Goal: Communication & Community: Answer question/provide support

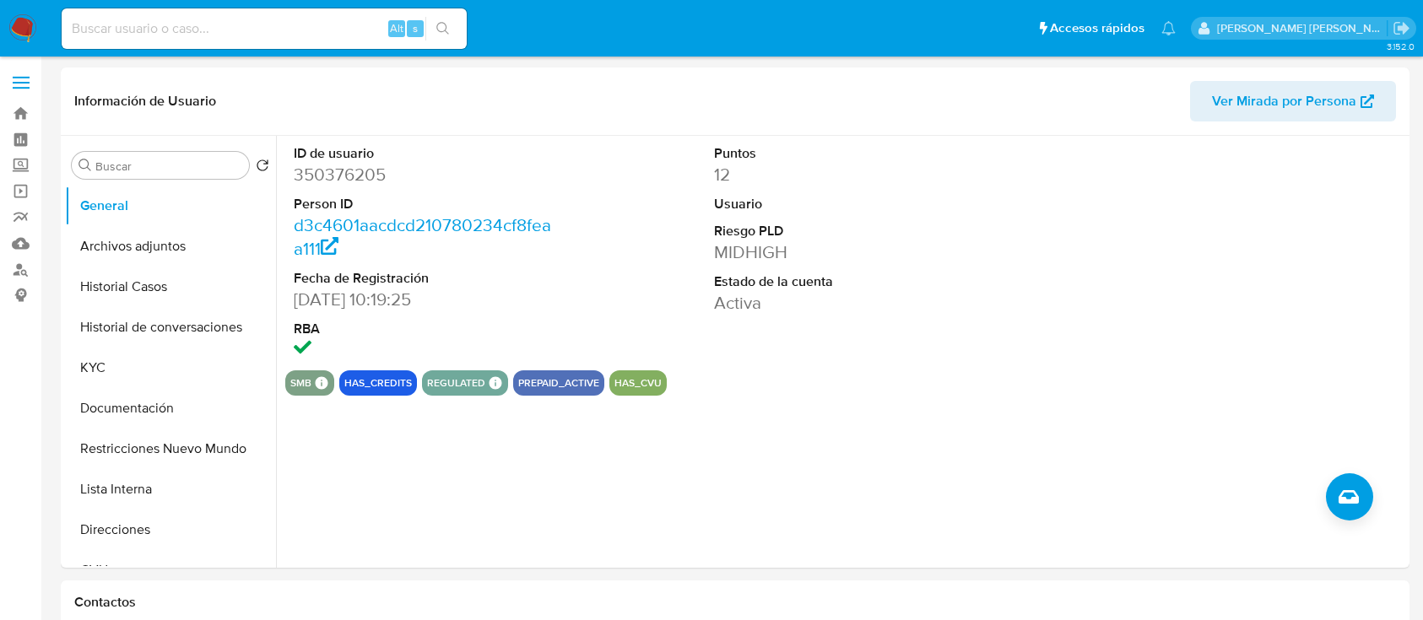
select select "10"
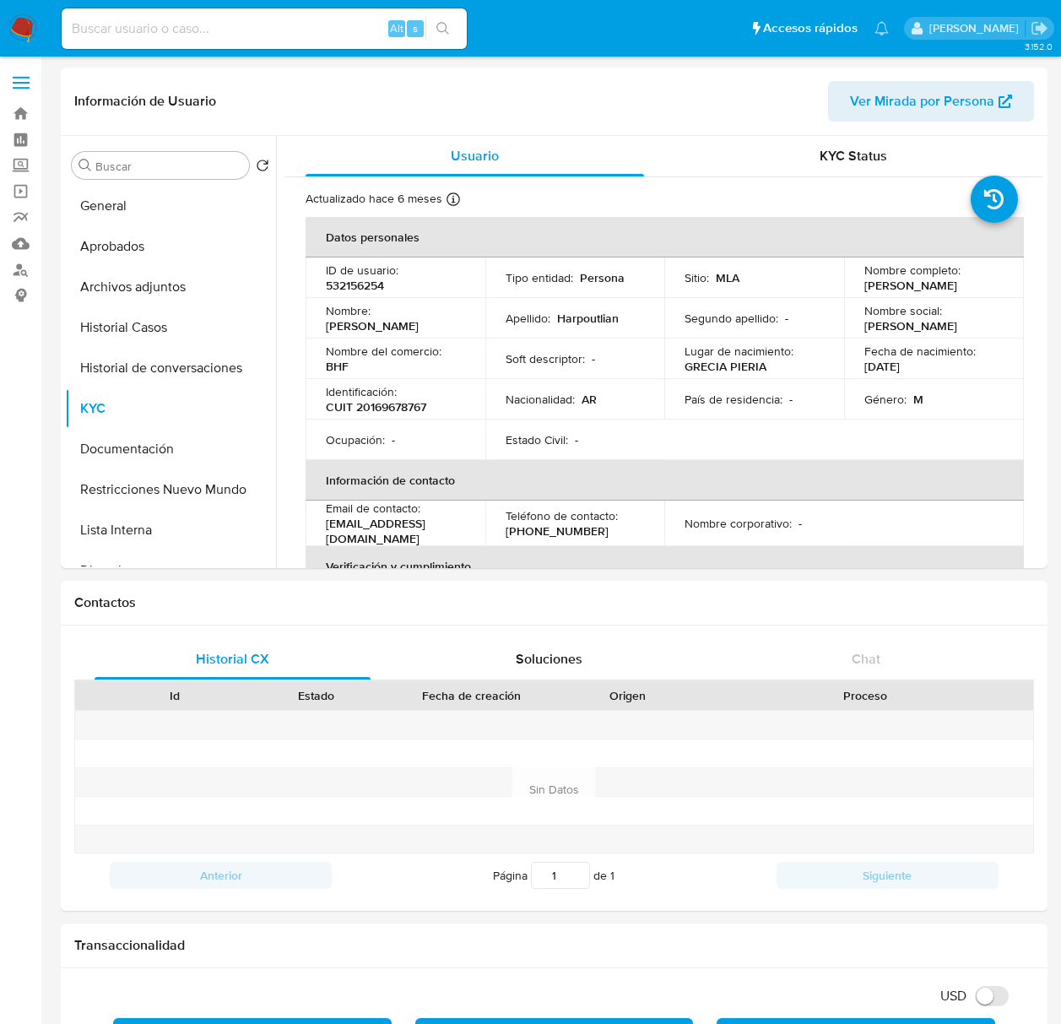
select select "10"
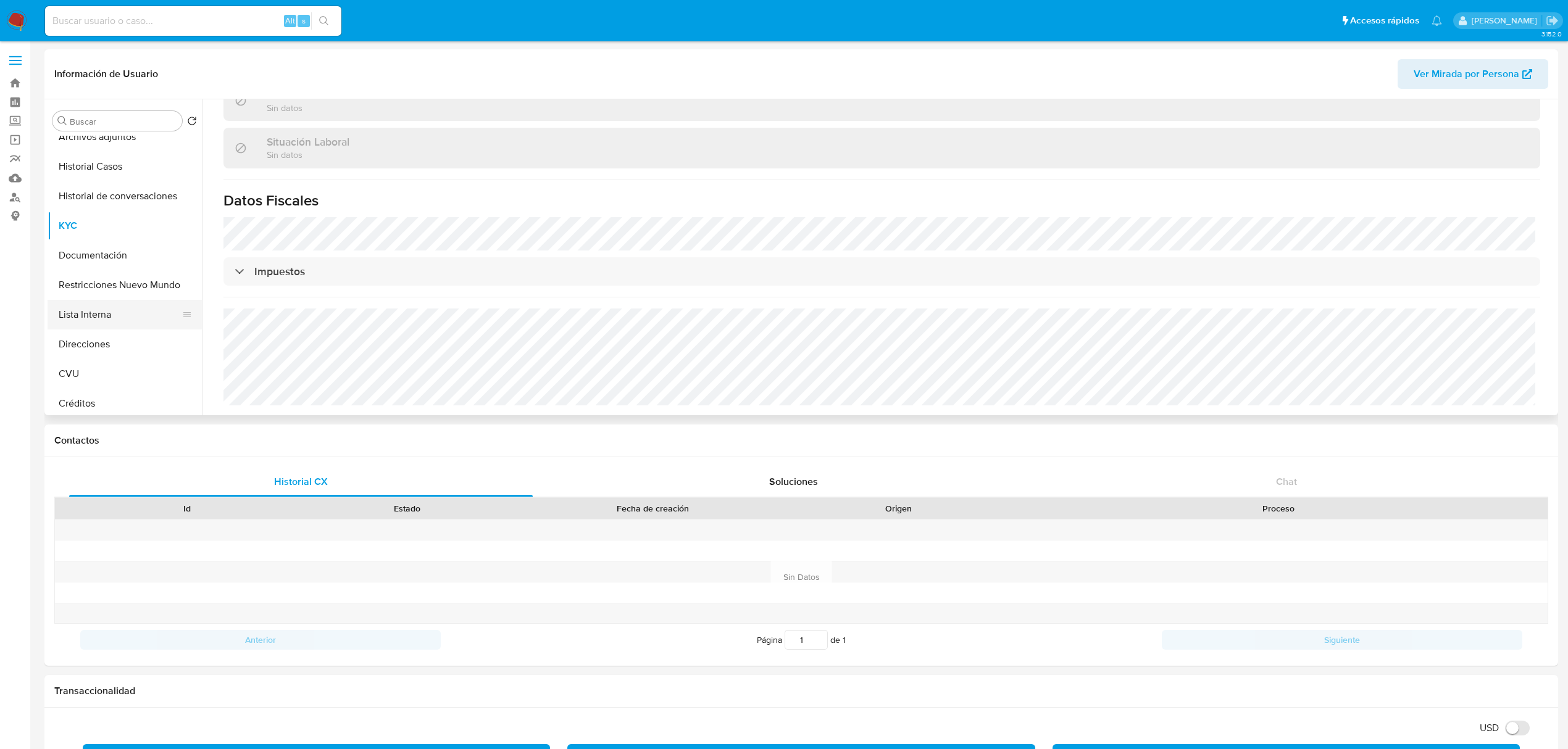
scroll to position [164, 0]
click at [89, 250] on button "Direcciones" at bounding box center [119, 253] width 144 height 30
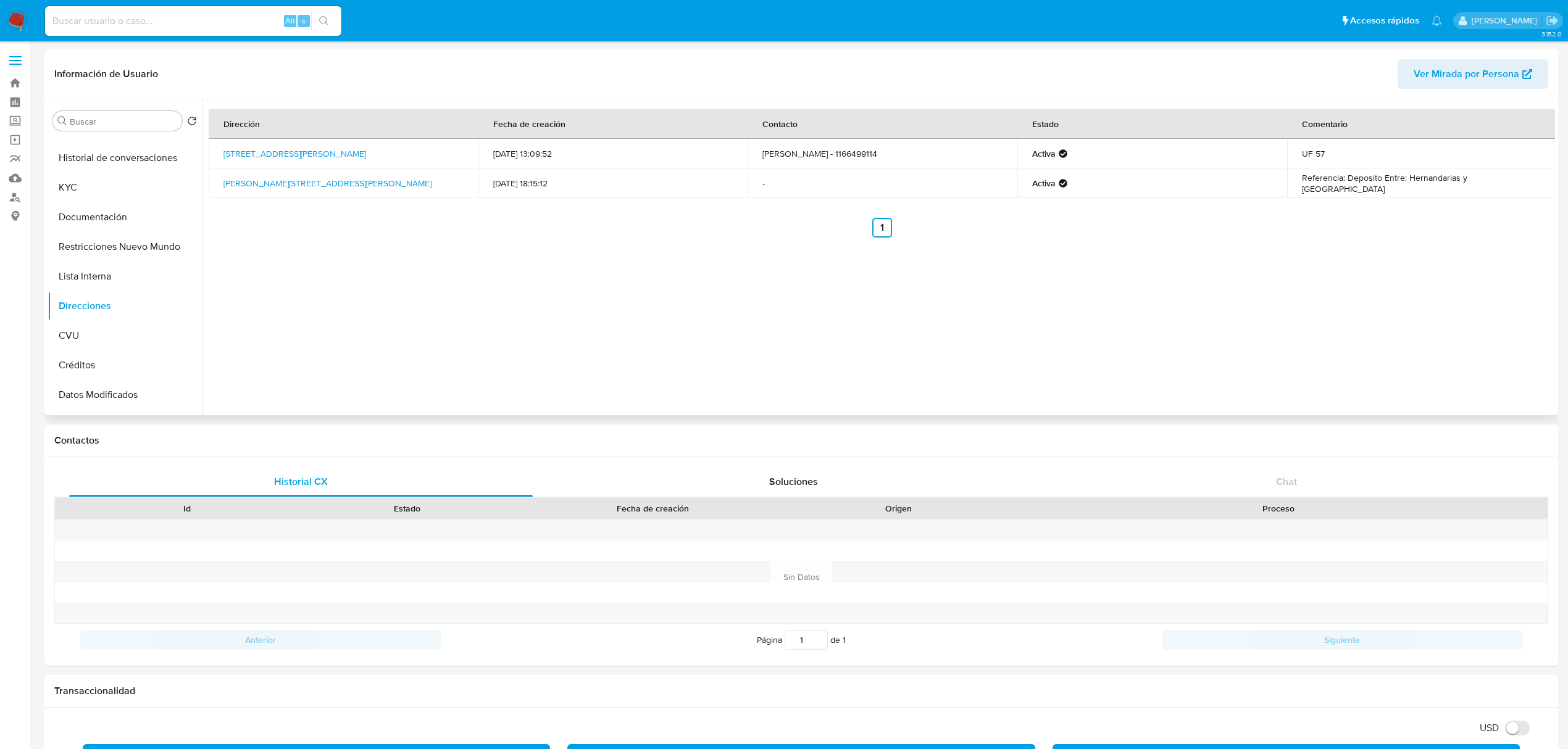
scroll to position [0, 0]
click at [102, 206] on button "Archivos adjuntos" at bounding box center [119, 210] width 144 height 30
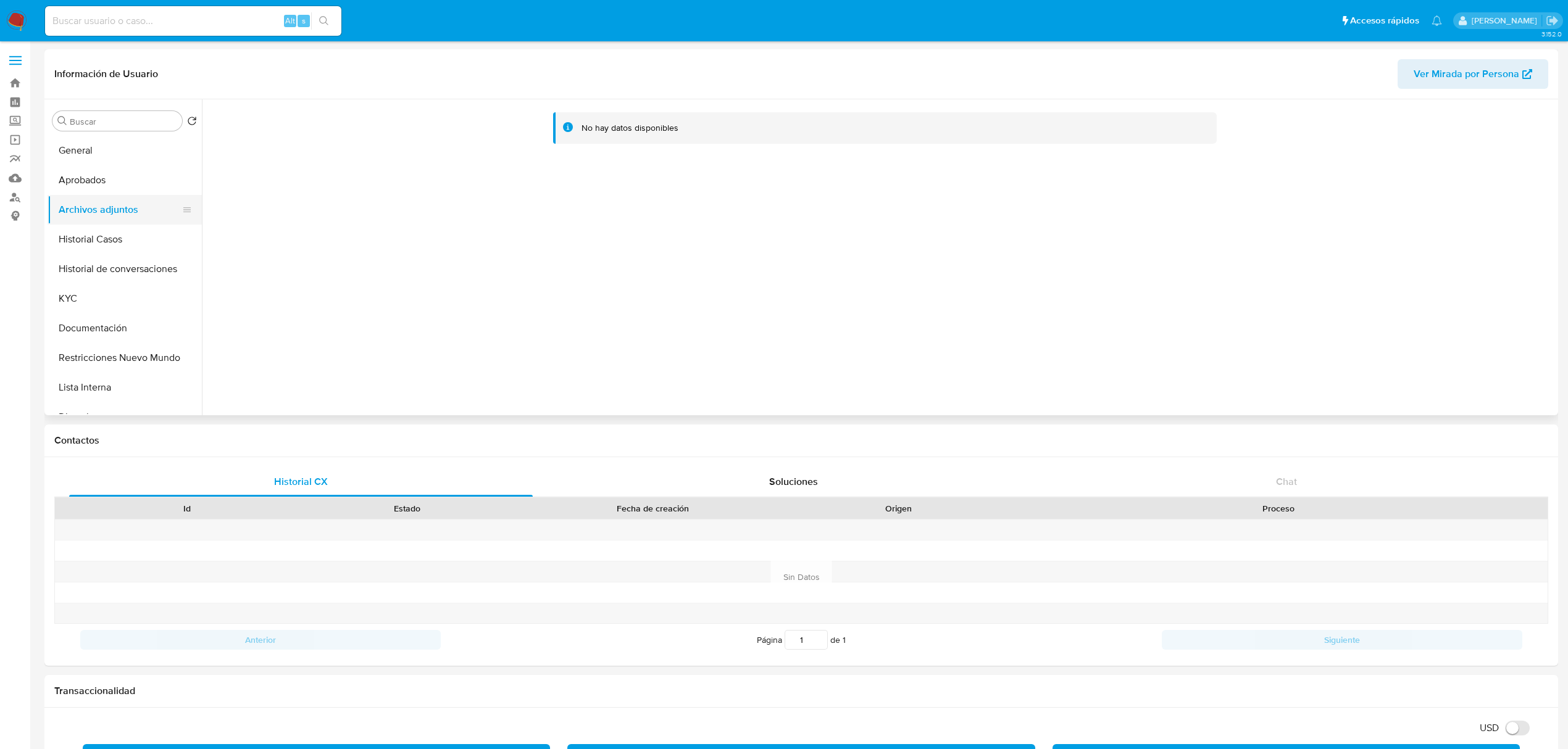
click at [121, 195] on button "Archivos adjuntos" at bounding box center [119, 210] width 144 height 30
click at [113, 228] on button "Historial Casos" at bounding box center [119, 239] width 144 height 30
click at [116, 205] on button "Archivos adjuntos" at bounding box center [119, 210] width 144 height 30
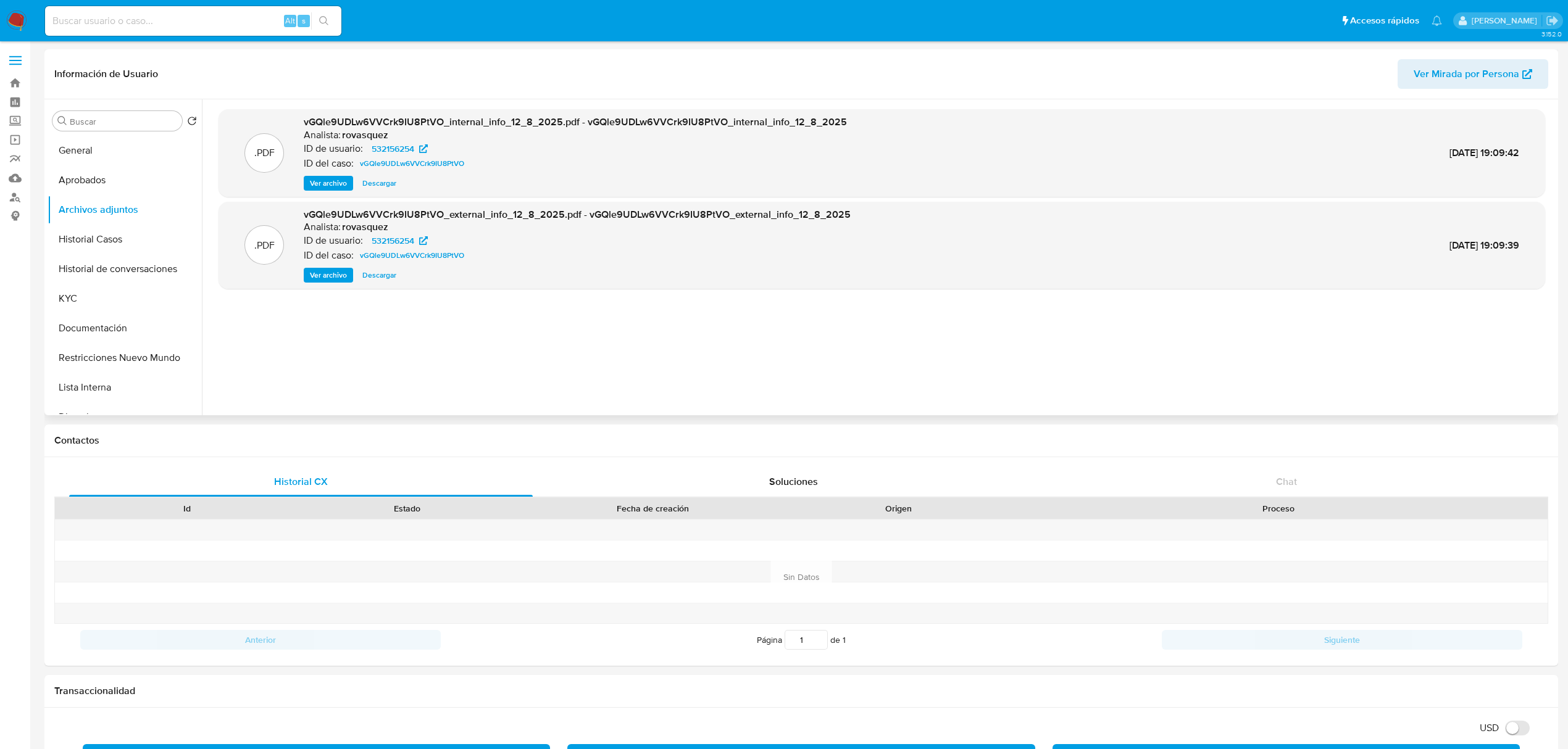
click at [322, 278] on span "Ver archivo" at bounding box center [329, 275] width 37 height 12
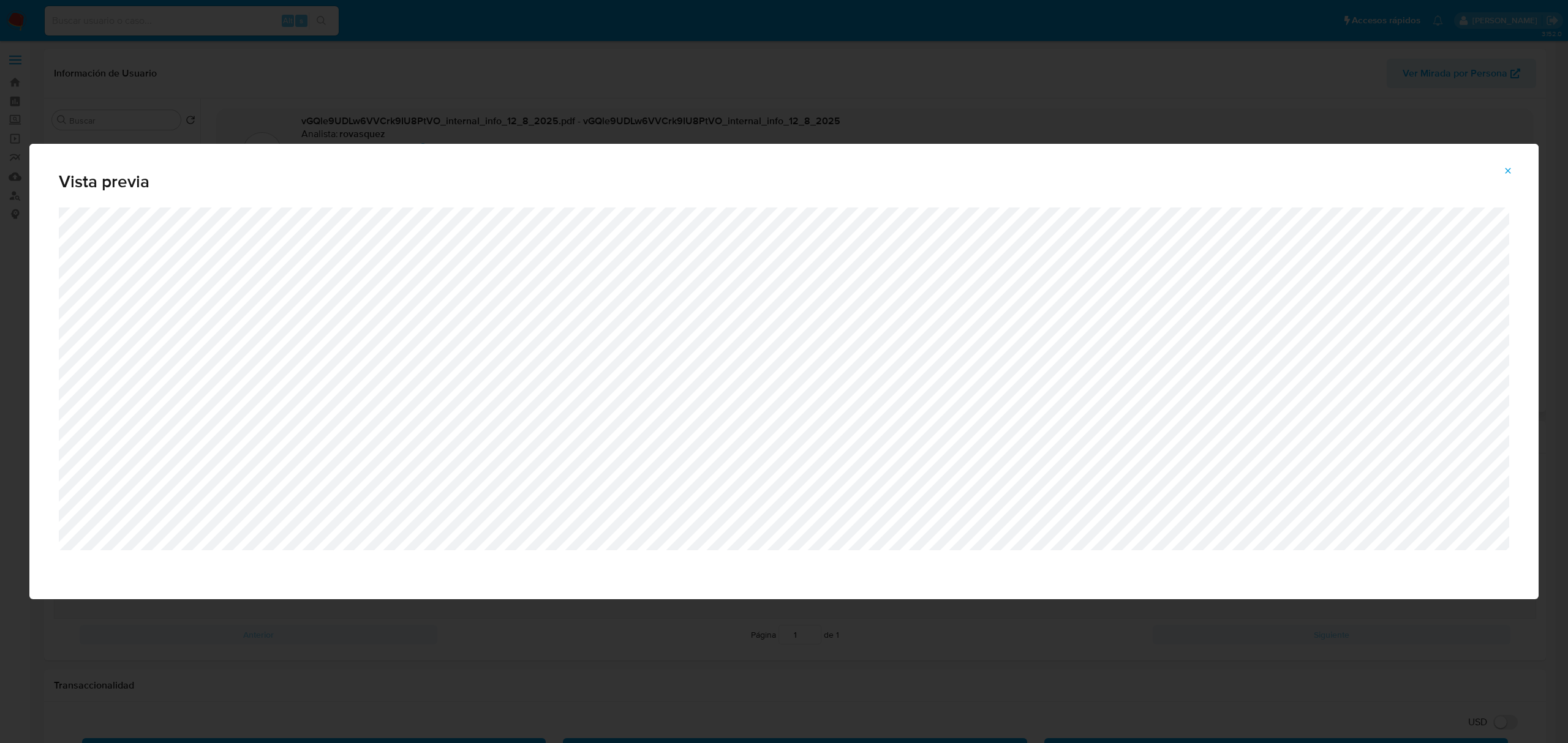
click at [769, 170] on button "Attachment preview" at bounding box center [1508, 171] width 27 height 20
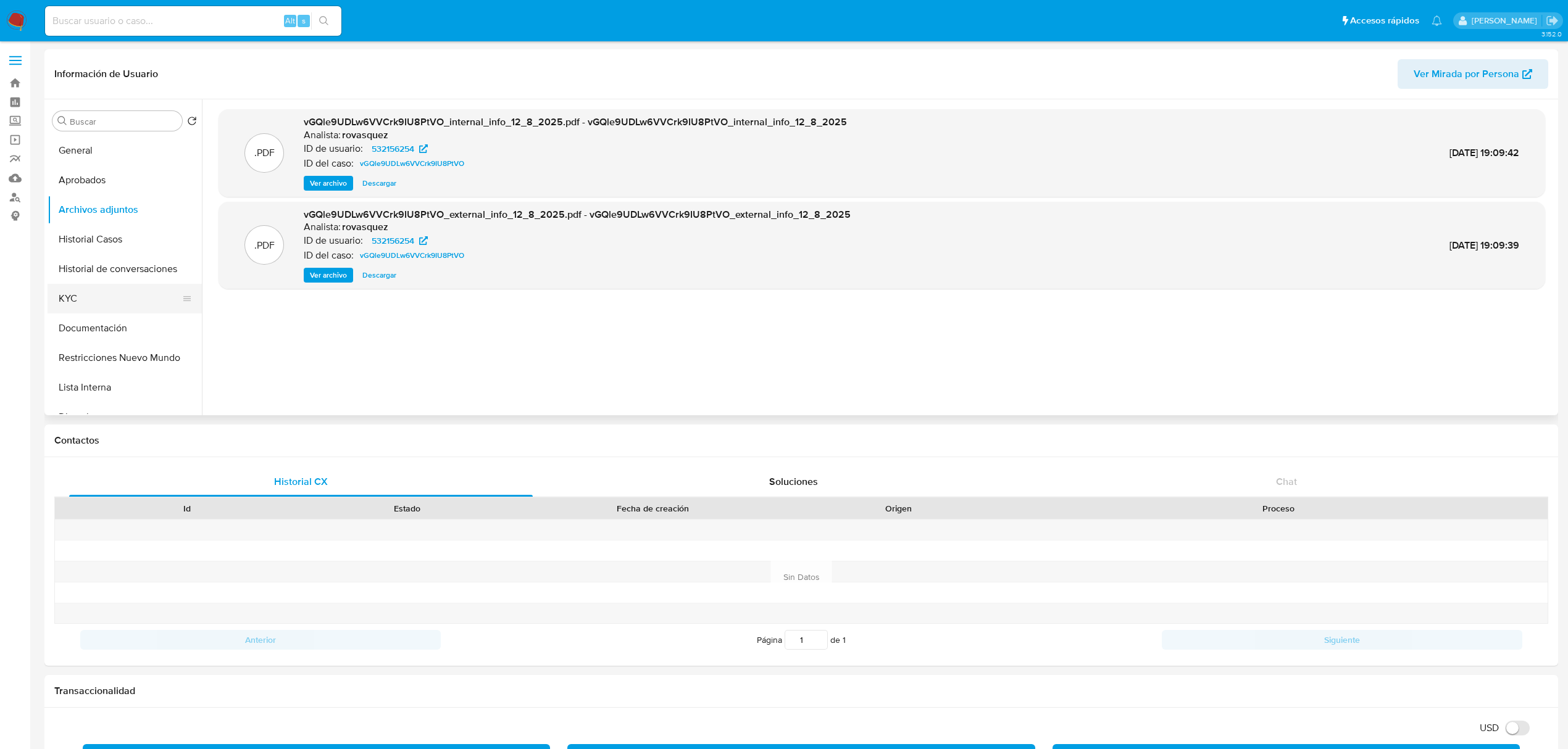
click at [93, 310] on button "KYC" at bounding box center [119, 298] width 144 height 30
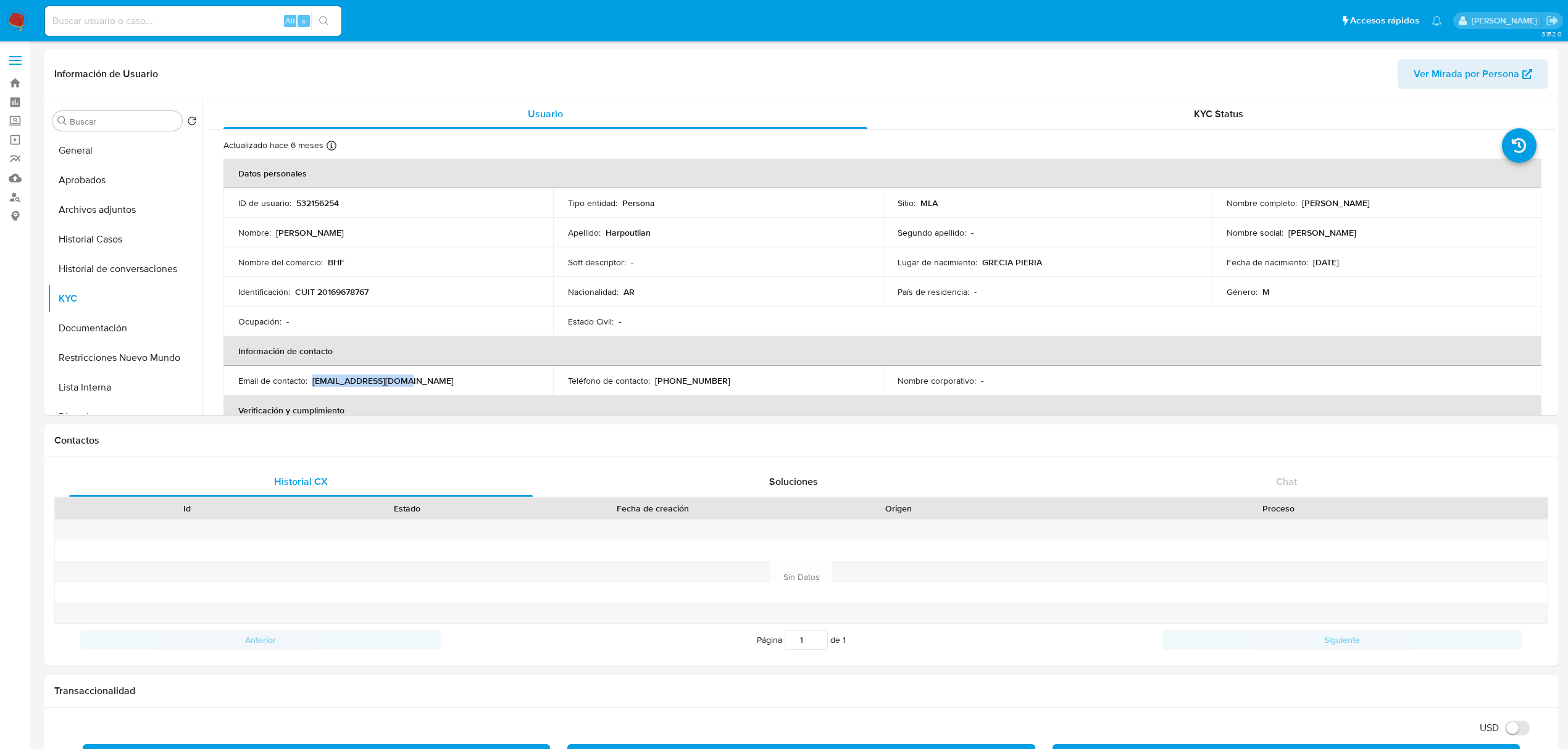
drag, startPoint x: 312, startPoint y: 383, endPoint x: 401, endPoint y: 389, distance: 89.2
click at [401, 389] on td "Email de contacto : bhfinsumos@gmail.com" at bounding box center [388, 380] width 330 height 30
copy p "bhfinsumos@gmail.com"
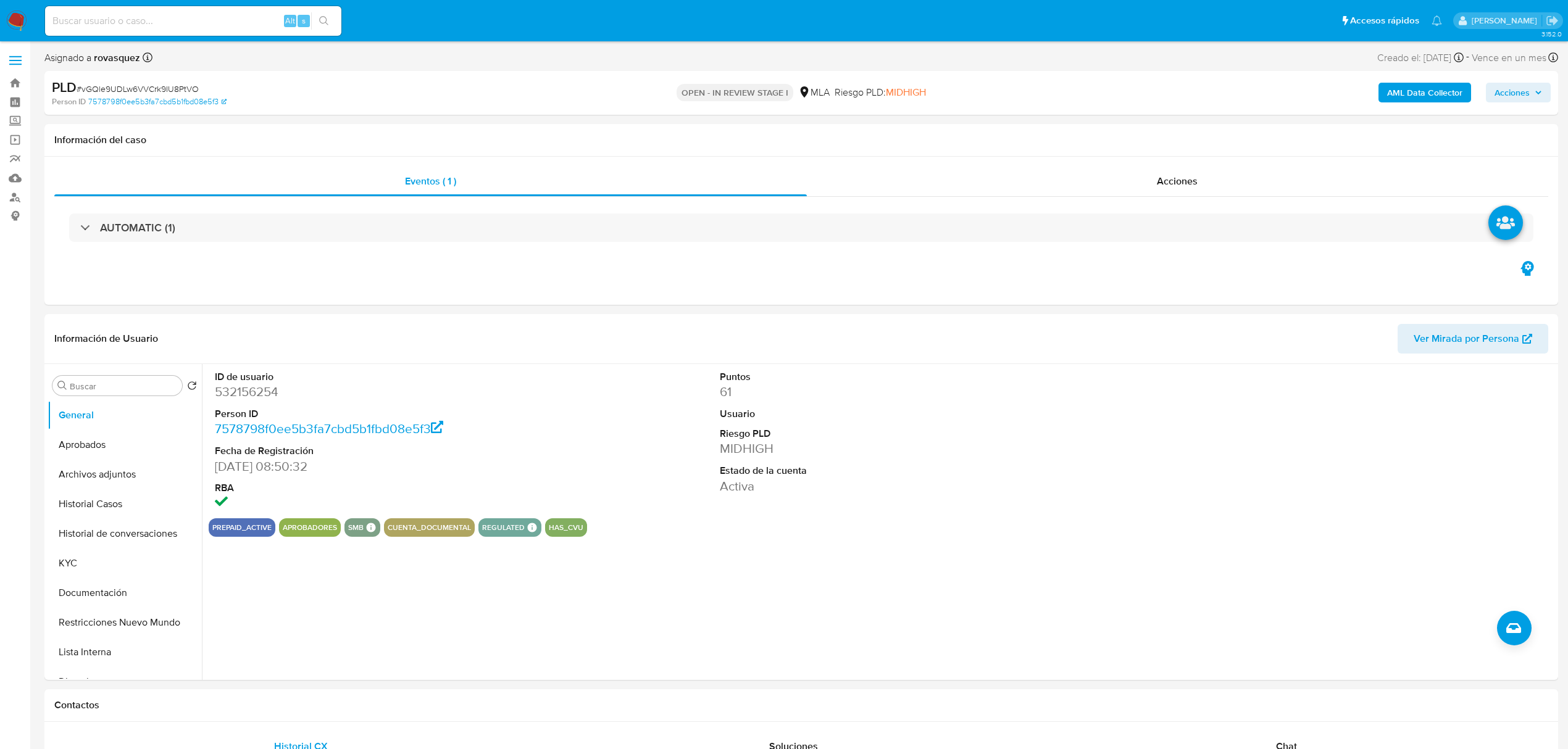
select select "10"
click at [1408, 97] on b "AML Data Collector" at bounding box center [1425, 92] width 75 height 20
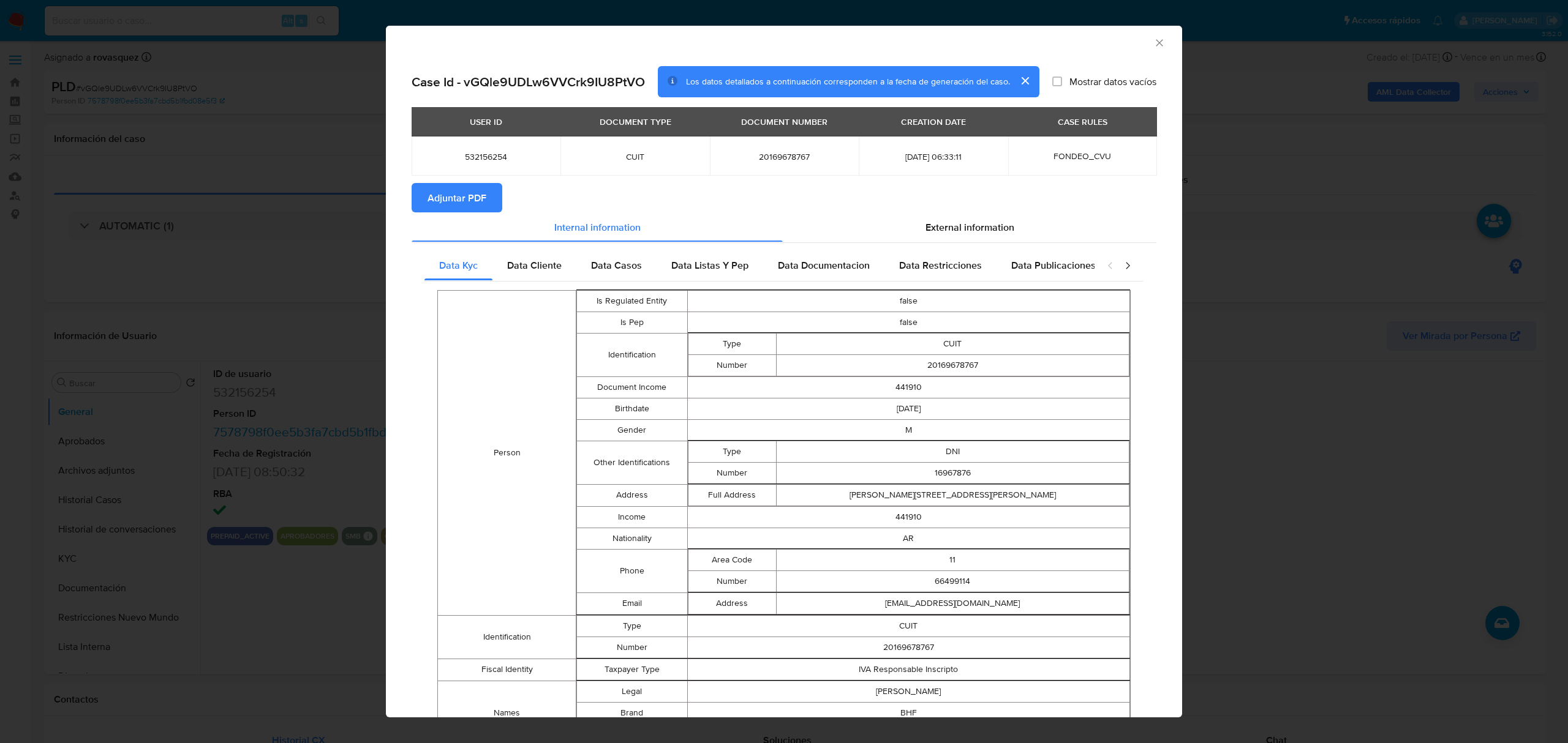
click at [468, 194] on span "Adjuntar PDF" at bounding box center [457, 197] width 59 height 27
drag, startPoint x: 1146, startPoint y: 44, endPoint x: 1096, endPoint y: 71, distance: 56.8
click at [1153, 43] on icon "Cerrar ventana" at bounding box center [1159, 43] width 12 height 12
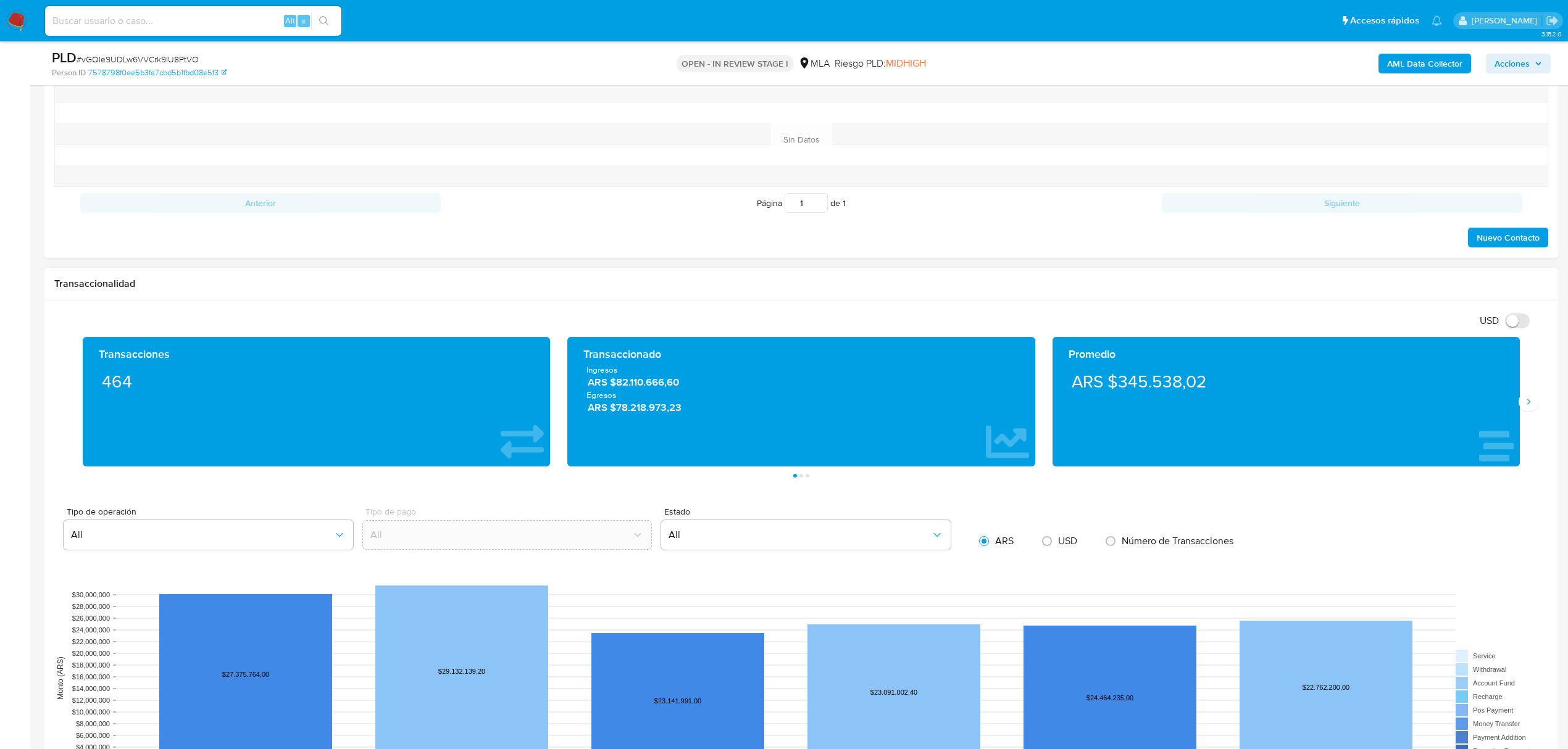
scroll to position [494, 0]
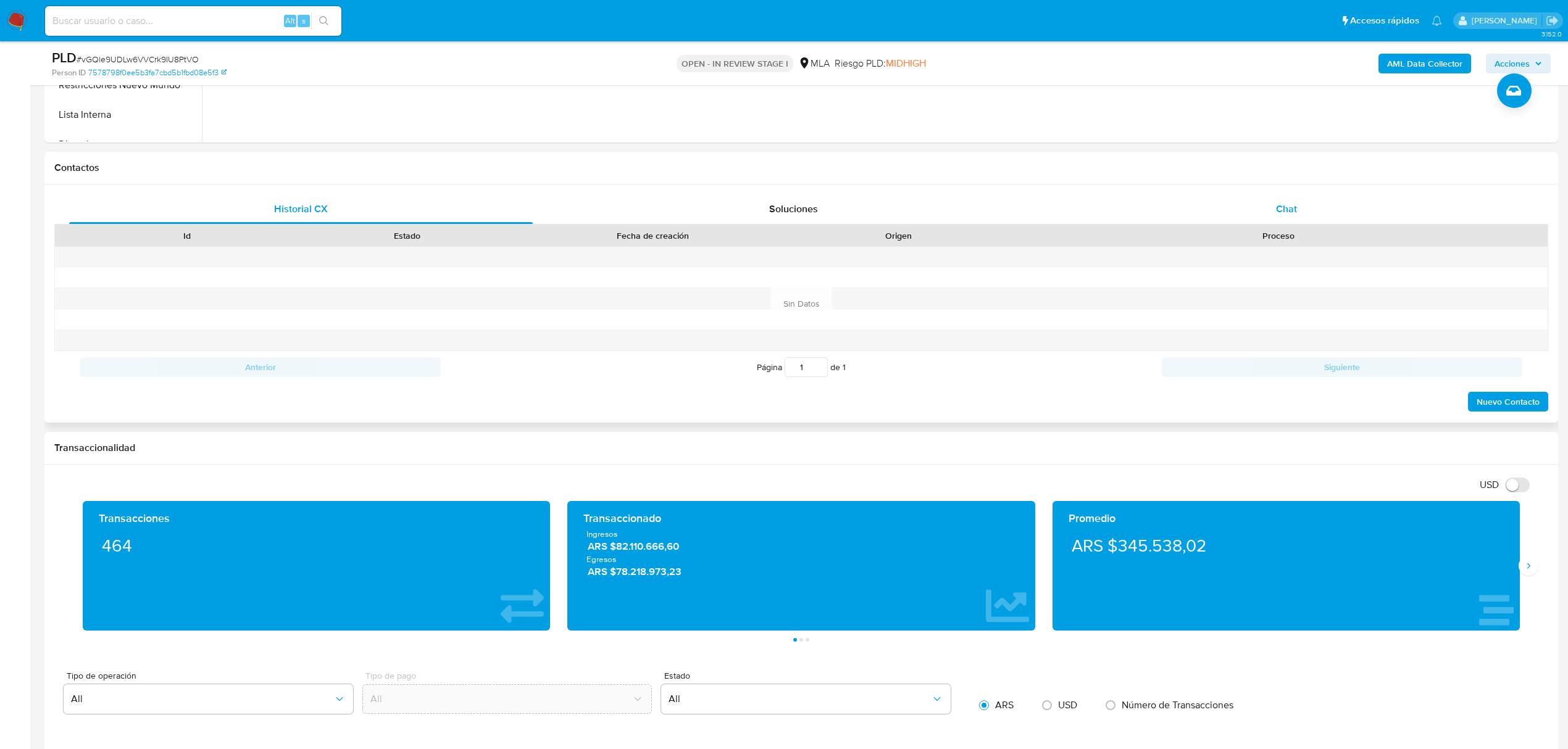
click at [1290, 206] on span "Chat" at bounding box center [1286, 208] width 21 height 14
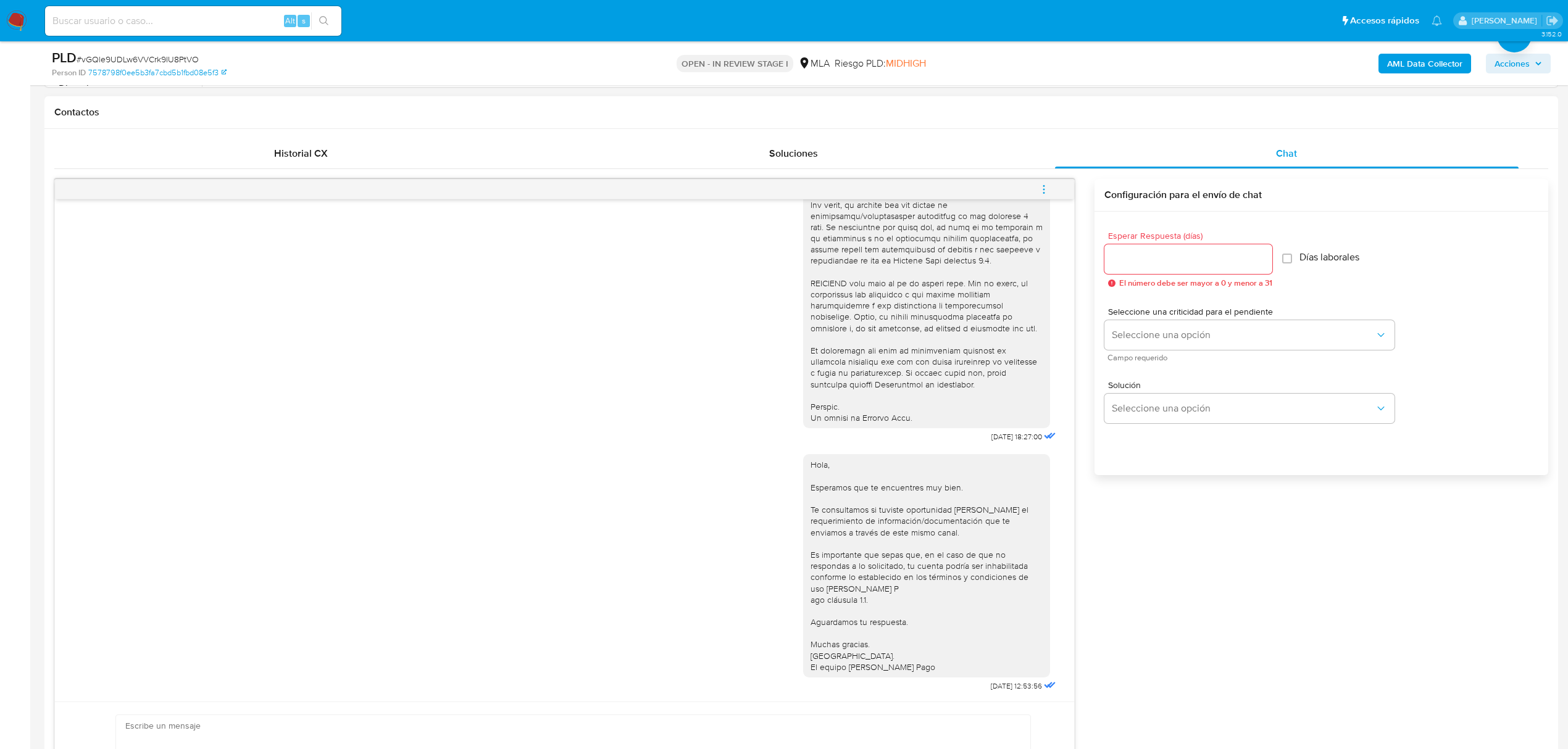
scroll to position [741, 0]
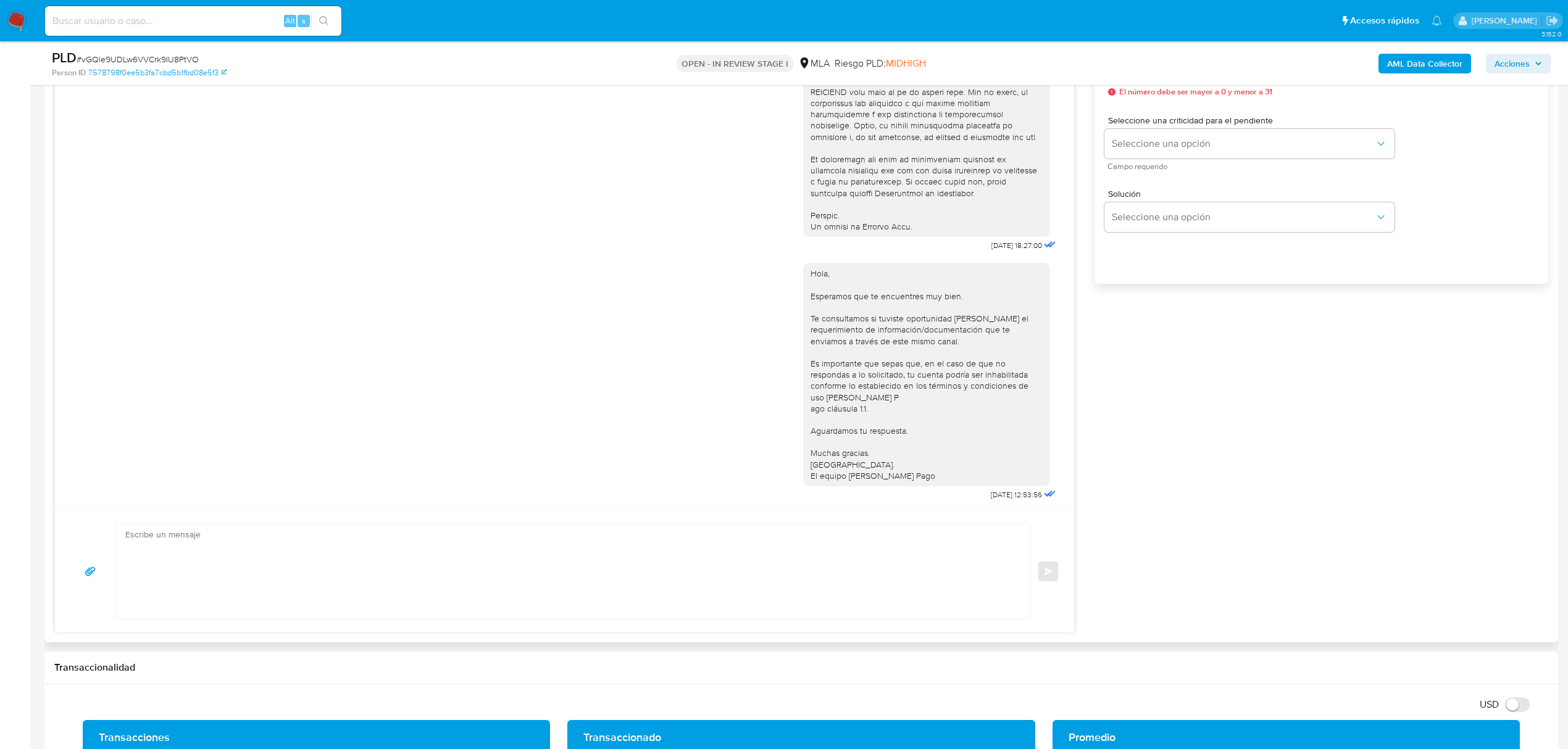
click at [350, 588] on textarea at bounding box center [570, 571] width 890 height 95
paste textarea "Hola, Esperamos que te encuentres muy bien. Te consultamos si tuviste oportunid…"
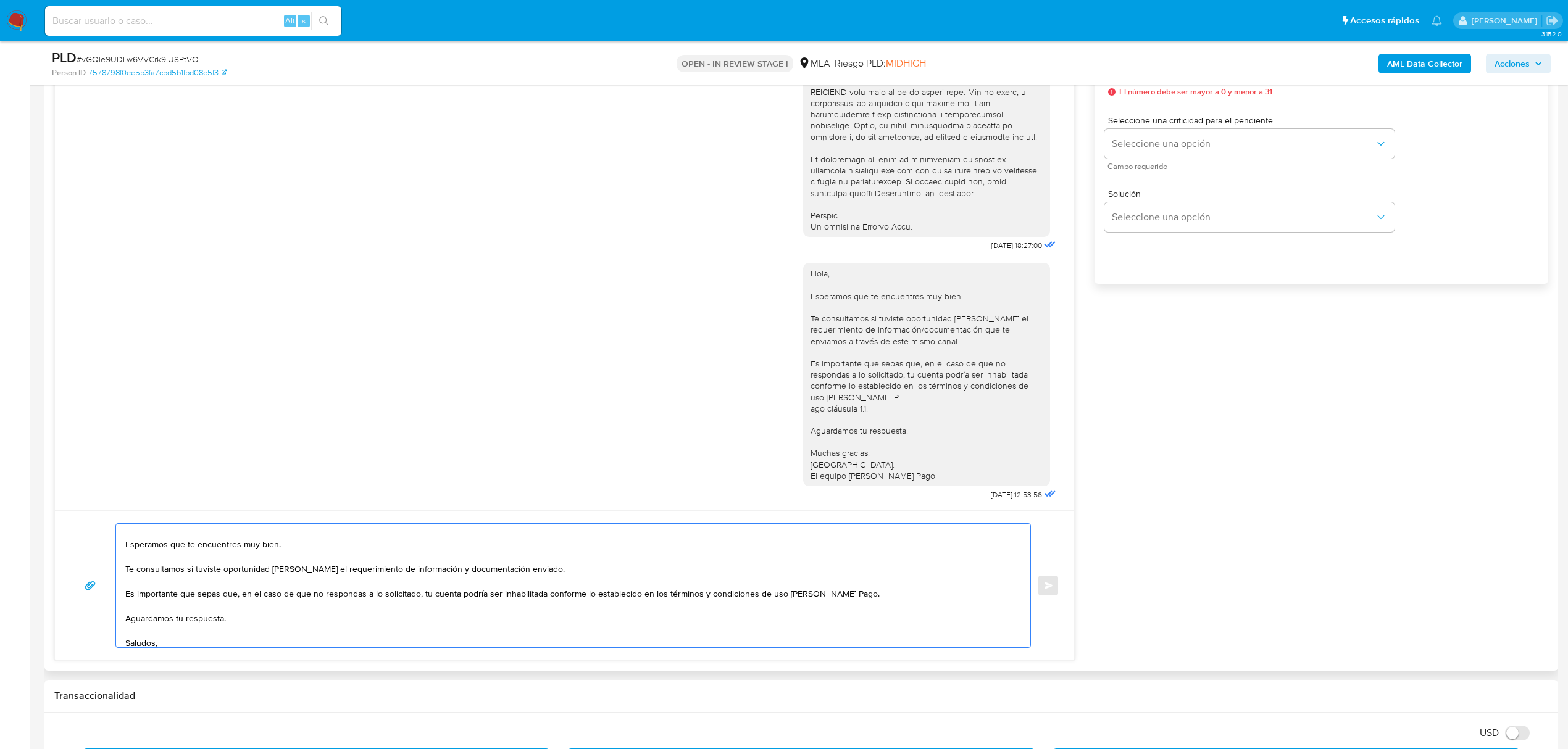
scroll to position [0, 0]
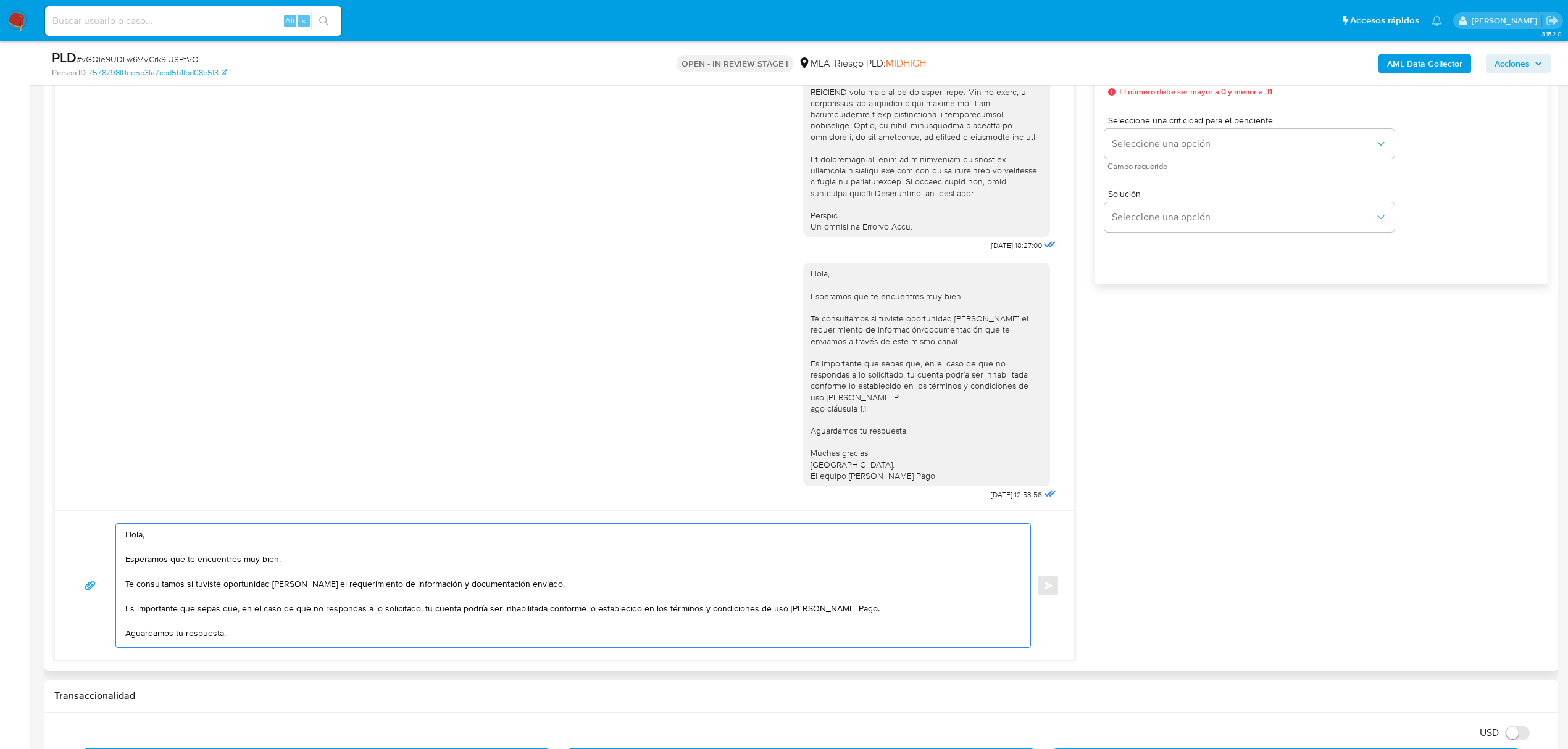
click at [165, 541] on textarea "Hola, Esperamos que te encuentres muy bien. Te consultamos si tuviste oportunid…" at bounding box center [570, 585] width 890 height 124
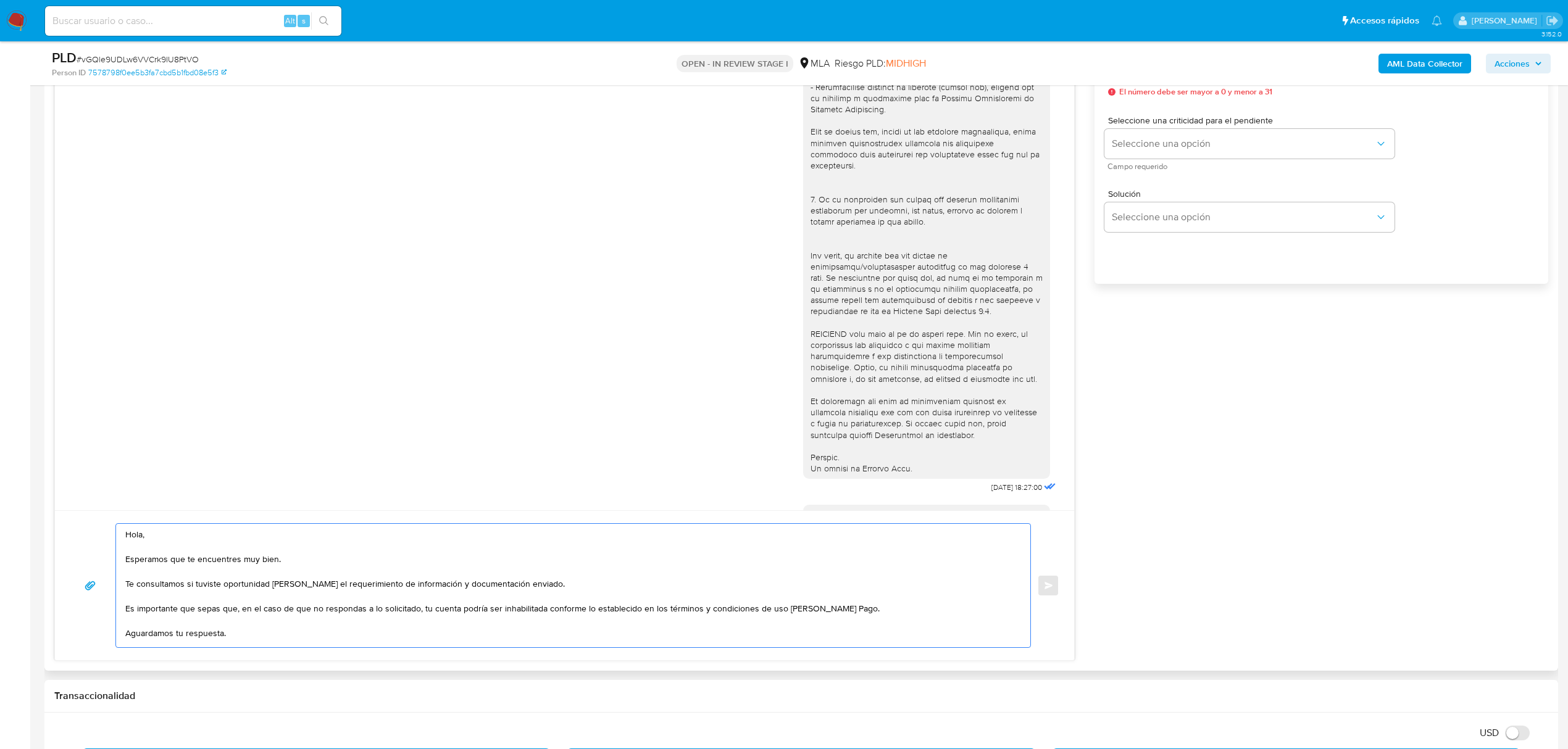
scroll to position [139, 0]
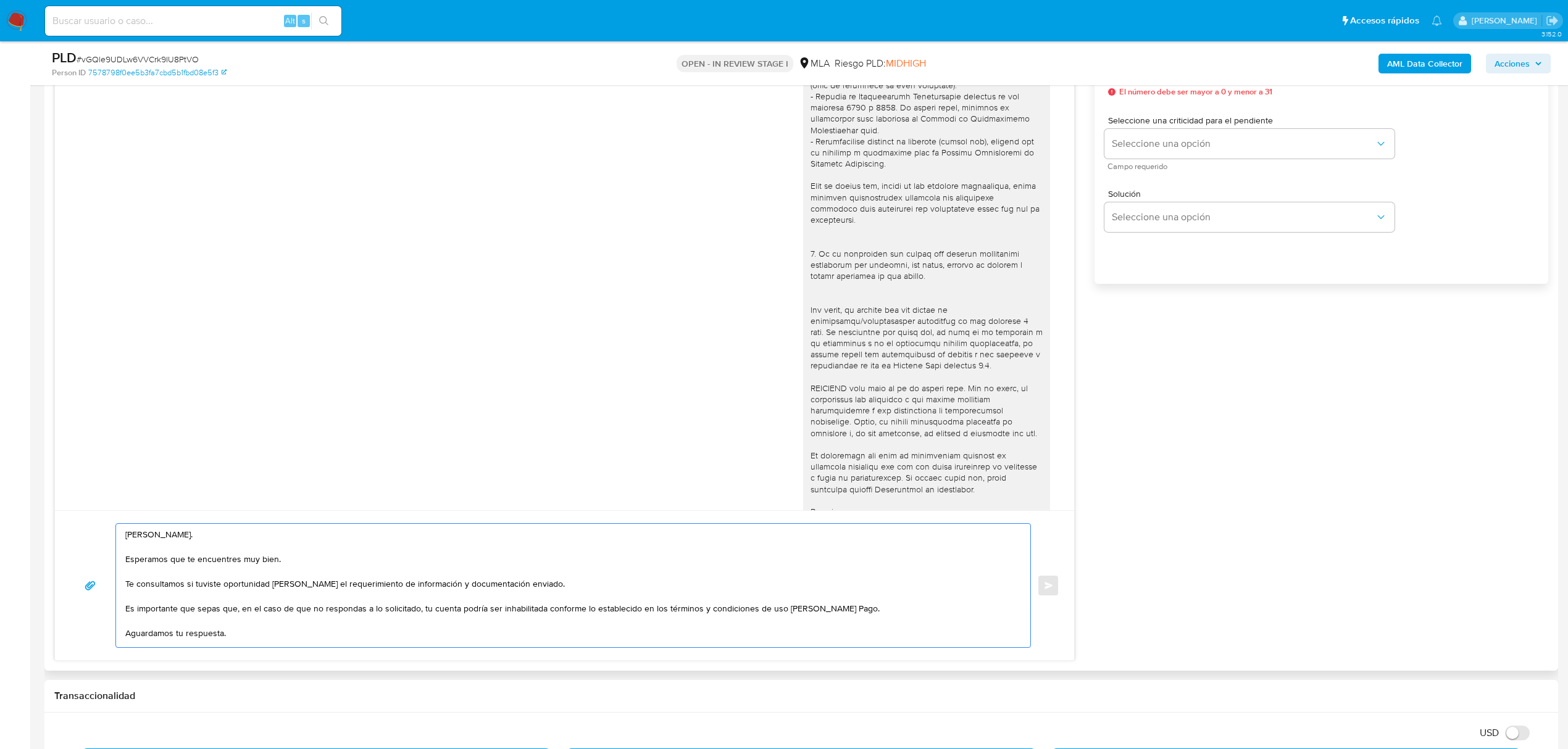
click at [547, 580] on textarea "Hola, Esteban. Esperamos que te encuentres muy bien. Te consultamos si tuviste …" at bounding box center [570, 585] width 890 height 124
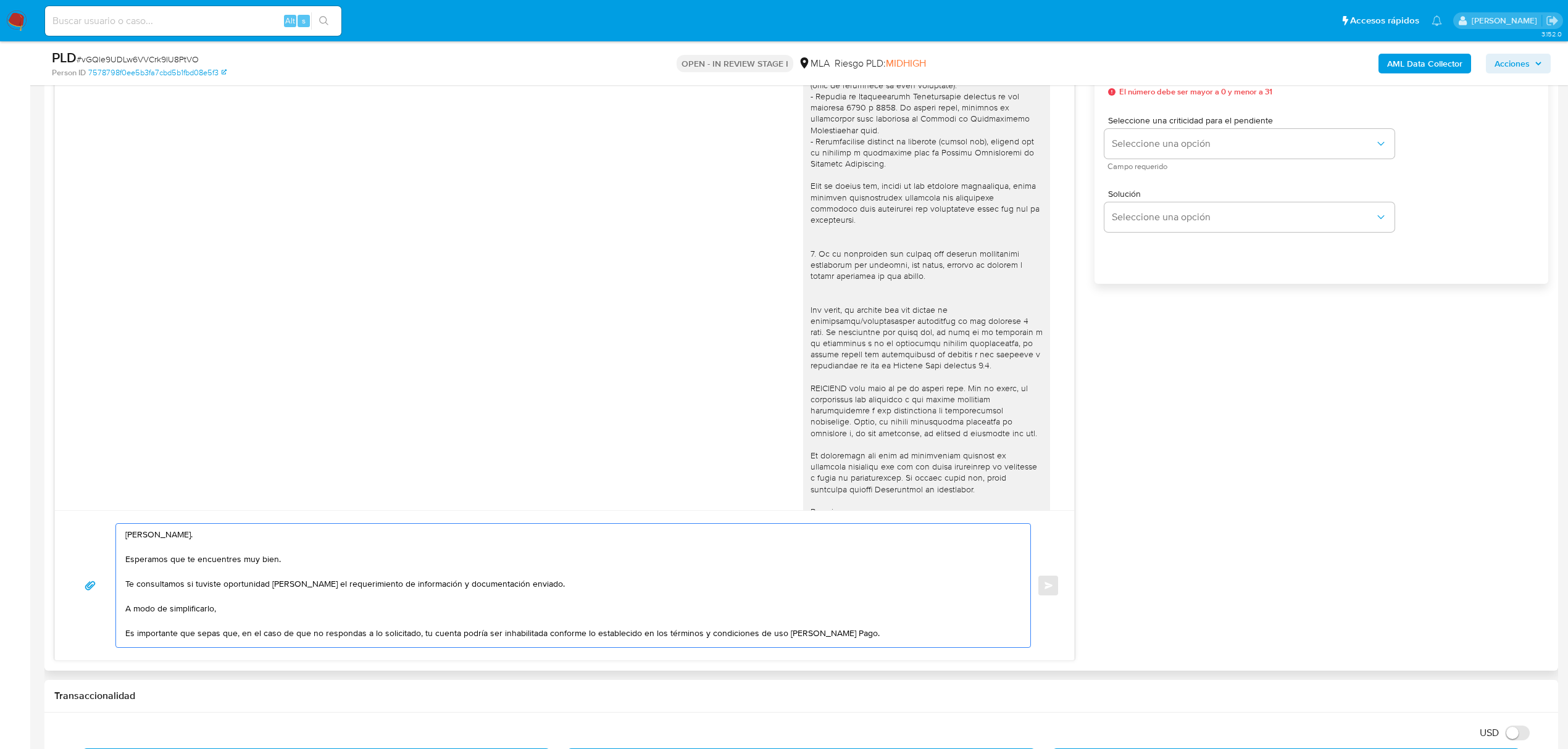
click at [289, 560] on textarea "Hola, Esteban. Esperamos que te encuentres muy bien. Te consultamos si tuviste …" at bounding box center [570, 585] width 890 height 124
click at [200, 541] on textarea "Hola, Esteban. Esperamos que te encuentres muy bien. Te consultamos si tuviste …" at bounding box center [570, 585] width 890 height 124
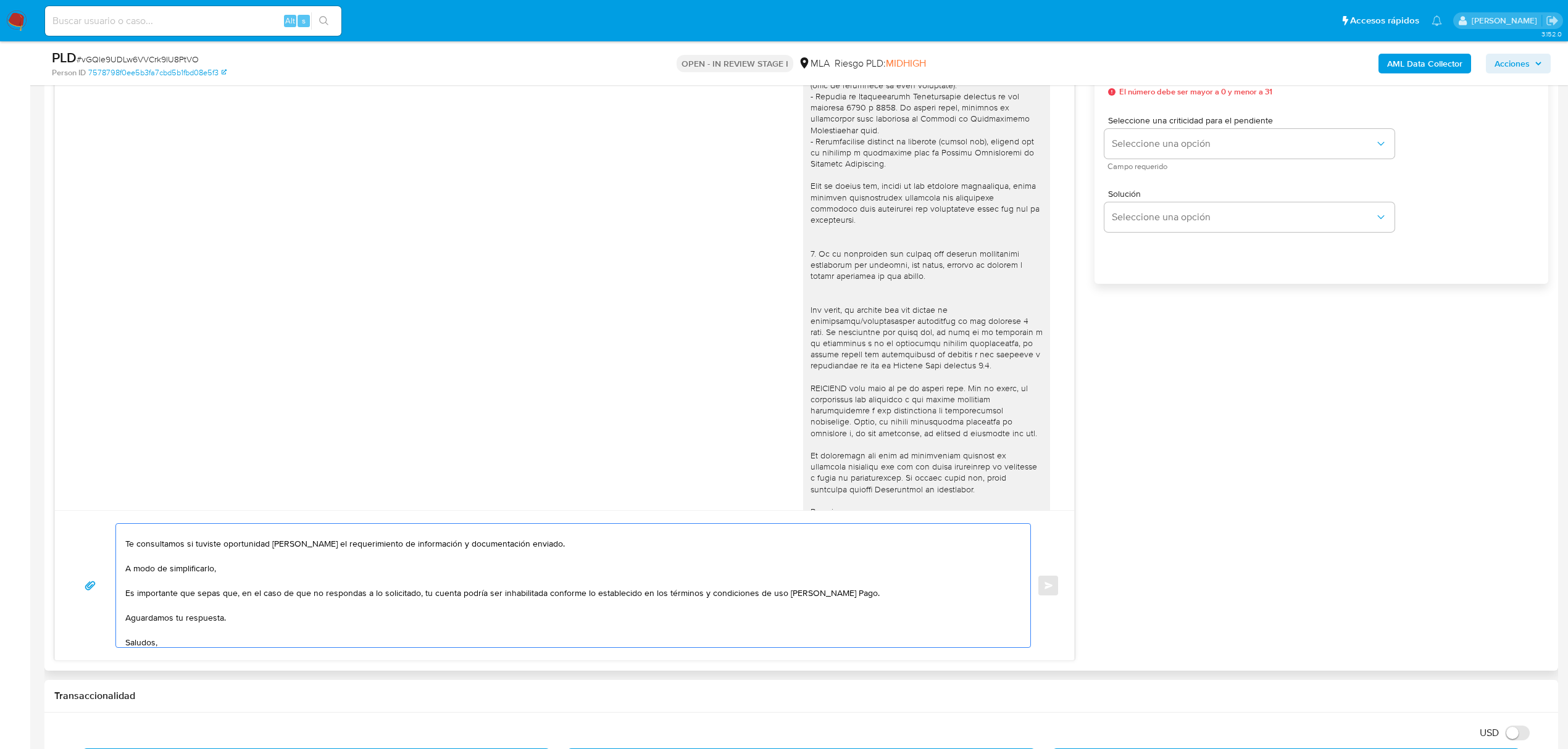
scroll to position [57, 0]
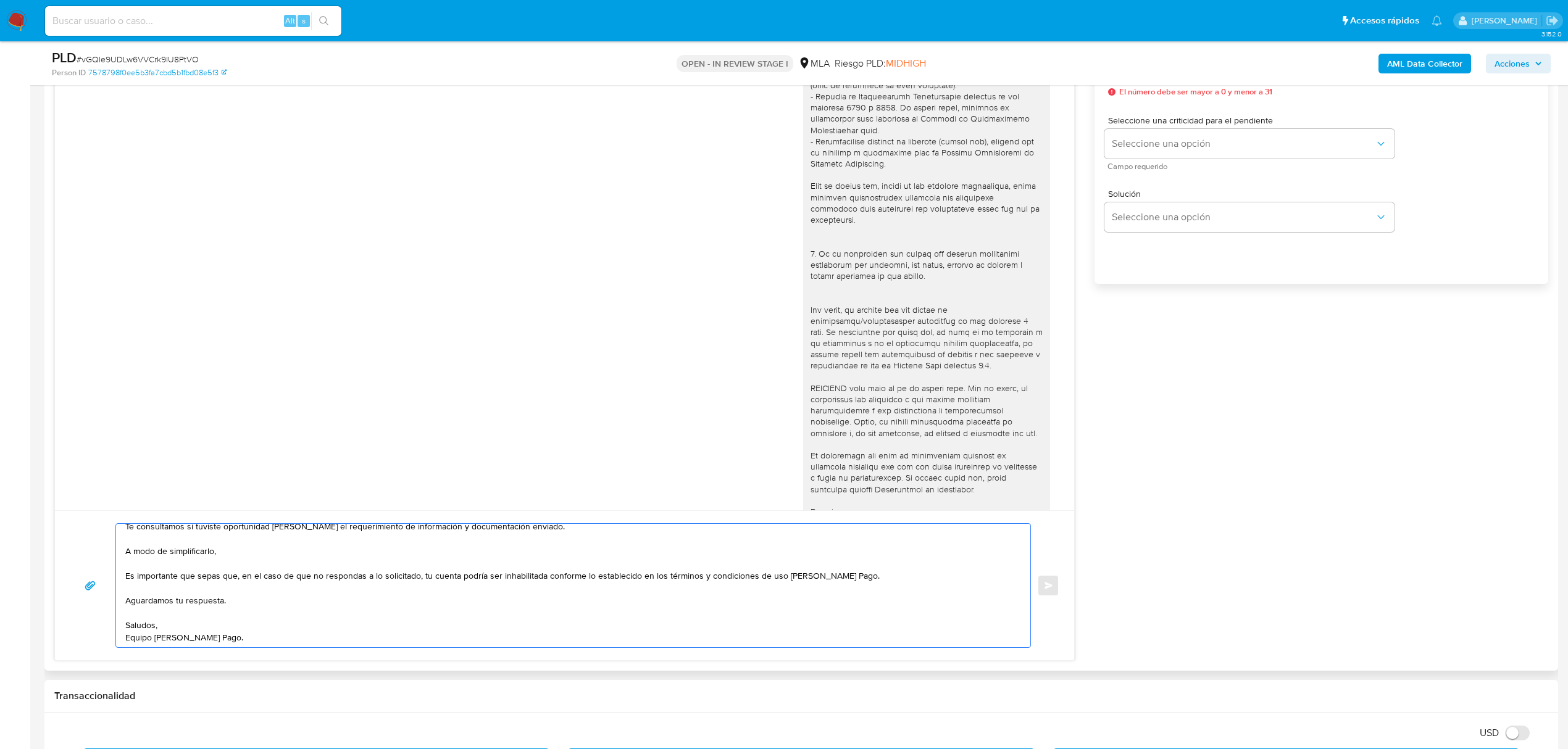
click at [233, 553] on textarea "Hola, Esteban. Esperamos que te encuentres muy bien. Te consultamos si tuviste …" at bounding box center [570, 585] width 890 height 124
paste textarea "En función de las operaciones registradas en tu cuenta de Mercado Pago, necesit…"
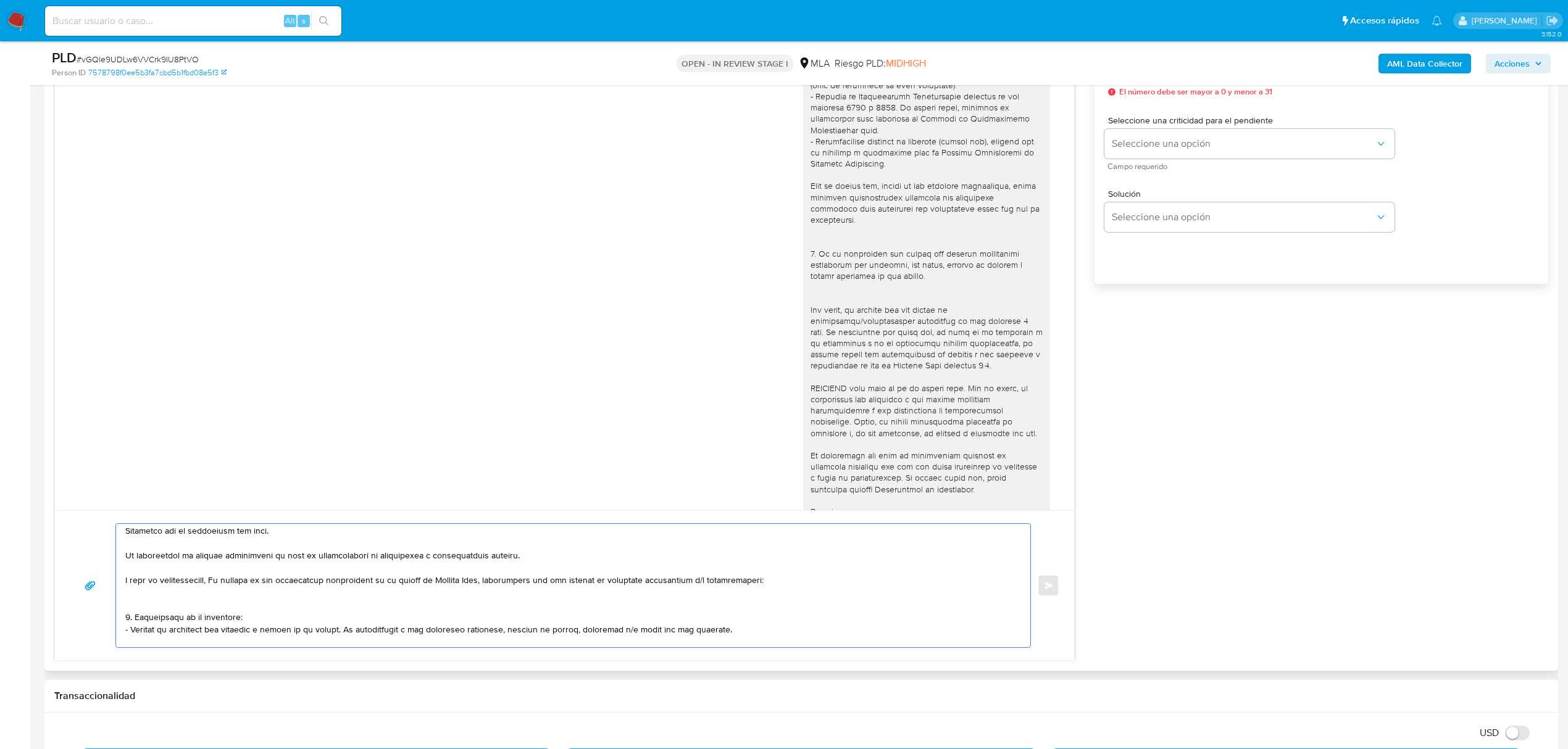
scroll to position [0, 0]
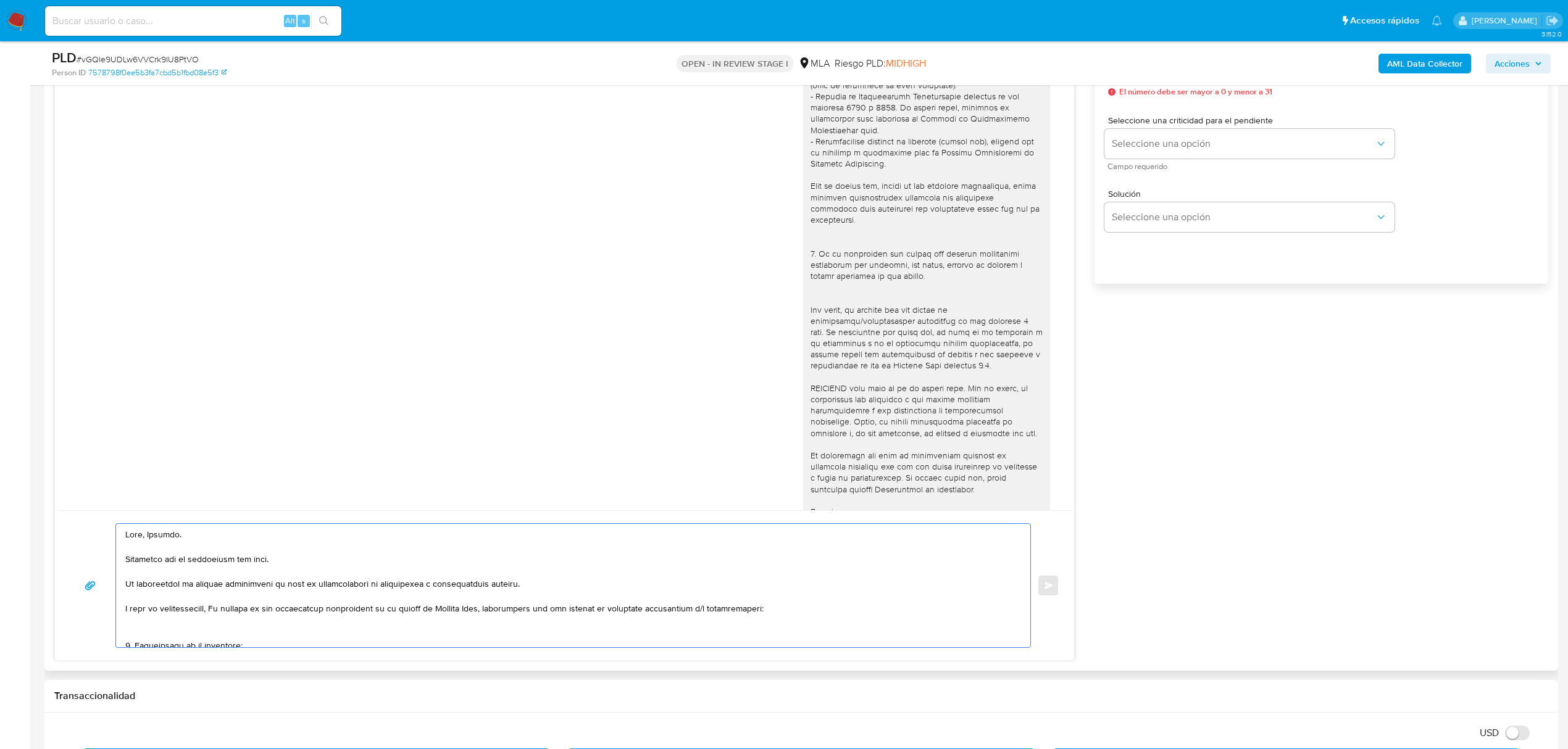
click at [223, 611] on textarea at bounding box center [570, 585] width 890 height 124
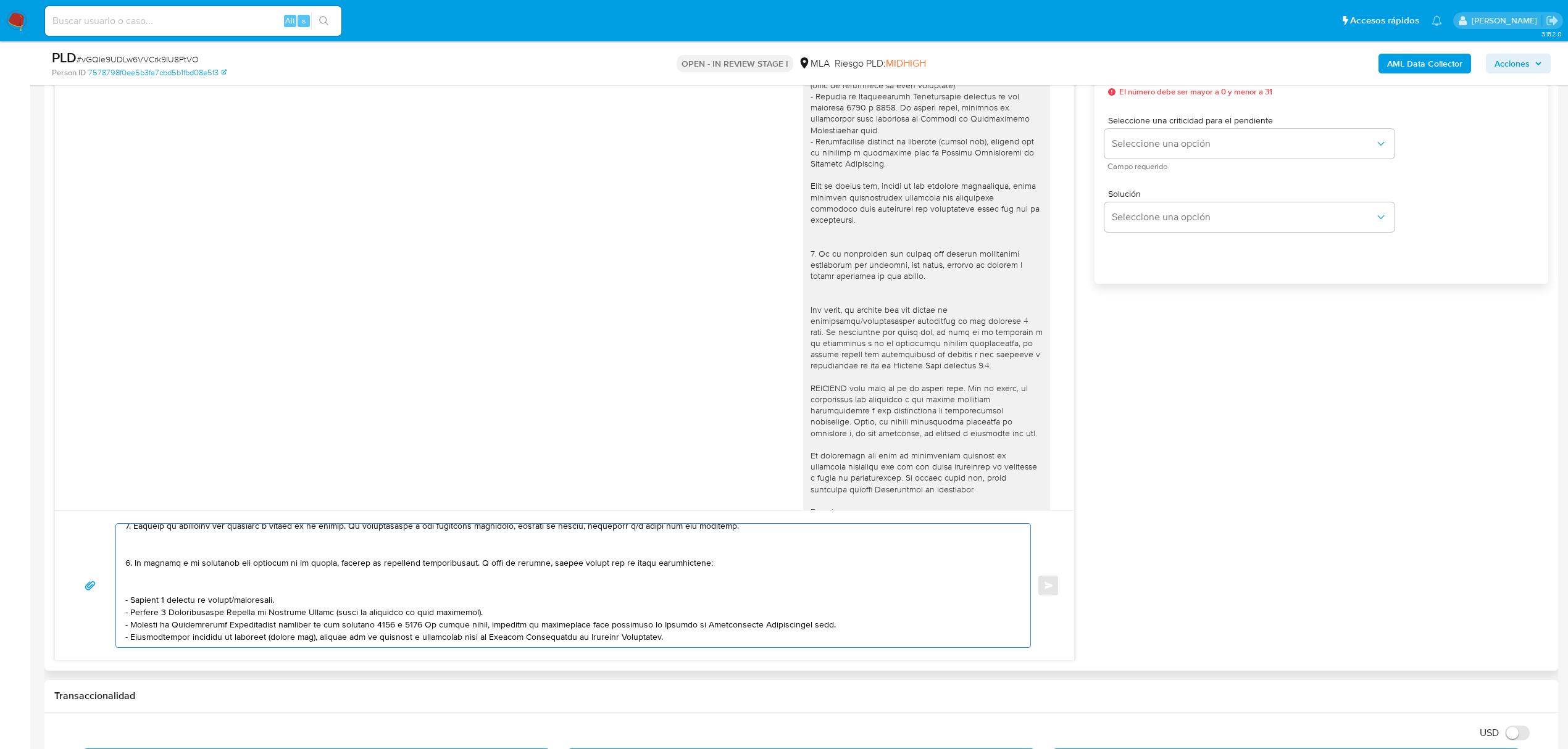
scroll to position [82, 0]
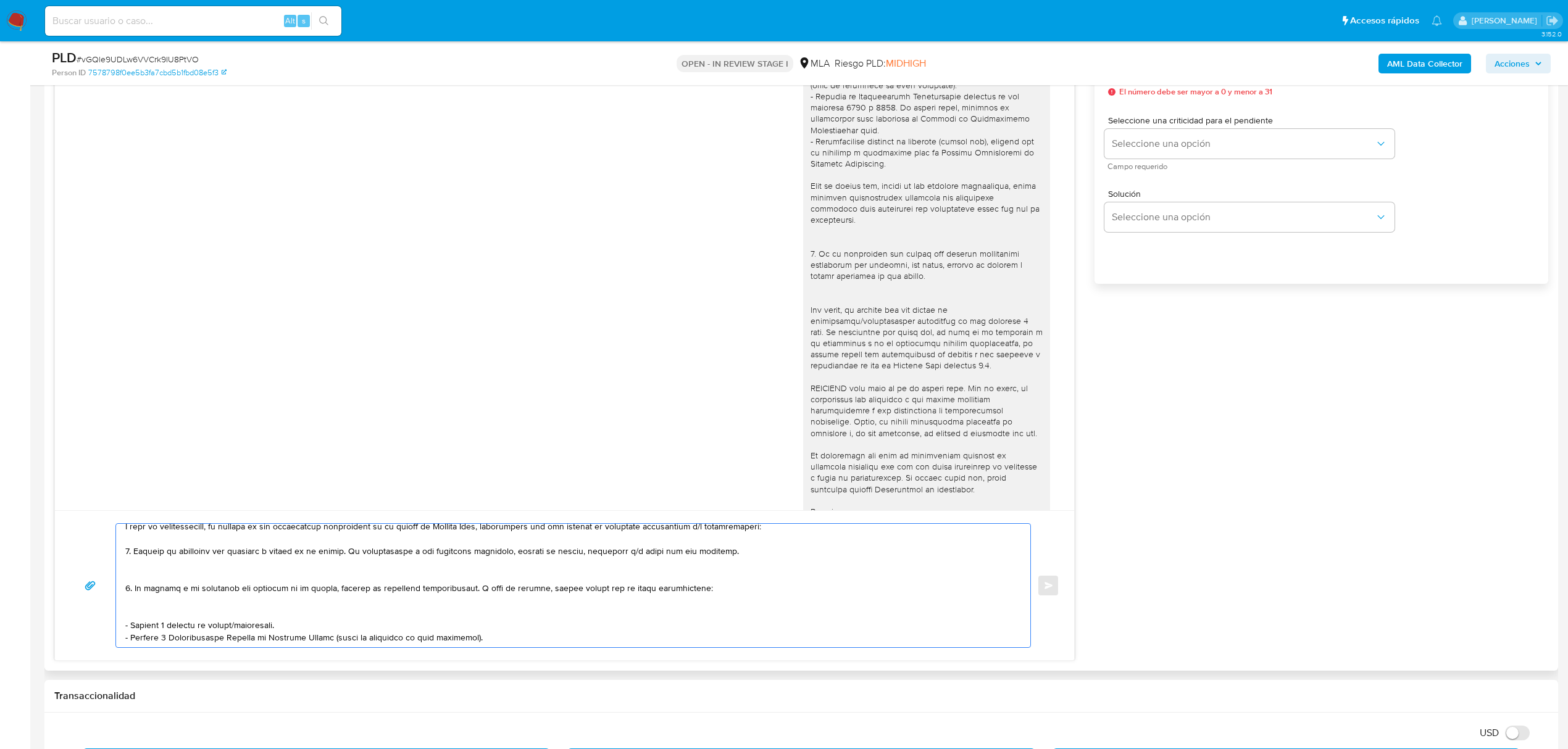
click at [149, 565] on textarea at bounding box center [570, 585] width 890 height 124
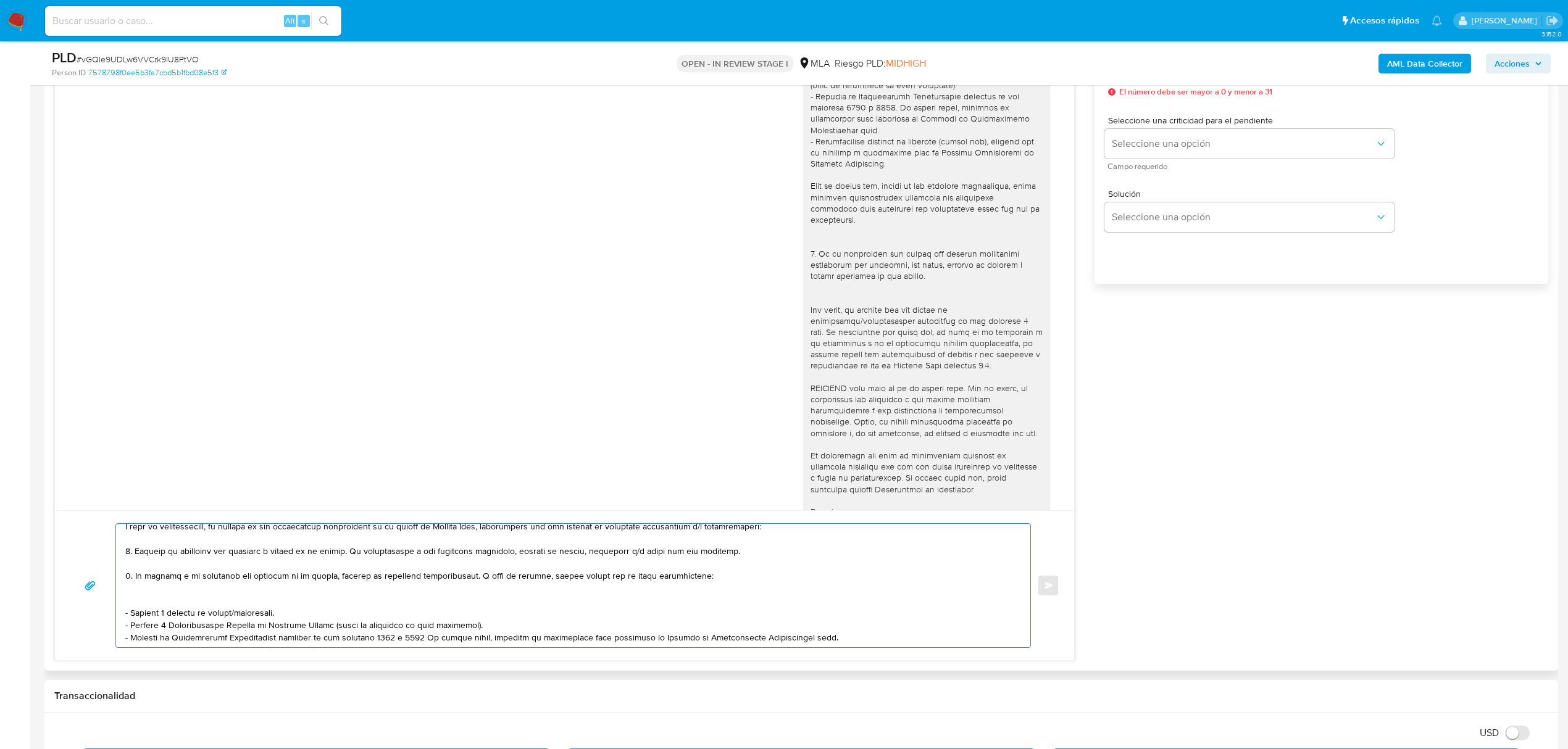
click at [298, 609] on textarea at bounding box center [570, 585] width 890 height 124
drag, startPoint x: 136, startPoint y: 578, endPoint x: 601, endPoint y: 595, distance: 465.3
click at [601, 595] on textarea at bounding box center [570, 585] width 890 height 124
click at [631, 598] on textarea at bounding box center [570, 585] width 890 height 124
click at [144, 579] on textarea at bounding box center [570, 585] width 890 height 124
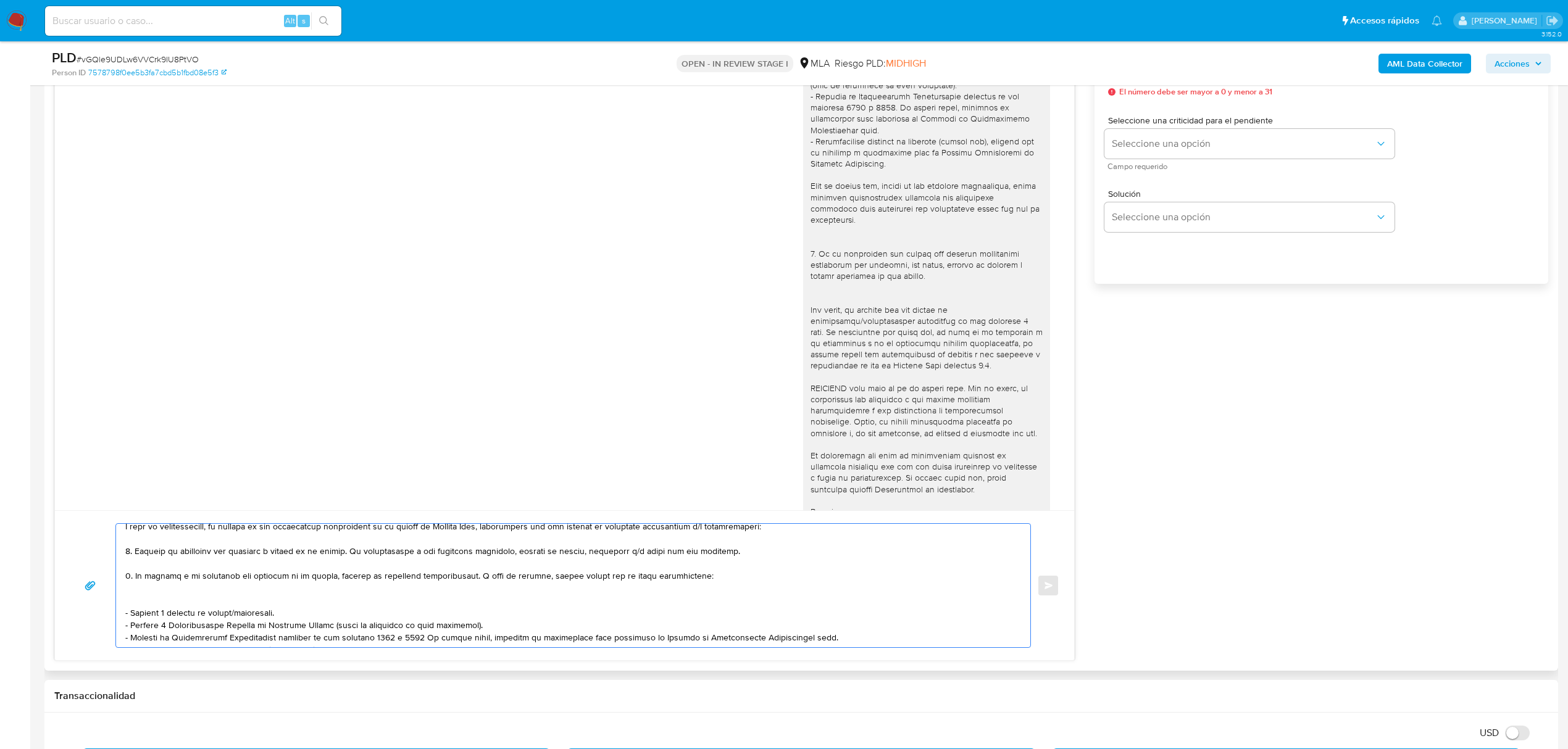
drag, startPoint x: 135, startPoint y: 576, endPoint x: 358, endPoint y: 611, distance: 225.7
click at [358, 611] on textarea at bounding box center [570, 585] width 890 height 124
click at [269, 590] on textarea at bounding box center [570, 585] width 890 height 124
click at [198, 591] on textarea at bounding box center [570, 585] width 890 height 124
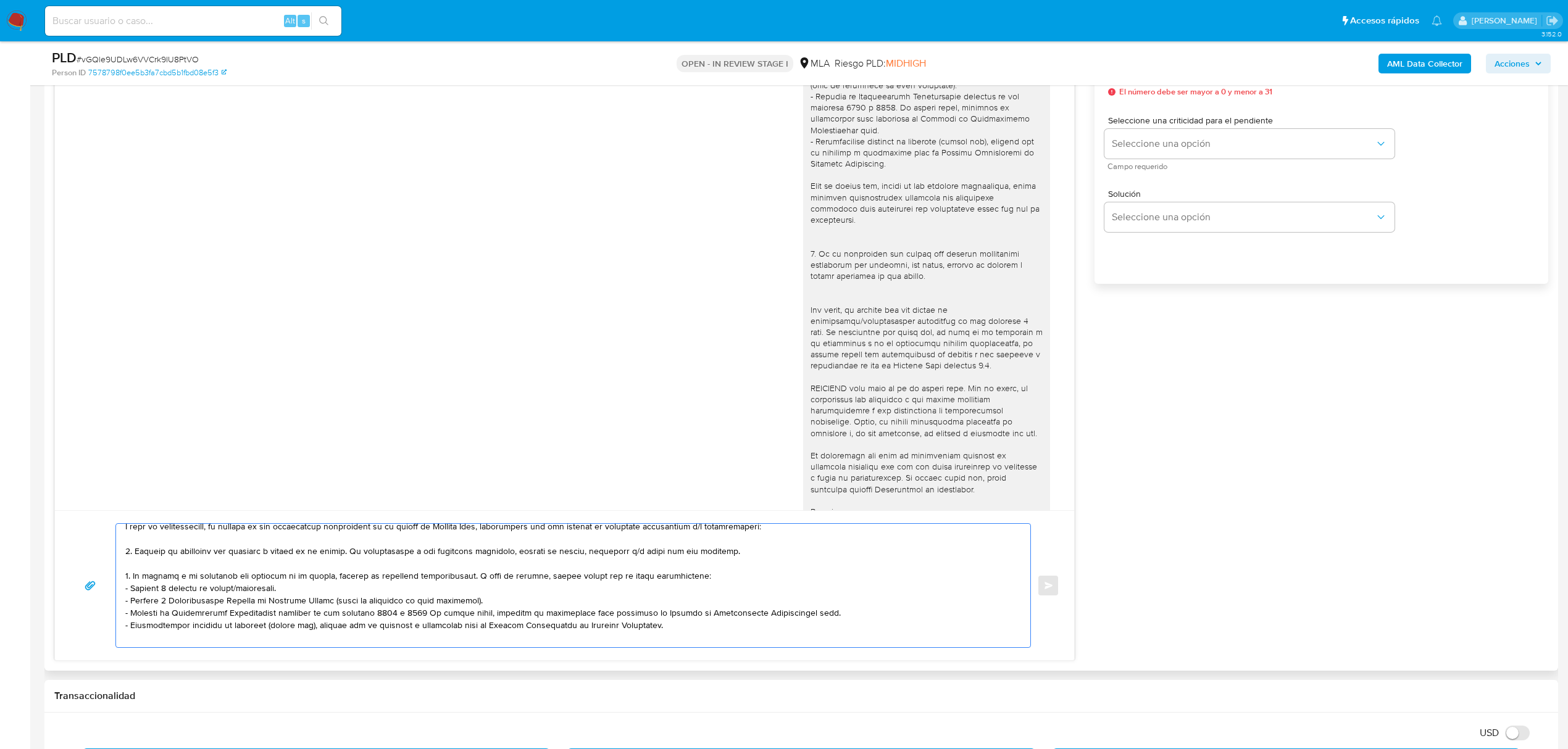
drag, startPoint x: 500, startPoint y: 603, endPoint x: 514, endPoint y: 603, distance: 14.0
click at [514, 603] on textarea at bounding box center [570, 585] width 890 height 124
click at [541, 612] on textarea at bounding box center [570, 585] width 890 height 124
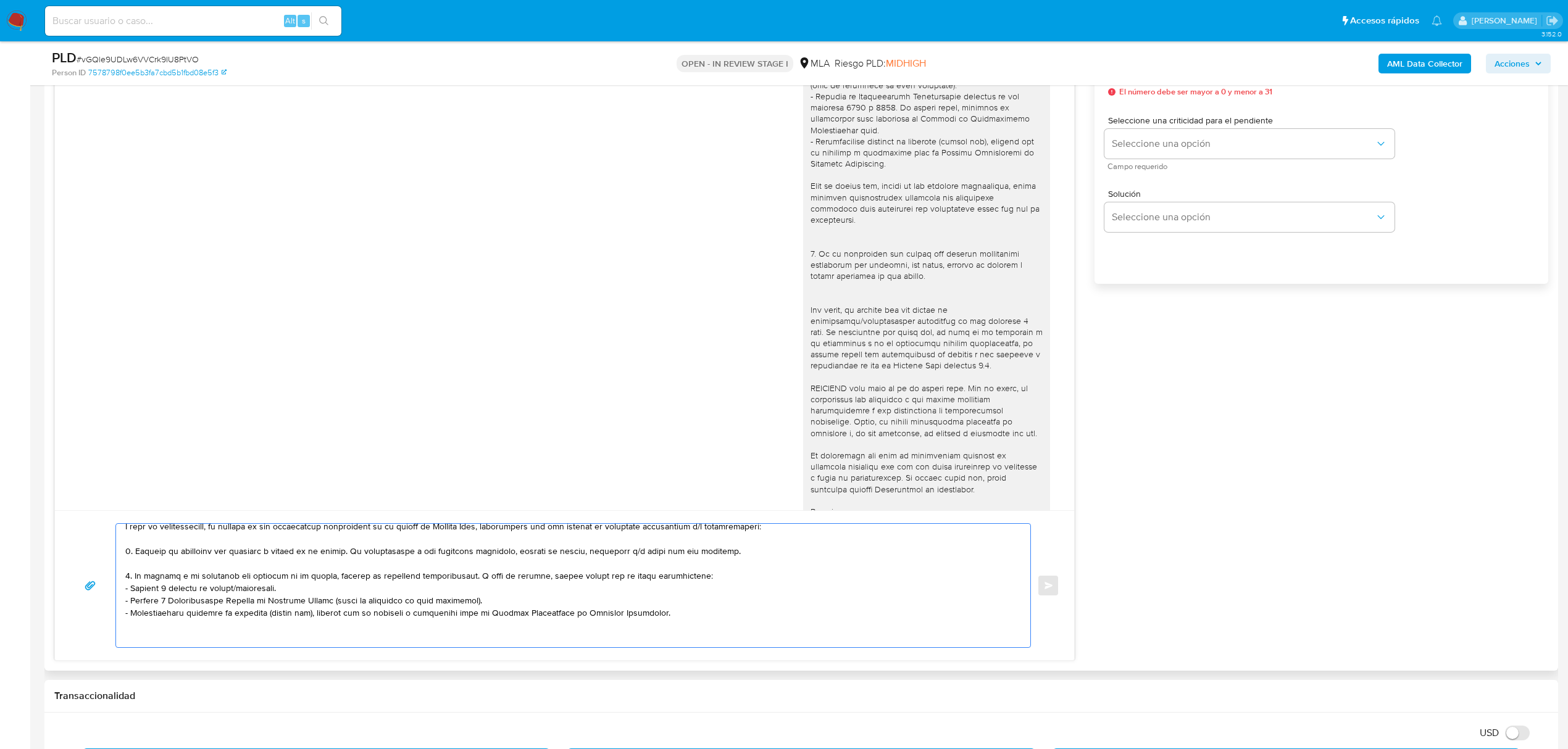
scroll to position [164, 0]
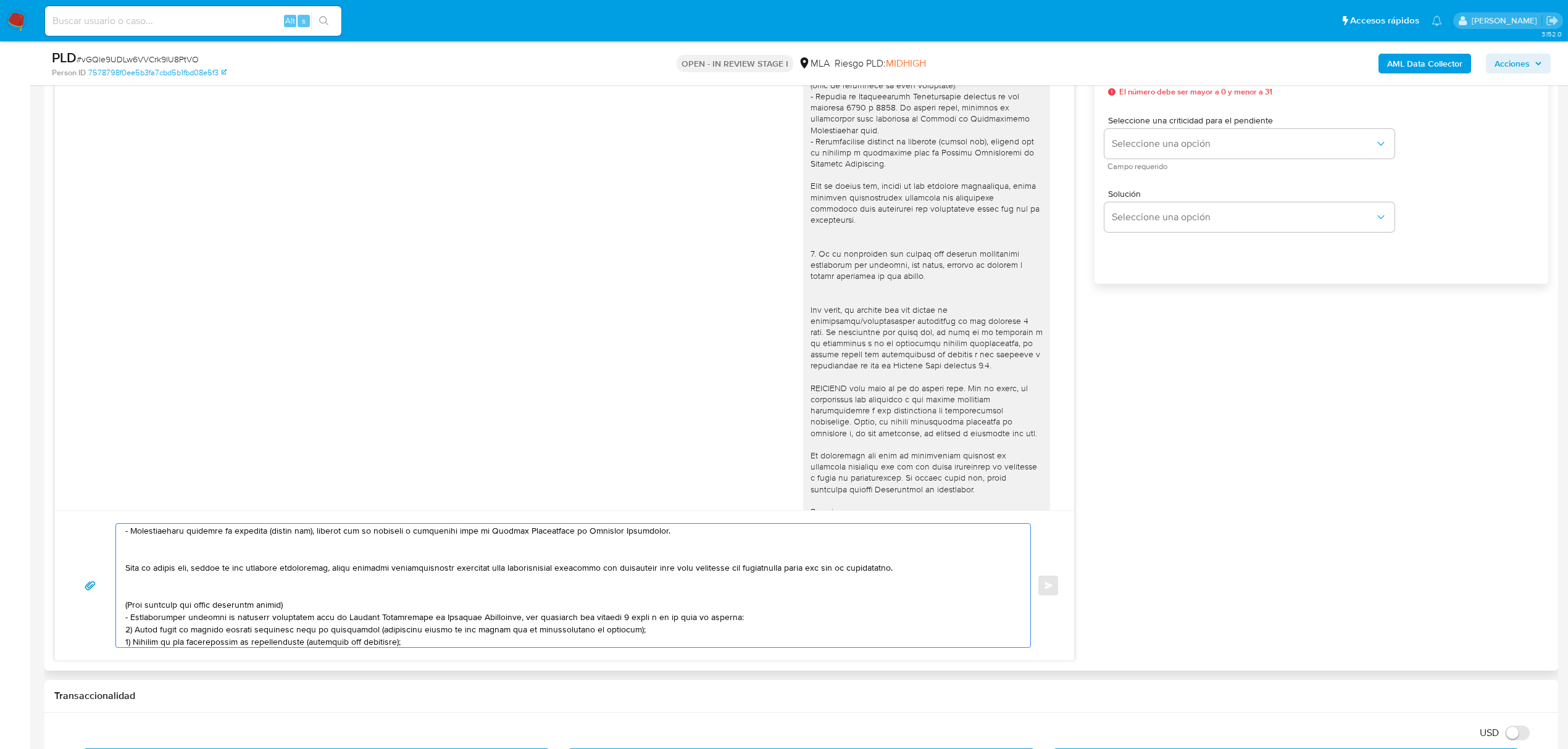
click at [172, 556] on textarea at bounding box center [570, 585] width 890 height 124
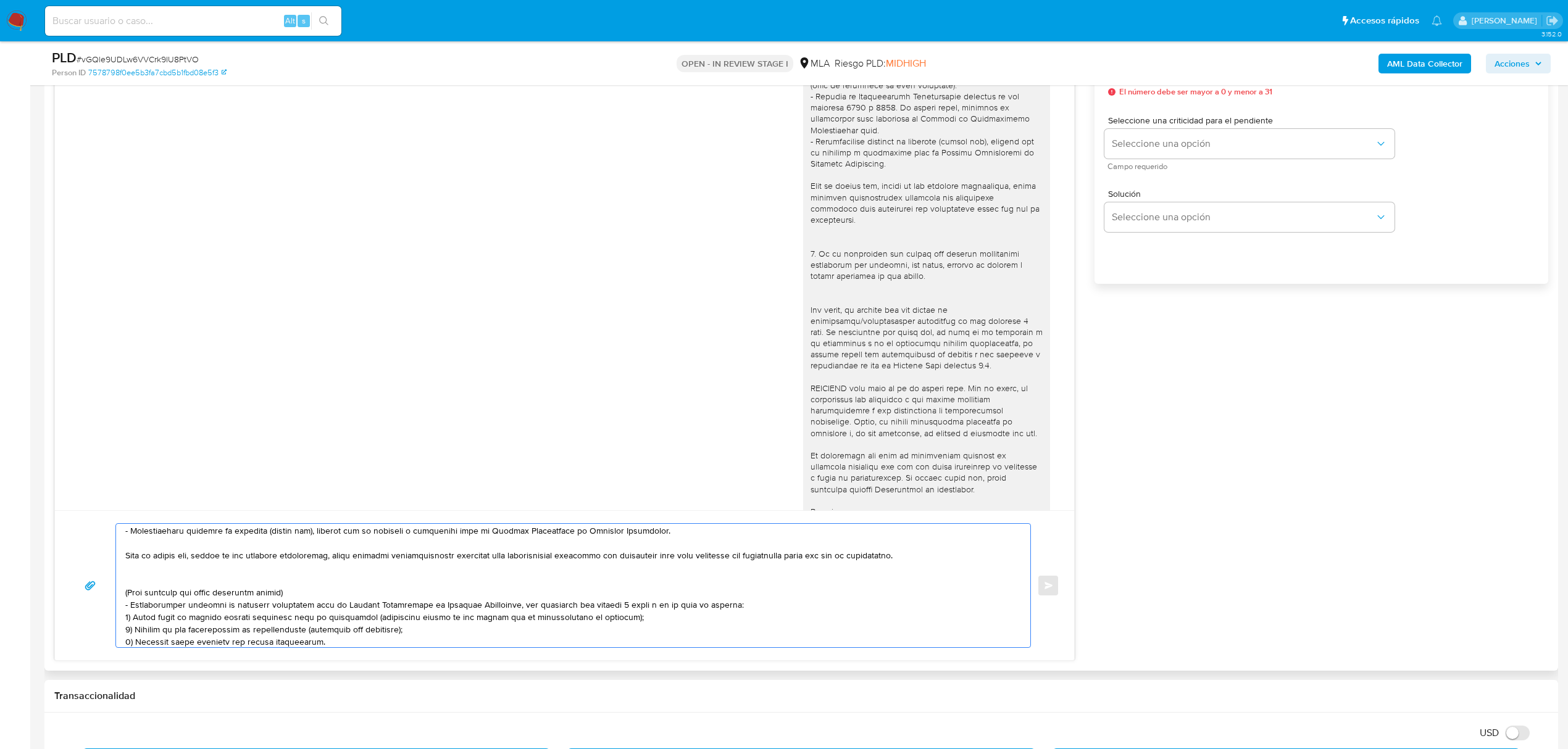
click at [131, 571] on textarea at bounding box center [570, 585] width 890 height 124
click at [206, 588] on textarea at bounding box center [570, 585] width 890 height 124
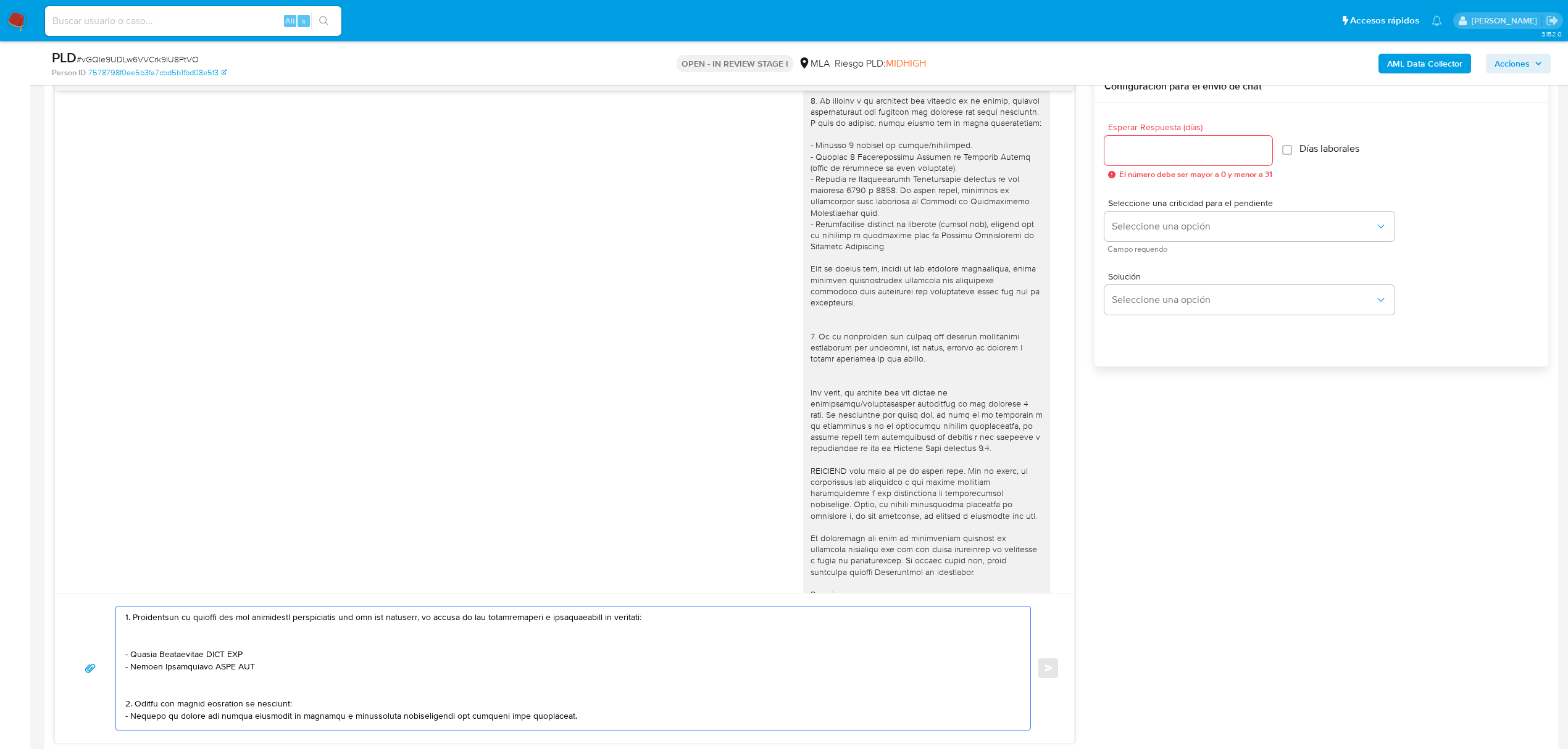
scroll to position [173, 0]
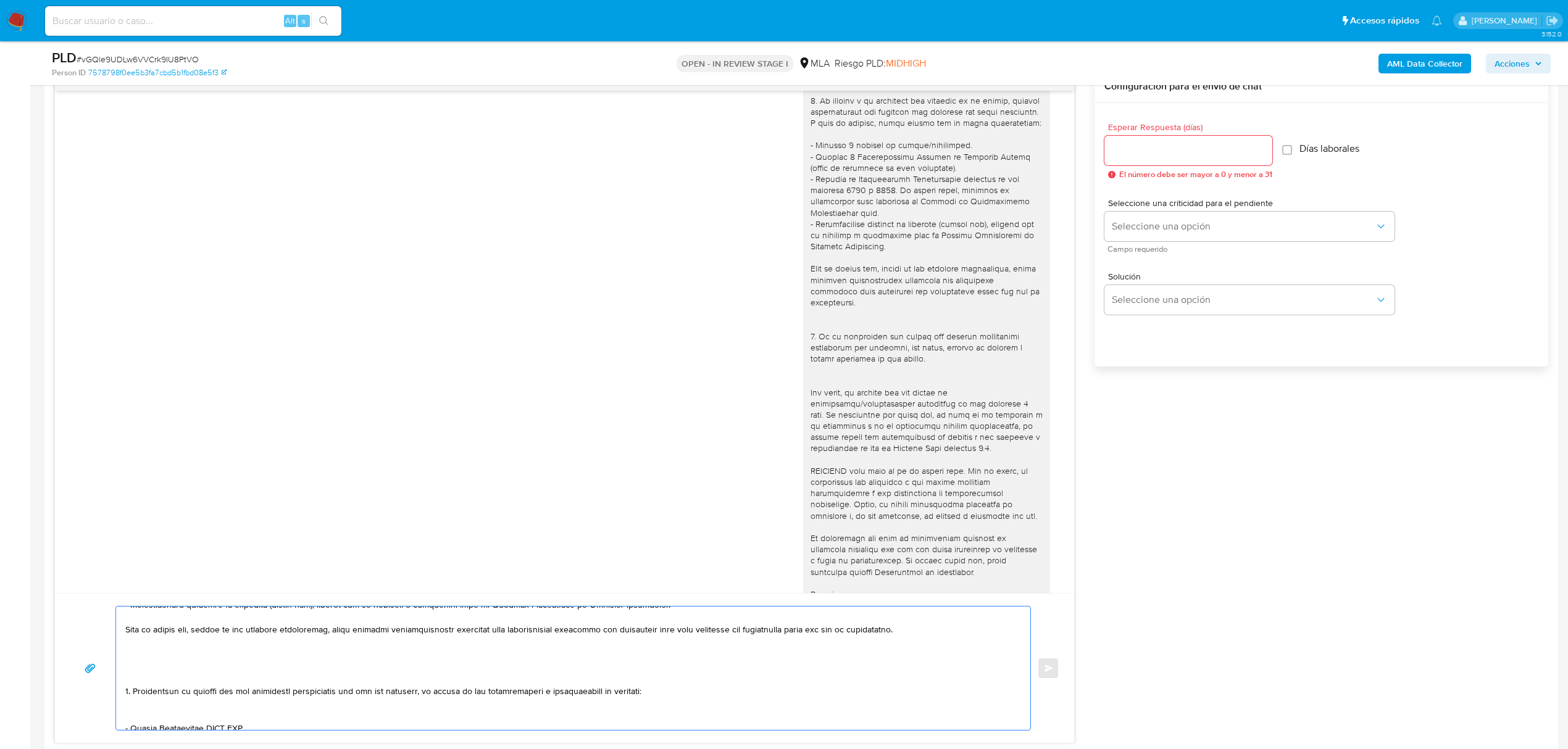
drag, startPoint x: 127, startPoint y: 591, endPoint x: 296, endPoint y: 662, distance: 183.3
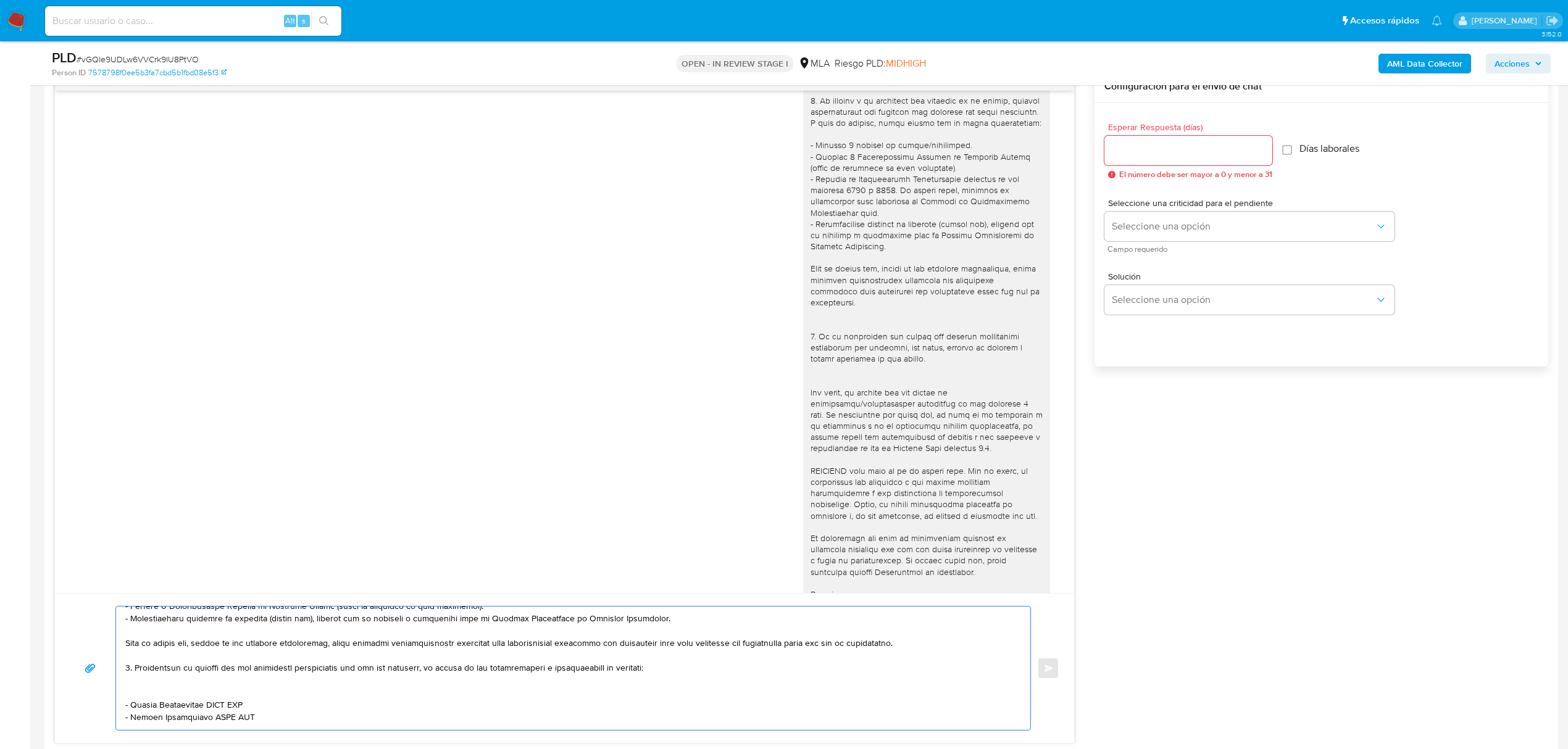
scroll to position [164, 0]
click at [222, 679] on textarea at bounding box center [570, 668] width 890 height 124
drag, startPoint x: 263, startPoint y: 706, endPoint x: 122, endPoint y: 674, distance: 144.6
click at [122, 674] on div at bounding box center [570, 668] width 908 height 124
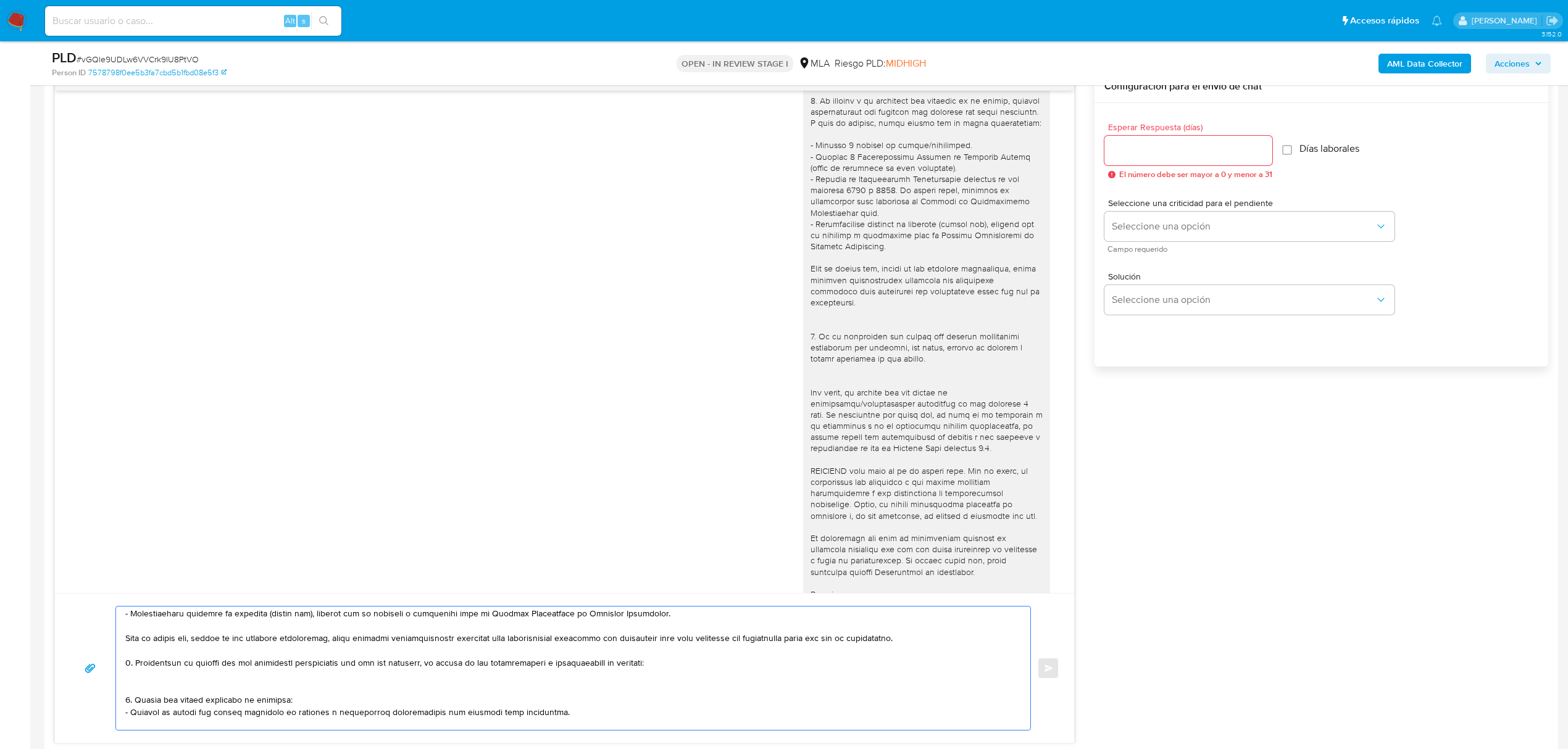
scroll to position [165, 0]
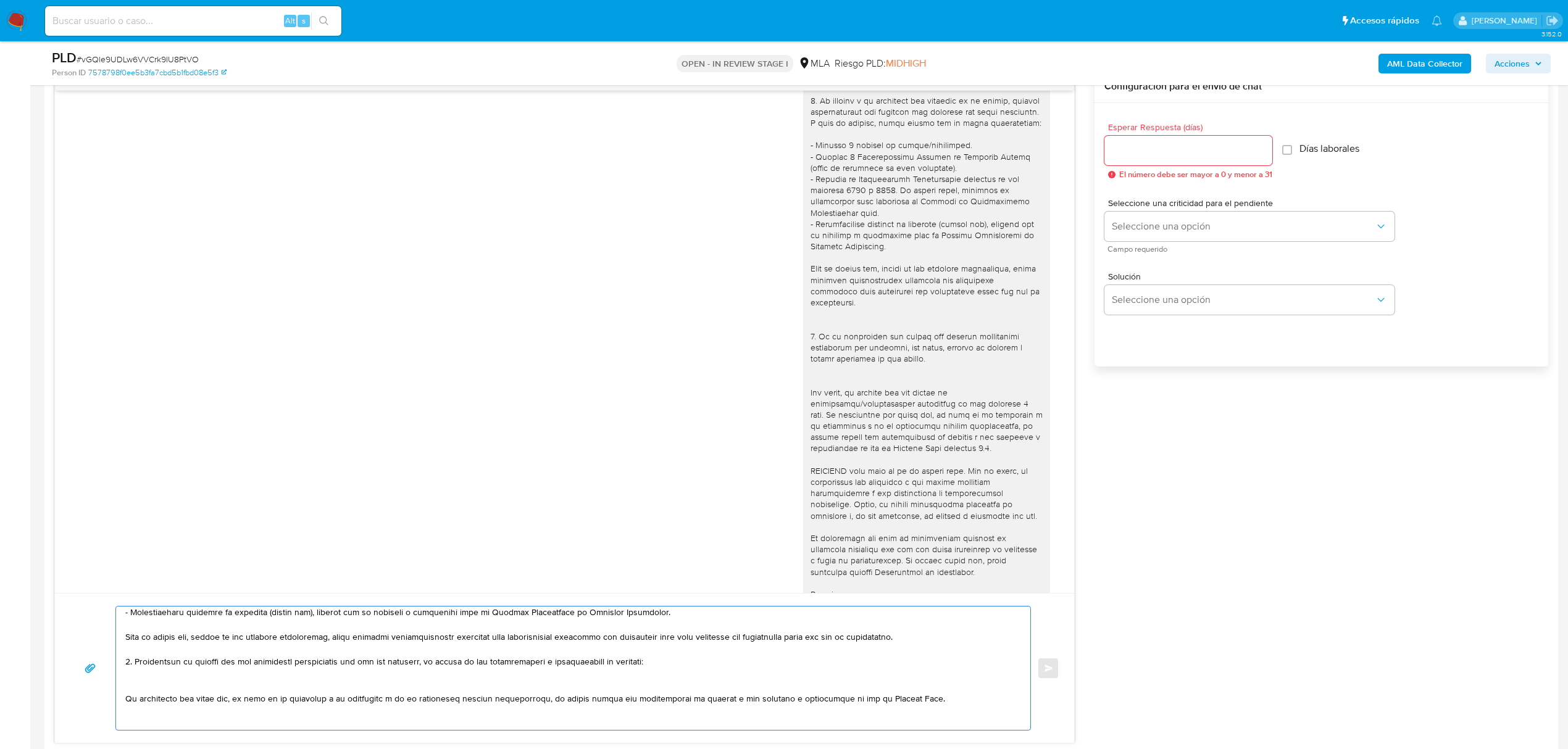
paste textarea "30711088322 name: Asociacion Consultora Mutual || alias: 20264361096 Fernando E…"
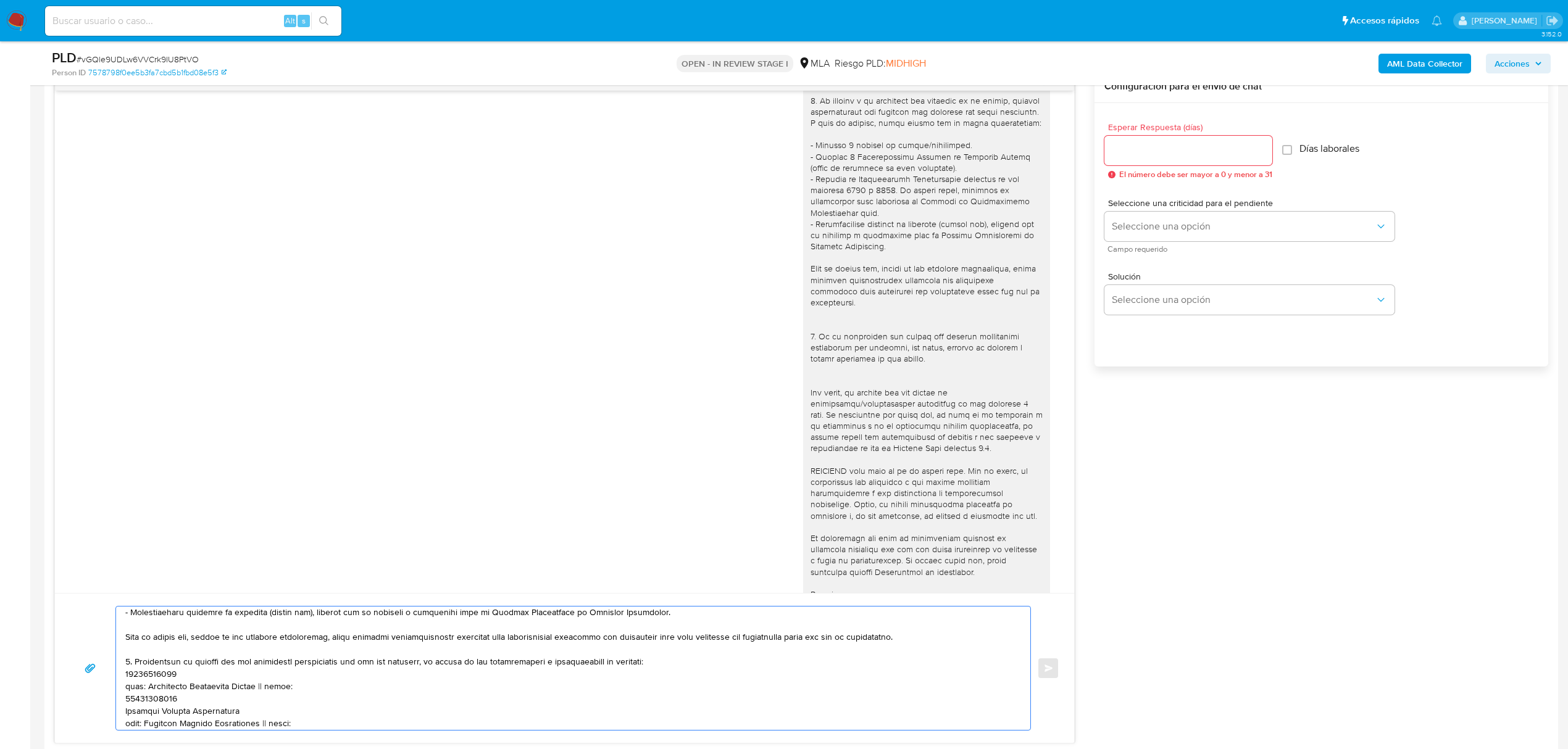
scroll to position [215, 0]
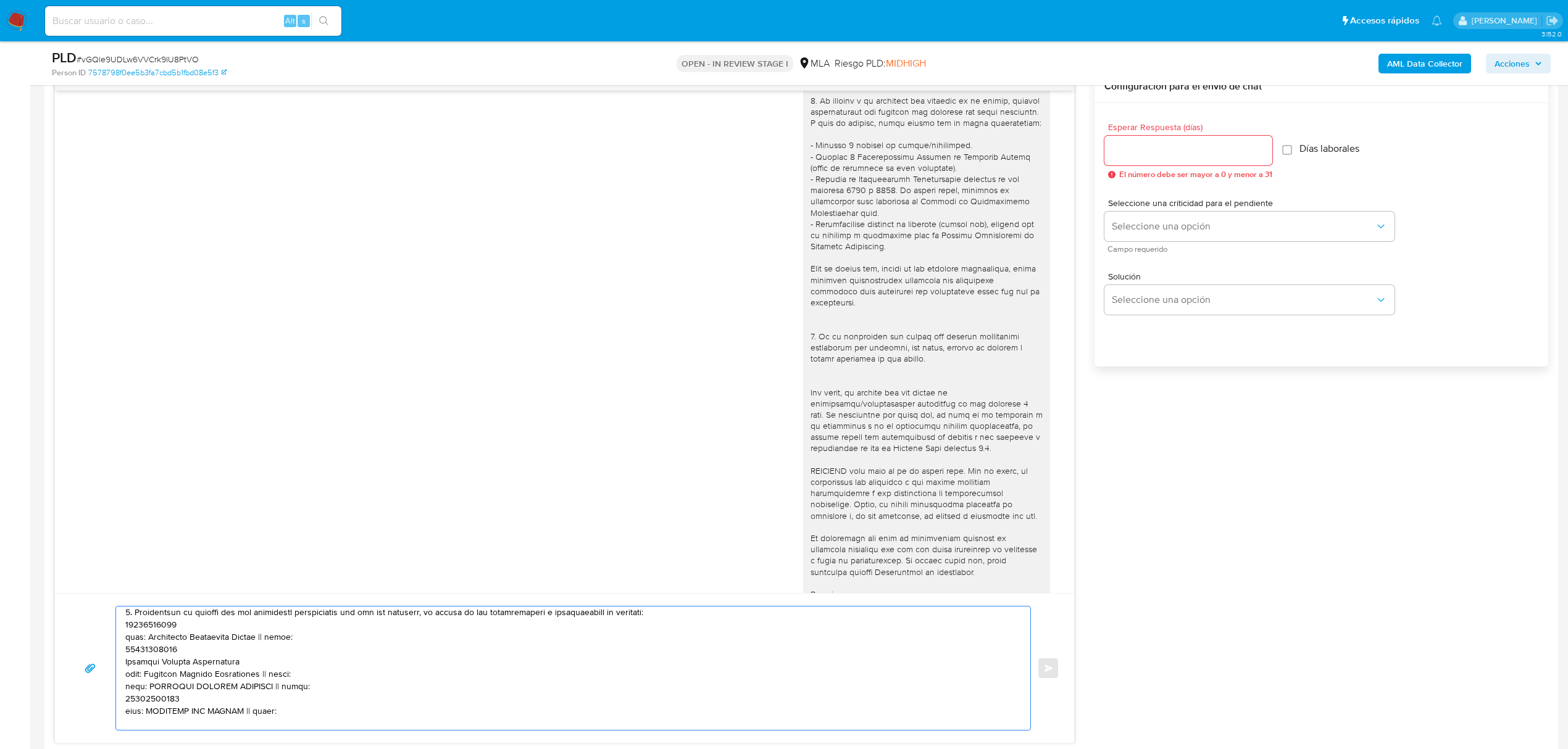
click at [159, 626] on textarea at bounding box center [570, 668] width 890 height 124
paste textarea "30711088322"
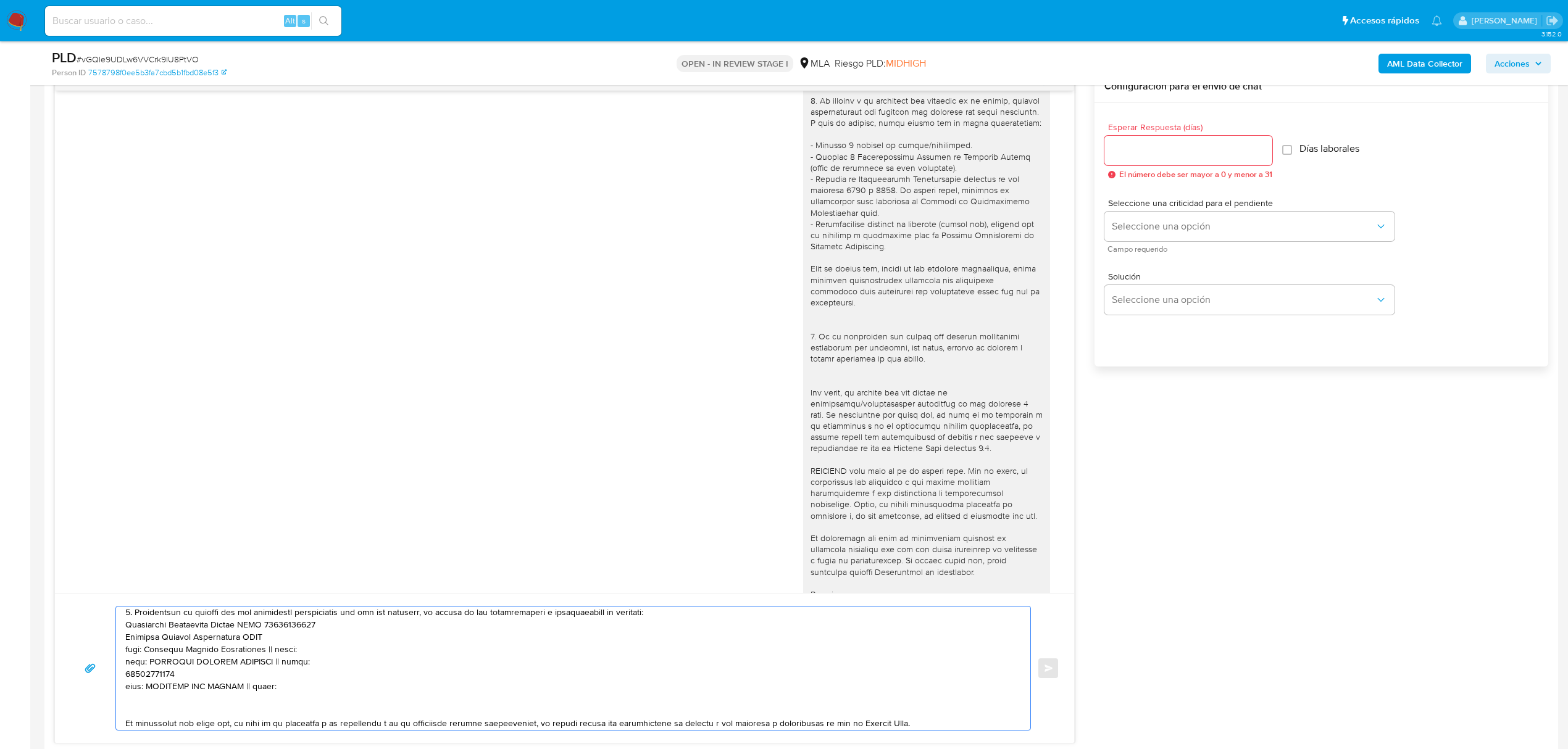
paste textarea "20264361096"
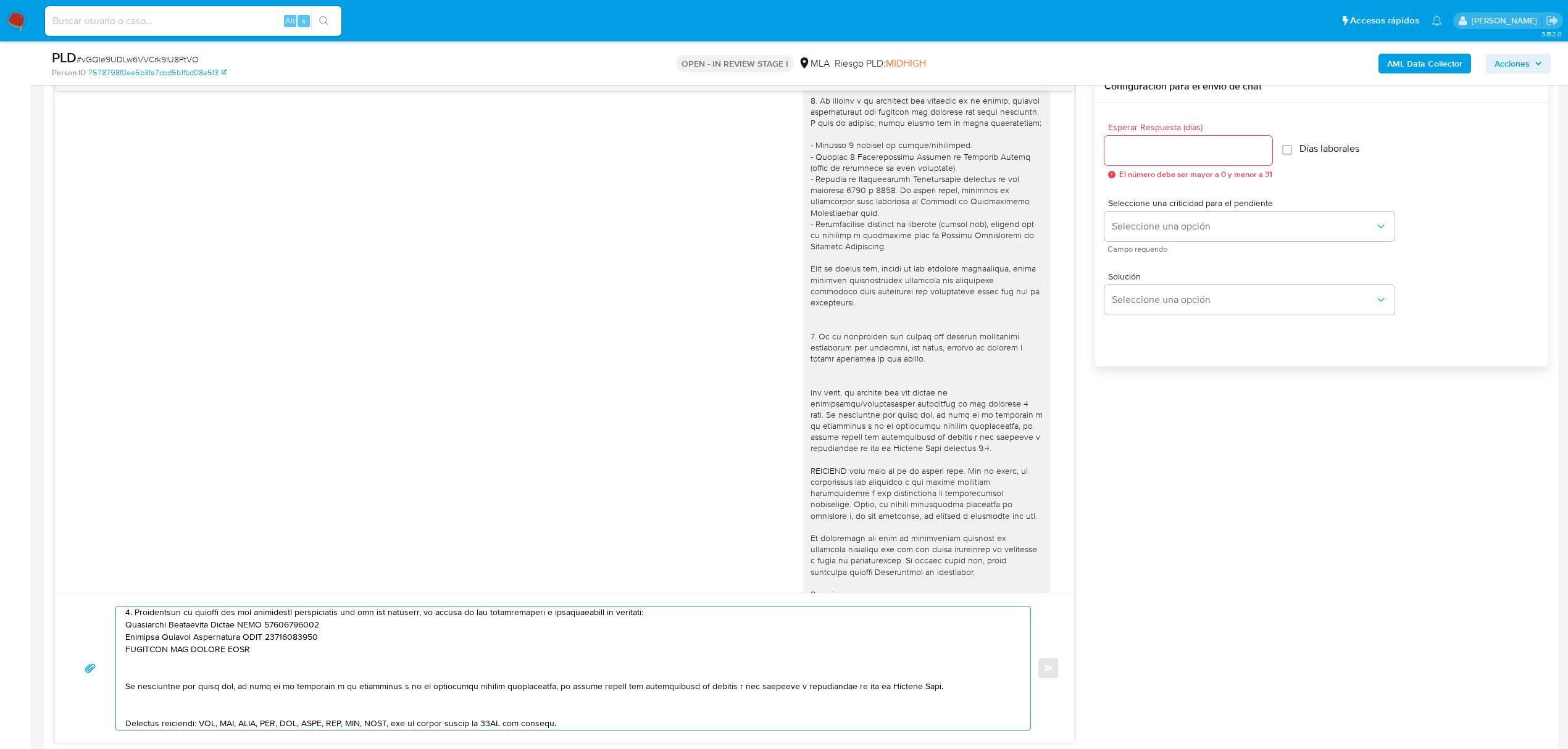
paste textarea "23144775694"
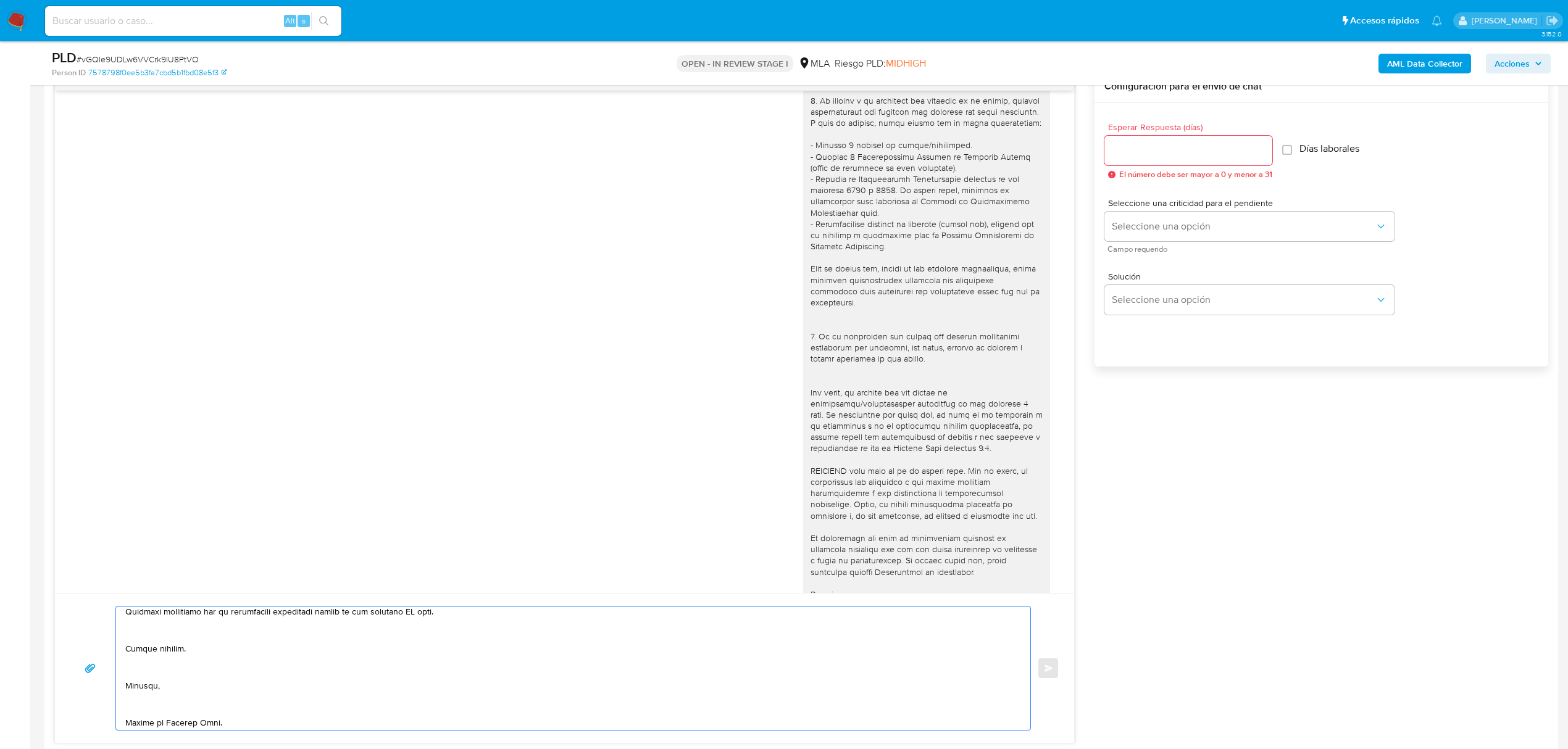
scroll to position [329, 0]
click at [421, 613] on textarea at bounding box center [570, 668] width 890 height 124
click at [429, 647] on textarea at bounding box center [570, 668] width 890 height 124
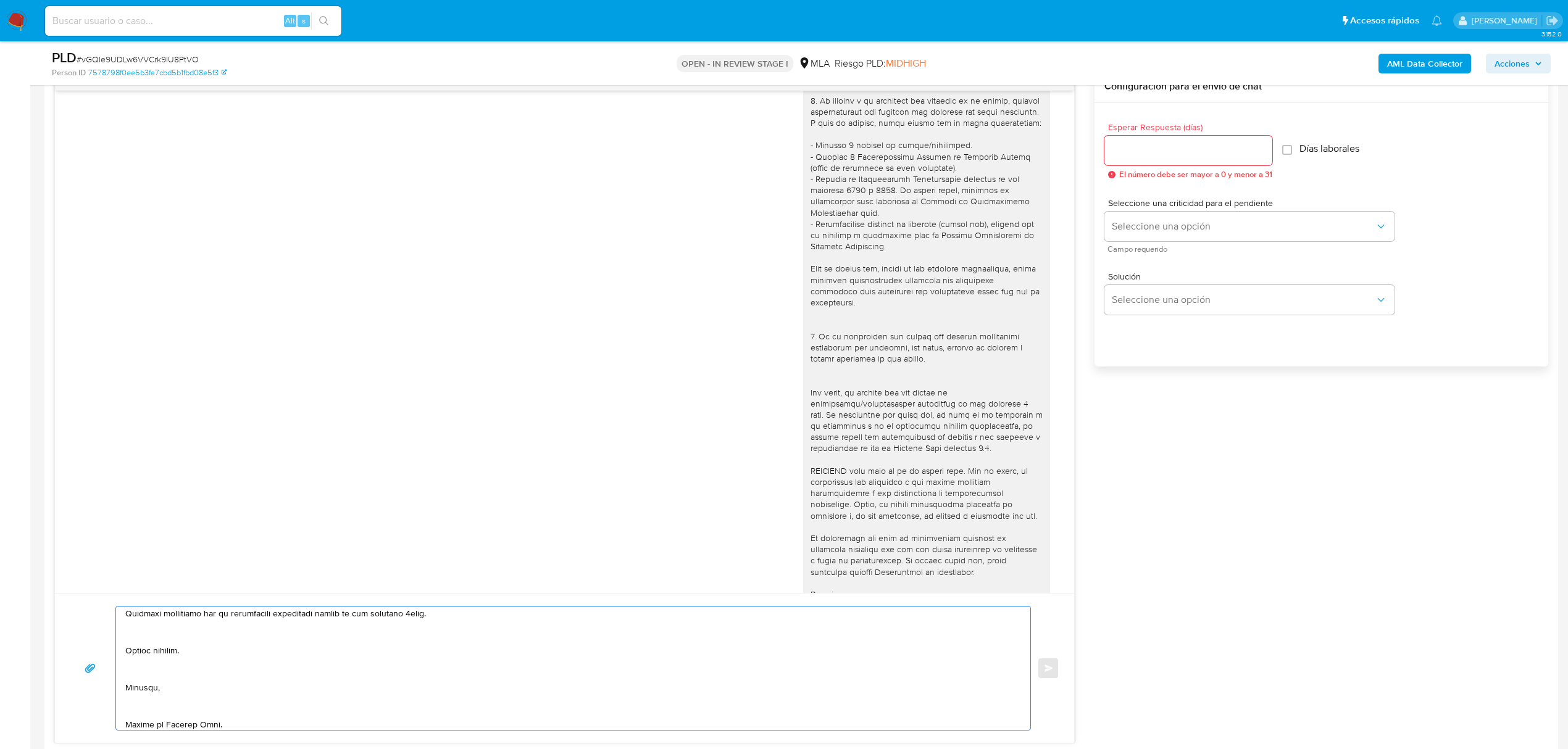
click at [421, 609] on textarea at bounding box center [570, 668] width 890 height 124
click at [223, 631] on textarea at bounding box center [570, 668] width 890 height 124
click at [146, 667] on textarea at bounding box center [570, 668] width 890 height 124
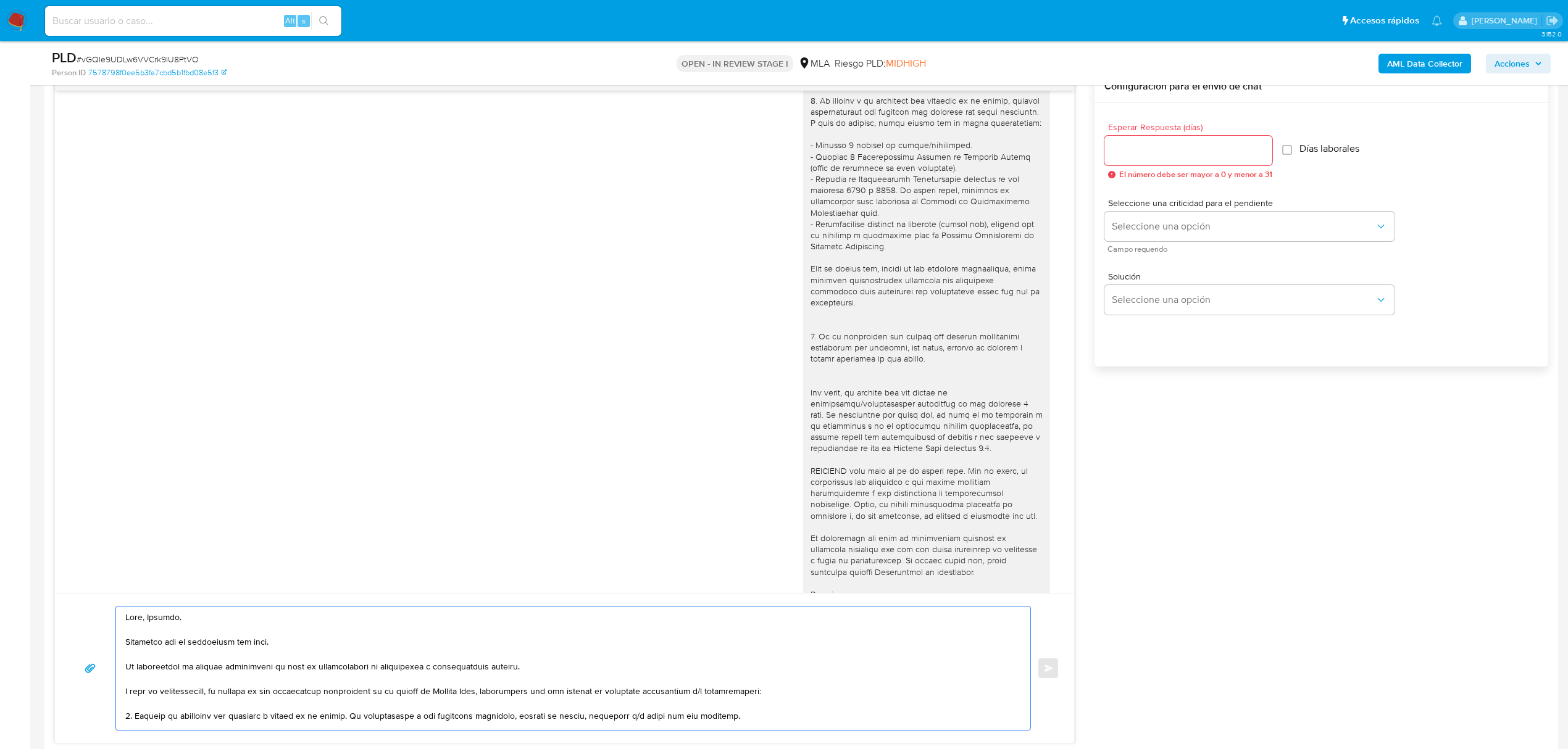
scroll to position [576, 0]
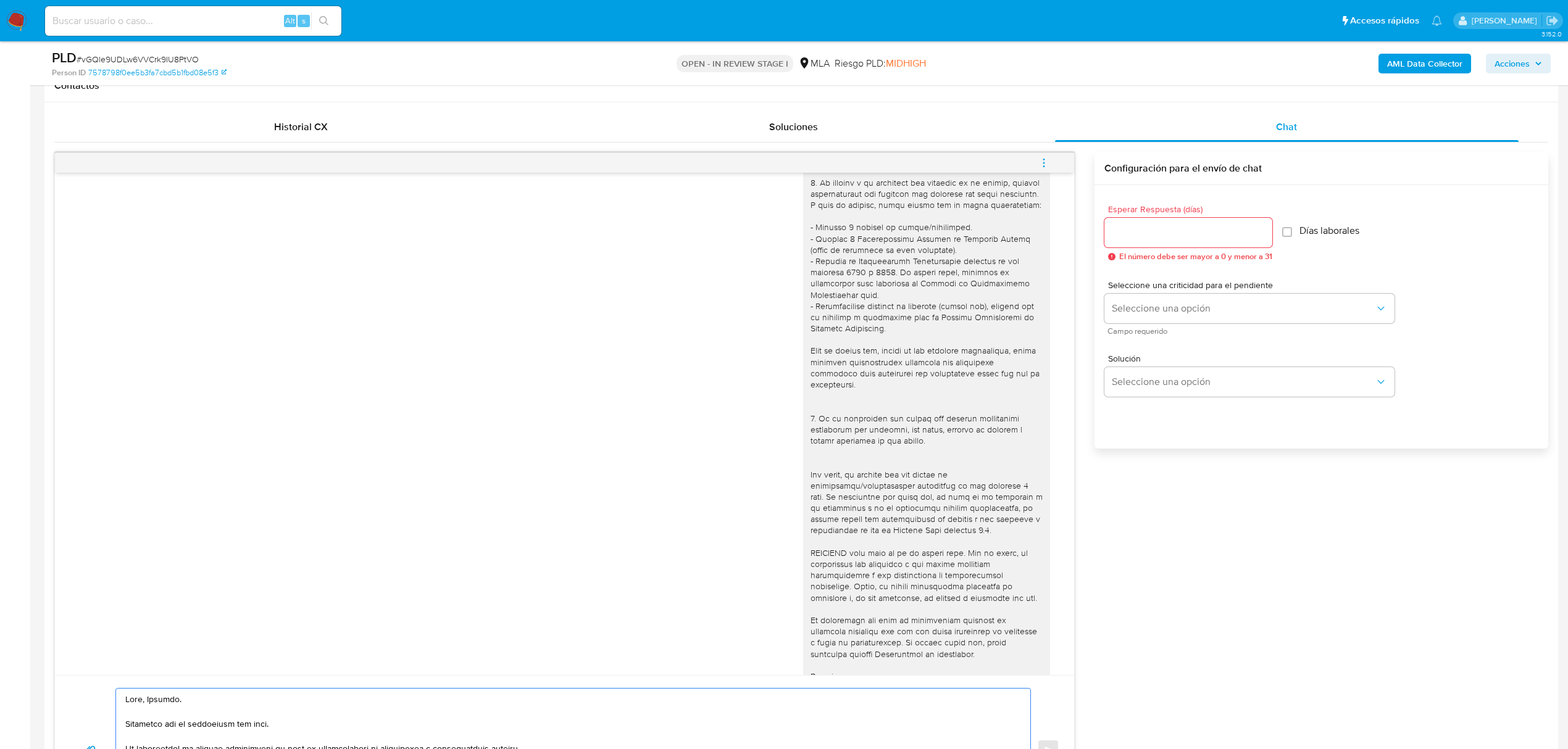
type textarea "Hola, Esteban. Esperamos que te encuentres muy bien. Te consultamos si tuviste …"
click at [1125, 246] on div at bounding box center [1189, 233] width 168 height 30
click at [1129, 235] on input "Esperar Respuesta (días)" at bounding box center [1189, 233] width 168 height 16
type input "2"
click at [1164, 314] on span "Seleccione una opción" at bounding box center [1243, 308] width 263 height 12
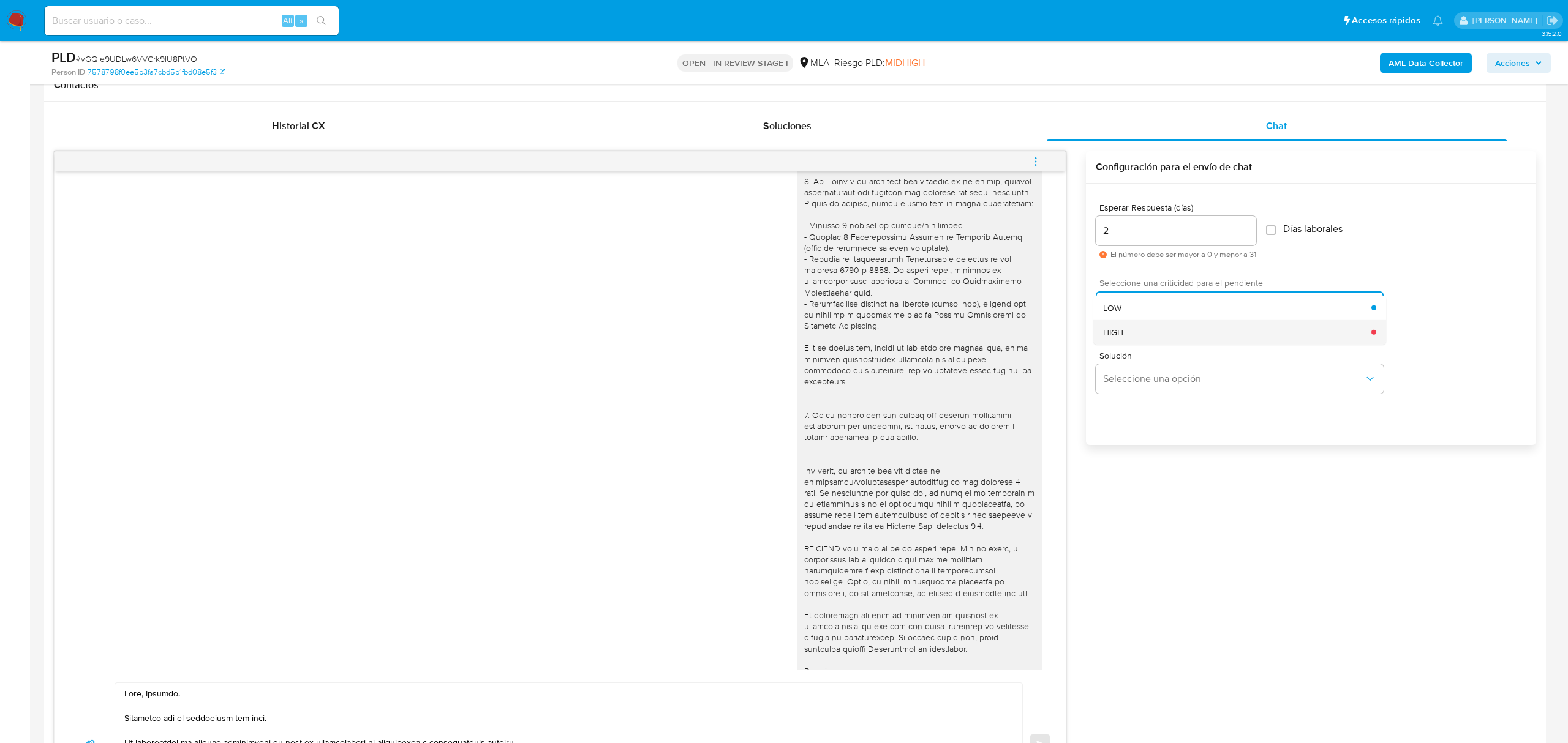
click at [1164, 342] on div "HIGH" at bounding box center [1238, 332] width 269 height 25
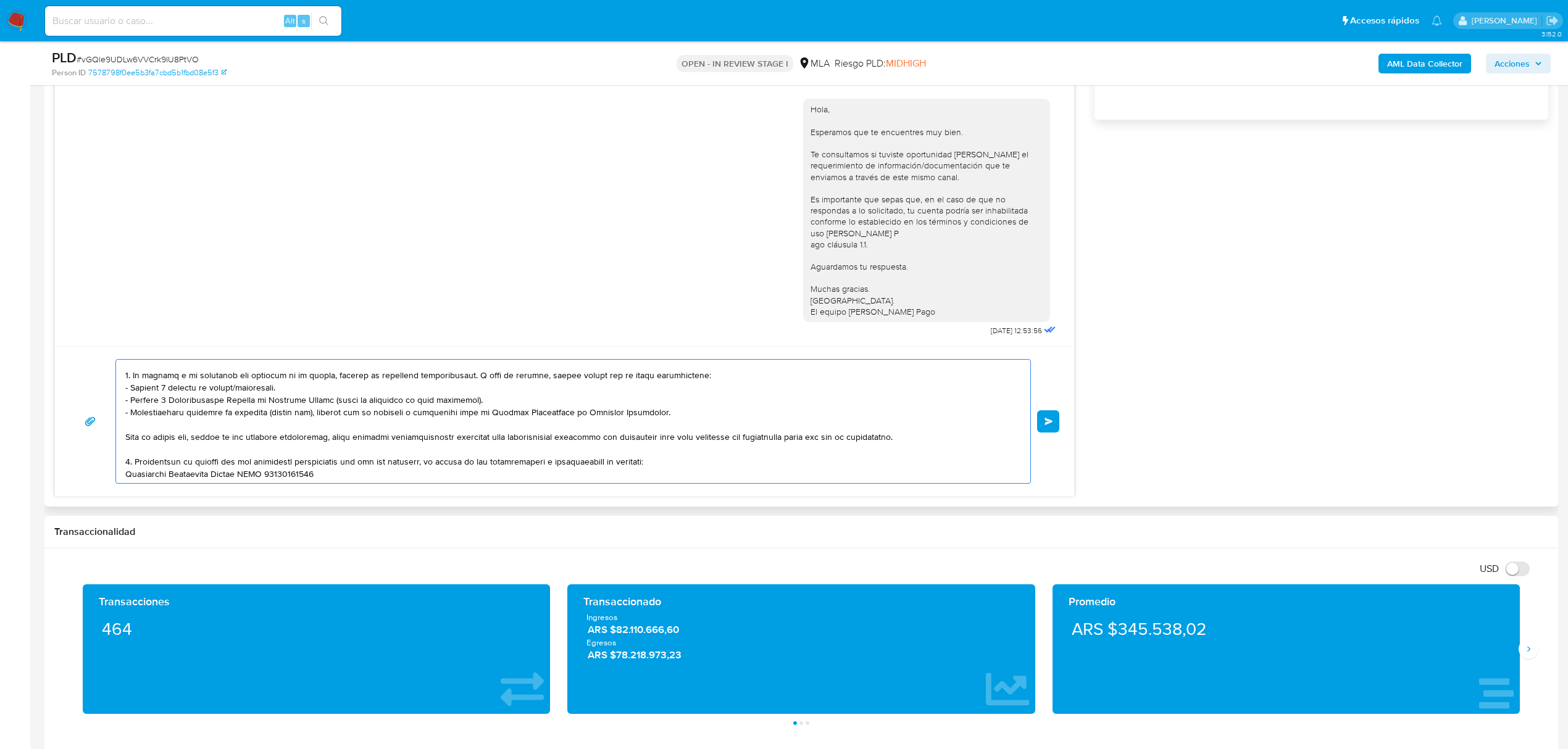
scroll to position [0, 0]
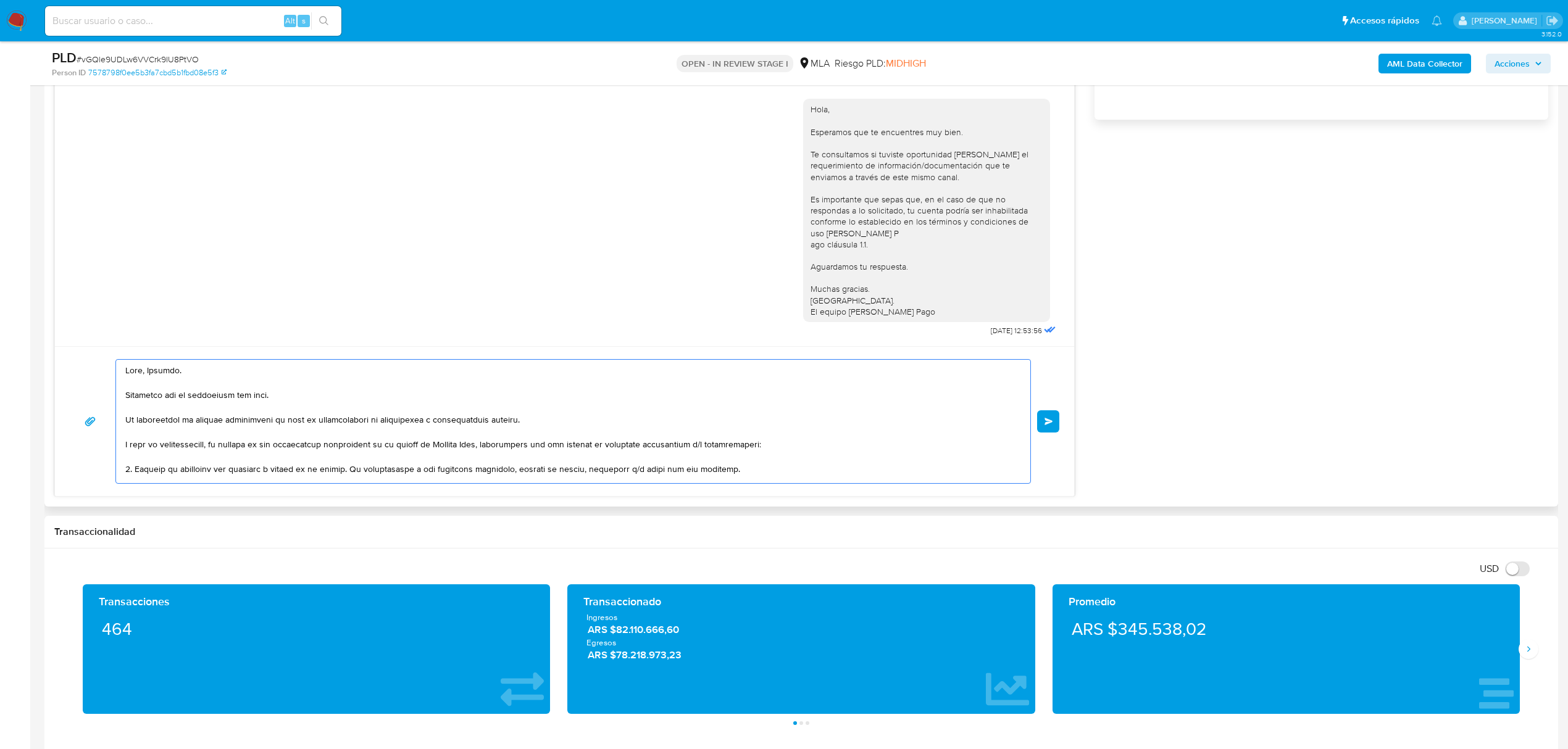
drag, startPoint x: 245, startPoint y: 472, endPoint x: 100, endPoint y: 312, distance: 215.9
click at [100, 312] on div "18/06/2025 18:27:00 Hola, Esperamos que te encuentres muy bien. Te consultamos …" at bounding box center [564, 160] width 1021 height 674
click at [1053, 425] on button "Enviar" at bounding box center [1049, 421] width 22 height 22
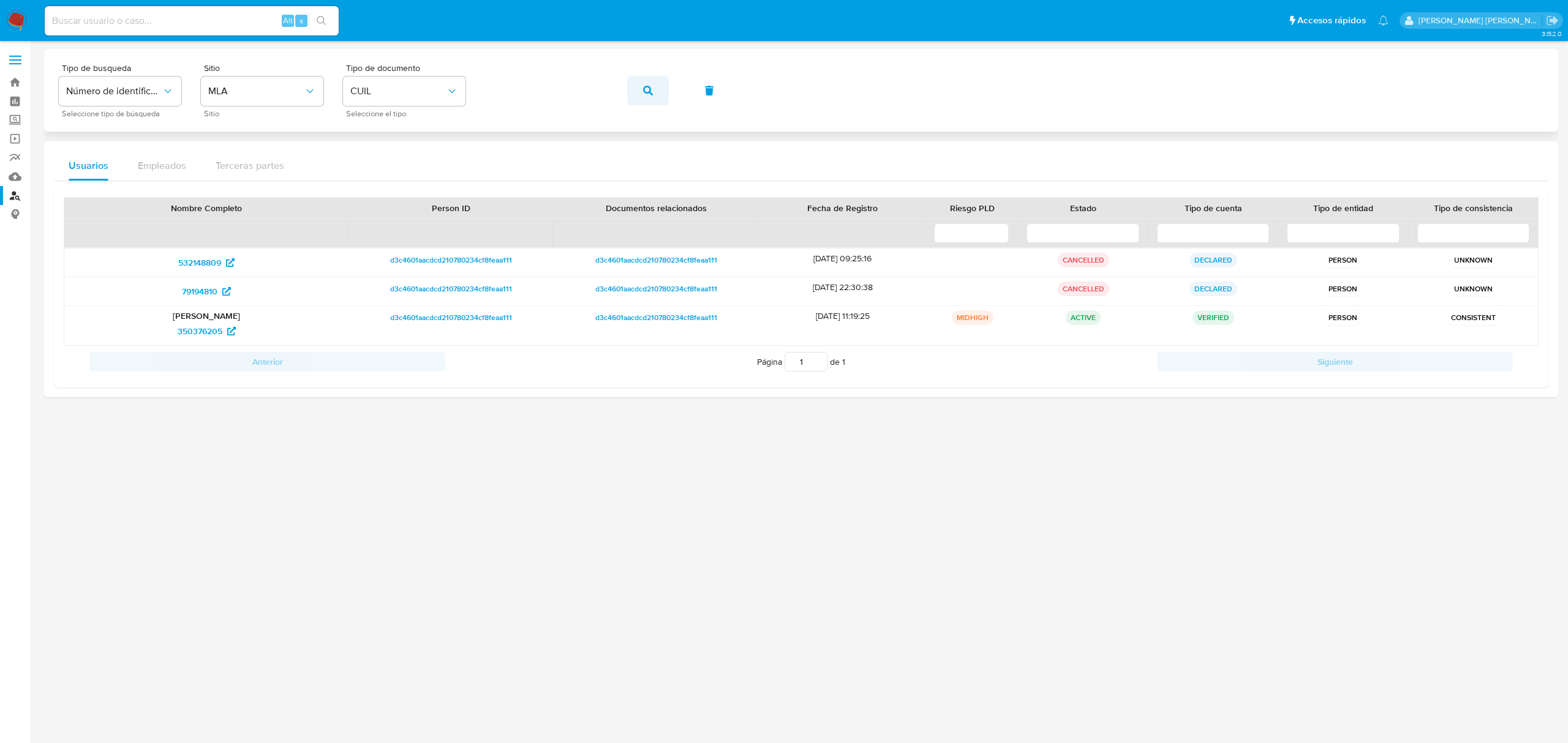
click at [640, 96] on button "button" at bounding box center [648, 91] width 41 height 30
click at [641, 101] on button "button" at bounding box center [648, 91] width 41 height 30
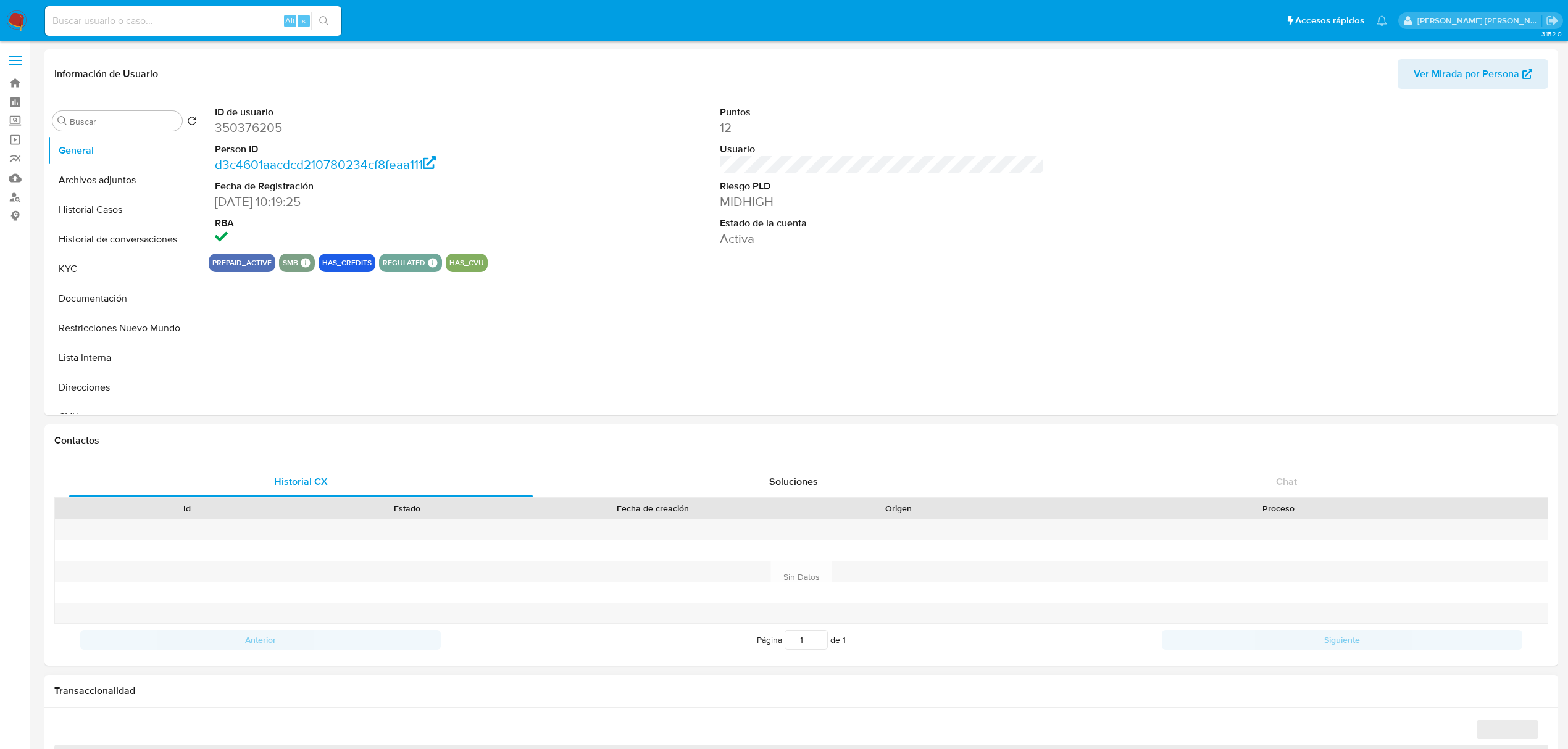
select select "10"
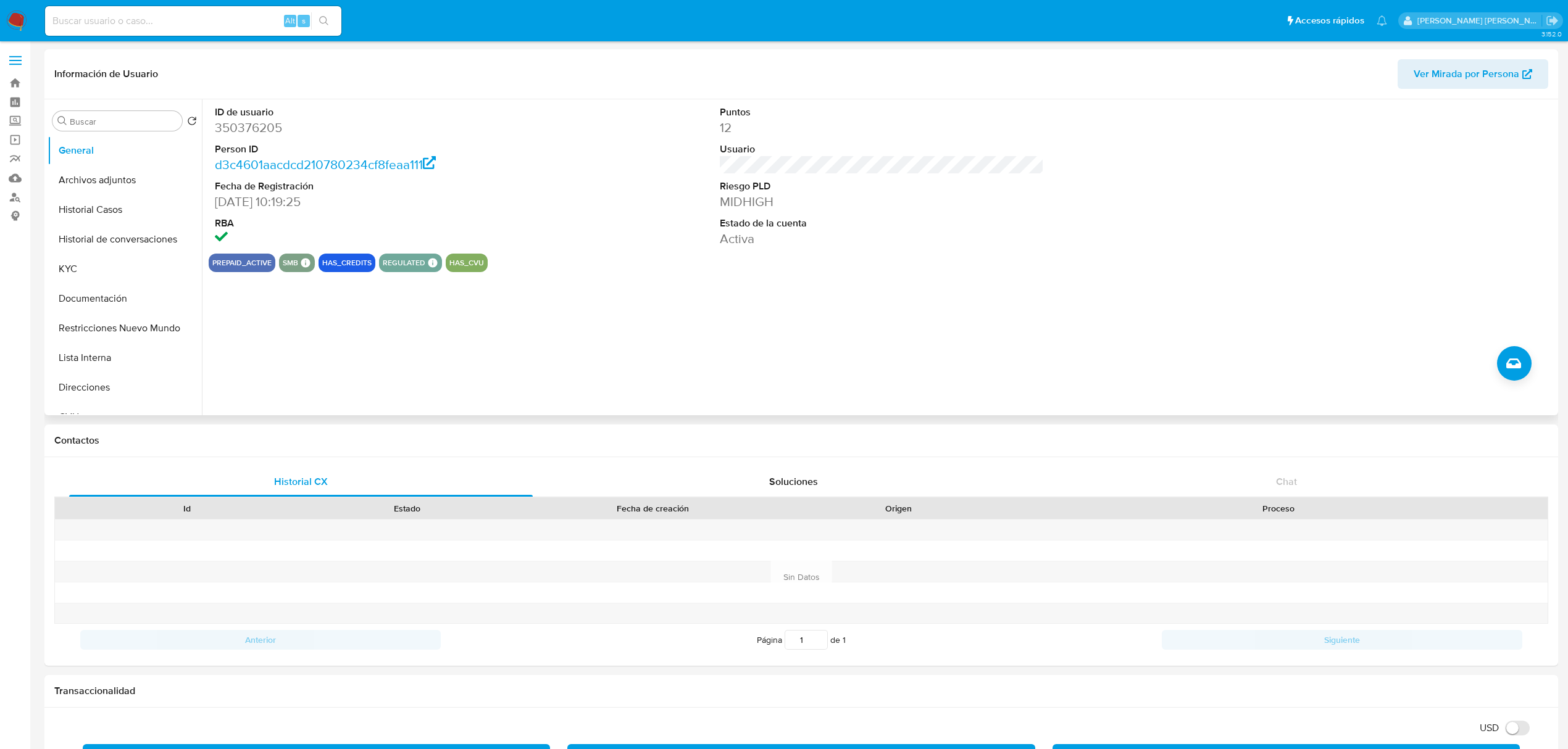
click at [541, 363] on div "ID de usuario 350376205 Person ID d3c4601aacdcd210780234cf8feaa111 Fecha de Reg…" at bounding box center [879, 257] width 1354 height 316
click at [110, 215] on button "Historial Casos" at bounding box center [119, 210] width 144 height 30
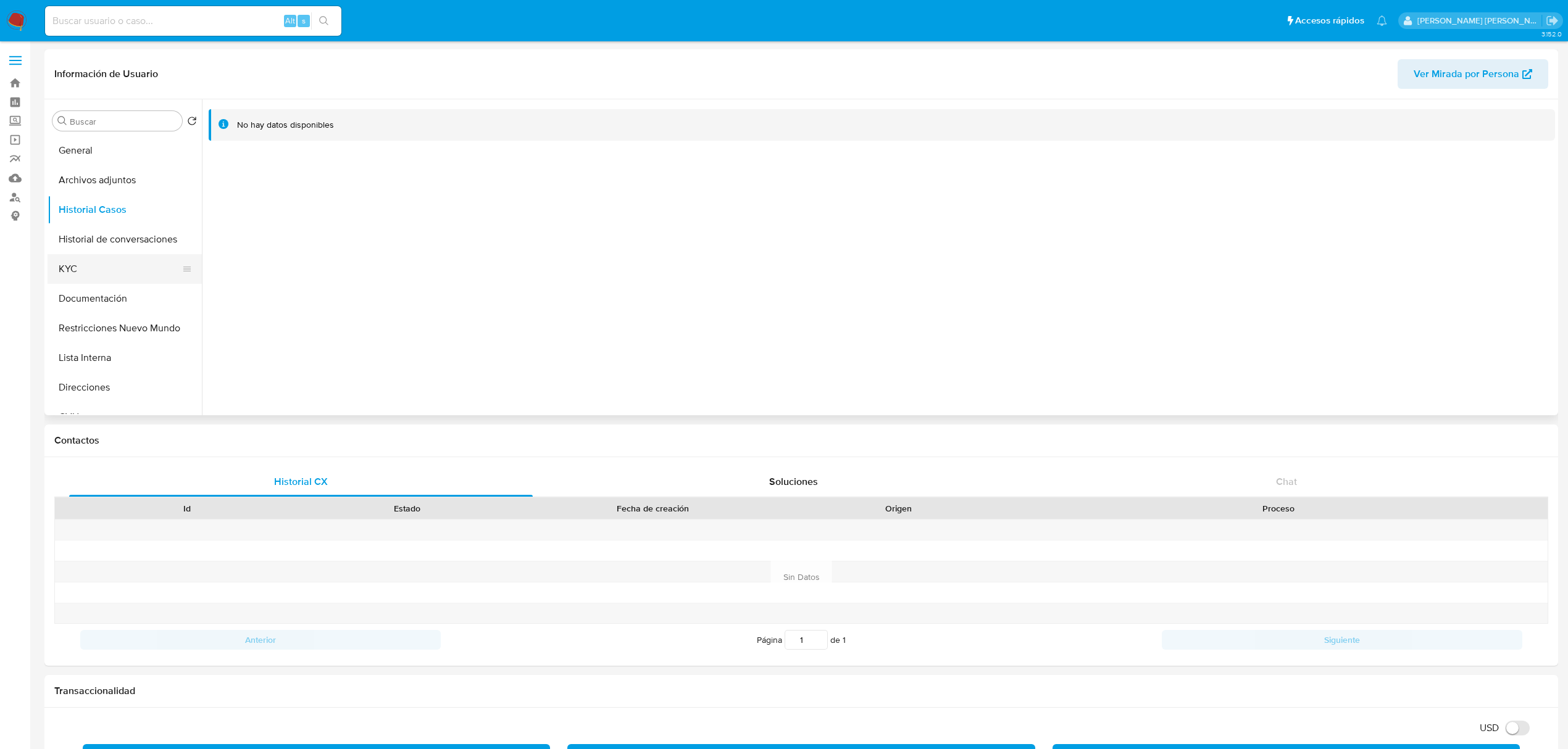
click at [80, 270] on button "KYC" at bounding box center [119, 269] width 144 height 30
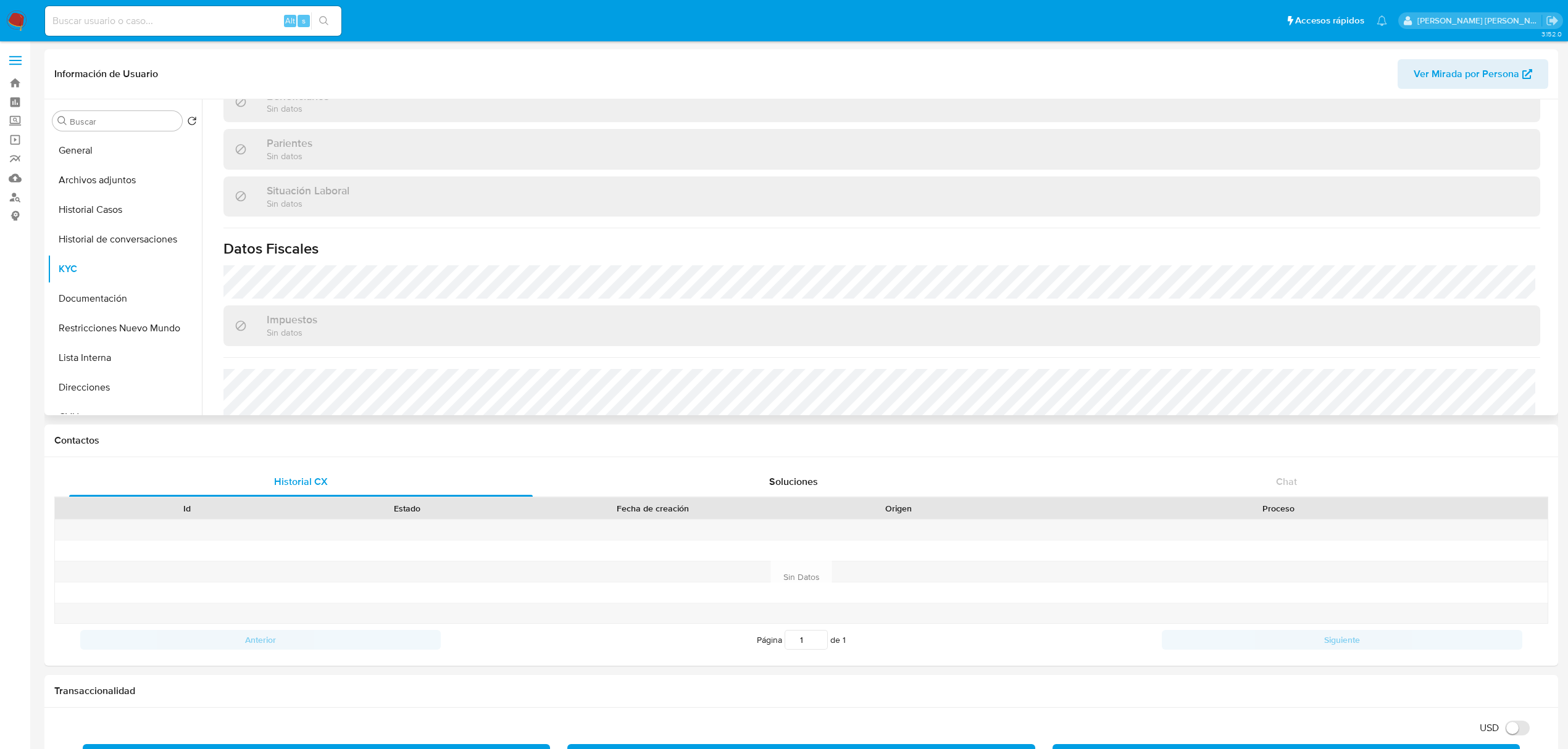
scroll to position [639, 0]
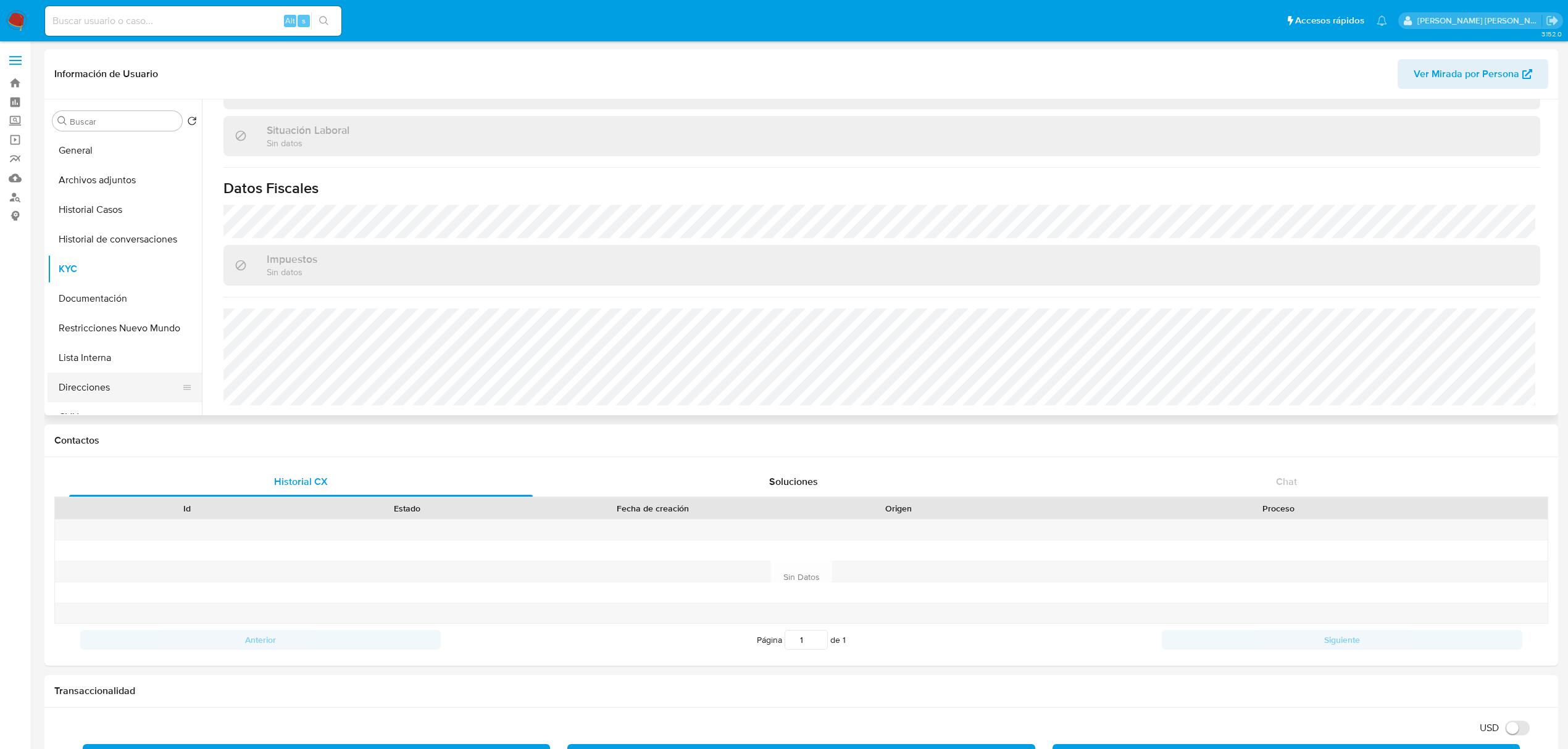
click at [109, 383] on button "Direcciones" at bounding box center [119, 388] width 144 height 30
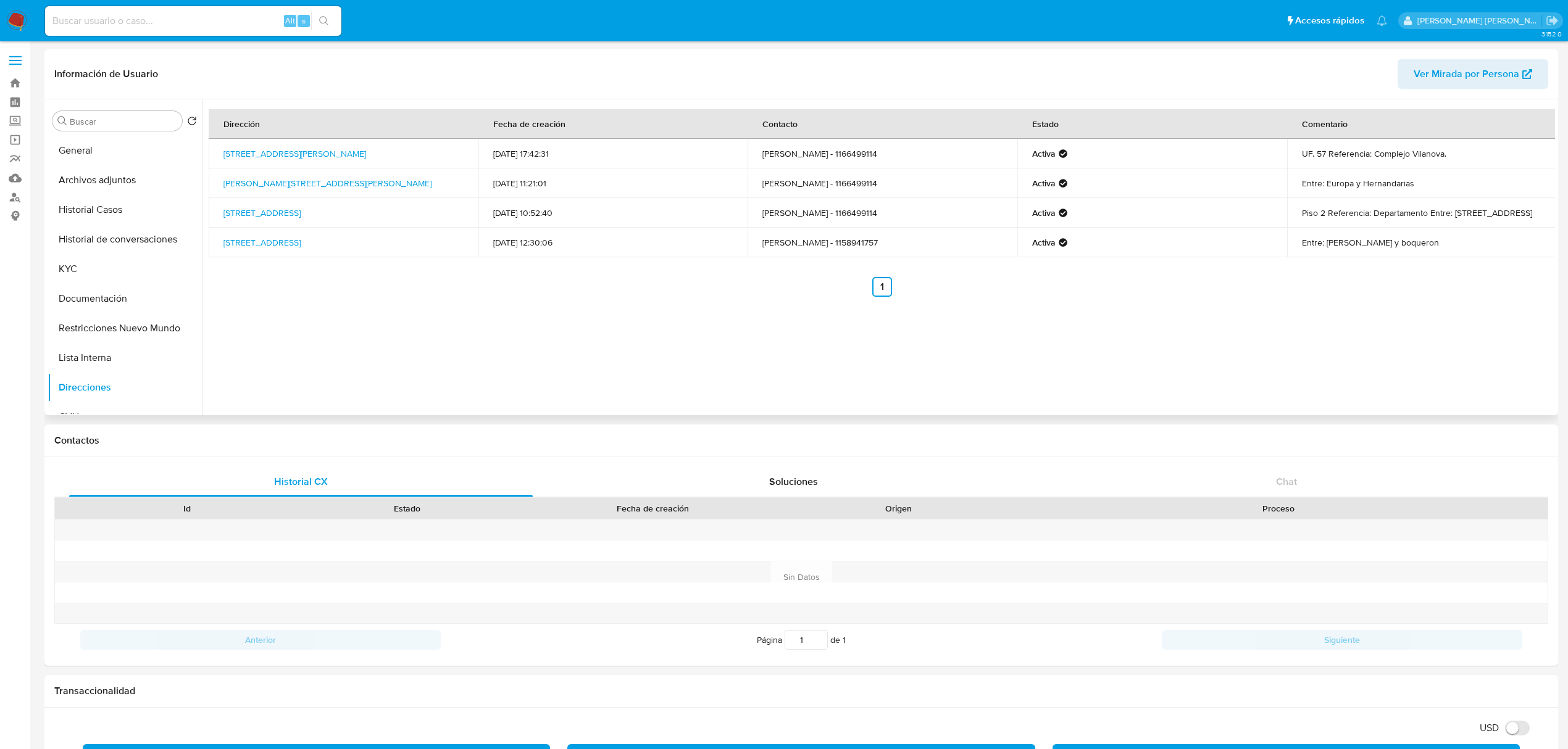
drag, startPoint x: 250, startPoint y: 190, endPoint x: 214, endPoint y: 176, distance: 38.6
click at [214, 176] on td "Larrea 2174, Lomas Del Mirador, Buenos Aires, 1752, Argentina 2174" at bounding box center [343, 183] width 270 height 30
copy link "Larrea 2174, Lomas Del Mirador, Buenos Aires, 1752, Argentina 2174"
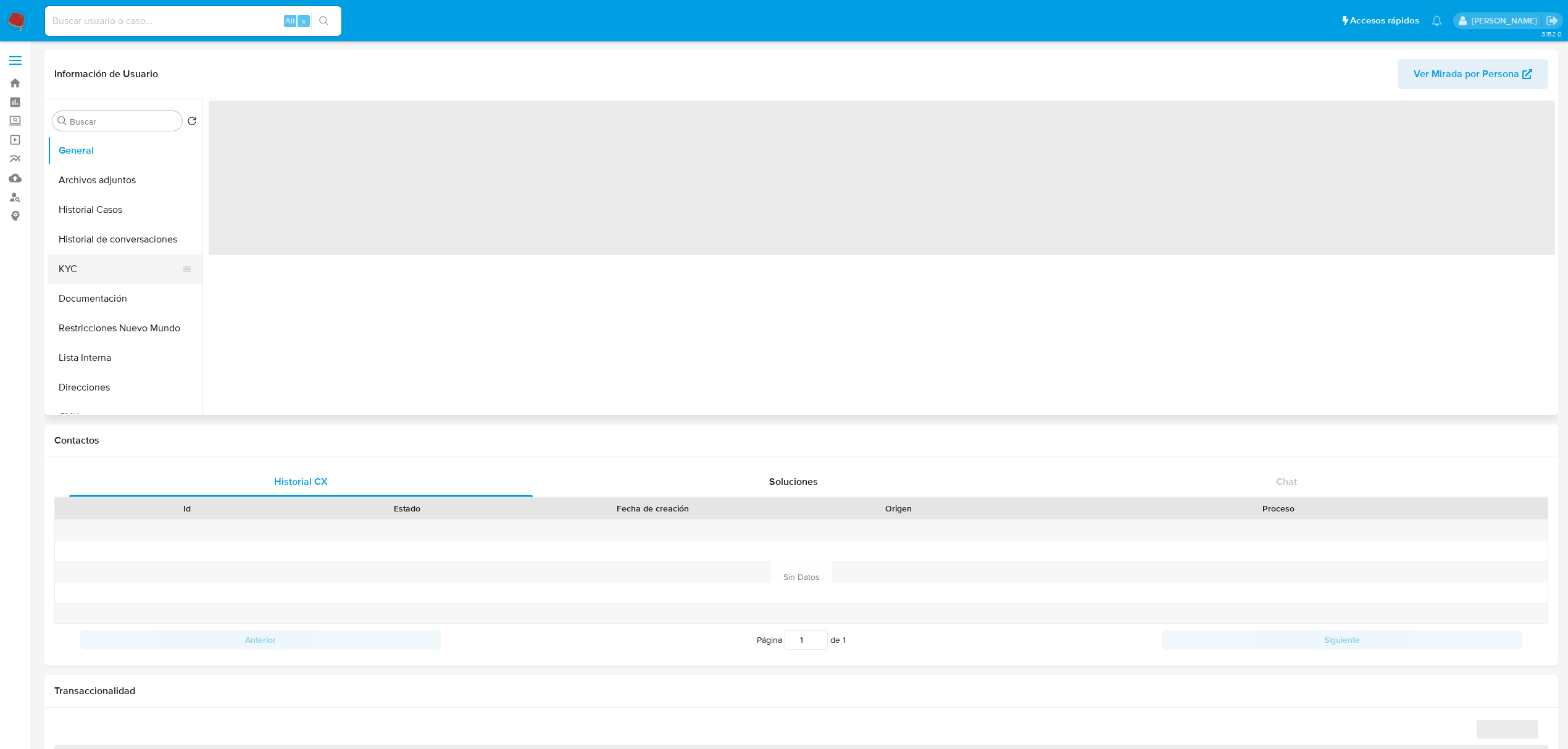
click at [95, 271] on button "KYC" at bounding box center [119, 269] width 144 height 30
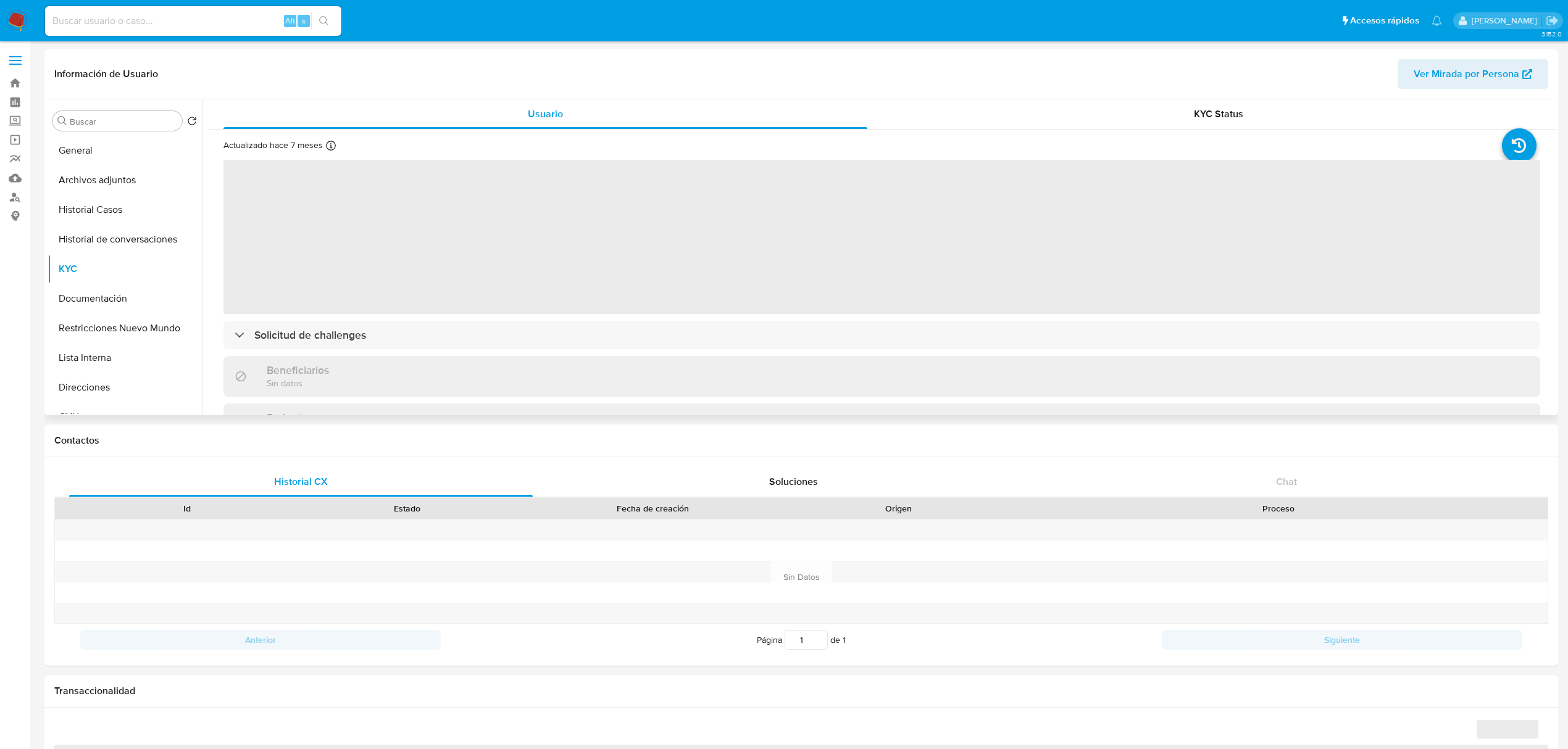
select select "10"
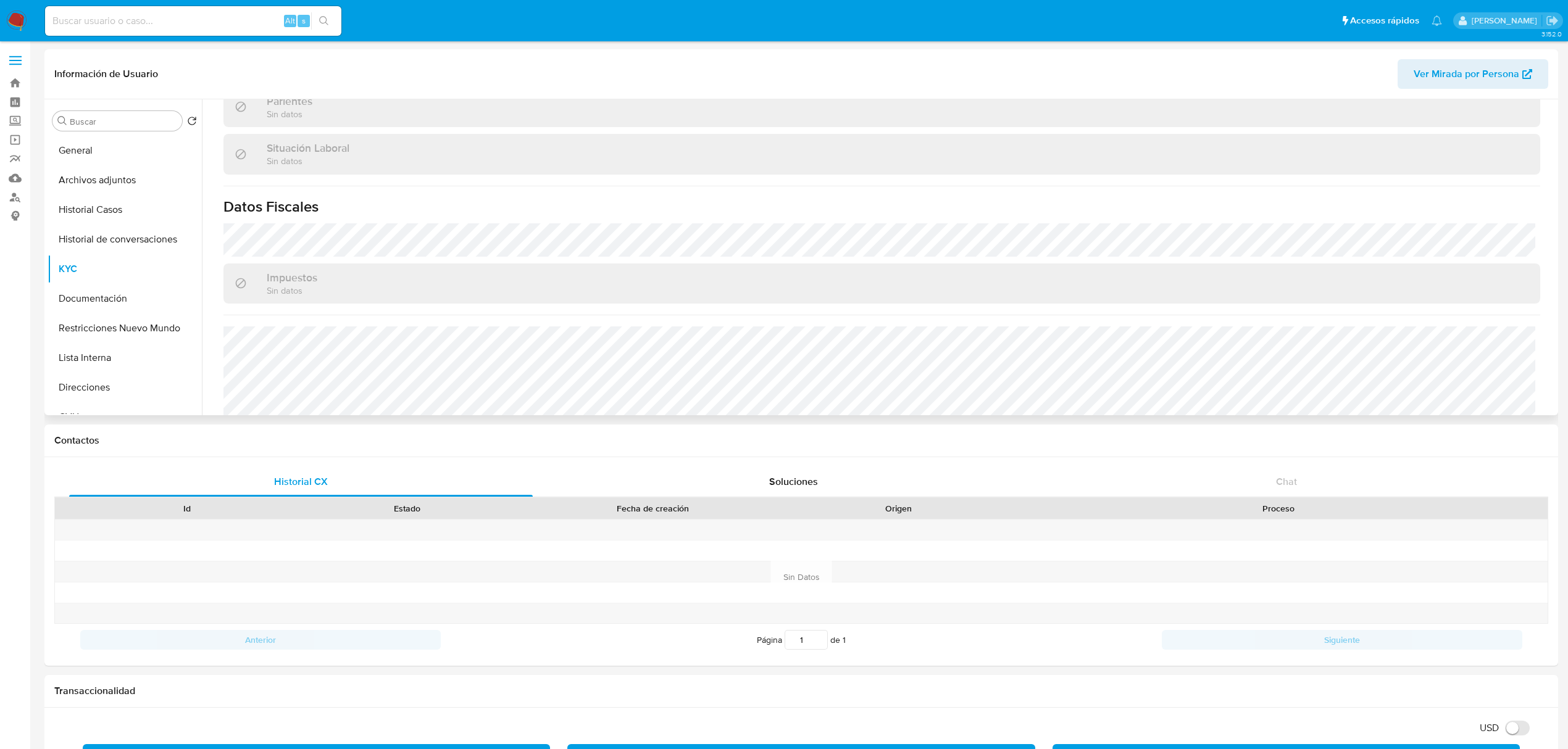
scroll to position [662, 0]
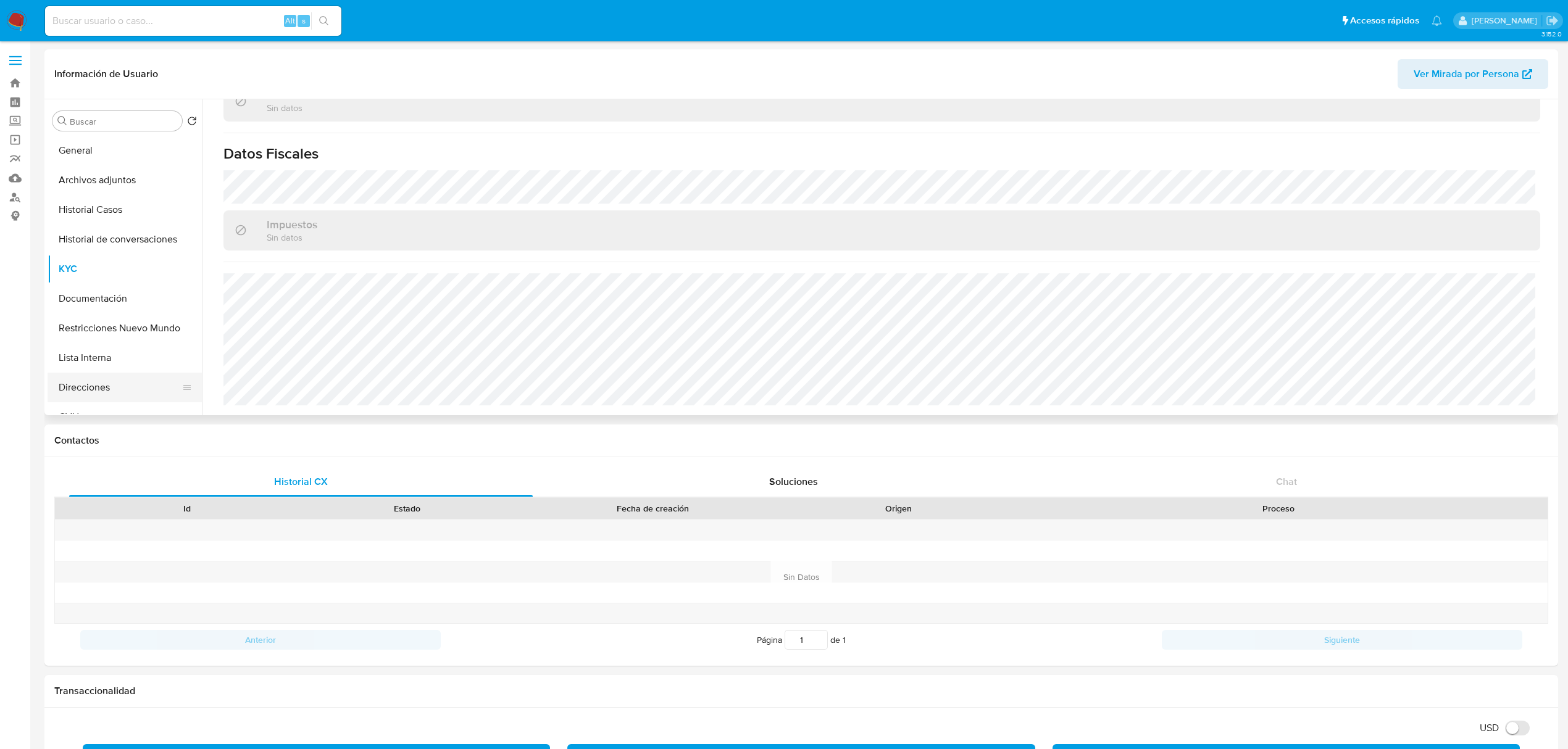
click at [90, 385] on button "Direcciones" at bounding box center [119, 388] width 144 height 30
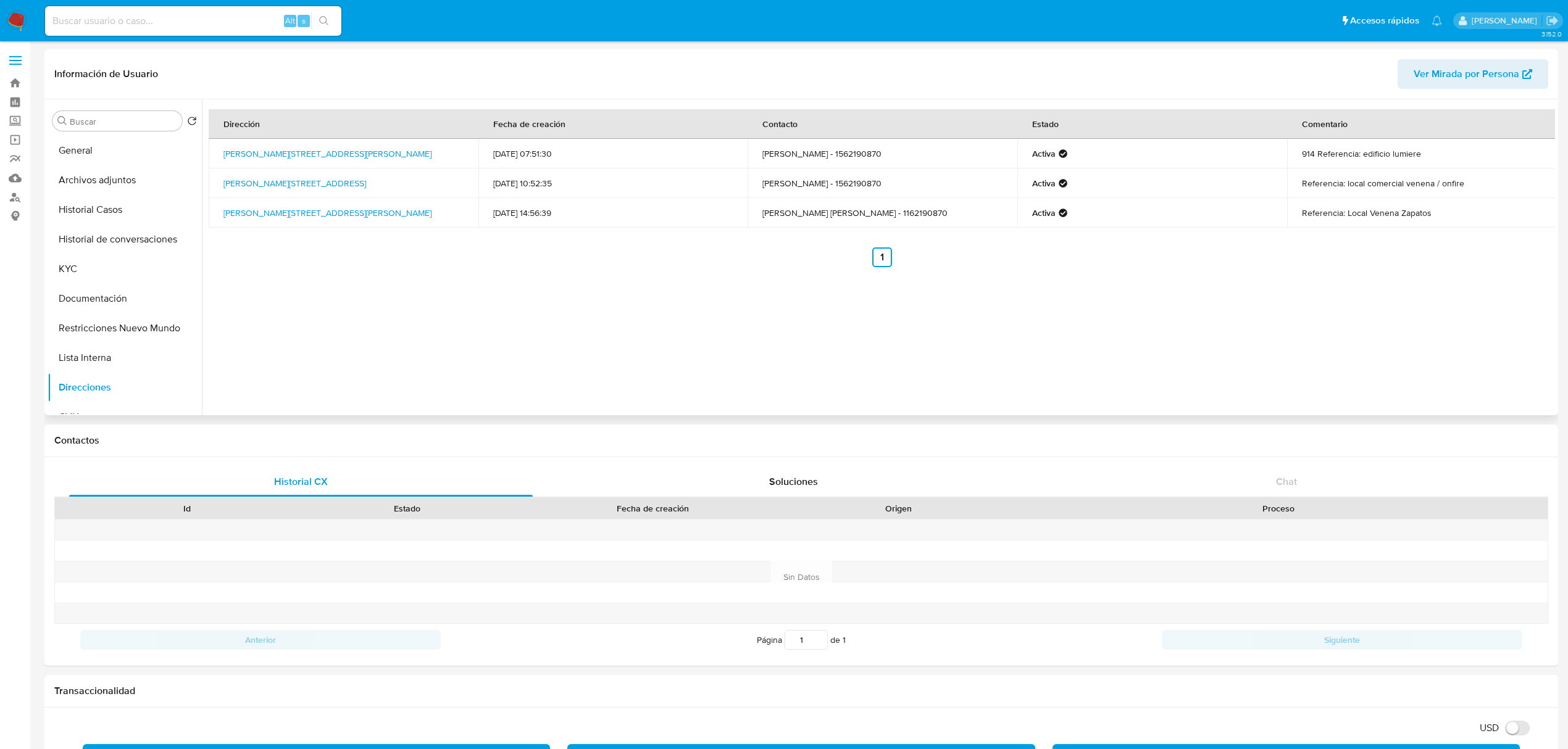
click at [487, 306] on div "Dirección Fecha de creación Contacto Estado Comentario [PERSON_NAME][STREET_ADD…" at bounding box center [879, 257] width 1354 height 316
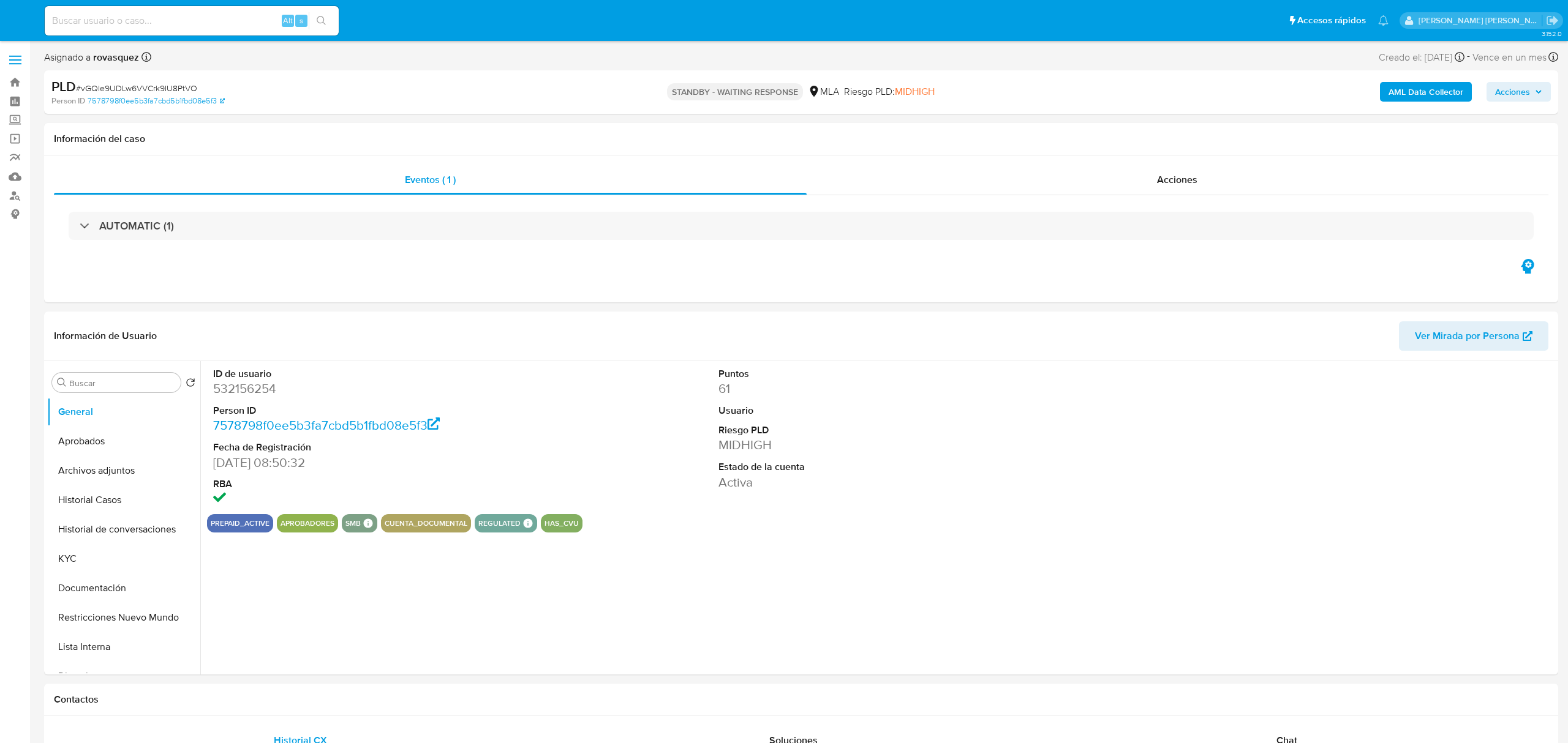
select select "10"
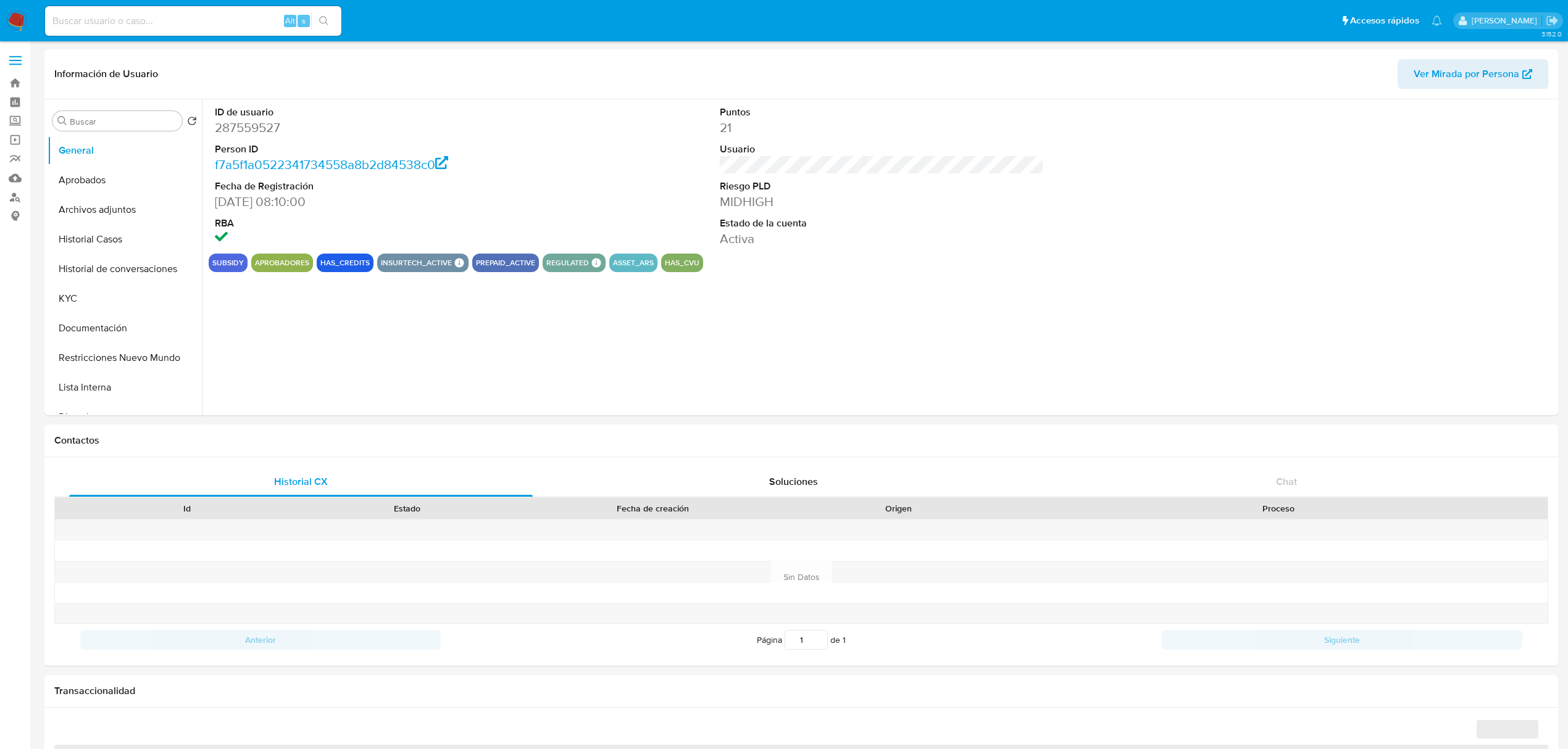
select select "10"
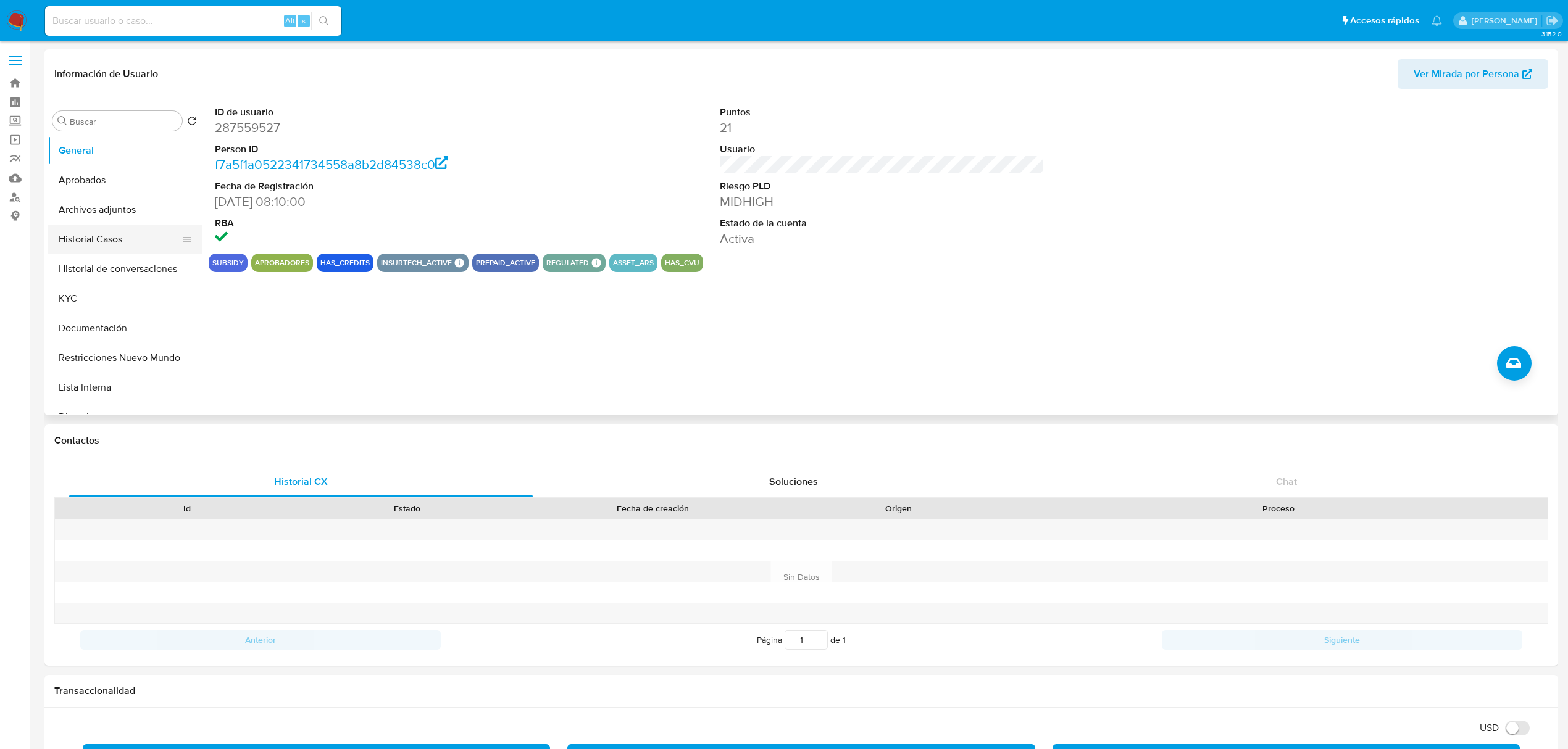
click at [119, 242] on button "Historial Casos" at bounding box center [119, 239] width 144 height 30
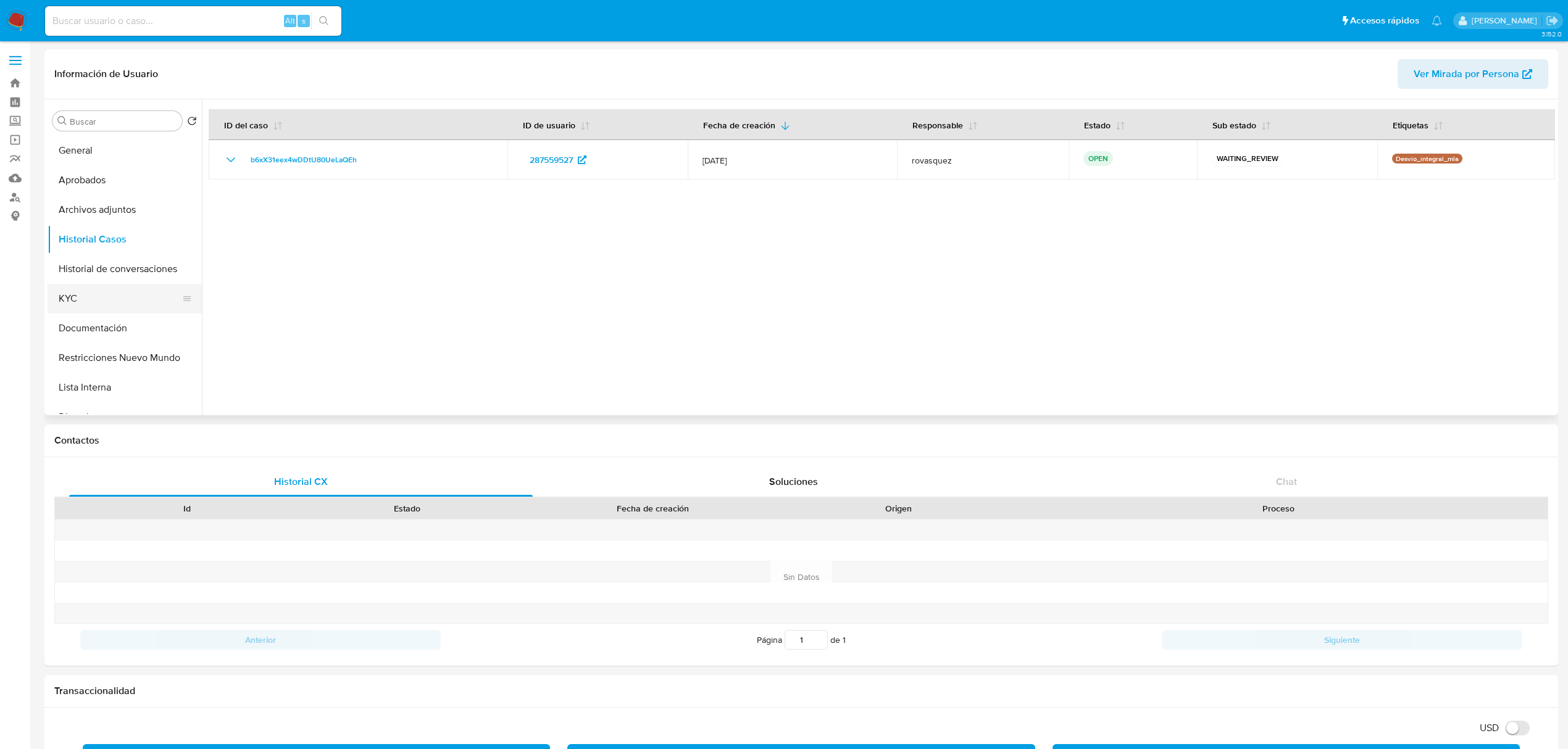
click at [88, 296] on button "KYC" at bounding box center [119, 298] width 144 height 30
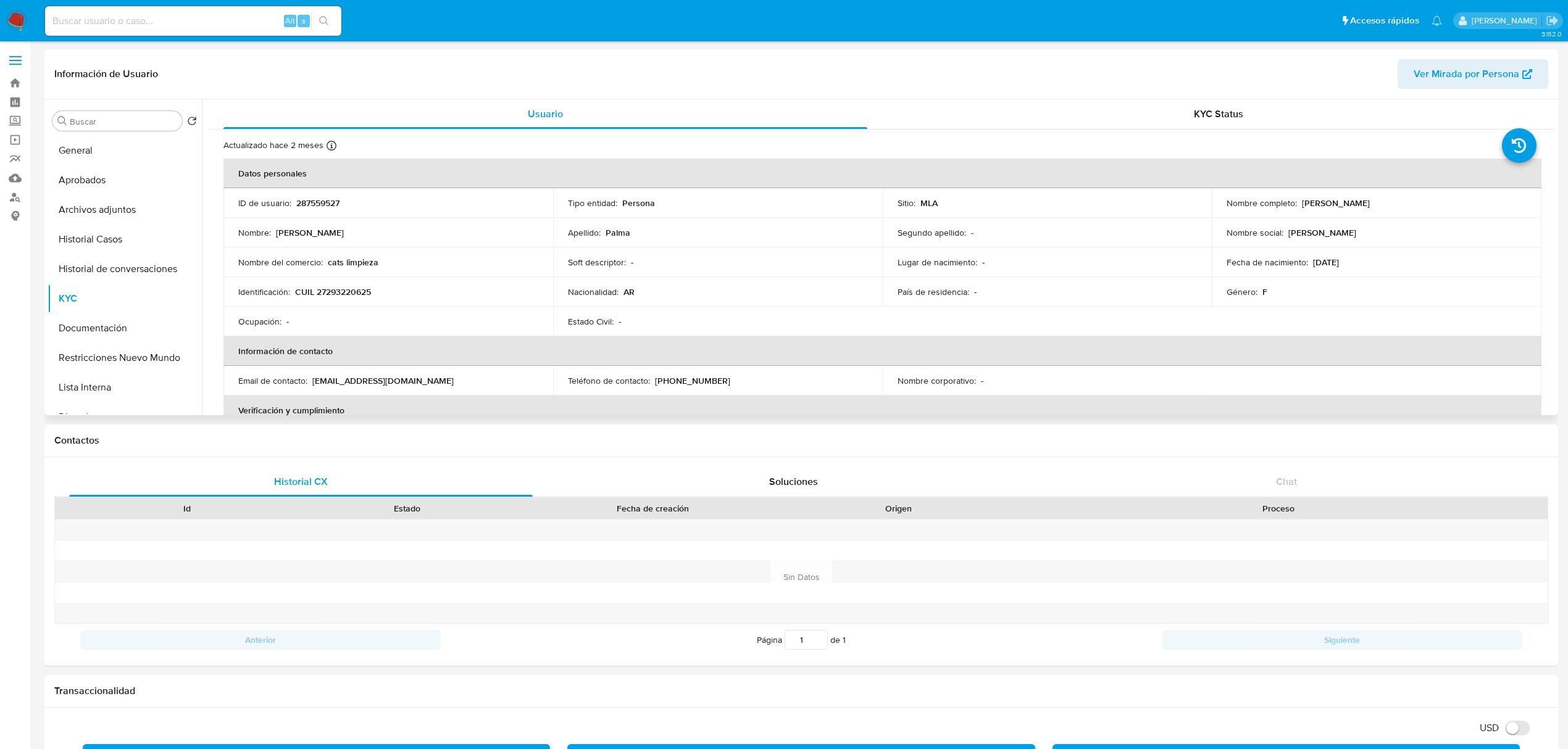
click at [342, 290] on p "CUIL 27293220625" at bounding box center [333, 292] width 76 height 11
copy p "27293220625"
drag, startPoint x: 638, startPoint y: 1, endPoint x: 860, endPoint y: 50, distance: 227.3
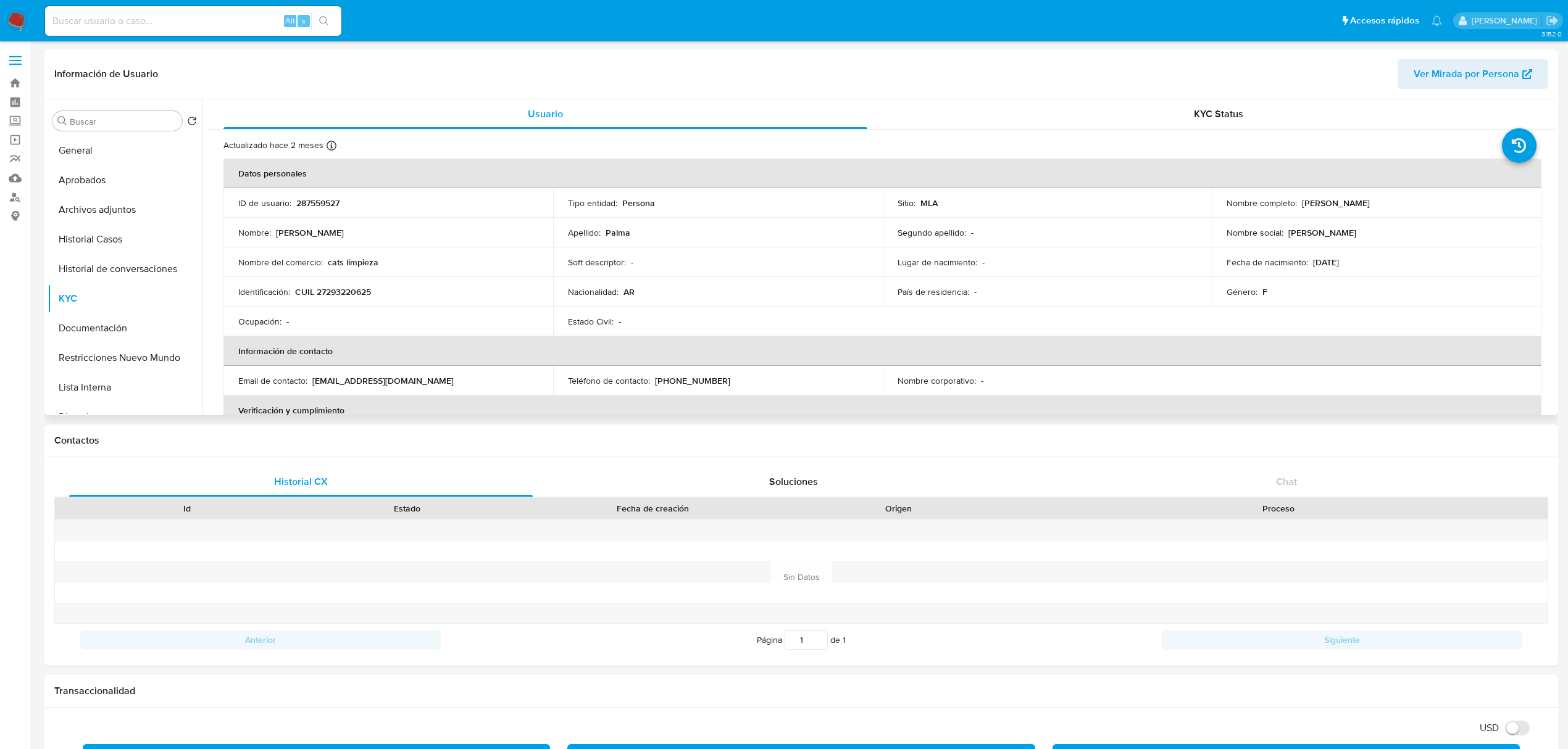
drag, startPoint x: 1298, startPoint y: 203, endPoint x: 1424, endPoint y: 201, distance: 126.0
click at [1424, 201] on div "Nombre completo : Alexandra Georgina Palma" at bounding box center [1377, 203] width 300 height 11
copy p "[PERSON_NAME]"
click at [113, 208] on button "Archivos adjuntos" at bounding box center [119, 210] width 144 height 30
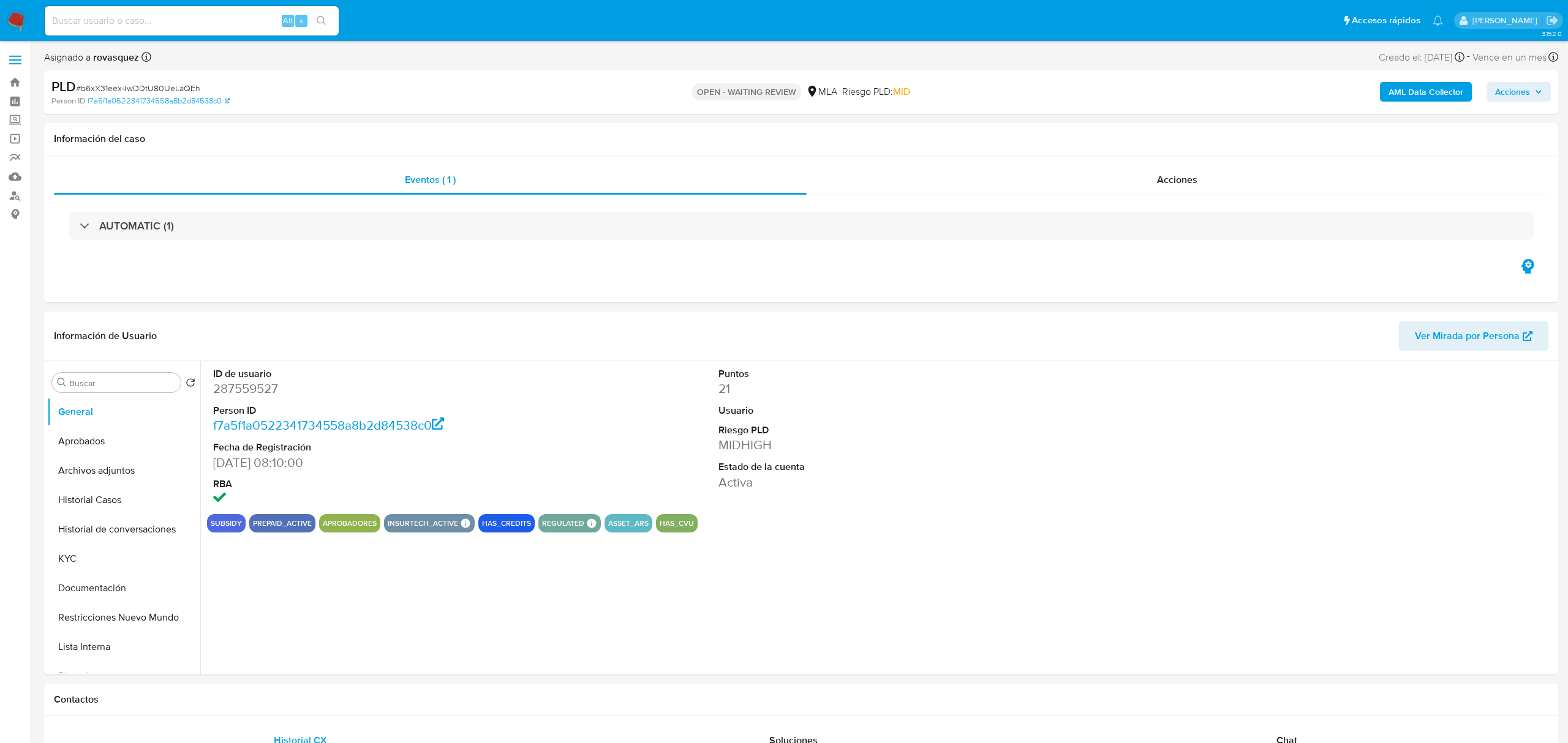
select select "10"
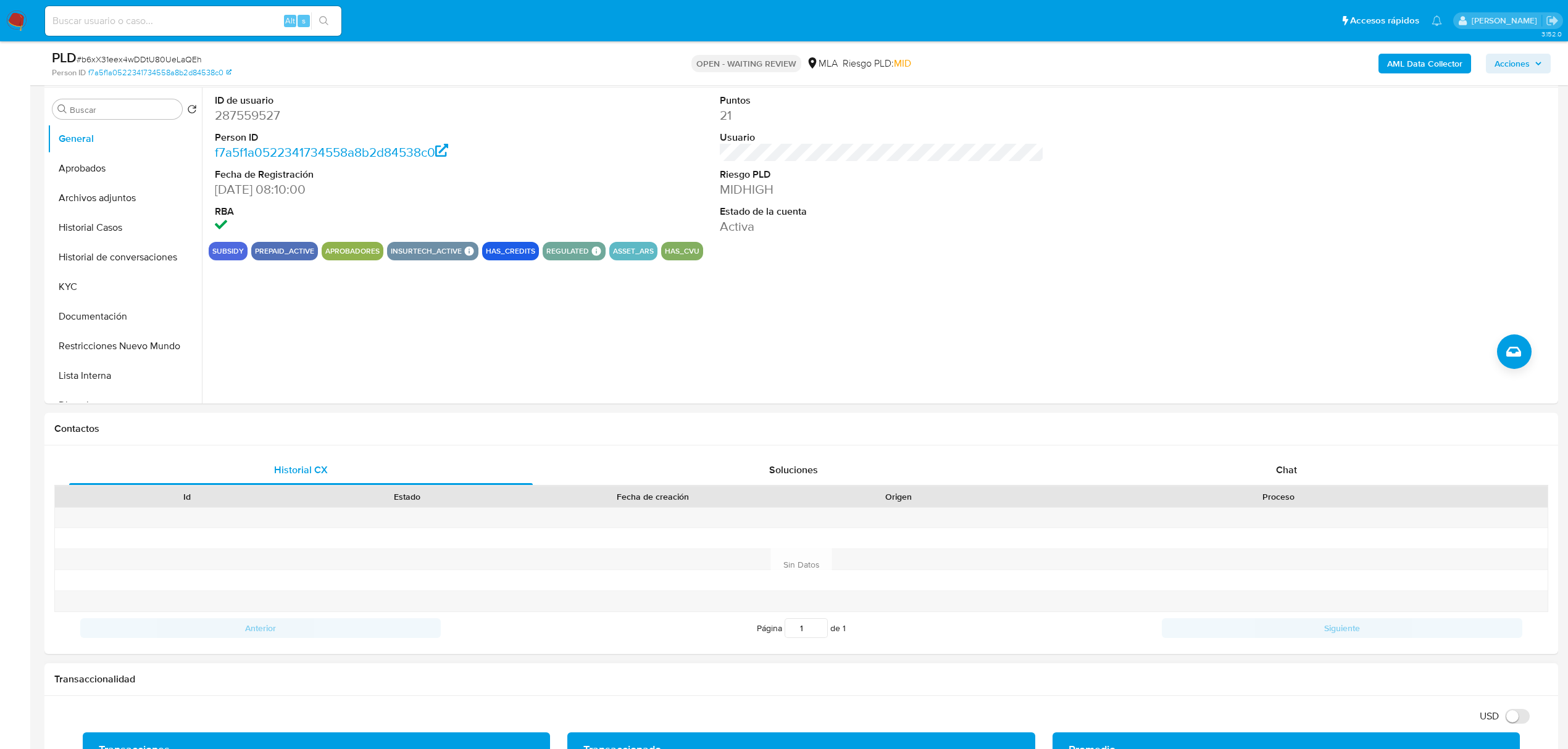
scroll to position [494, 0]
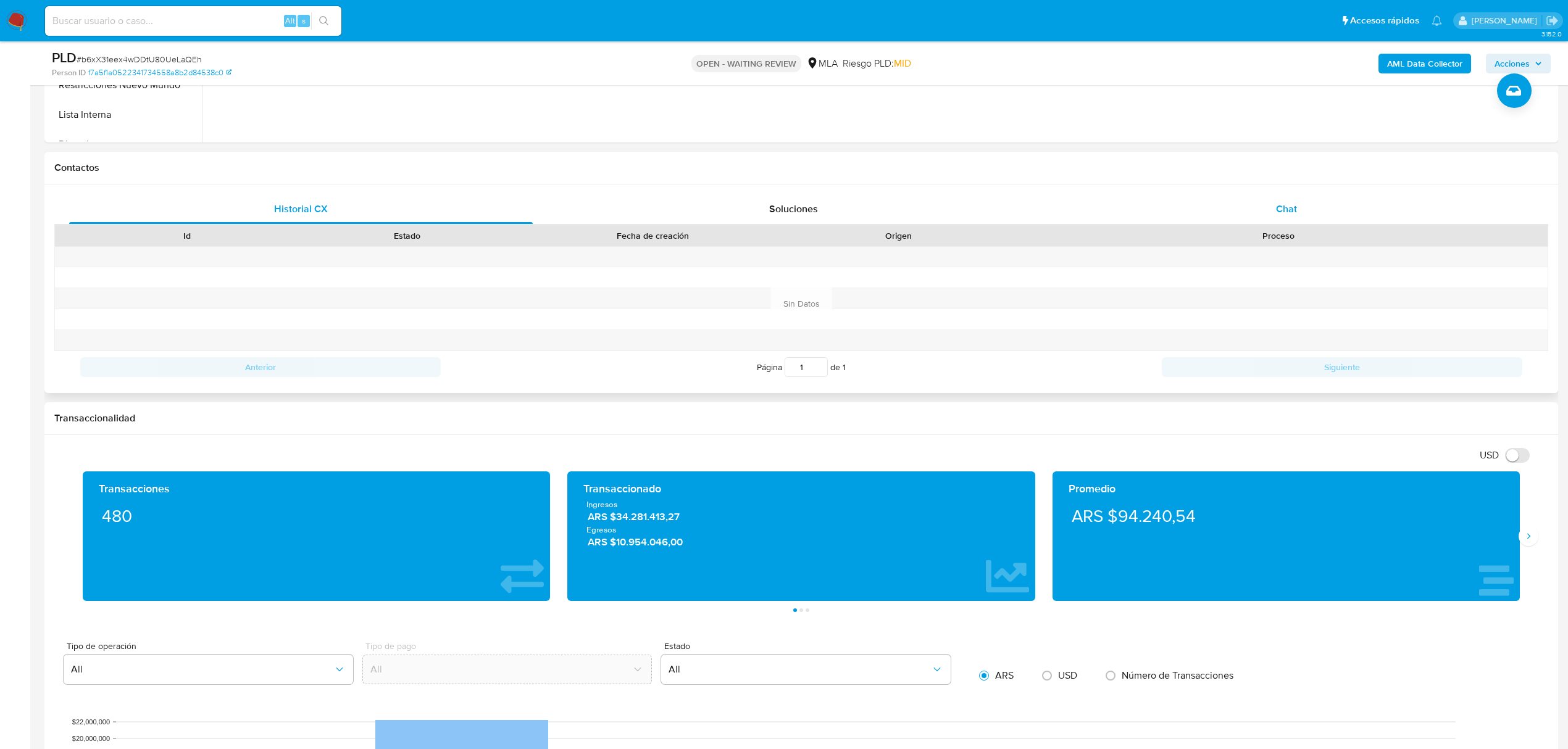
click at [1295, 195] on div "Chat" at bounding box center [1287, 209] width 464 height 30
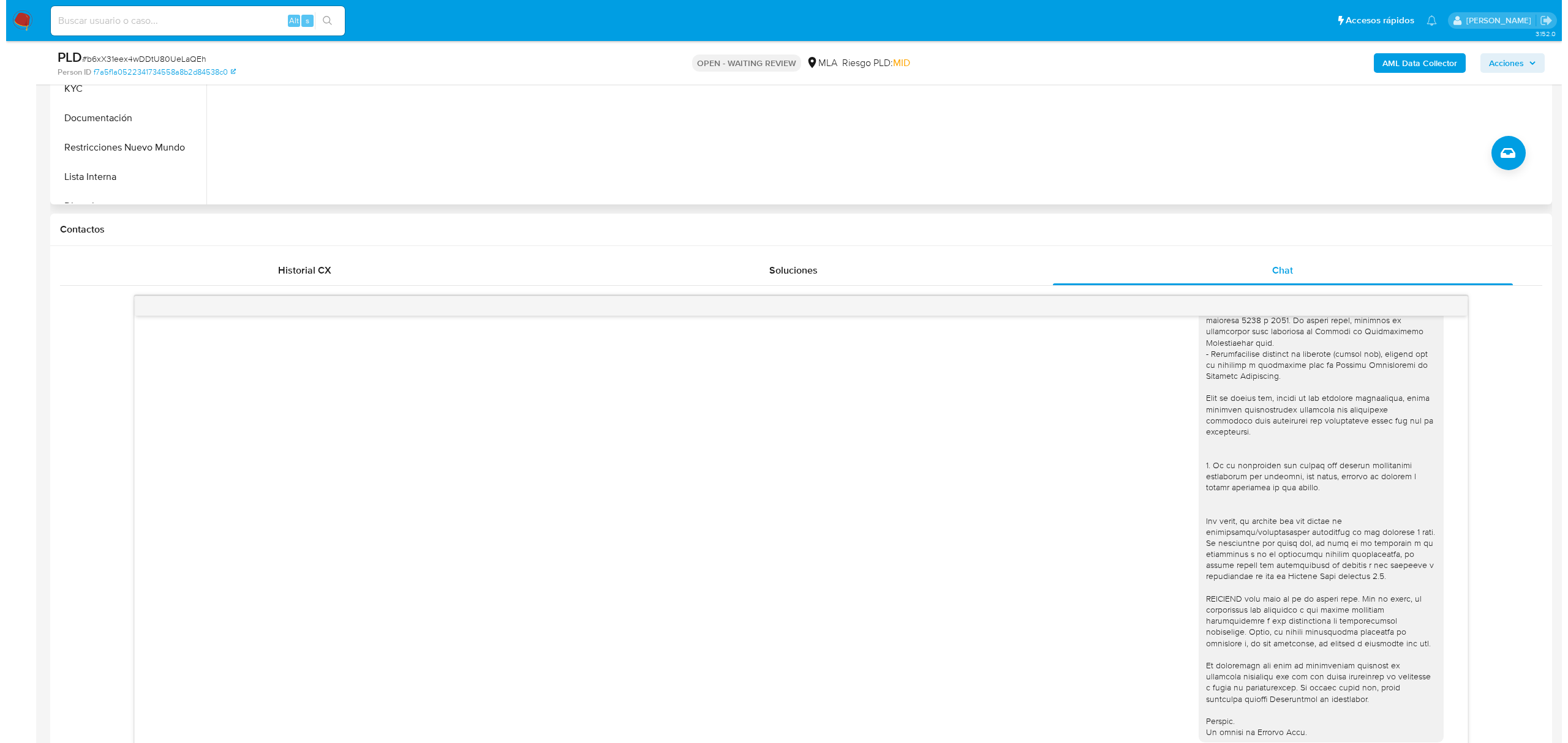
scroll to position [408, 0]
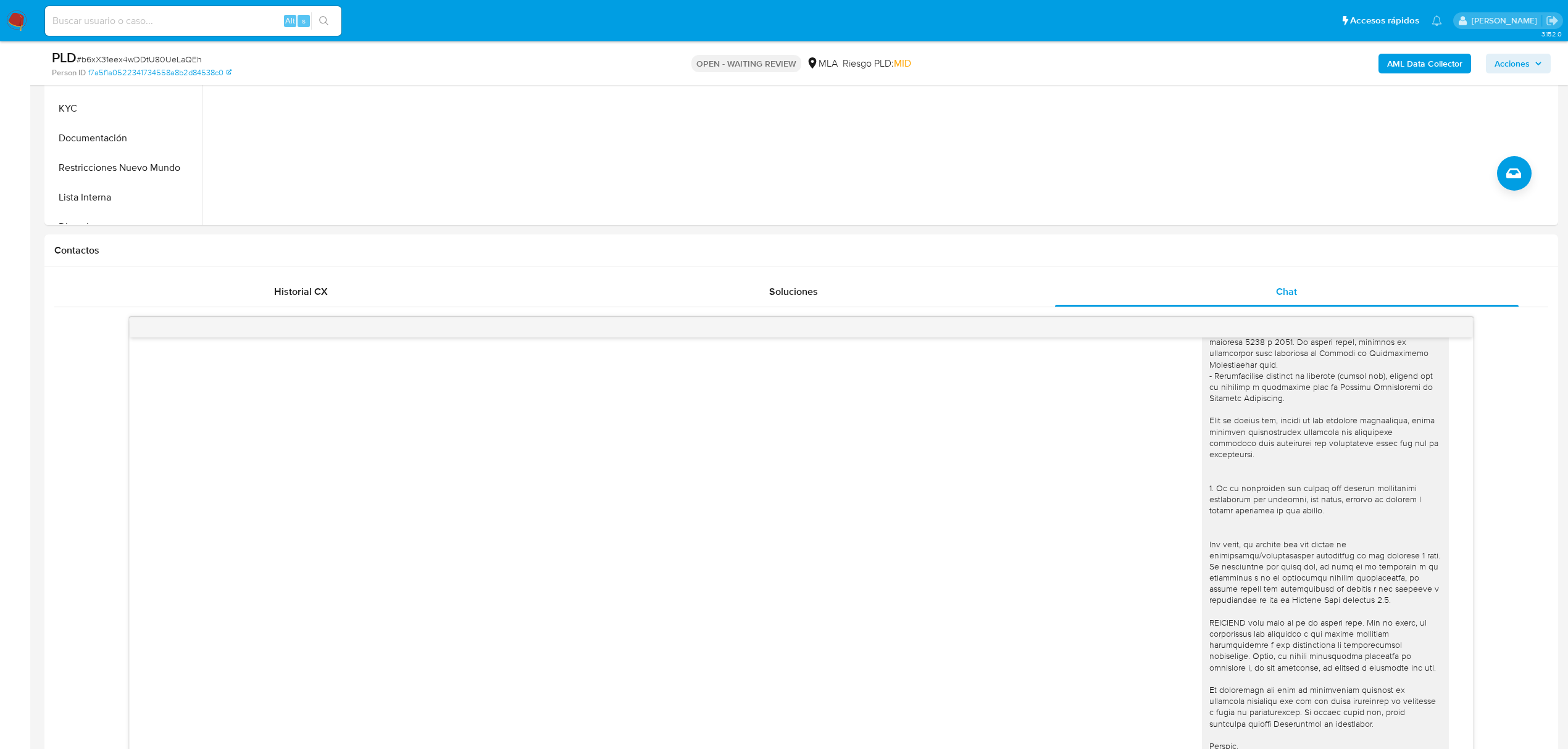
click at [1426, 63] on b "AML Data Collector" at bounding box center [1425, 63] width 75 height 20
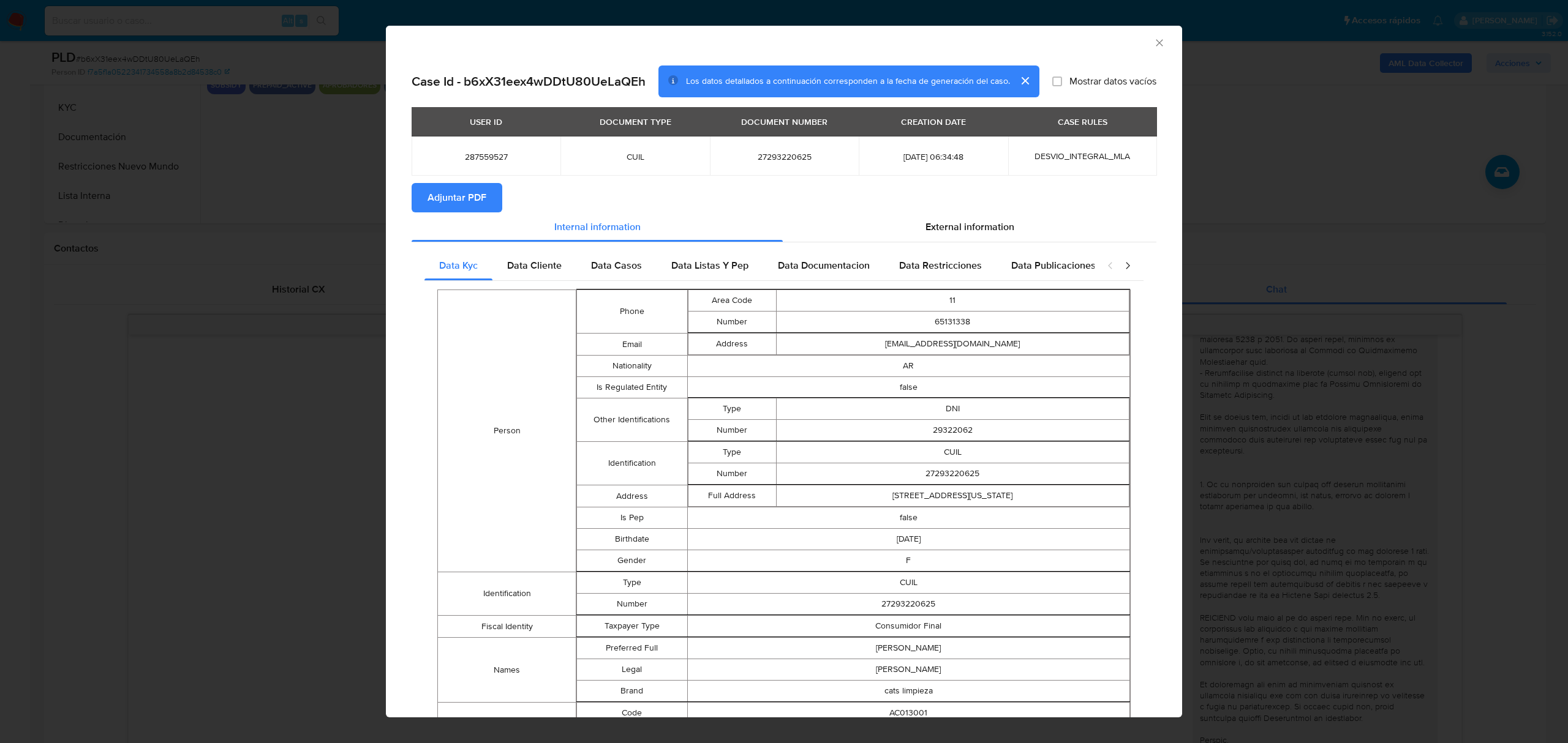
click at [473, 202] on span "Adjuntar PDF" at bounding box center [457, 197] width 59 height 27
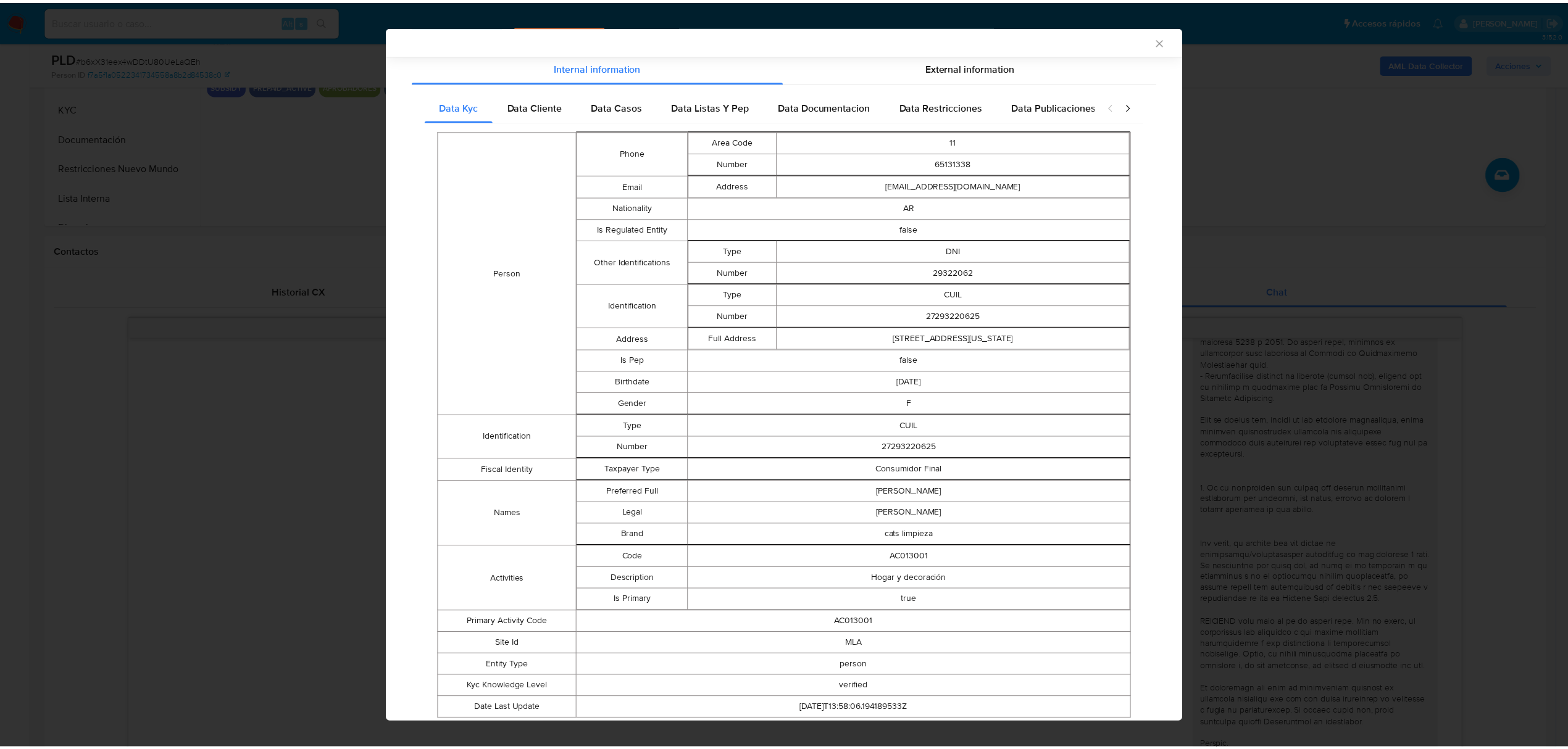
scroll to position [0, 0]
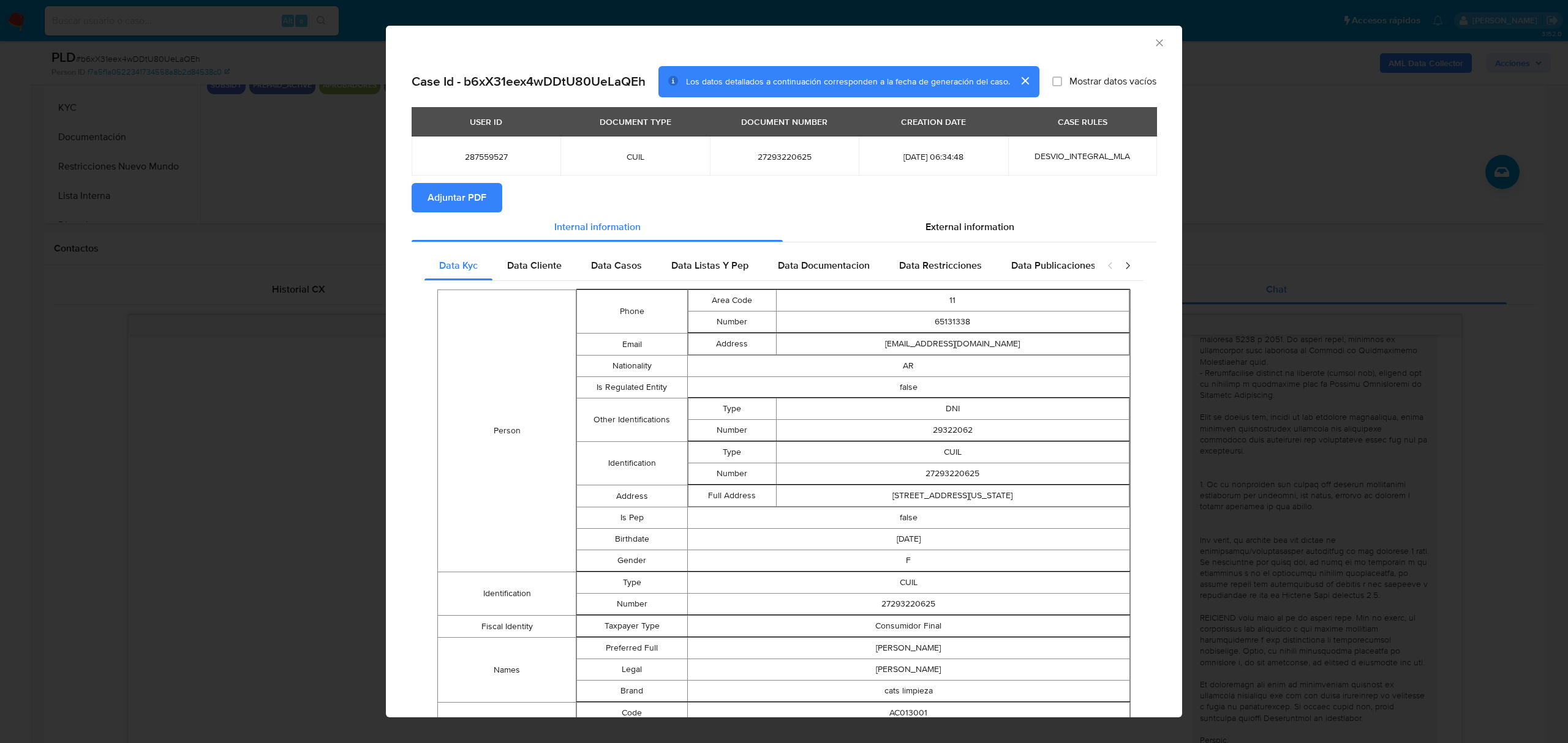
click at [1153, 43] on icon "Cerrar ventana" at bounding box center [1159, 43] width 12 height 12
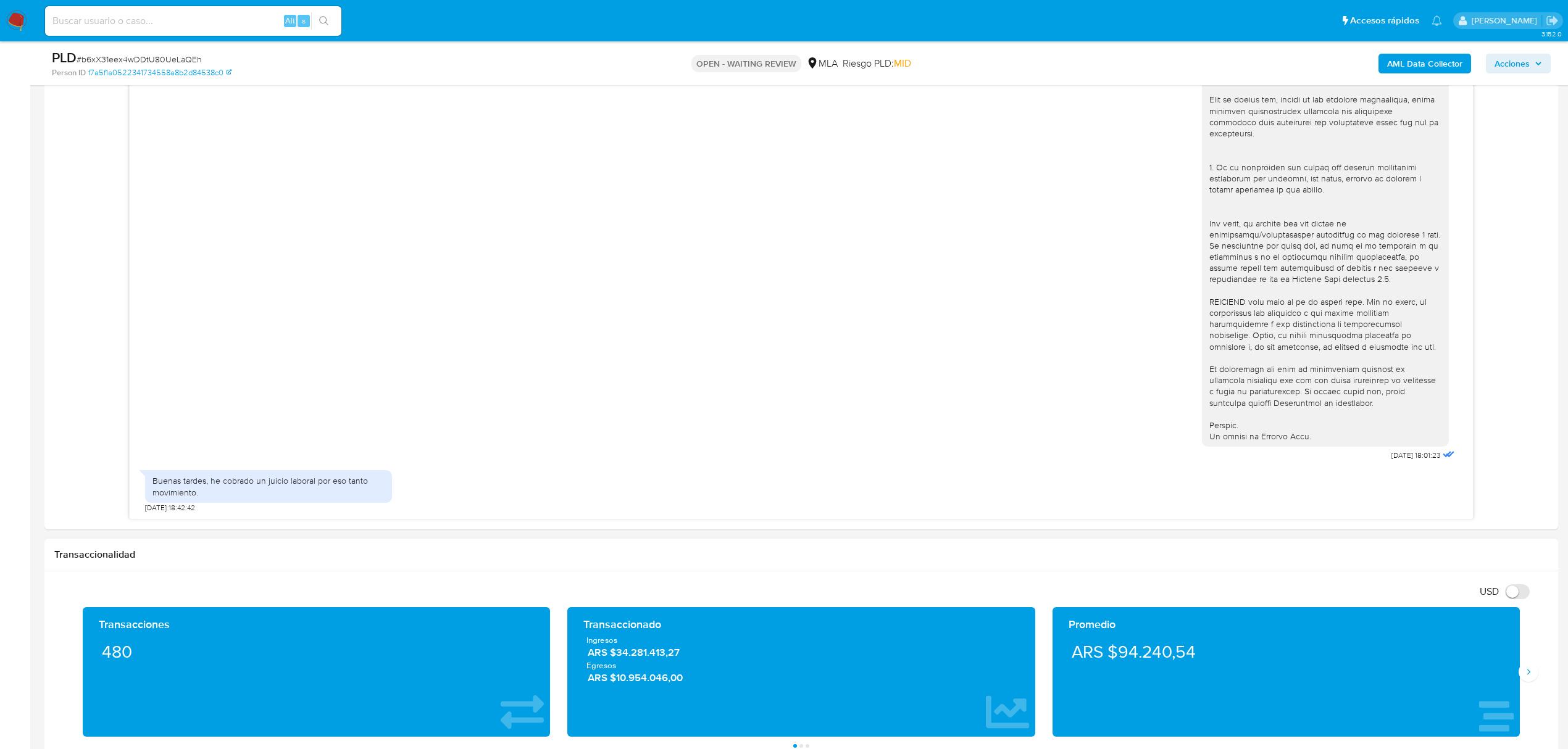
scroll to position [741, 0]
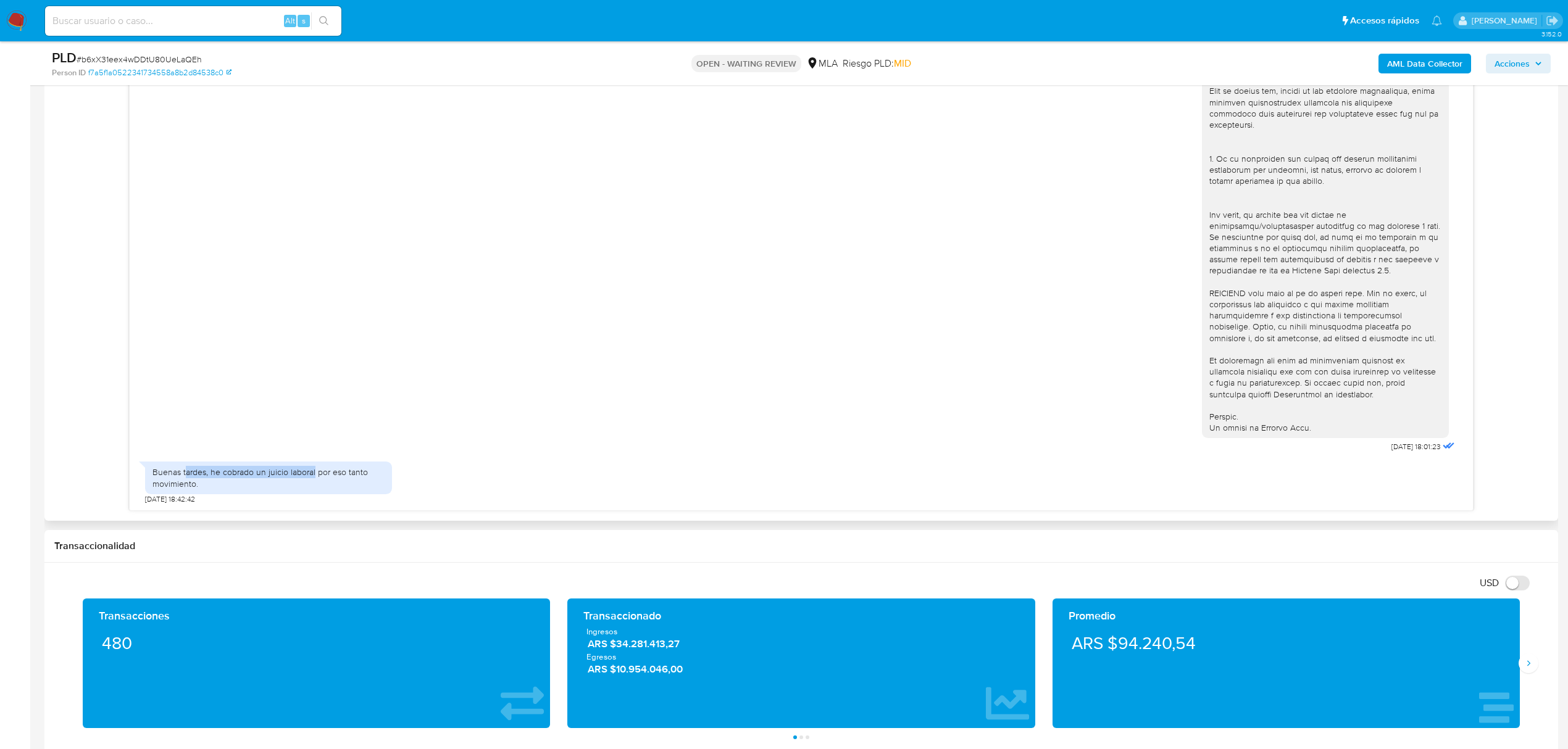
drag, startPoint x: 187, startPoint y: 475, endPoint x: 314, endPoint y: 475, distance: 127.0
click at [314, 475] on div "Buenas tardes, he cobrado un juicio laboral por eso tanto movimiento." at bounding box center [268, 478] width 232 height 22
click at [404, 485] on div "Buenas tardes, he cobrado un juicio laboral por eso tanto movimiento. 18/06/202…" at bounding box center [801, 480] width 1313 height 49
drag, startPoint x: 203, startPoint y: 474, endPoint x: 304, endPoint y: 478, distance: 101.1
click at [304, 478] on div "Buenas tardes, he cobrado un juicio laboral por eso tanto movimiento." at bounding box center [268, 478] width 232 height 22
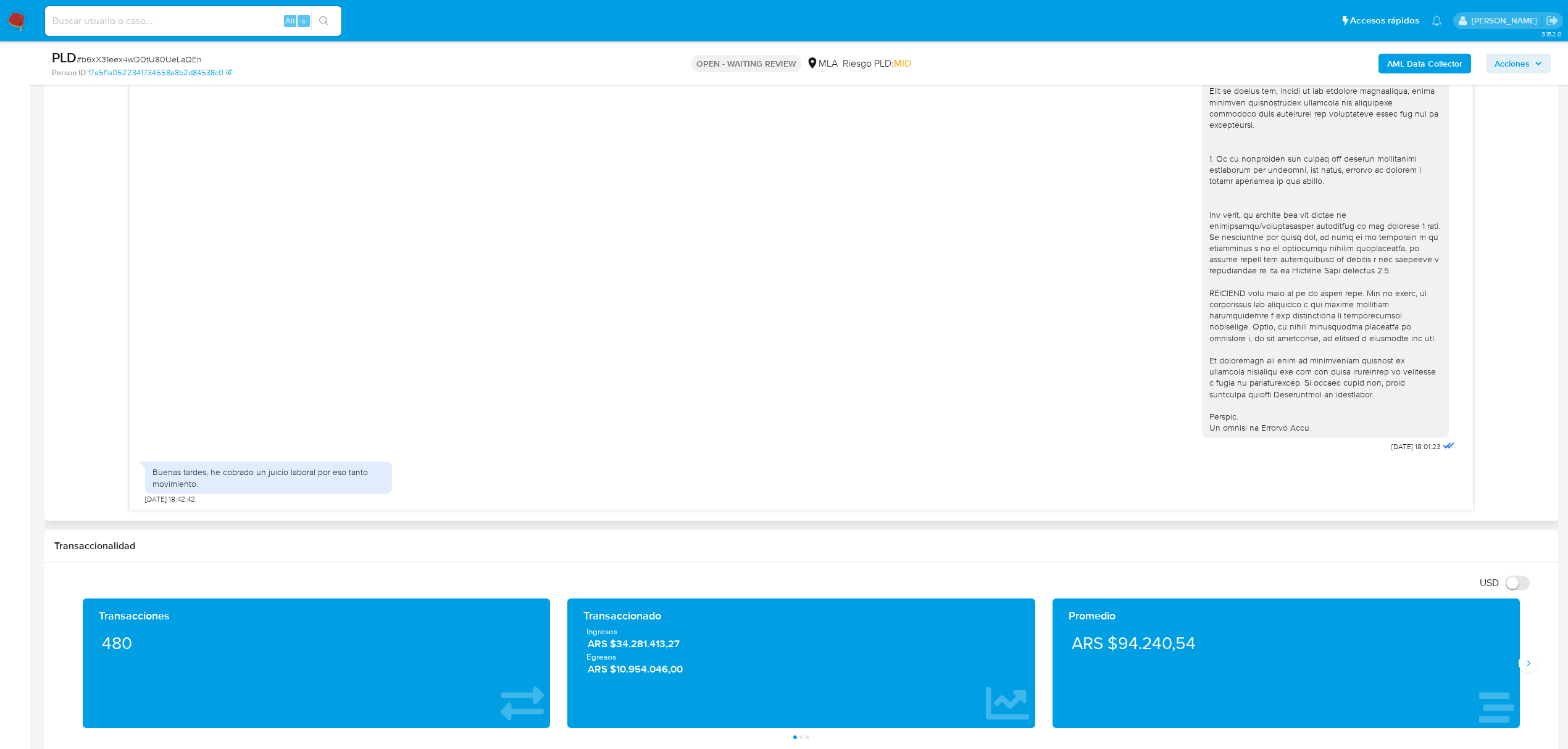
click at [321, 484] on div "Buenas tardes, he cobrado un juicio laboral por eso tanto movimiento." at bounding box center [268, 478] width 232 height 22
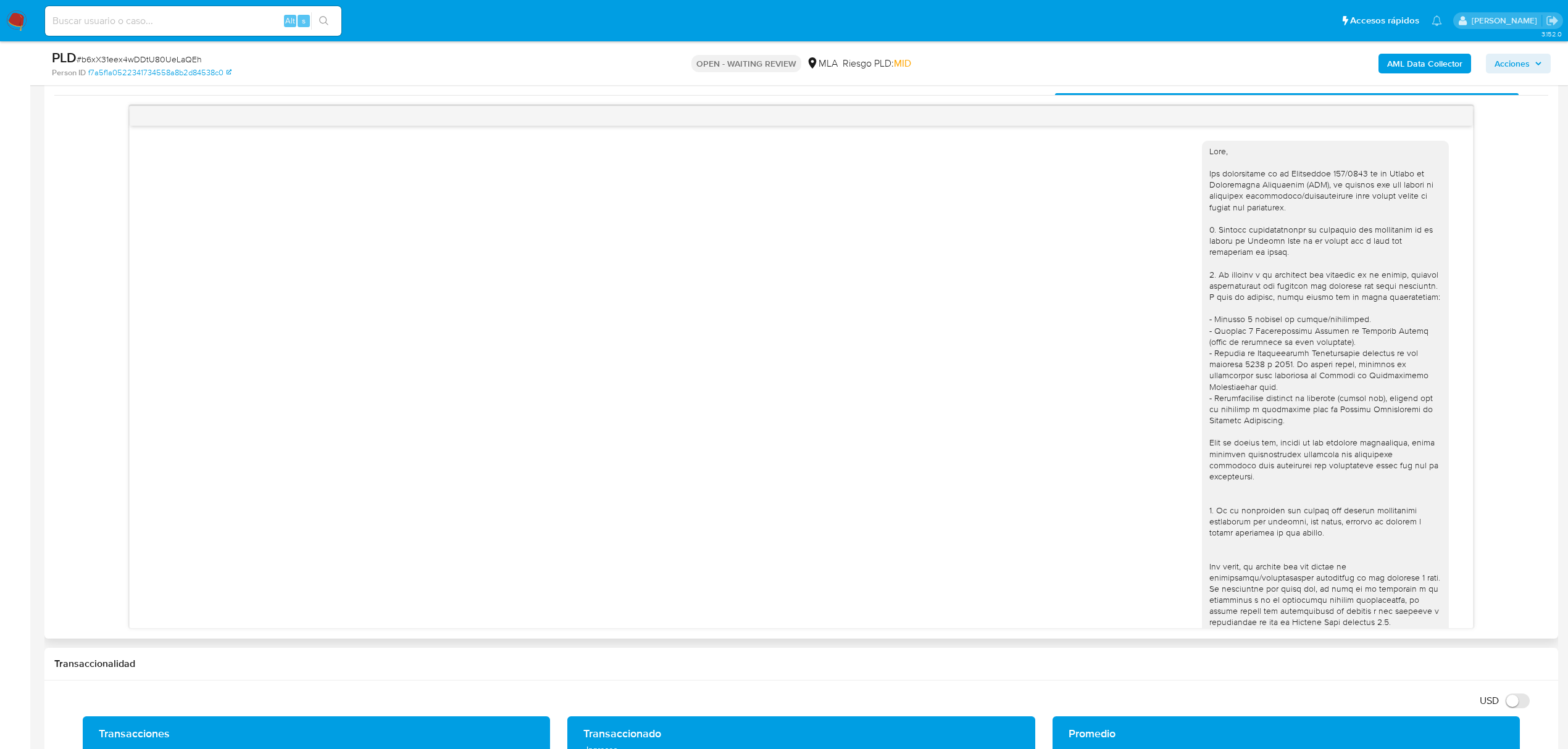
scroll to position [576, 0]
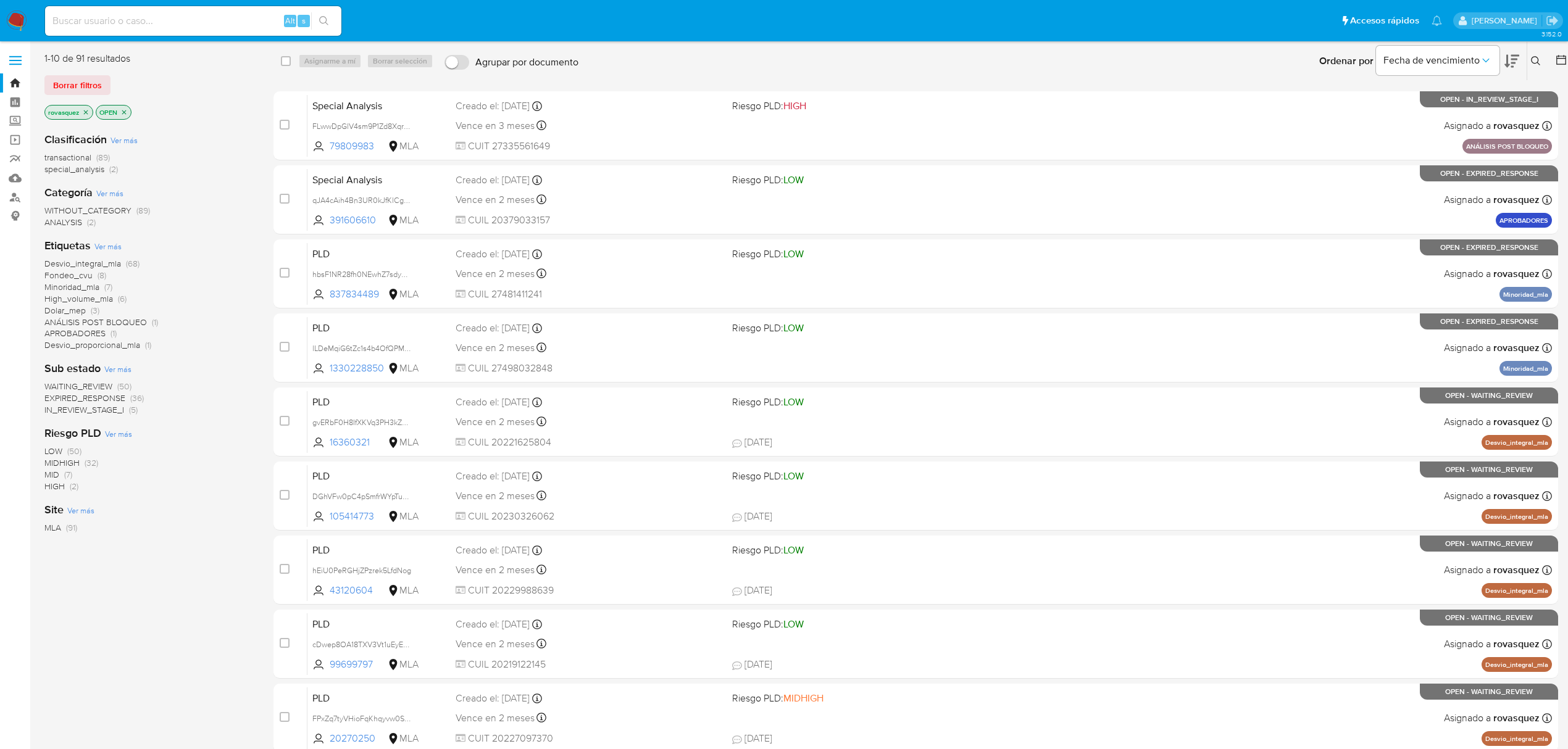
click at [1528, 58] on button at bounding box center [1538, 61] width 20 height 15
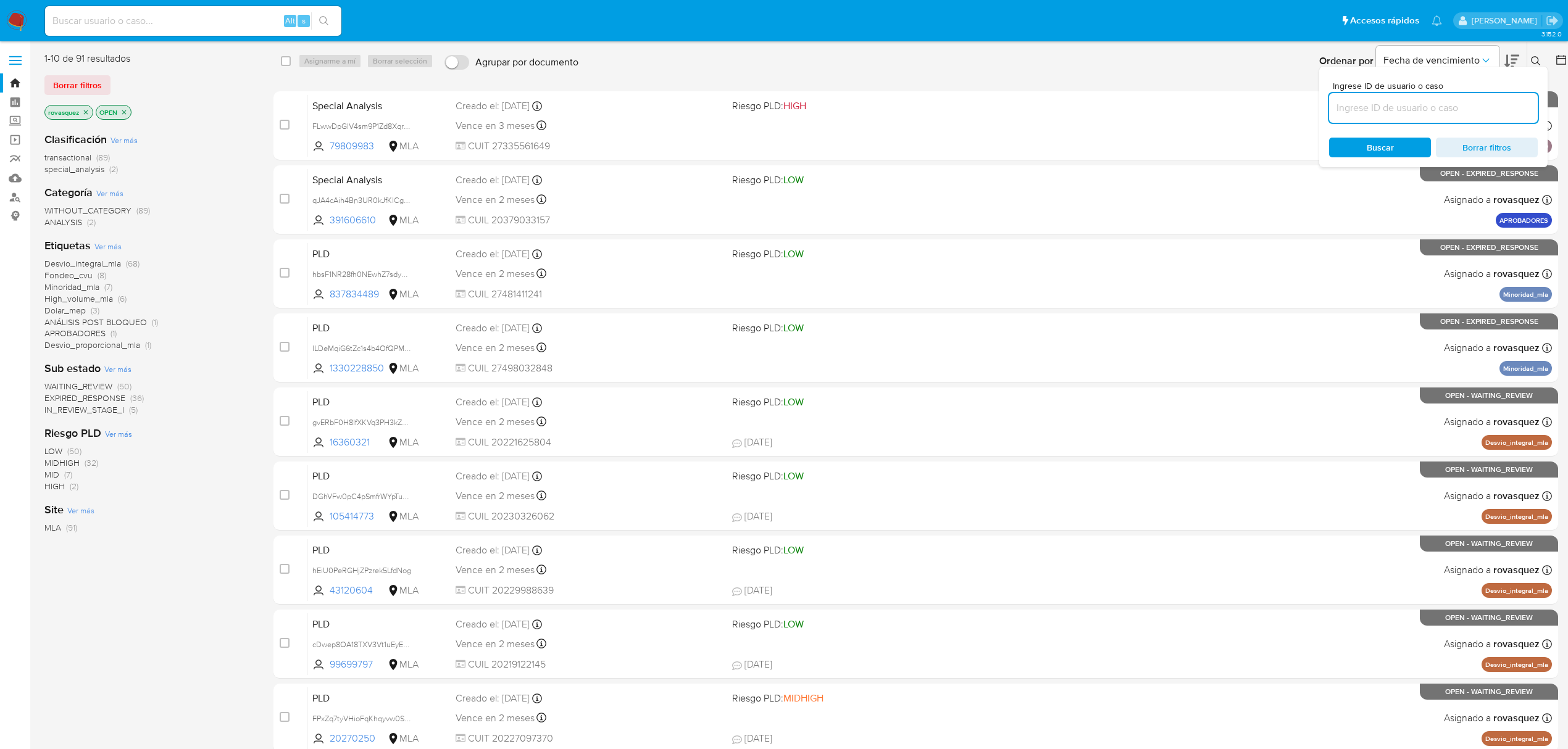
click at [1477, 102] on input at bounding box center [1433, 108] width 209 height 16
type input "b6xX31eex4wDDtU80UeLaQEh"
click at [1386, 141] on span "Buscar" at bounding box center [1380, 147] width 27 height 20
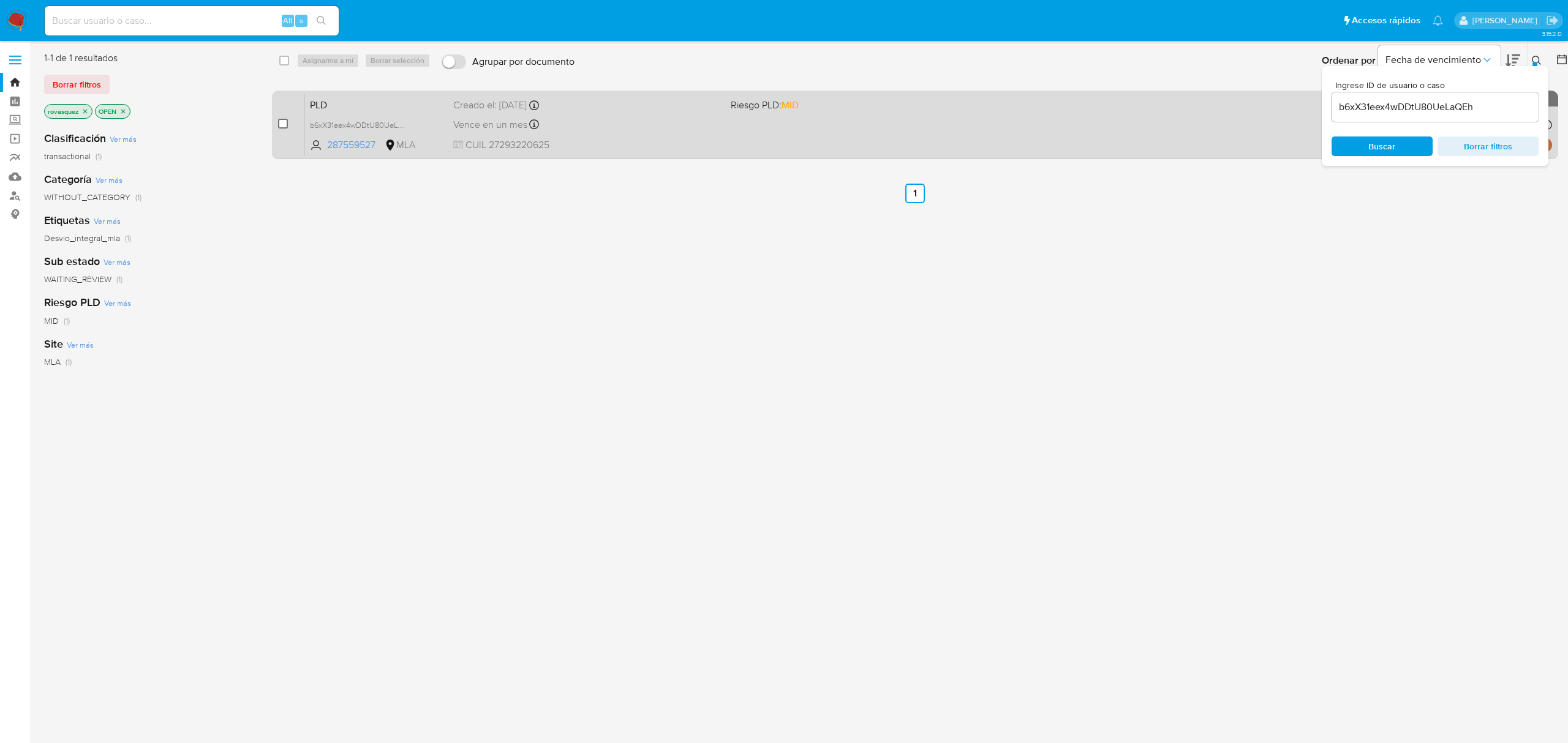
click at [282, 126] on input "checkbox" at bounding box center [283, 124] width 10 height 10
checkbox input "true"
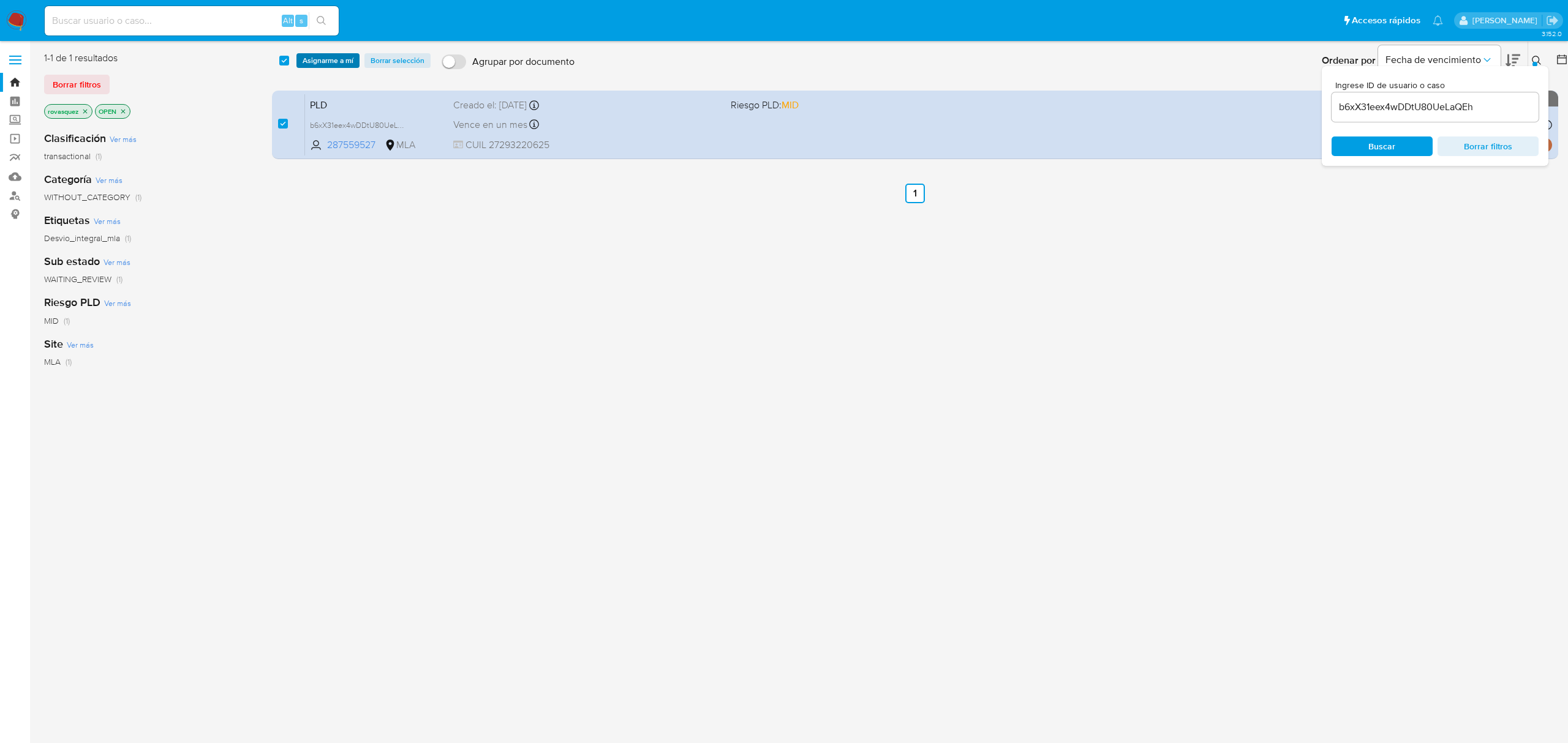
click at [329, 57] on span "Asignarme a mí" at bounding box center [328, 60] width 51 height 12
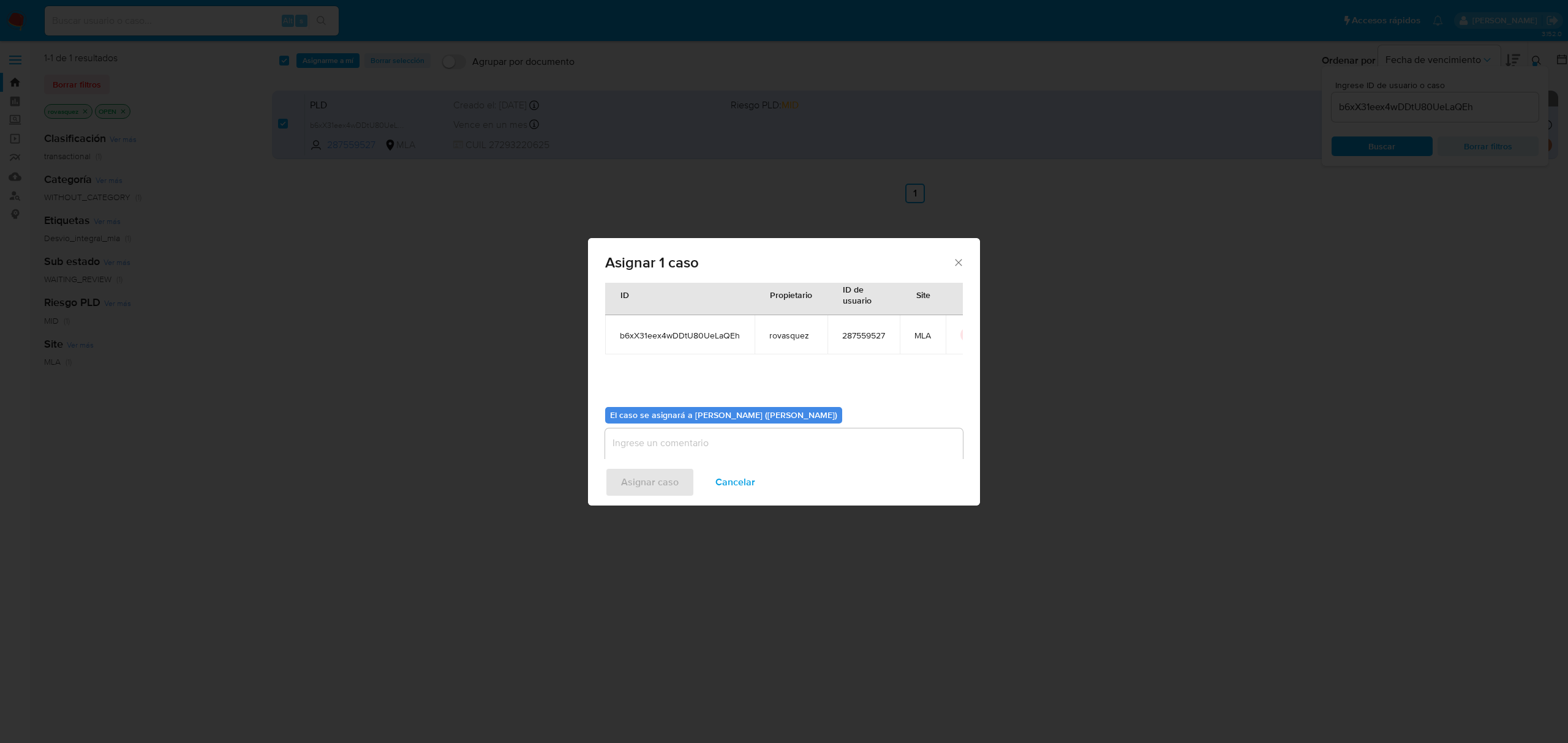
scroll to position [62, 0]
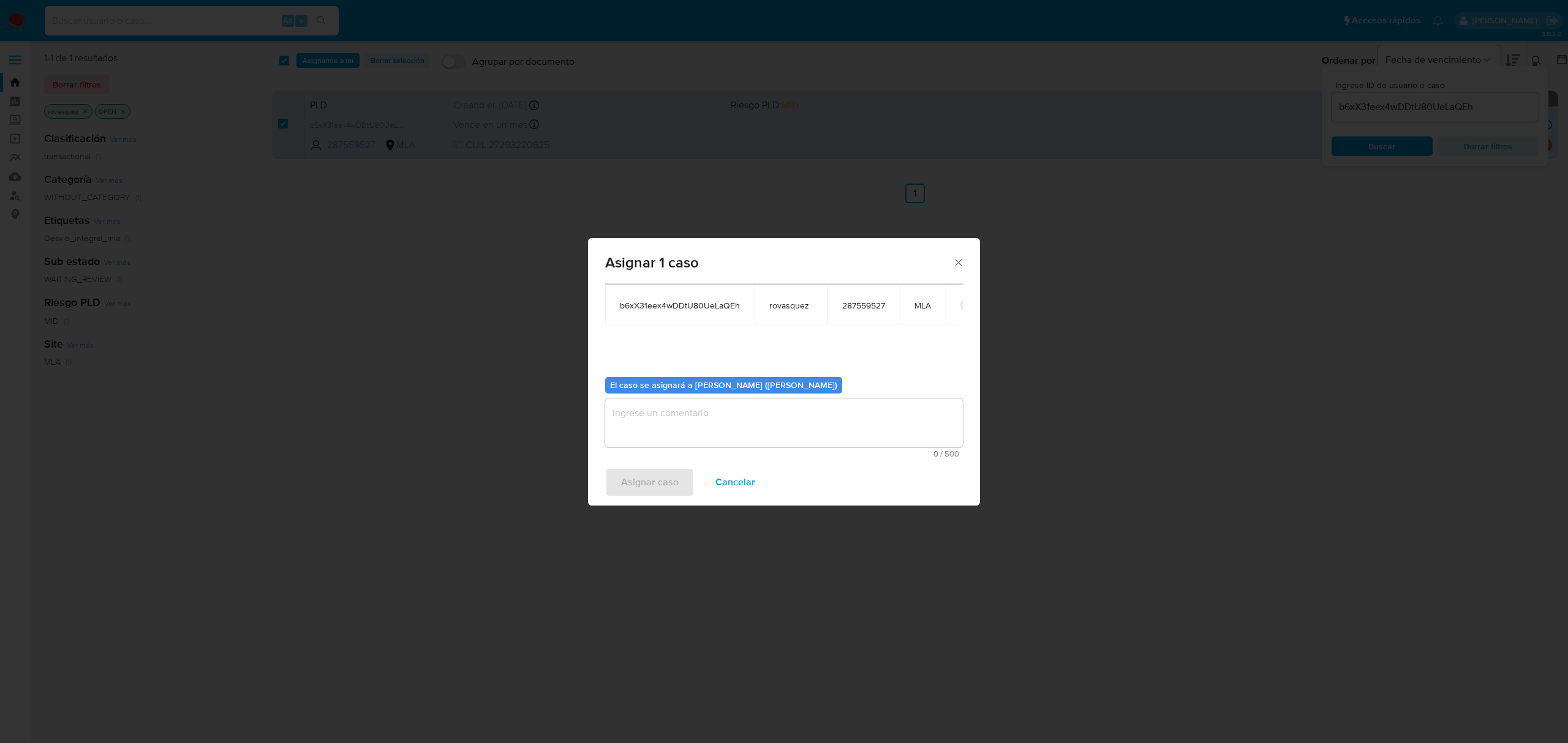
click at [692, 422] on textarea "assign-modal" at bounding box center [784, 423] width 358 height 49
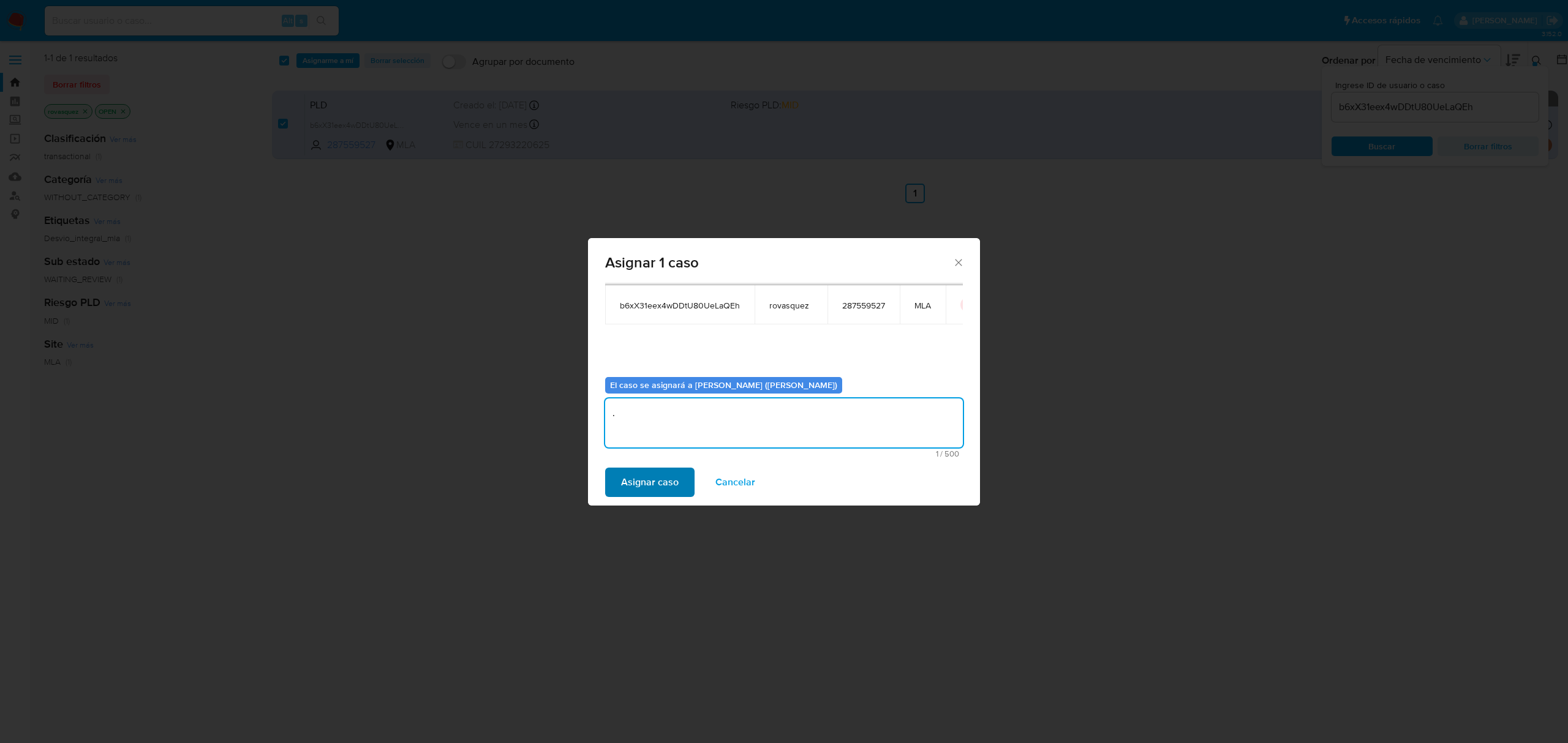
type textarea "."
click at [669, 480] on span "Asignar caso" at bounding box center [650, 482] width 57 height 27
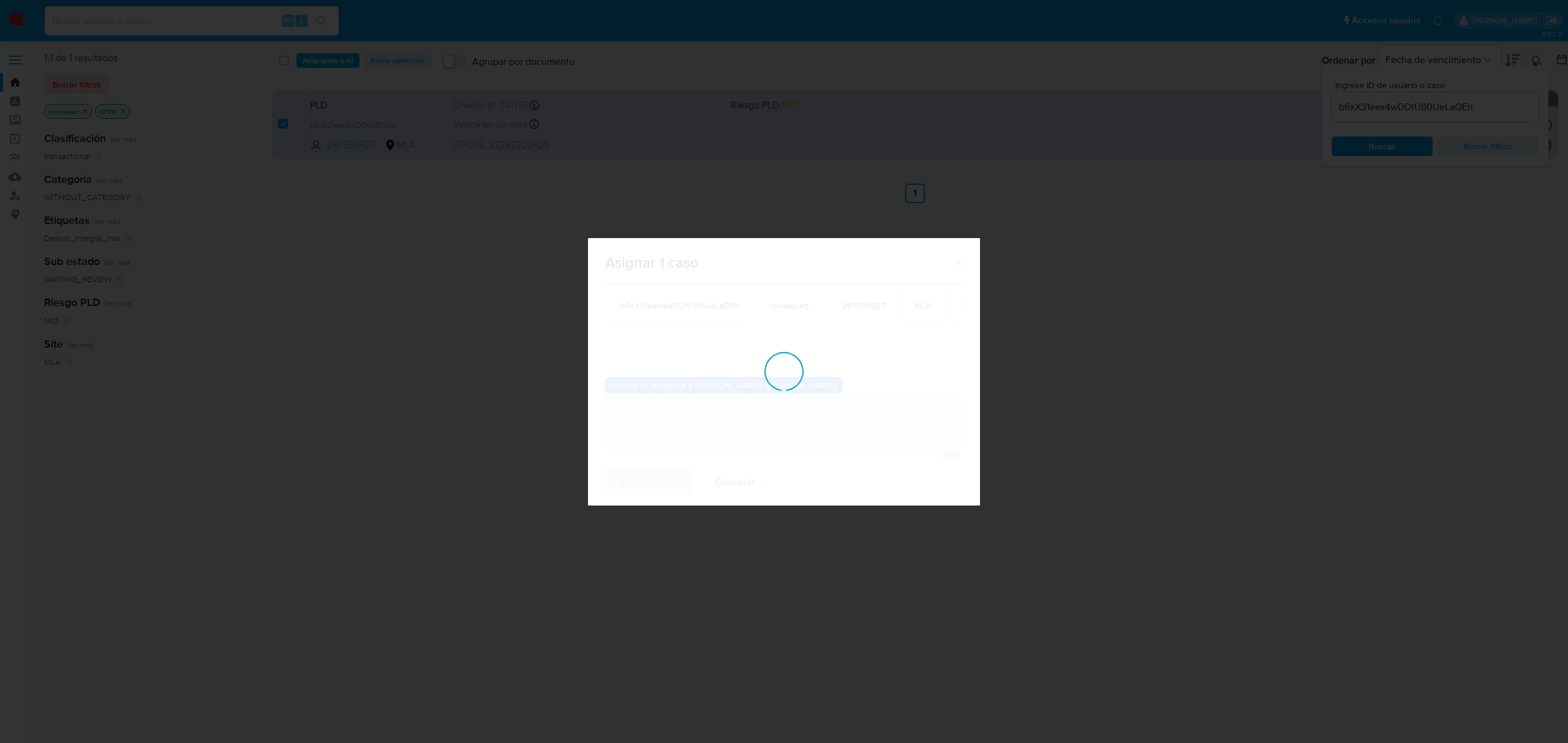
checkbox input "false"
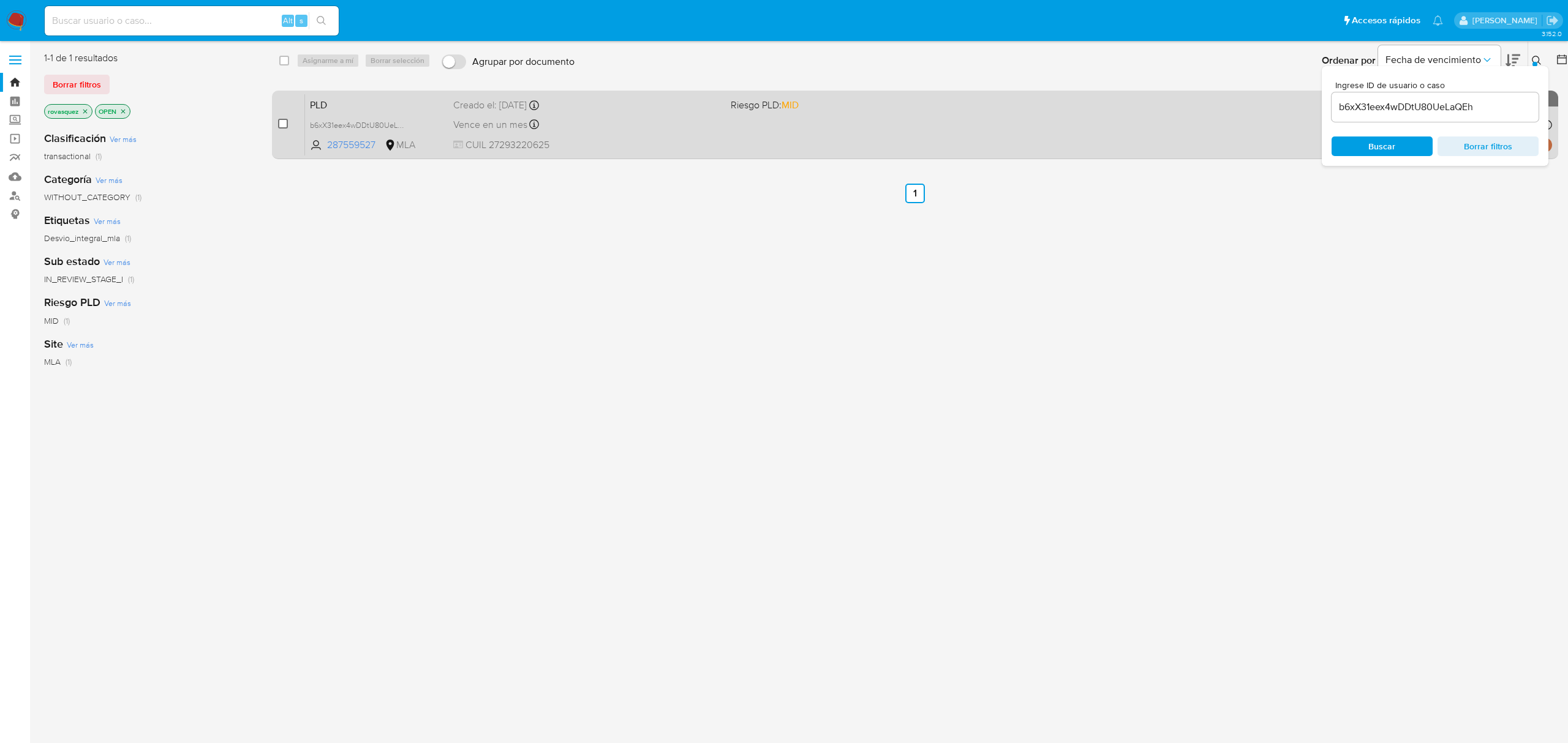
click at [282, 120] on input "checkbox" at bounding box center [283, 124] width 10 height 10
checkbox input "true"
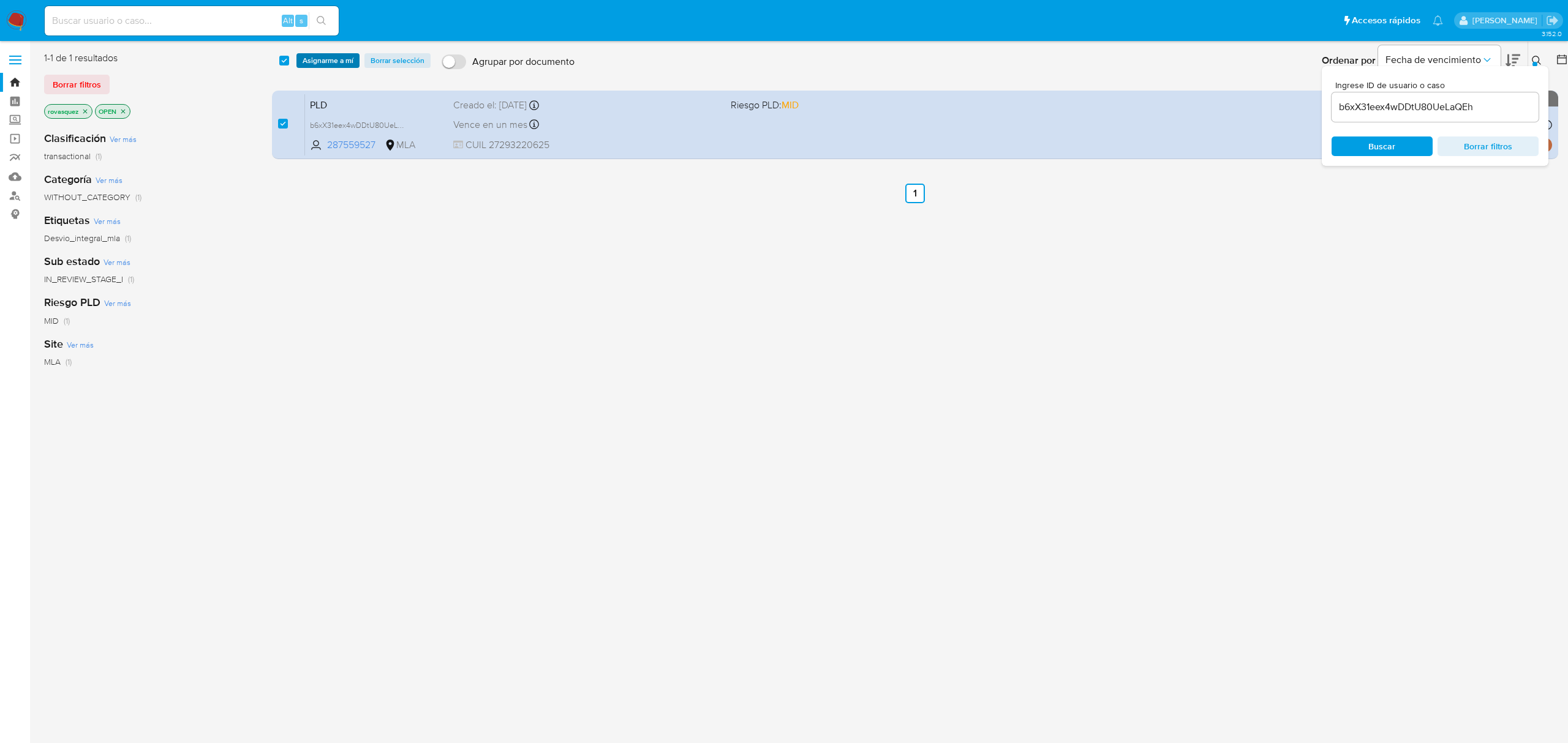
click at [317, 55] on span "Asignarme a mí" at bounding box center [328, 60] width 51 height 12
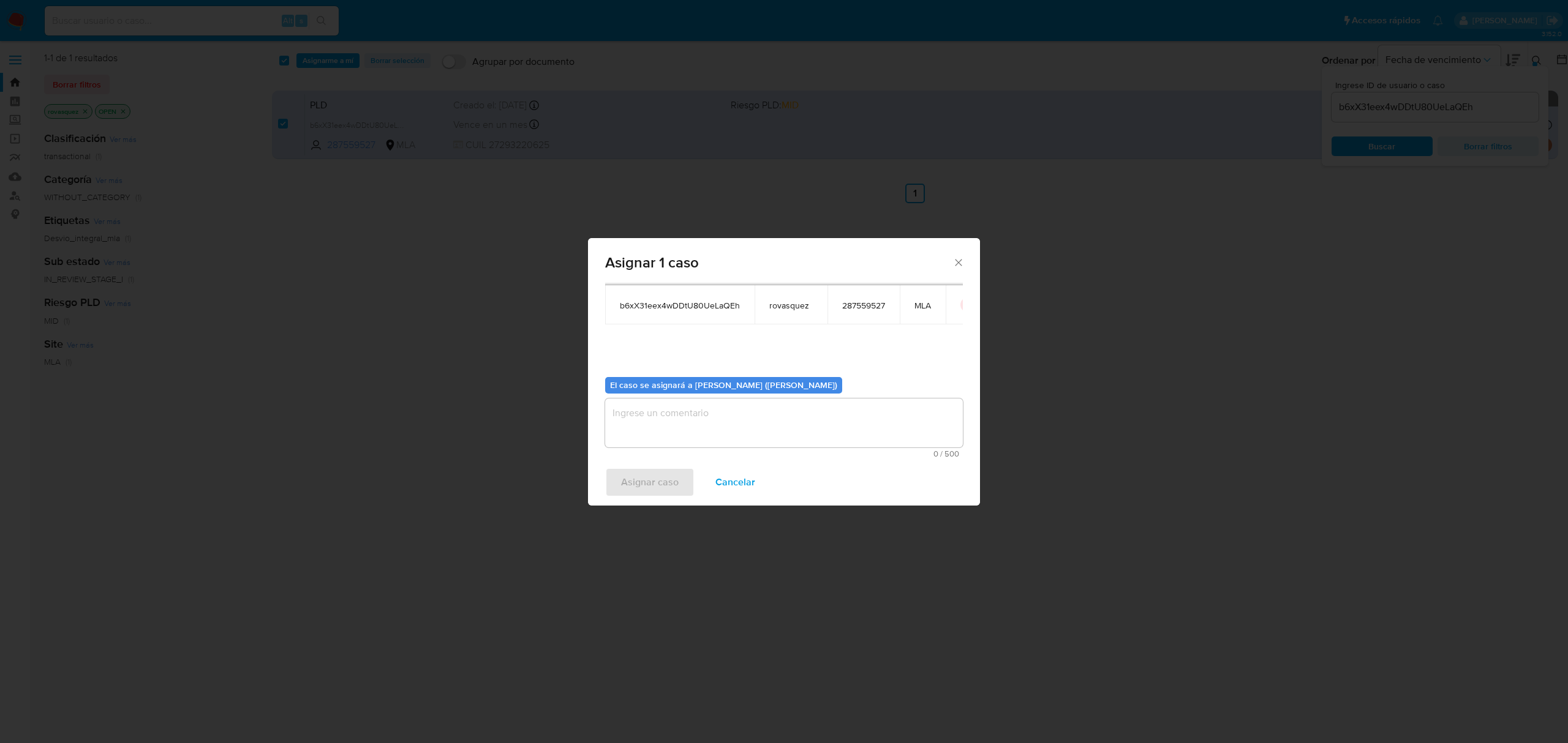
click at [677, 422] on textarea "assign-modal" at bounding box center [784, 423] width 358 height 49
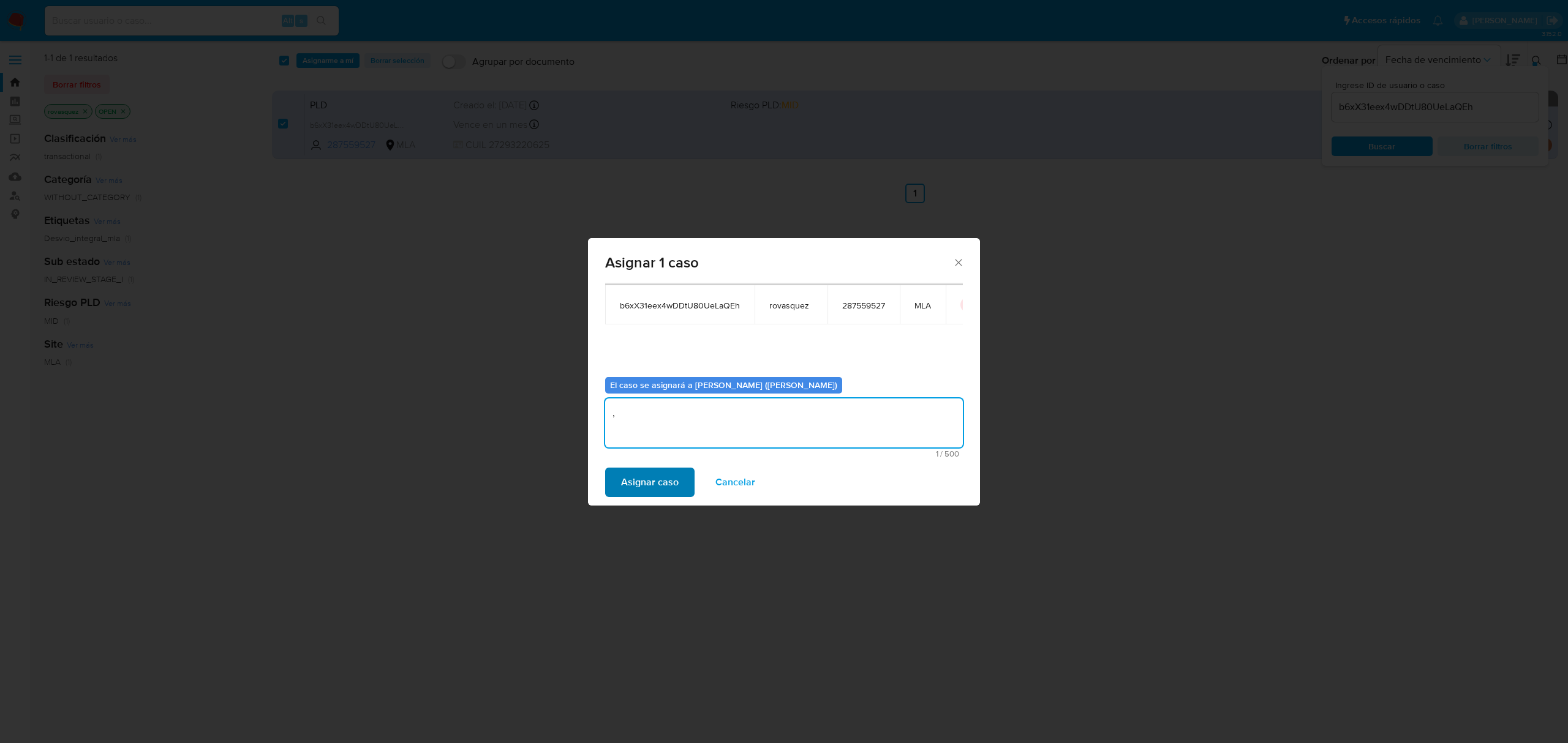
type textarea ","
click at [650, 472] on span "Asignar caso" at bounding box center [650, 482] width 57 height 27
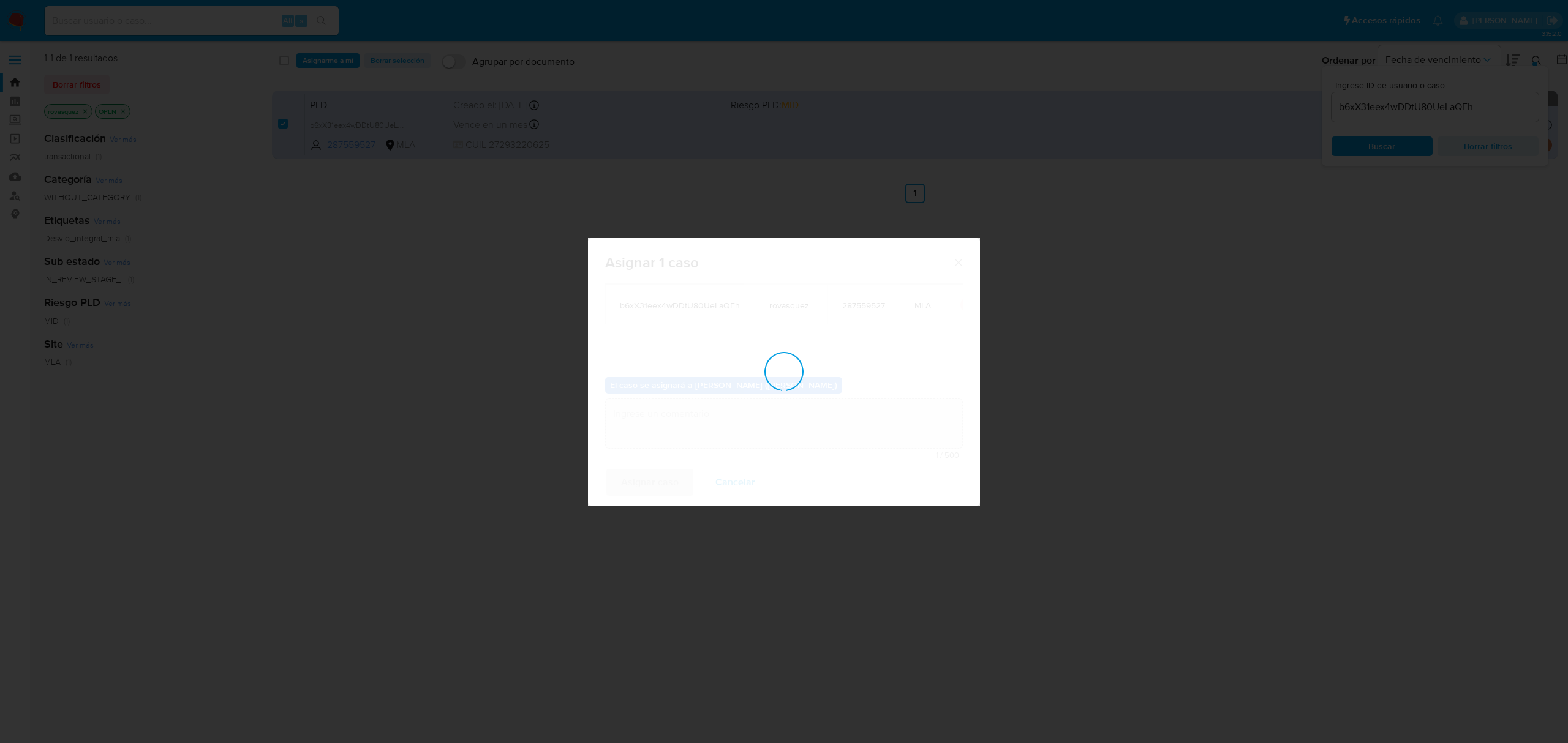
checkbox input "false"
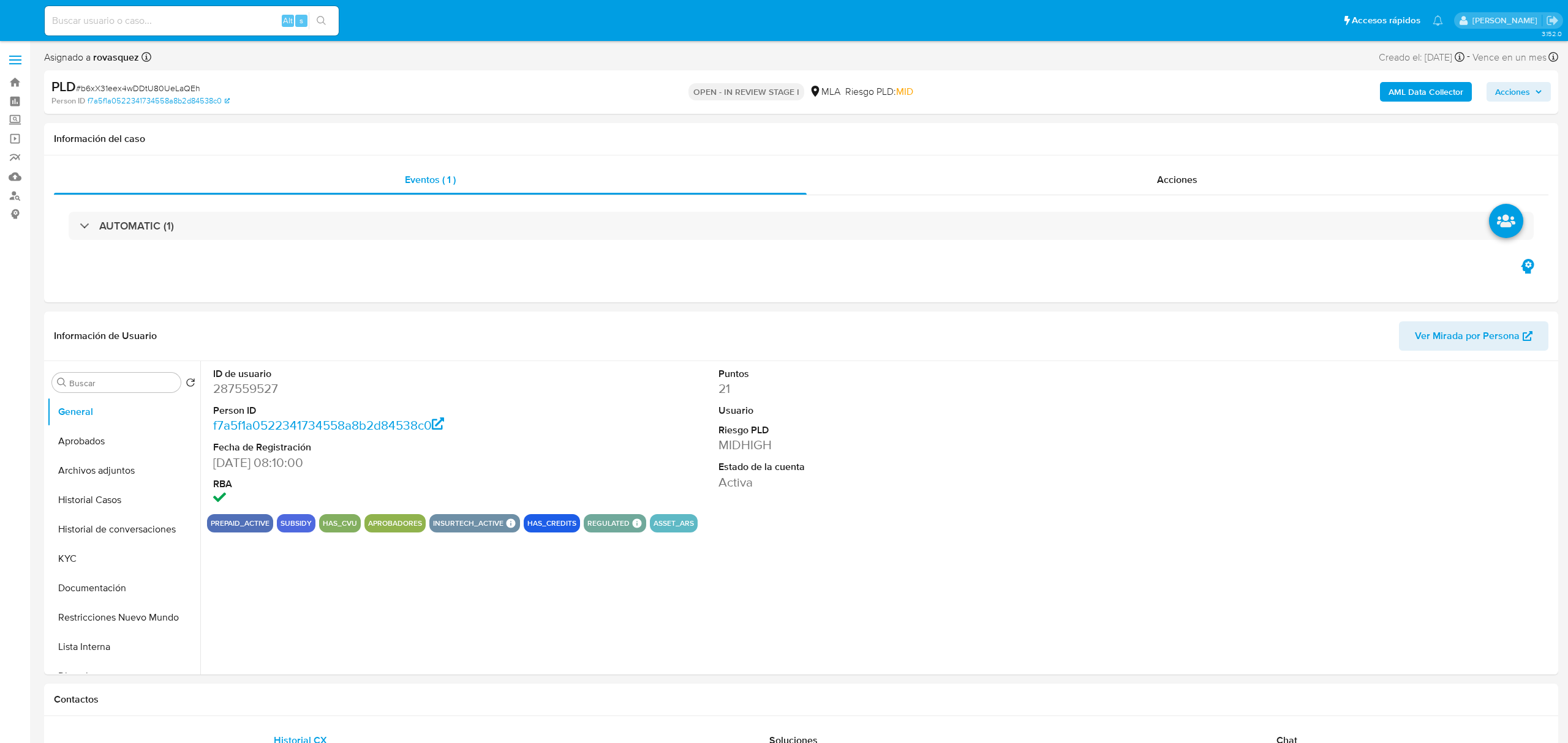
select select "10"
click at [86, 559] on button "KYC" at bounding box center [118, 559] width 143 height 30
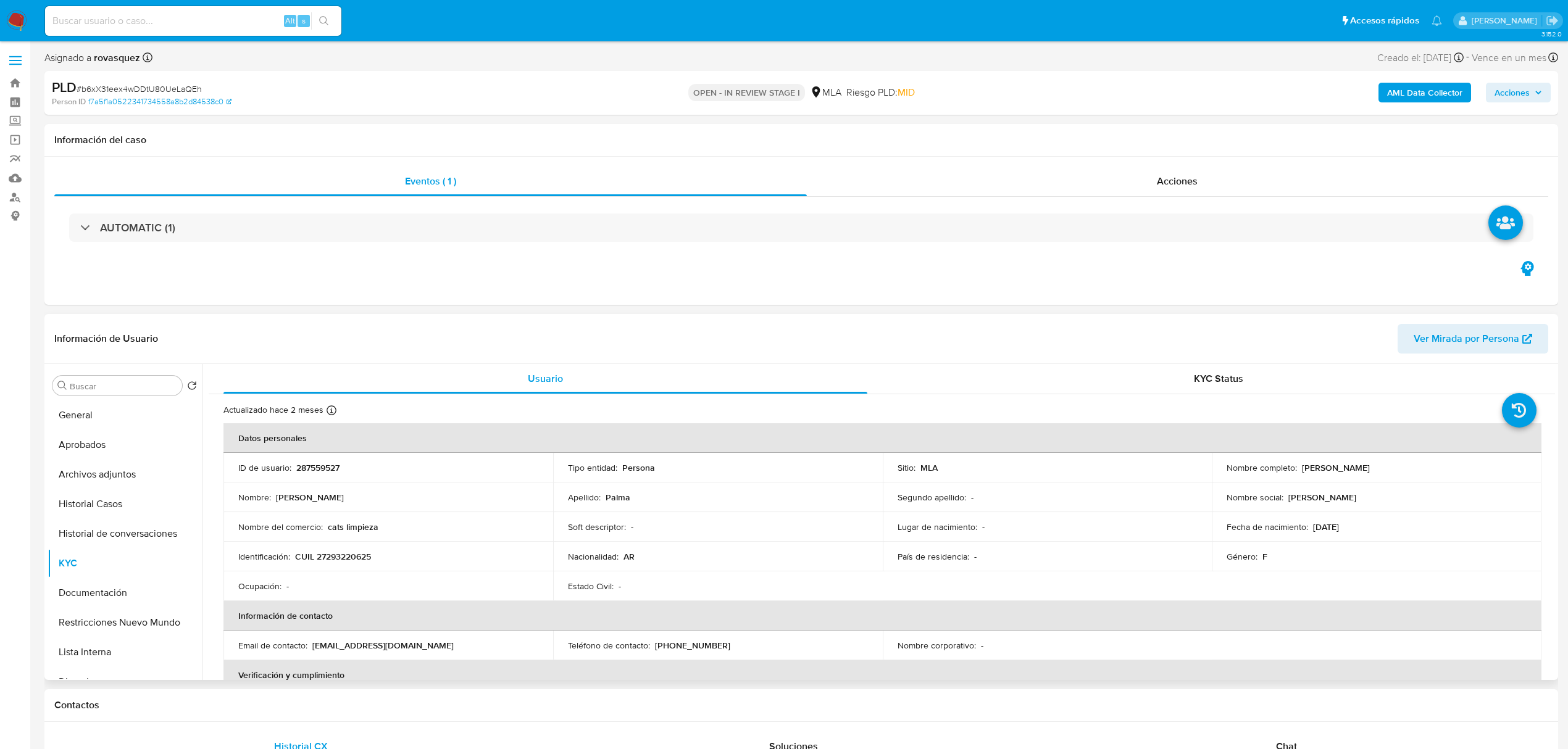
click at [345, 557] on p "CUIL 27293220625" at bounding box center [333, 557] width 76 height 11
click at [349, 554] on p "CUIL 27293220625" at bounding box center [333, 557] width 76 height 11
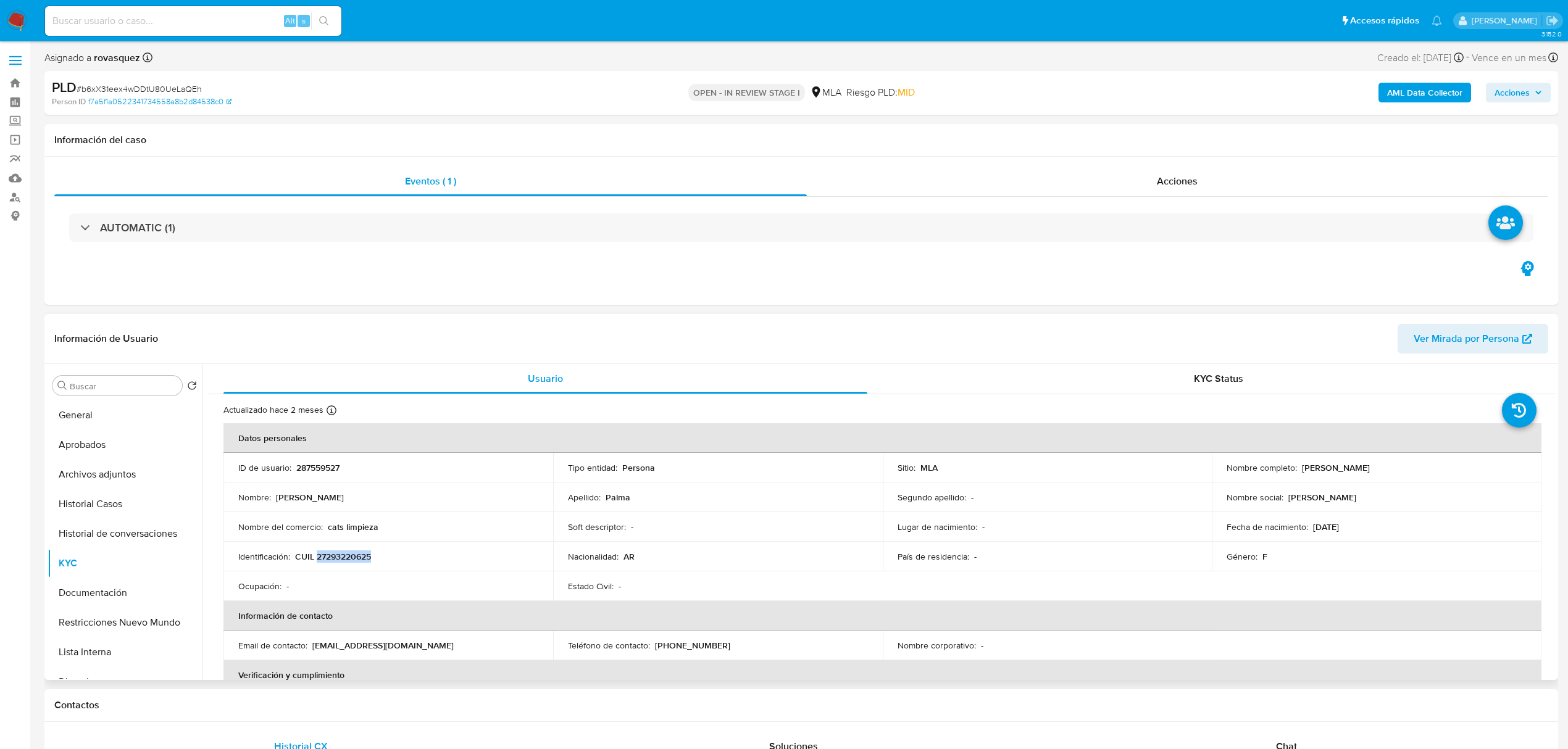
click at [345, 561] on p "CUIL 27293220625" at bounding box center [333, 557] width 76 height 11
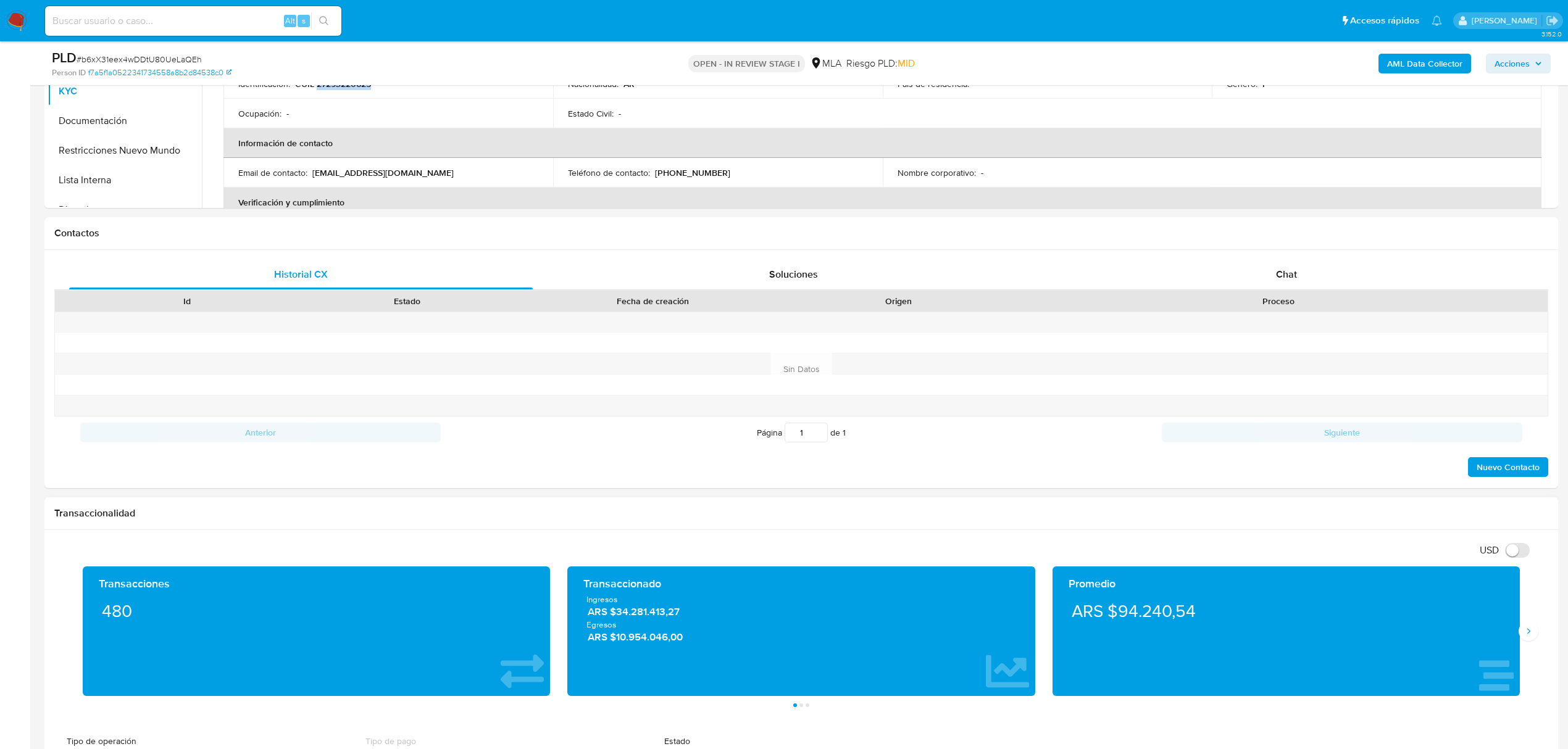
scroll to position [411, 0]
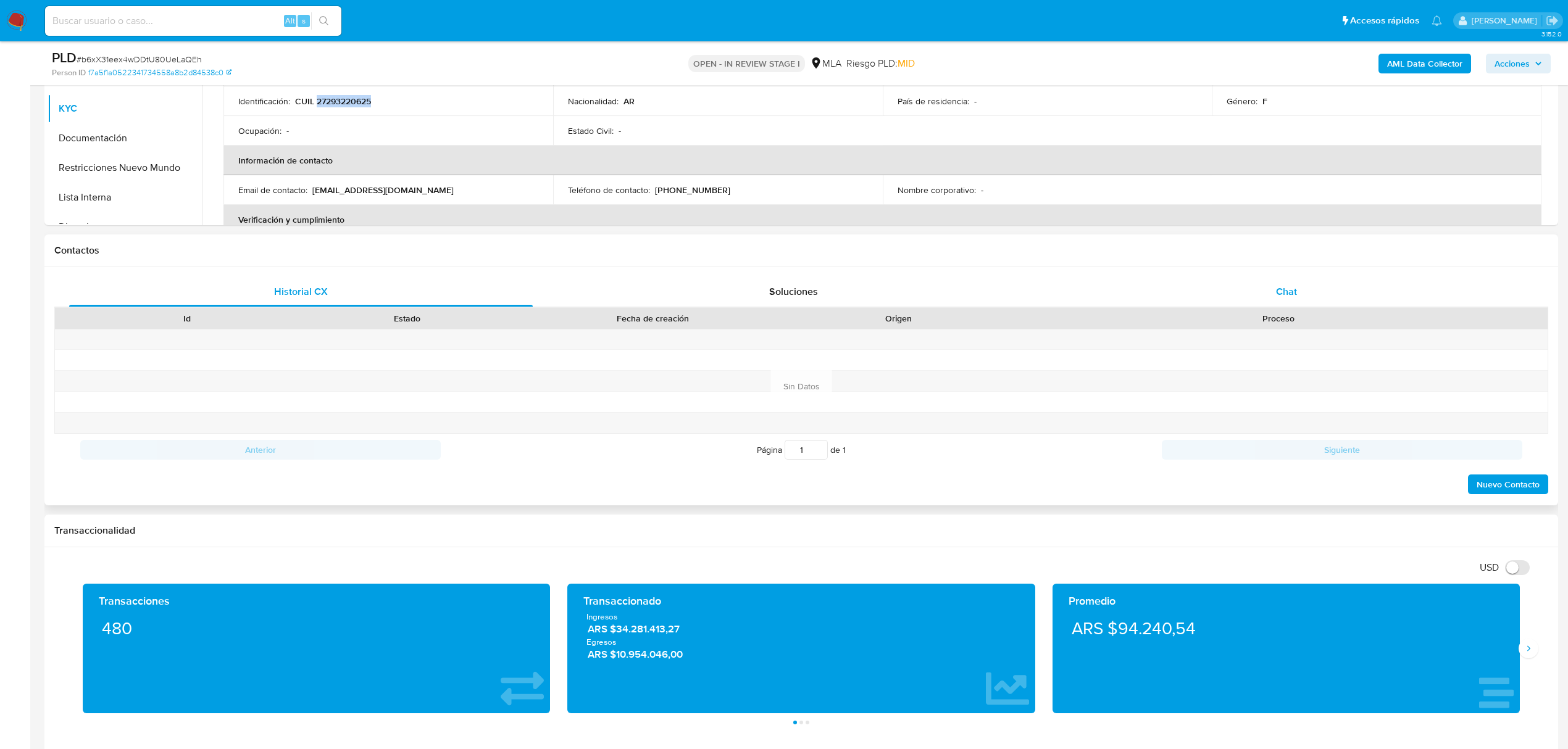
click at [1285, 294] on span "Chat" at bounding box center [1286, 291] width 21 height 14
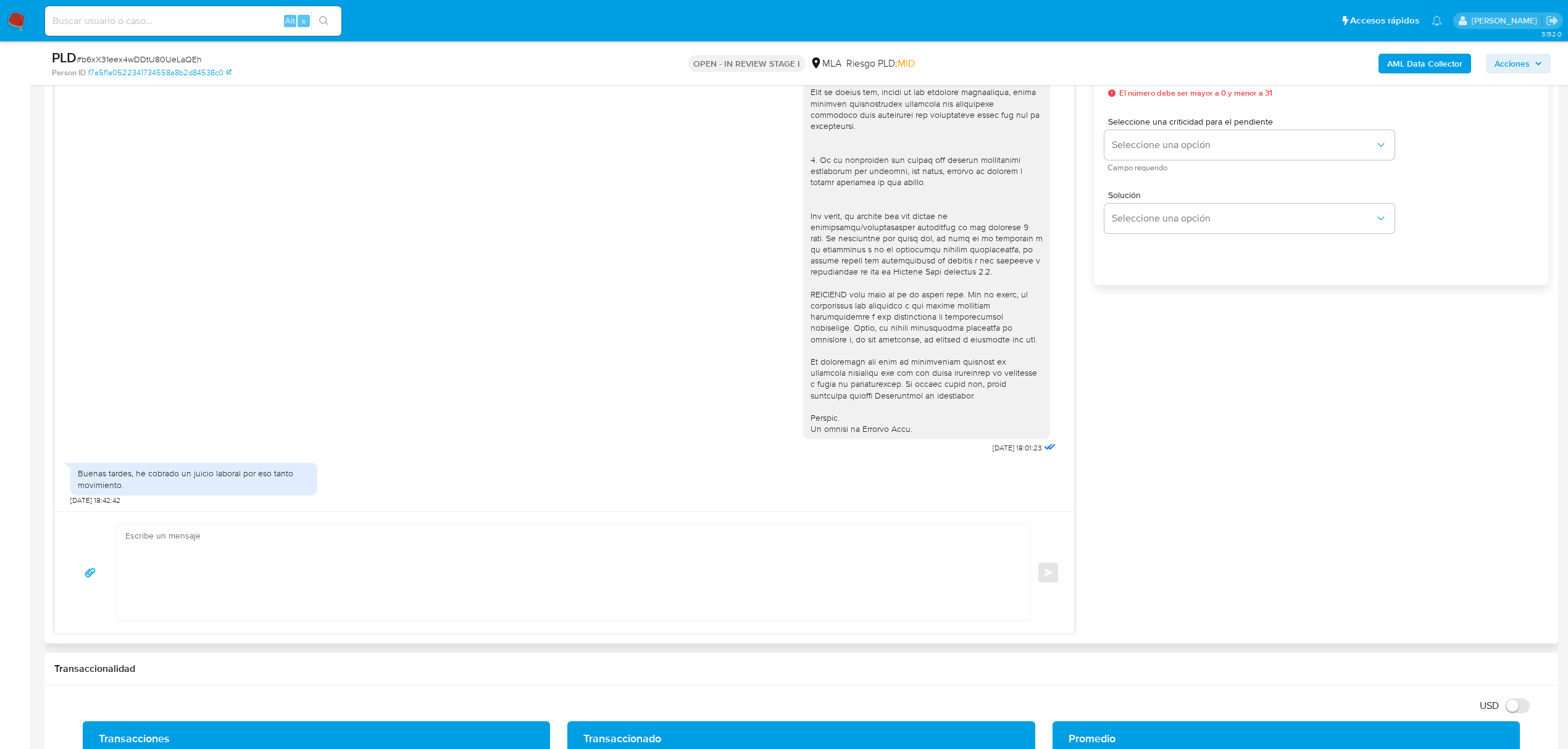
scroll to position [741, 0]
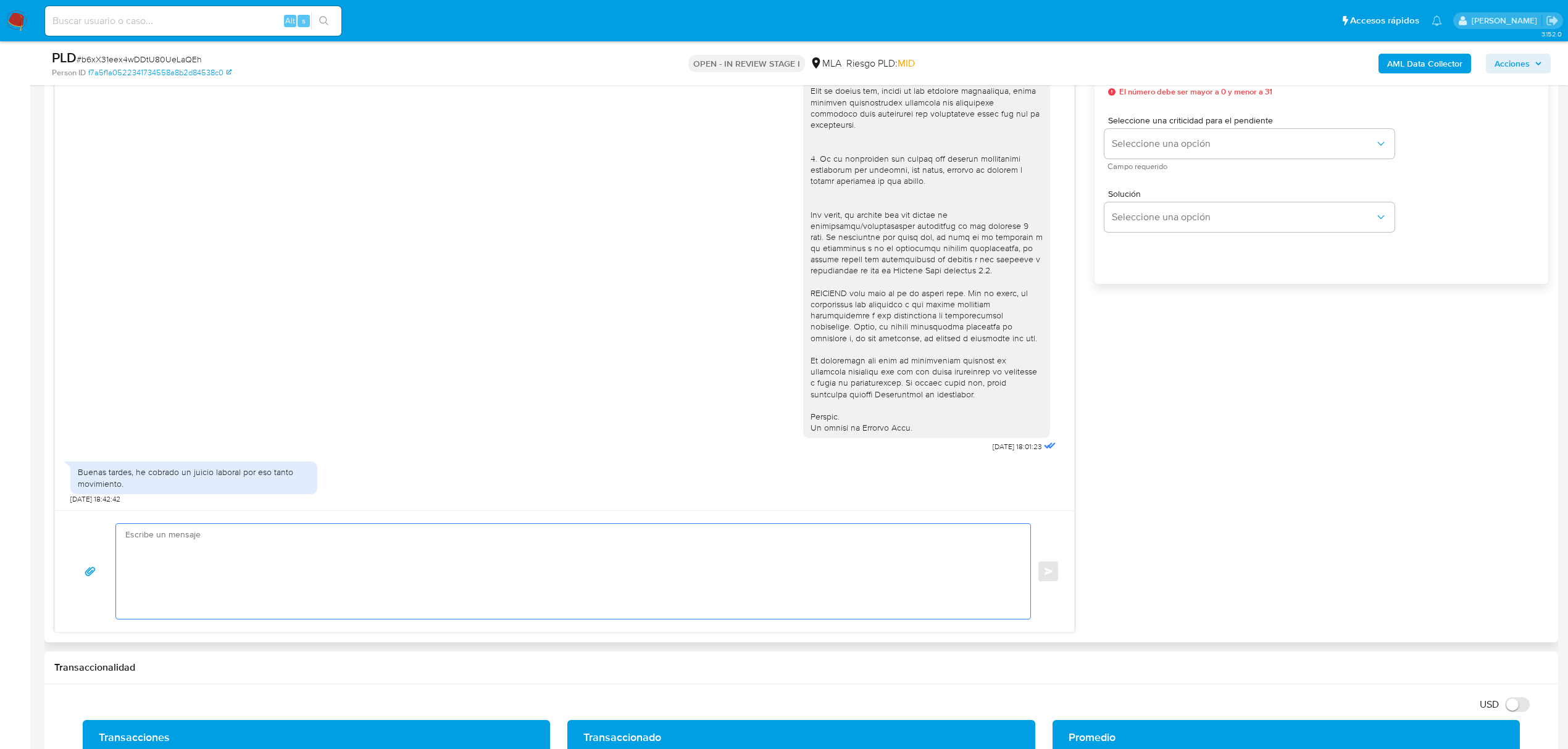
click at [332, 558] on textarea at bounding box center [570, 571] width 890 height 95
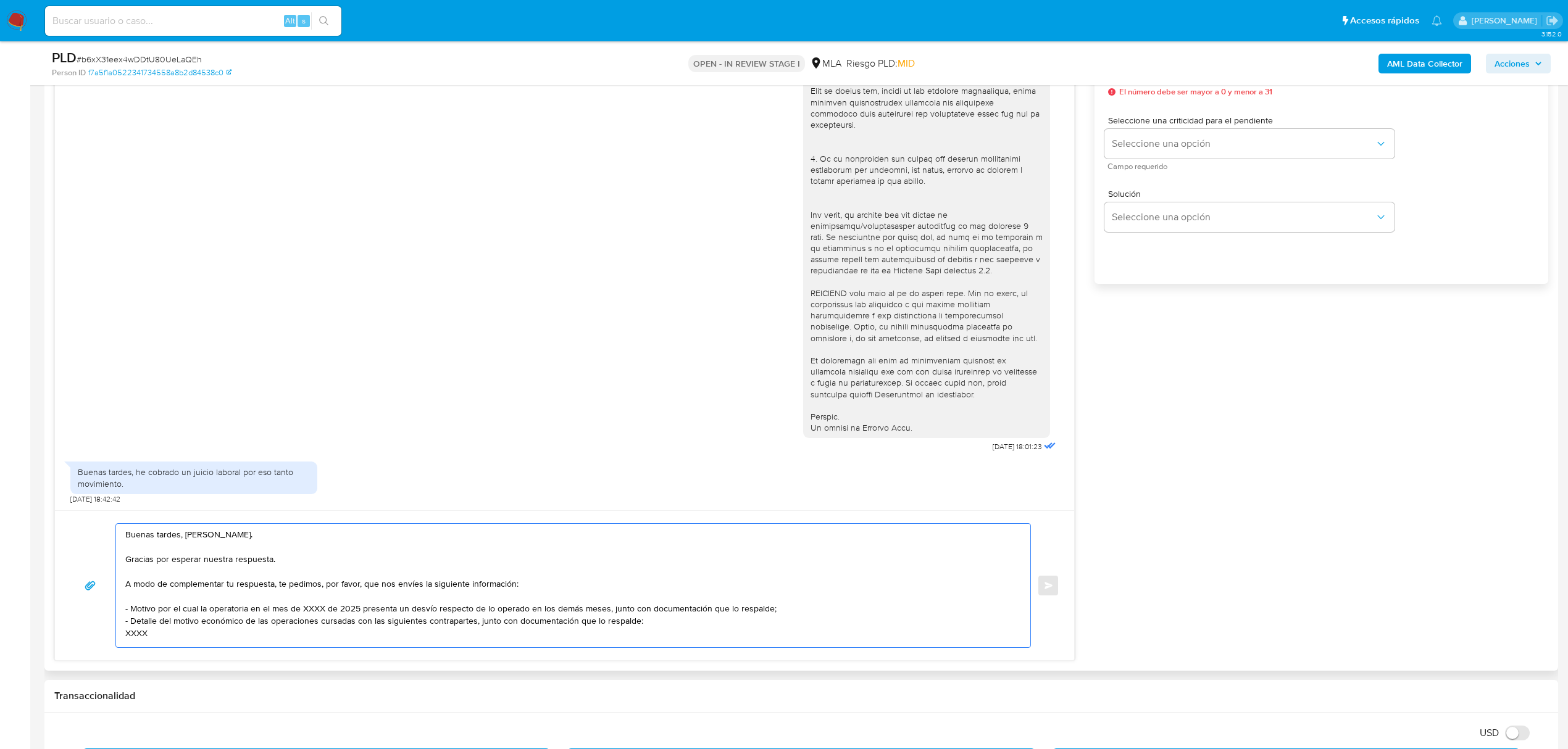
click at [330, 588] on textarea "Buenas tardes, Alexandra. Gracias por esperar nuestra respuesta. A modo de comp…" at bounding box center [570, 585] width 890 height 124
drag, startPoint x: 650, startPoint y: 611, endPoint x: 783, endPoint y: 603, distance: 133.2
click at [783, 603] on textarea "Buenas tardes, Alexandra. Gracias por esperar nuestra respuesta. A modo de comp…" at bounding box center [570, 585] width 890 height 124
click at [149, 611] on textarea "Buenas tardes, Alexandra. Gracias por esperar nuestra respuesta. A modo de comp…" at bounding box center [570, 585] width 890 height 124
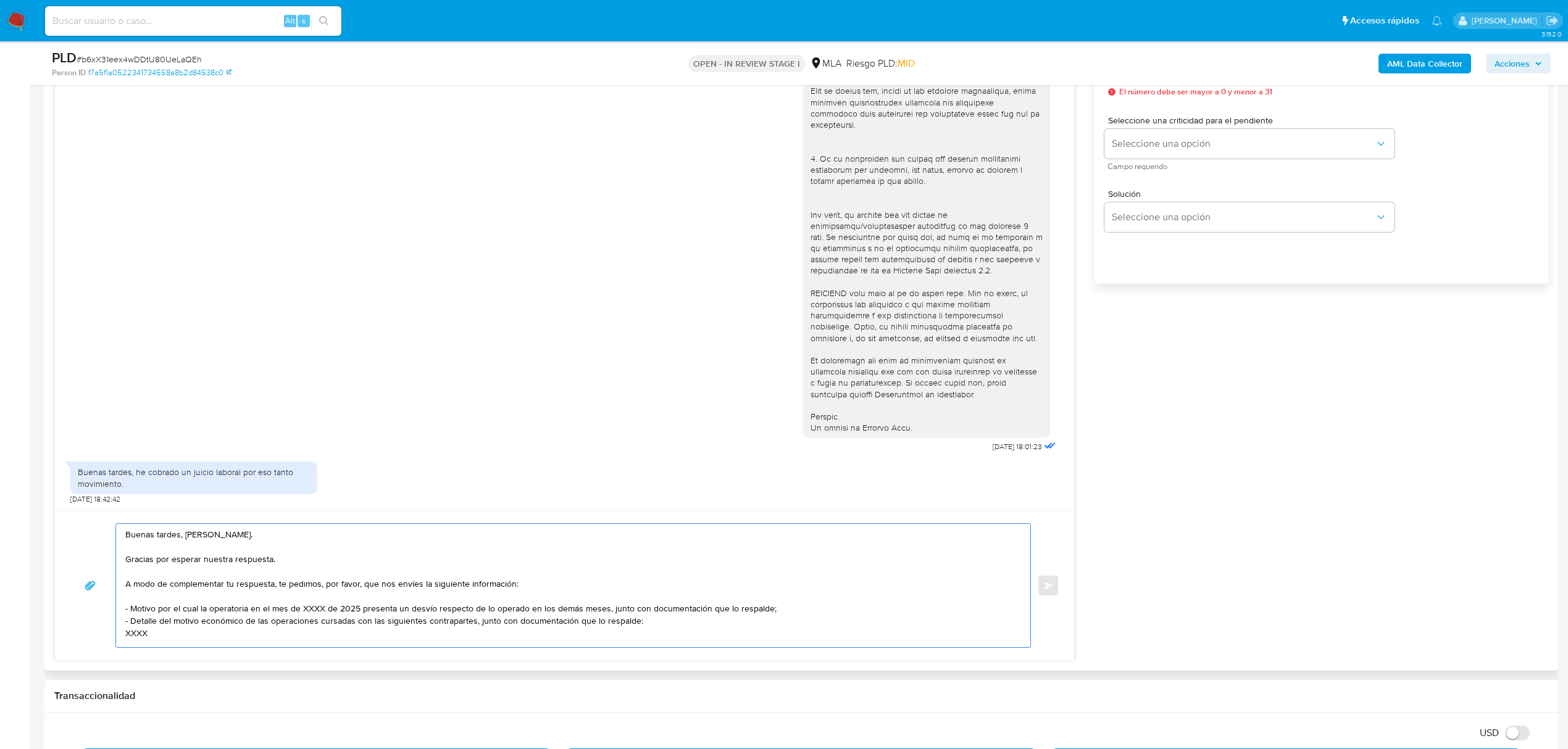
click at [142, 596] on textarea "Buenas tardes, Alexandra. Gracias por esperar nuestra respuesta. A modo de comp…" at bounding box center [570, 585] width 890 height 124
click at [129, 609] on textarea "Buenas tardes, Alexandra. Gracias por esperar nuestra respuesta. A modo de comp…" at bounding box center [570, 585] width 890 height 124
click at [146, 638] on textarea "Buenas tardes, Alexandra. Gracias por esperar nuestra respuesta. A modo de comp…" at bounding box center [570, 585] width 890 height 124
click at [135, 634] on textarea "Buenas tardes, Alexandra. Gracias por esperar nuestra respuesta. A modo de comp…" at bounding box center [570, 585] width 890 height 124
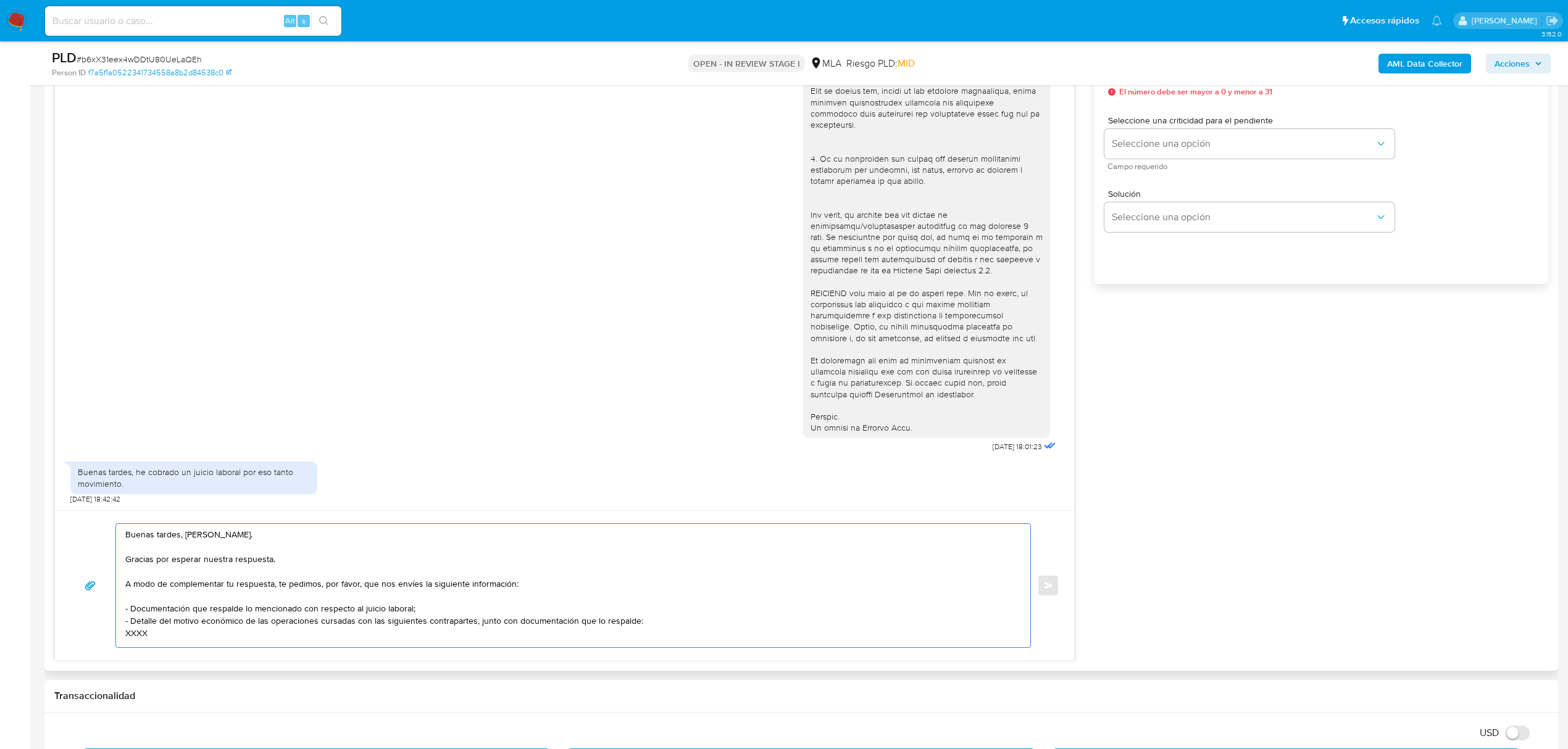
click at [135, 634] on textarea "Buenas tardes, Alexandra. Gracias por esperar nuestra respuesta. A modo de comp…" at bounding box center [570, 585] width 890 height 124
paste textarea "20307501237 Matias Nicolas Spreno"
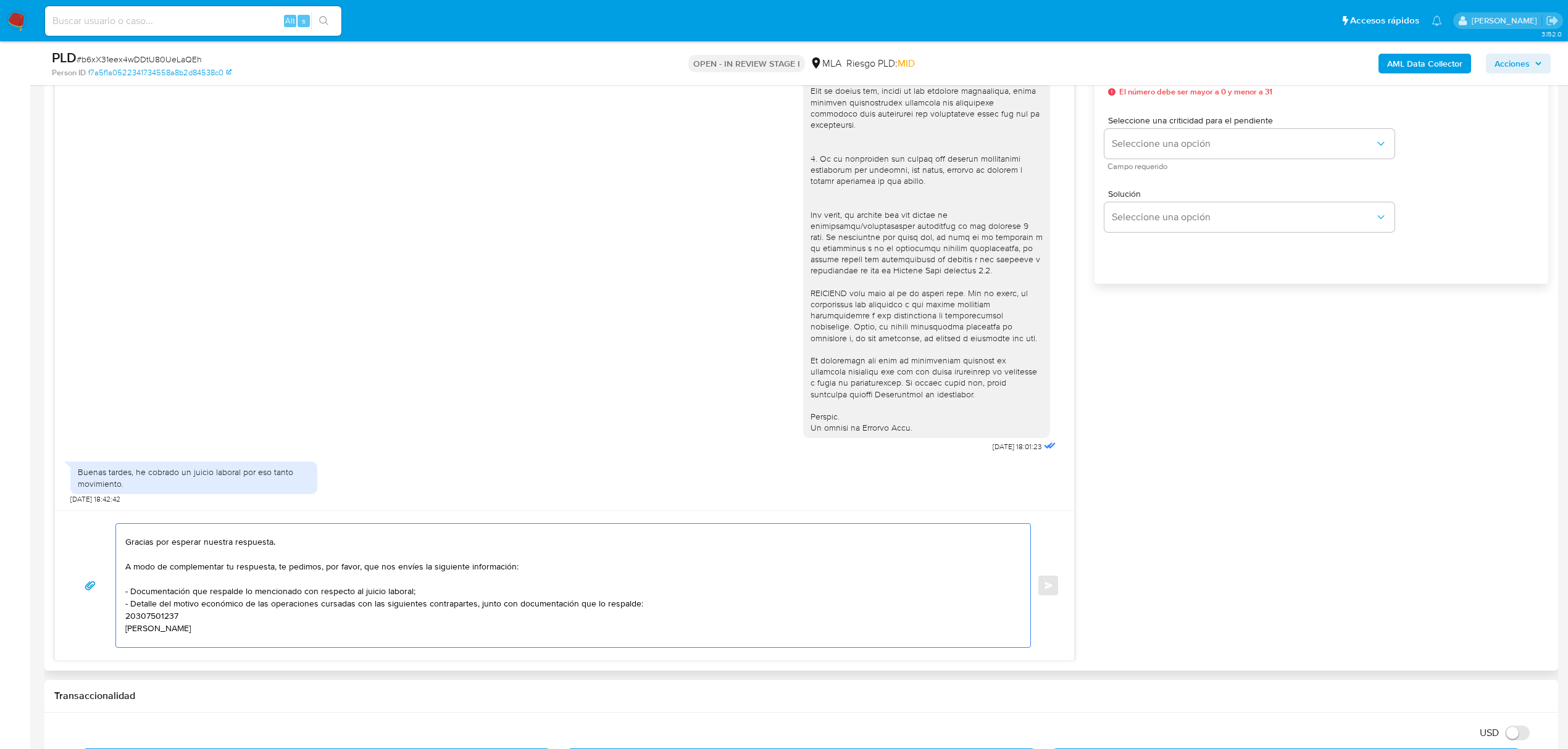
click at [162, 618] on textarea "Buenas tardes, Alexandra. Gracias por esperar nuestra respuesta. A modo de comp…" at bounding box center [570, 585] width 890 height 124
paste textarea "20307501237"
paste textarea "20325324326 name: Juan Diego Ceferino Caracotche Armesto || alias: 27293220625 …"
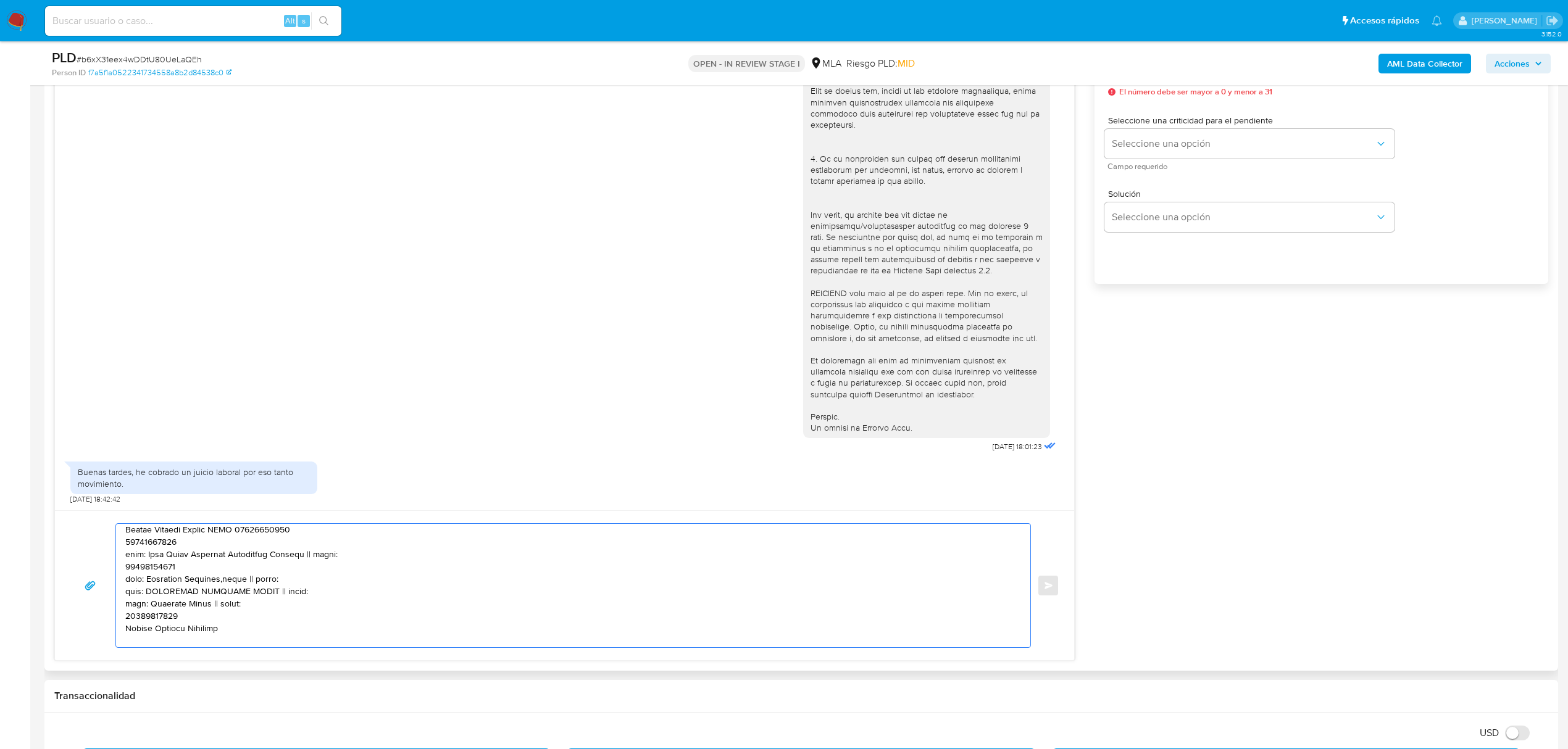
click at [164, 542] on textarea at bounding box center [570, 585] width 890 height 124
paste textarea "20325324326"
paste textarea "27293220625"
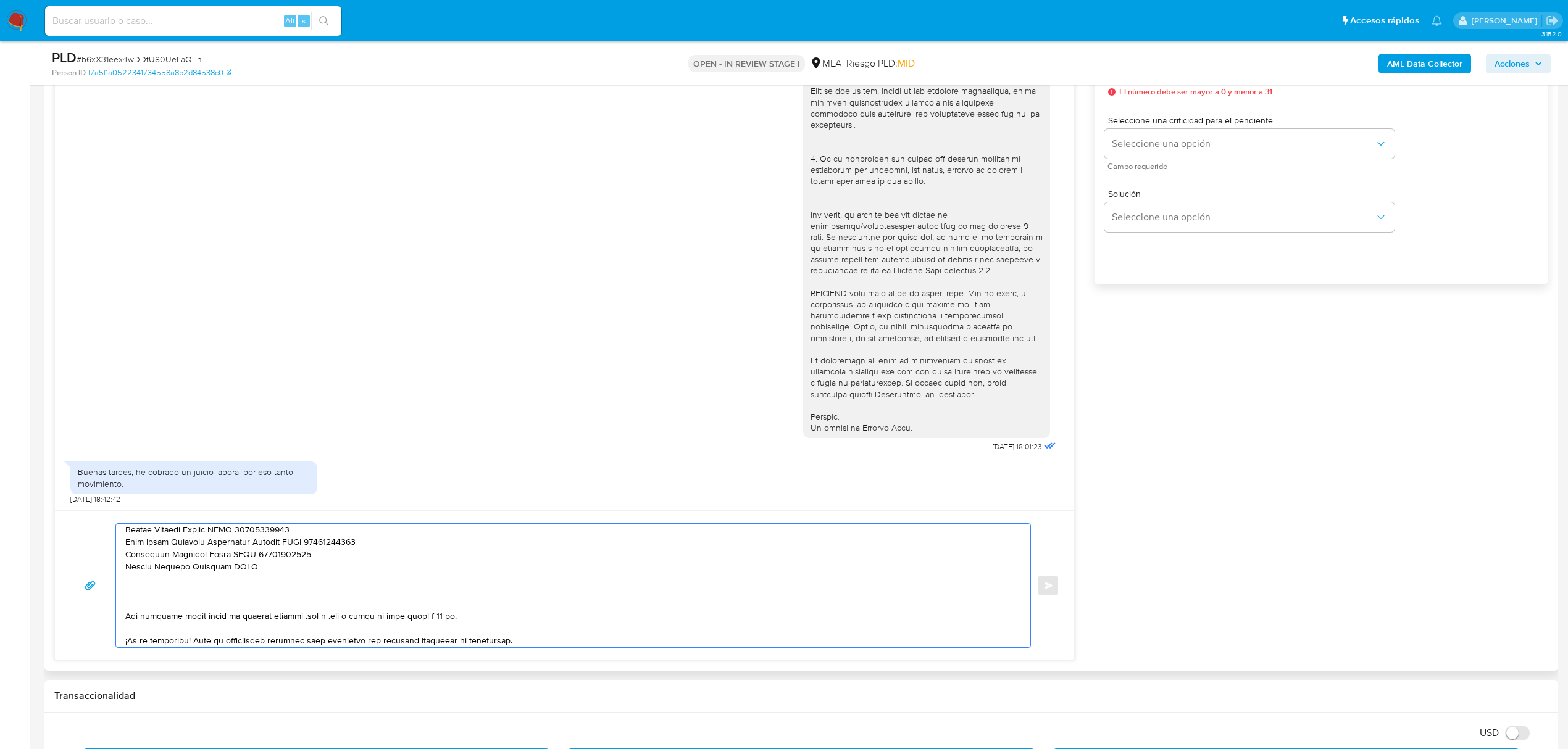
paste textarea "27146118963"
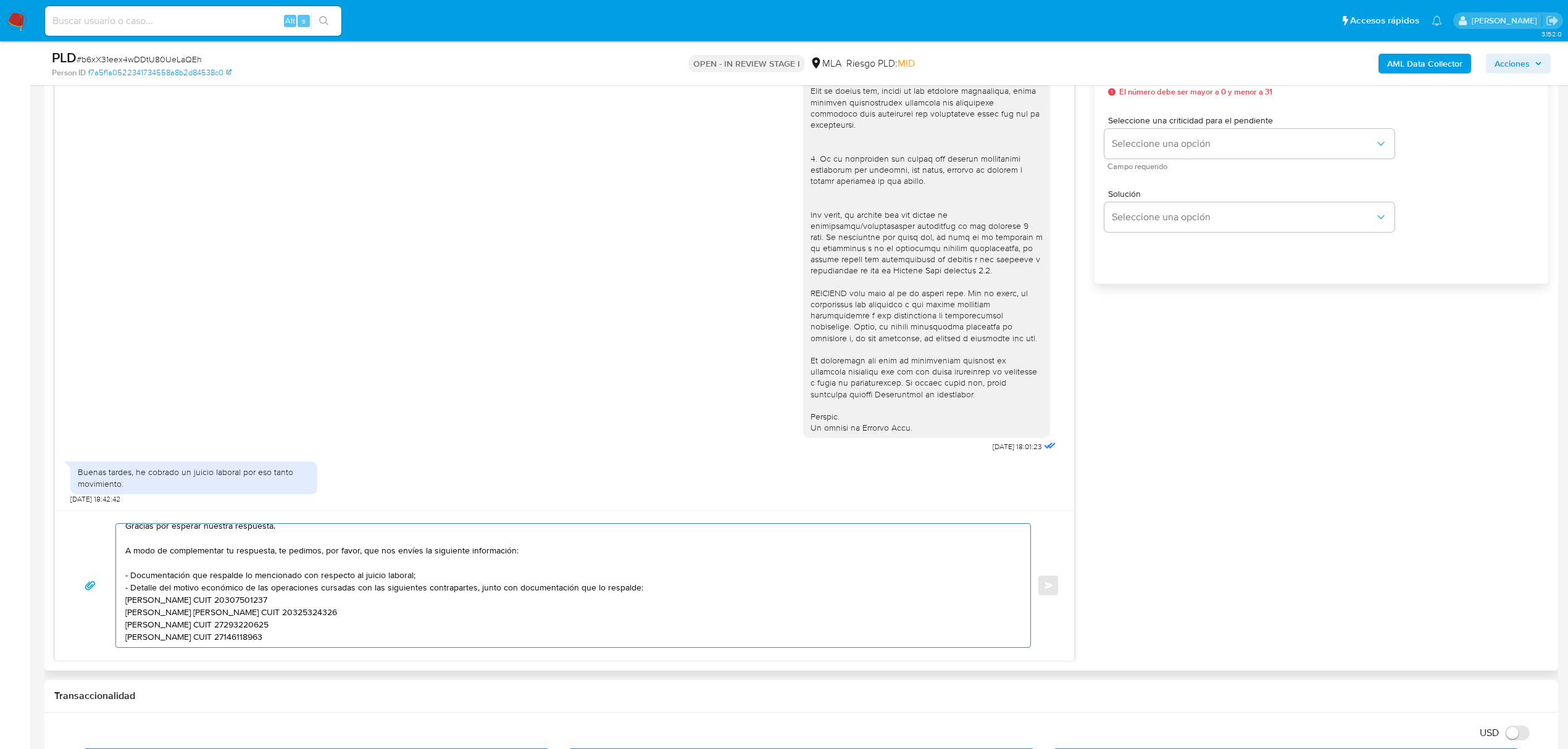
scroll to position [42, 0]
paste textarea "Es importante que sepas que, en caso de no responder a lo solicitado o si lo pr…"
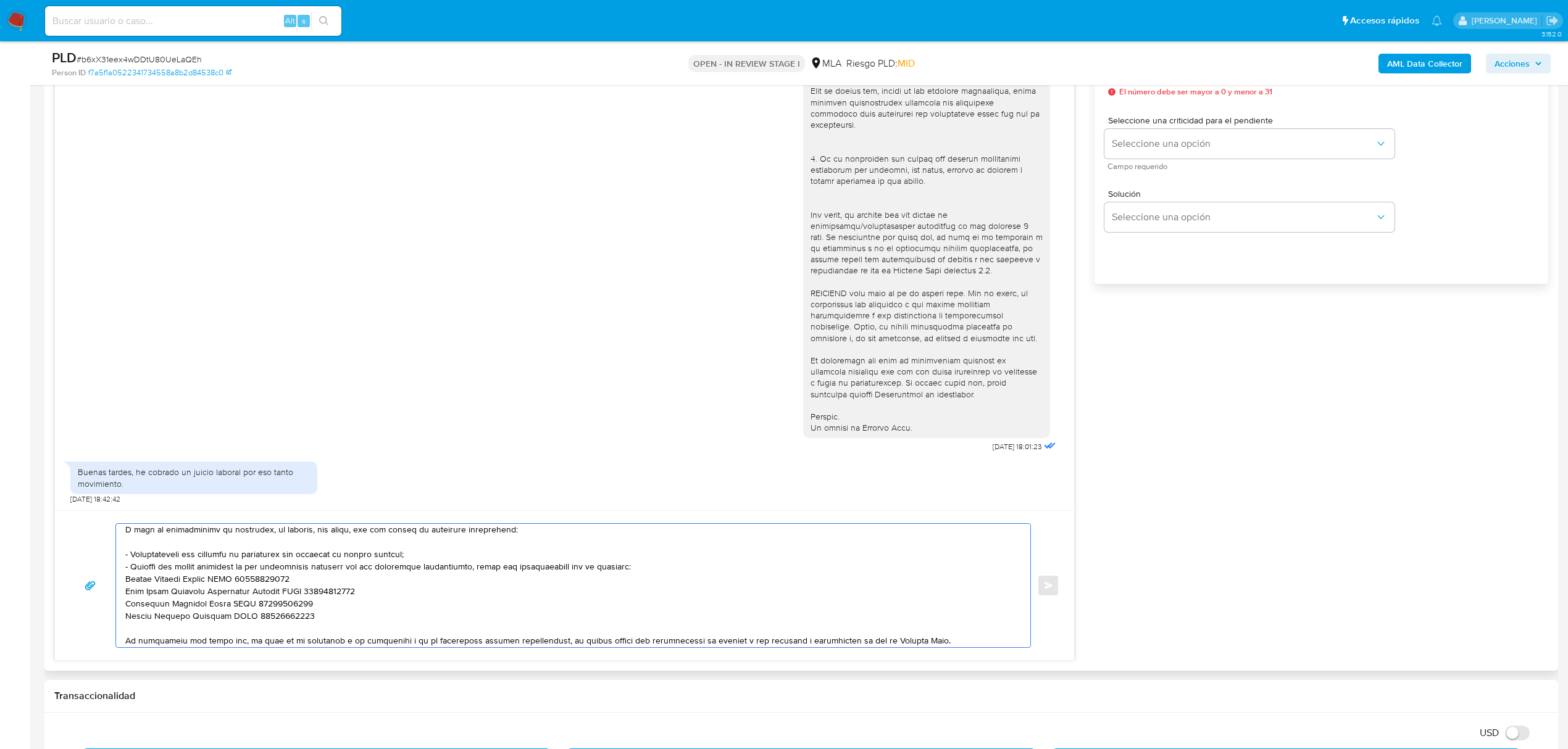
scroll to position [252, 0]
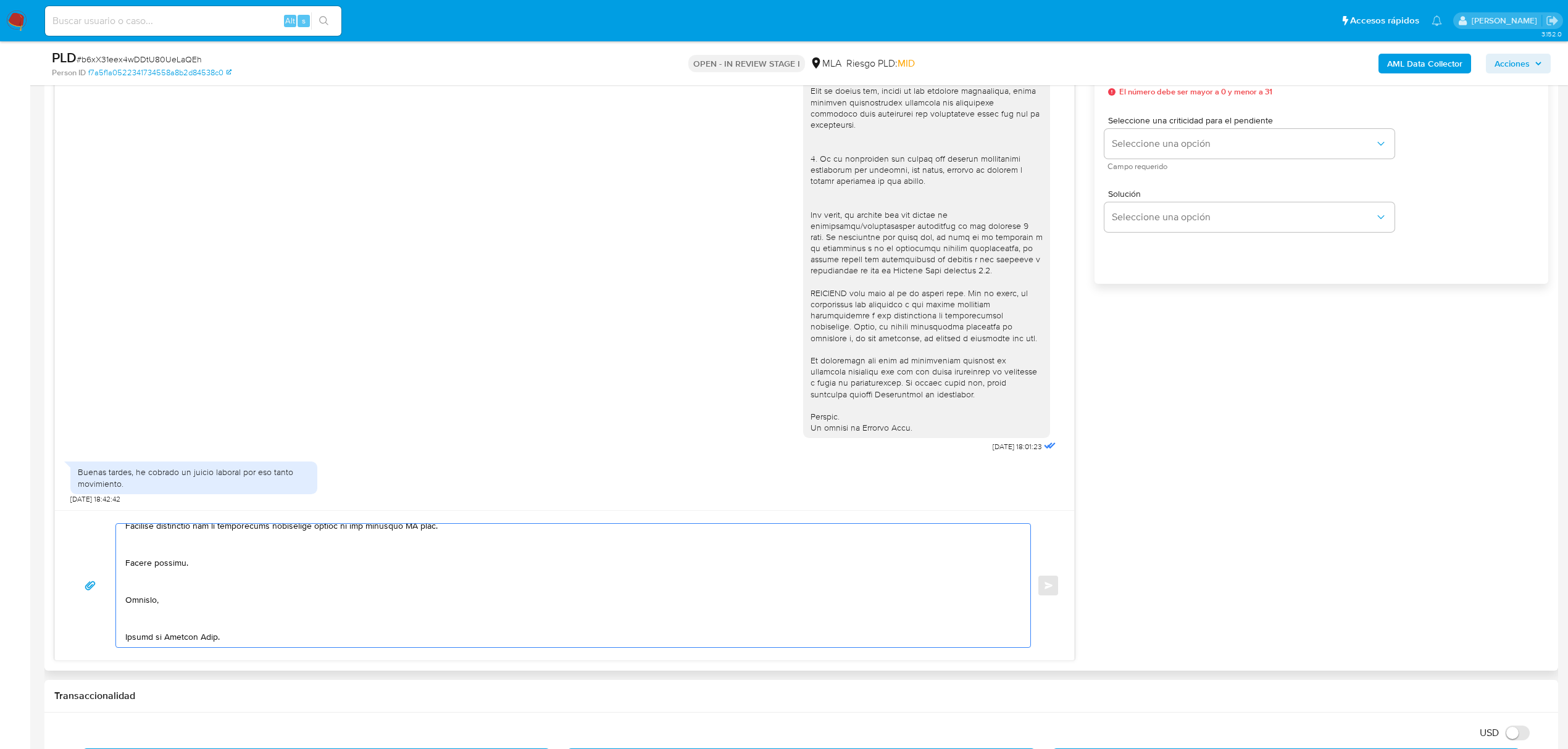
drag, startPoint x: 198, startPoint y: 623, endPoint x: 184, endPoint y: 622, distance: 14.0
click at [198, 623] on textarea at bounding box center [570, 585] width 890 height 124
click at [140, 593] on textarea at bounding box center [570, 585] width 890 height 124
click at [149, 573] on textarea at bounding box center [570, 585] width 890 height 124
click at [166, 549] on textarea at bounding box center [570, 585] width 890 height 124
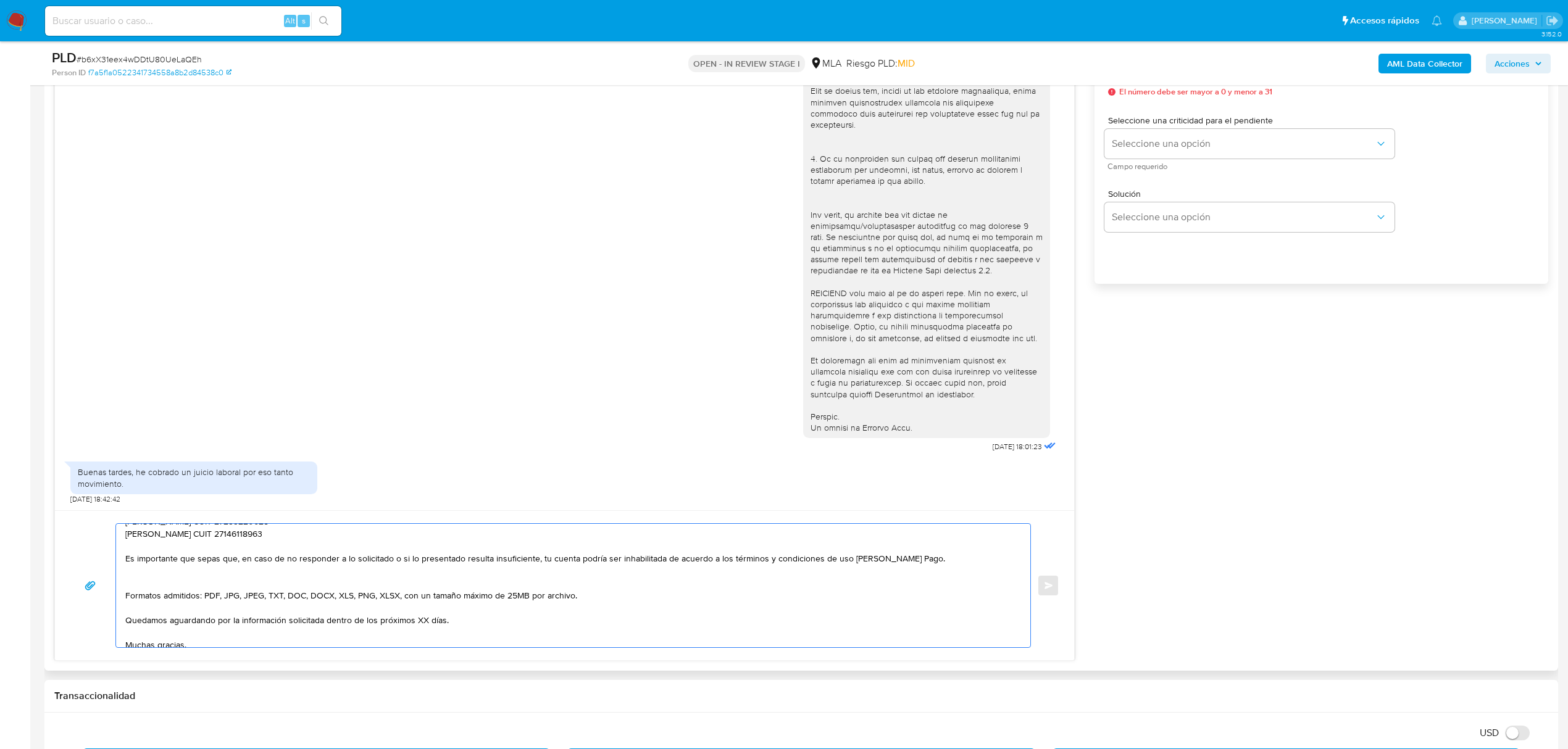
scroll to position [112, 0]
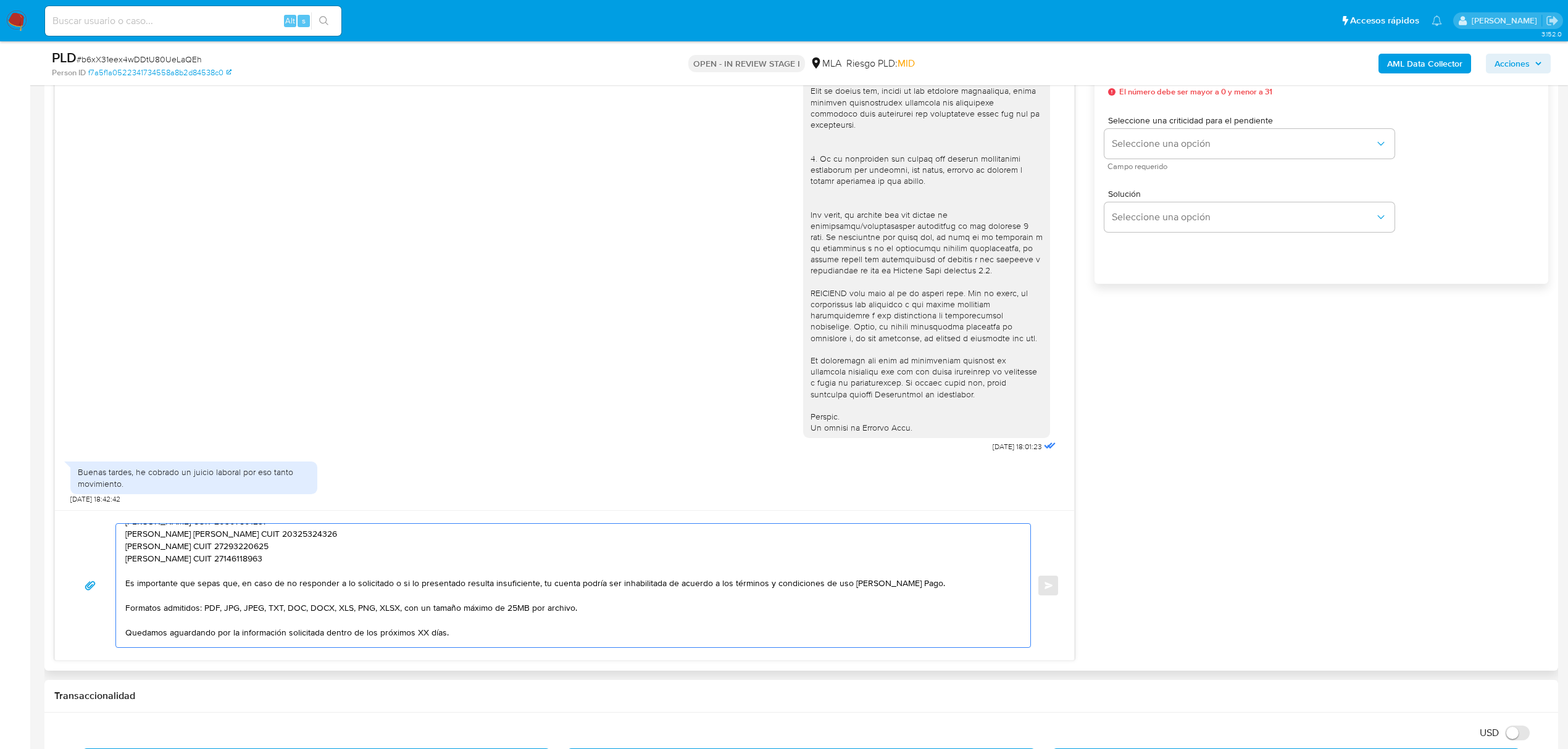
click at [162, 571] on textarea "Buenas tardes, Alexandra. Gracias por esperar nuestra respuesta. A modo de comp…" at bounding box center [570, 585] width 890 height 124
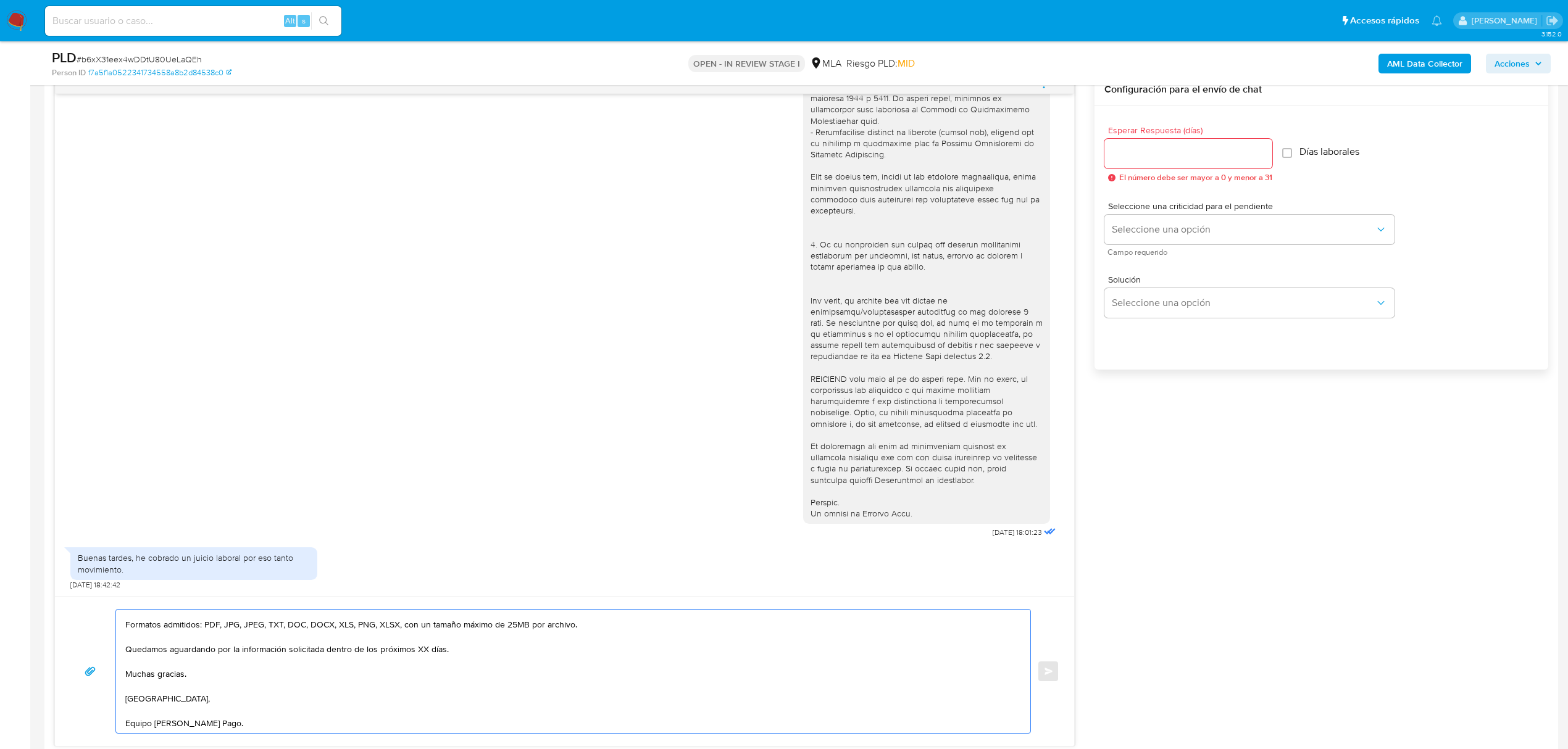
scroll to position [576, 0]
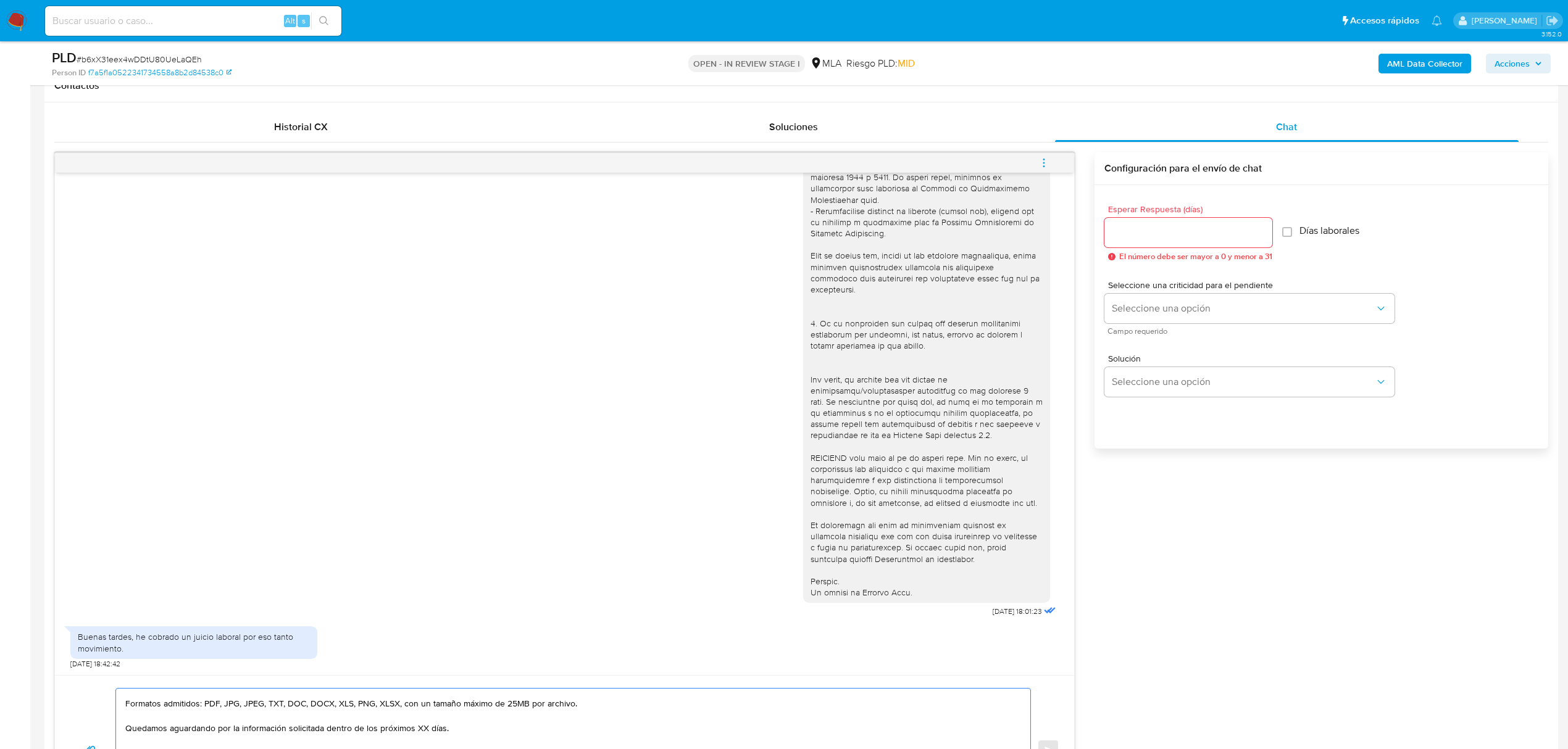
type textarea "Buenas tardes, Alexandra. Gracias por esperar nuestra respuesta. A modo de comp…"
click at [1117, 232] on input "Esperar Respuesta (días)" at bounding box center [1189, 233] width 168 height 16
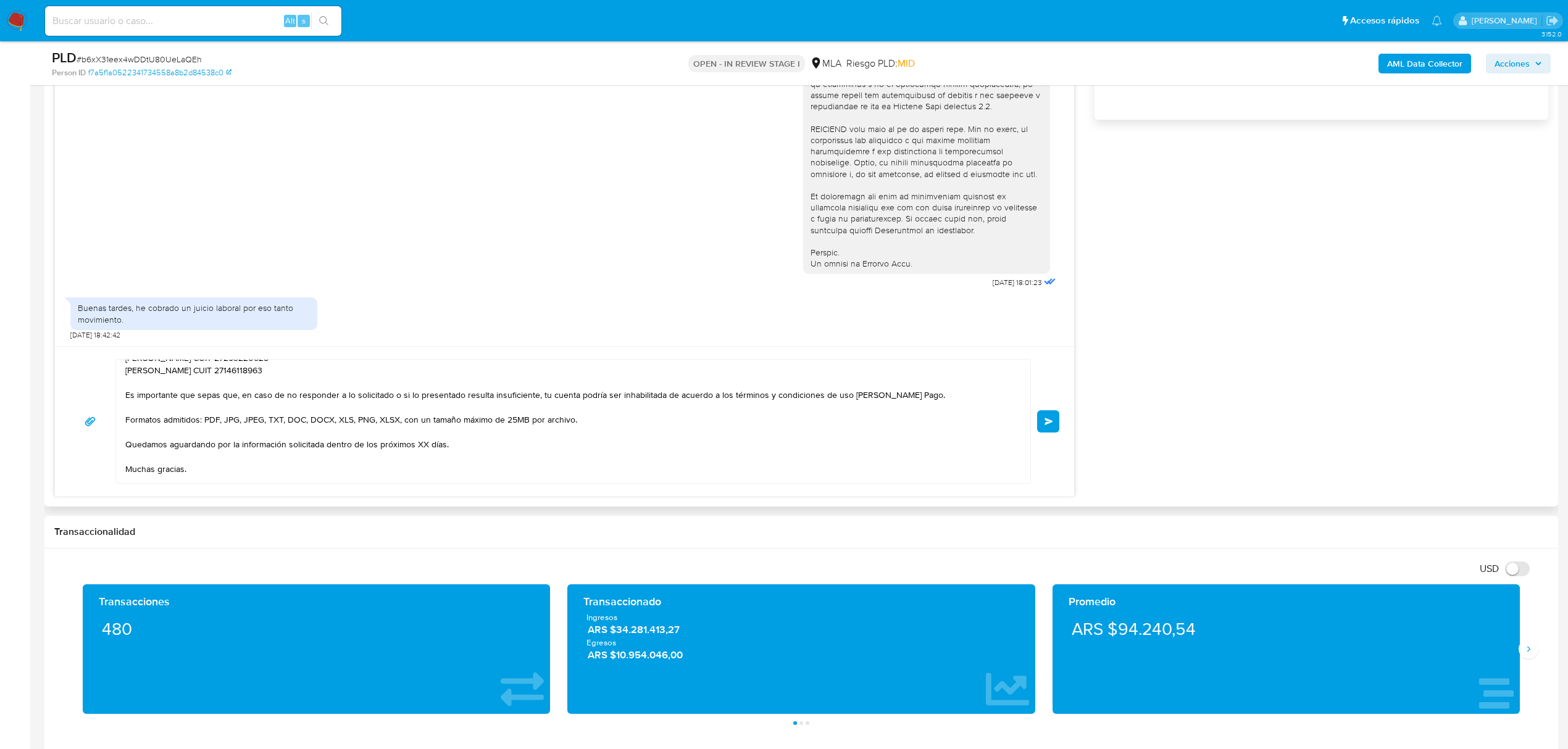
scroll to position [164, 0]
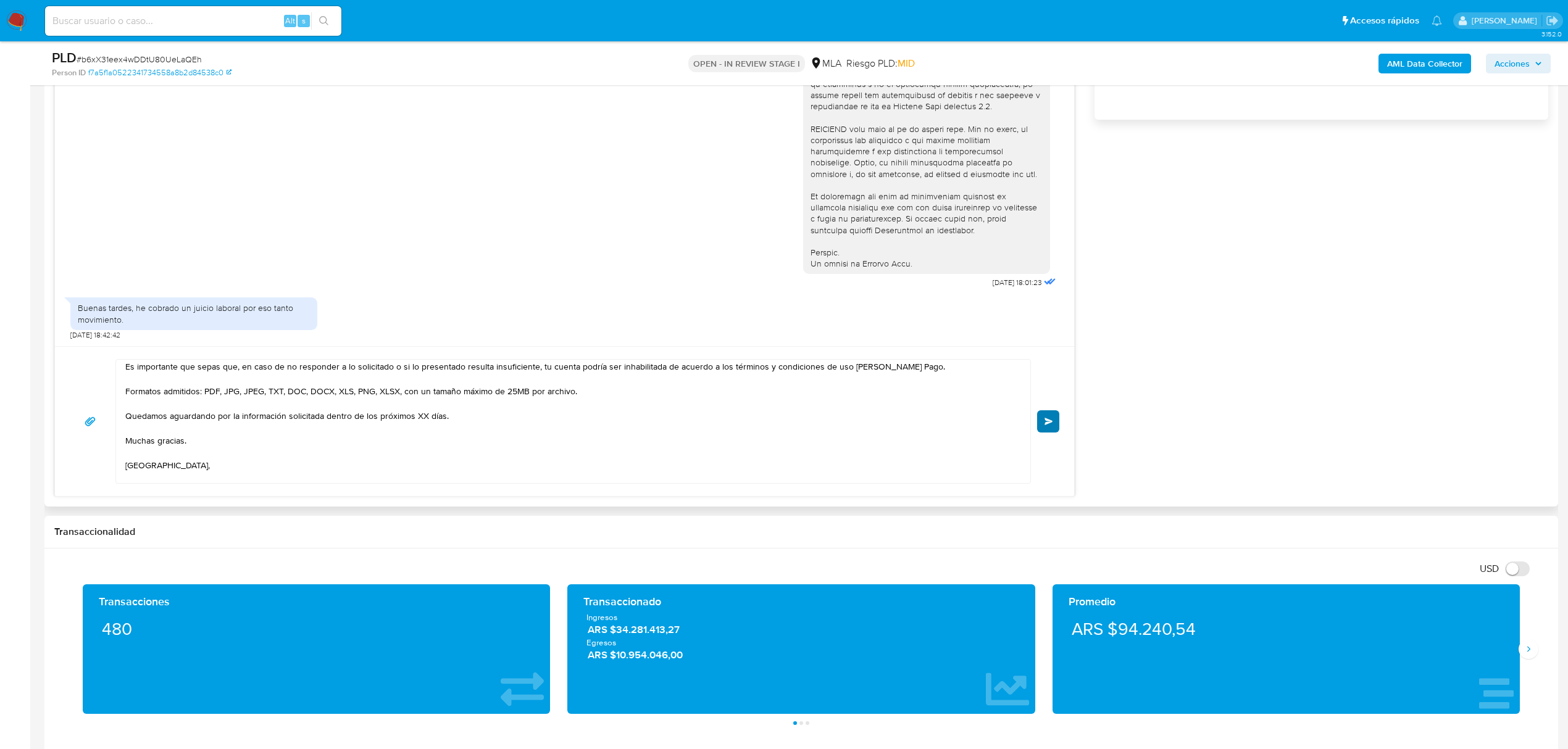
type input "0"
click at [1052, 425] on span "Enviar" at bounding box center [1049, 421] width 9 height 7
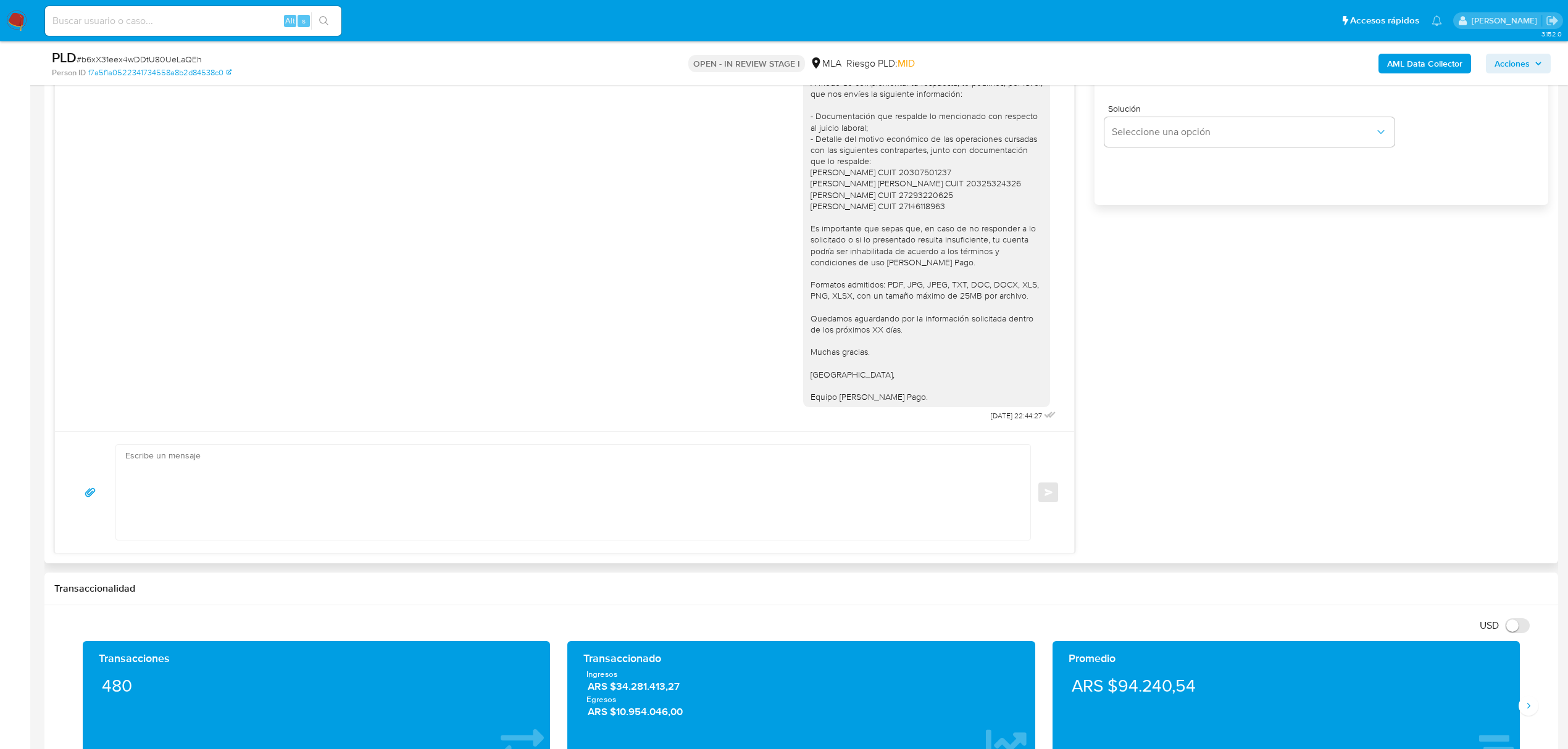
scroll to position [823, 0]
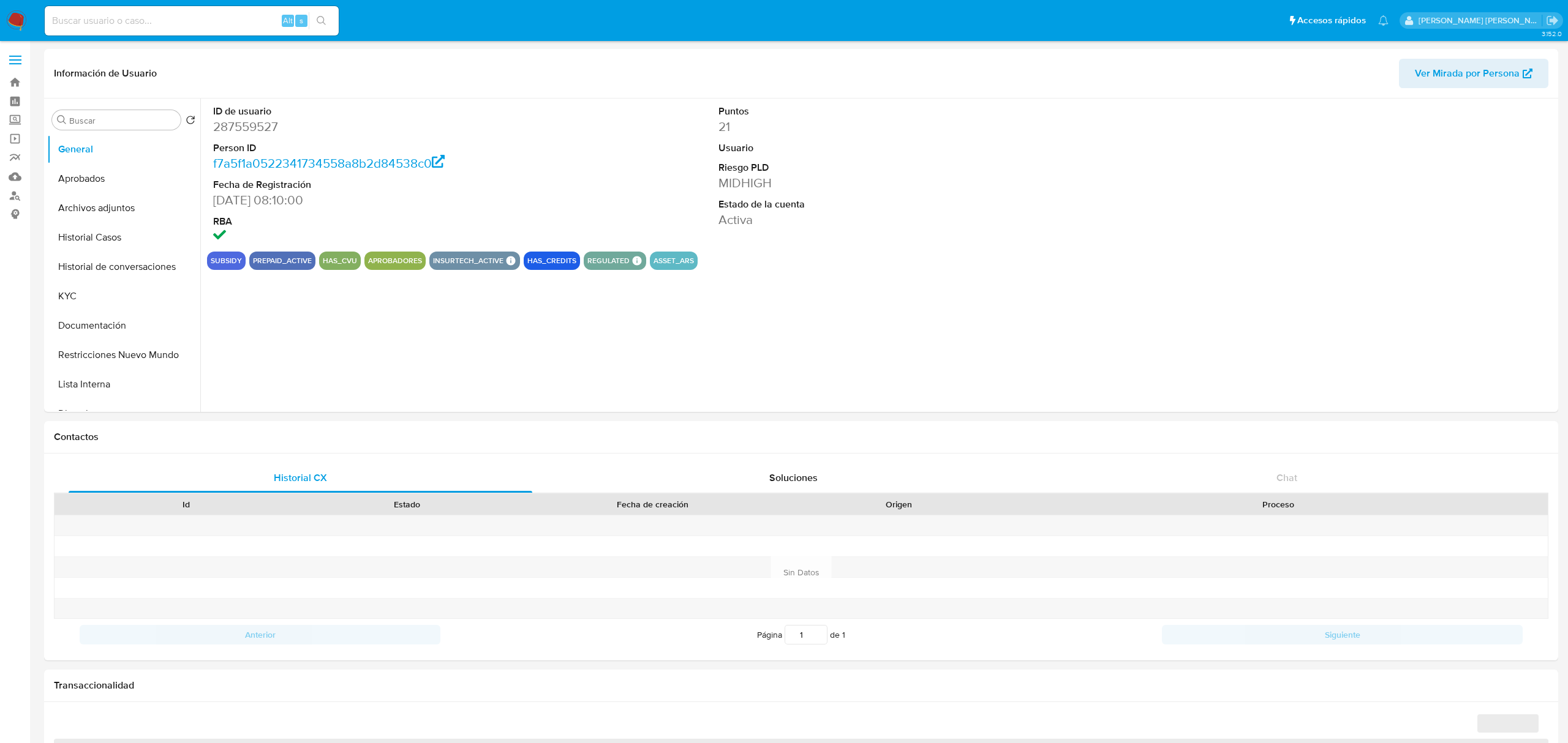
select select "10"
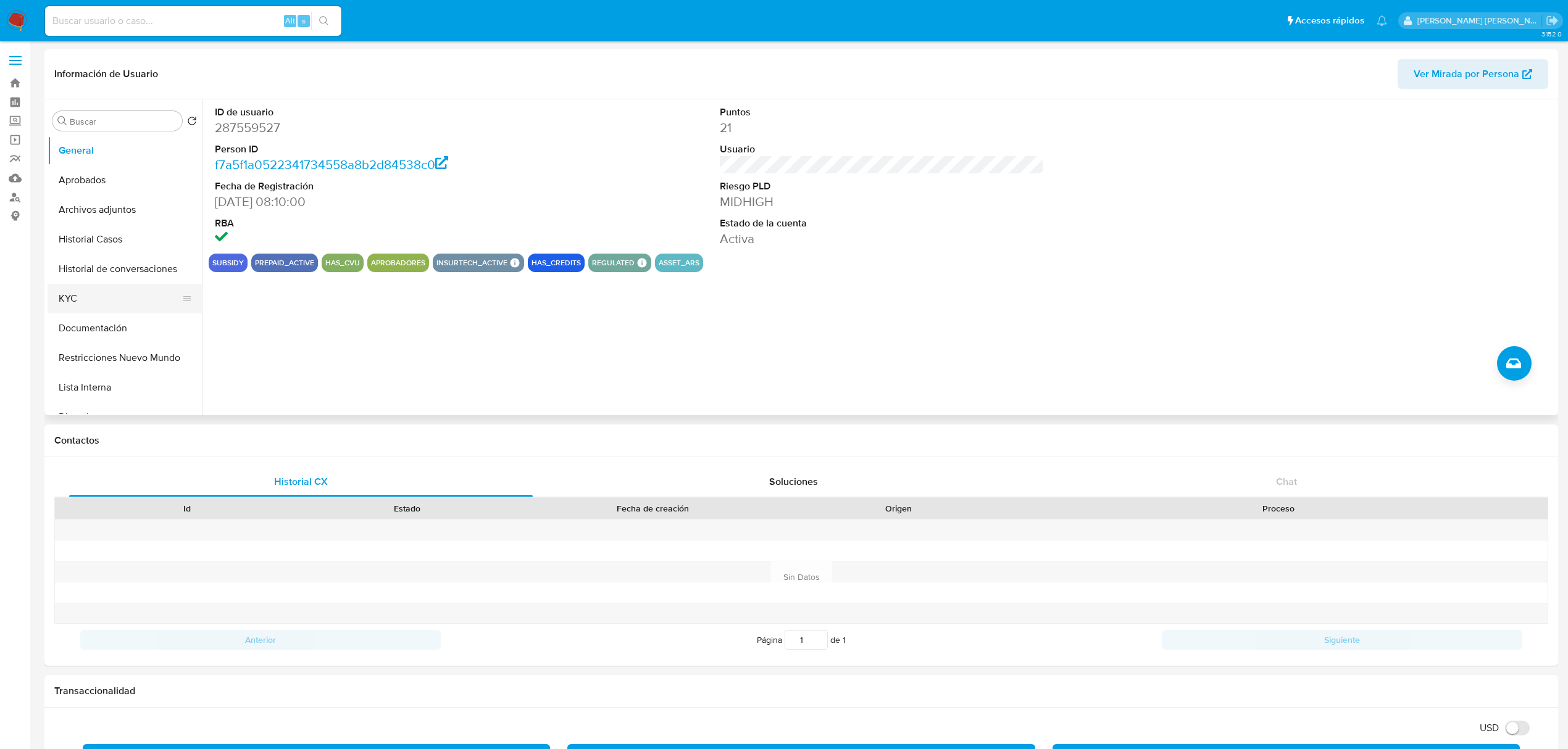
click at [94, 305] on button "KYC" at bounding box center [119, 298] width 144 height 30
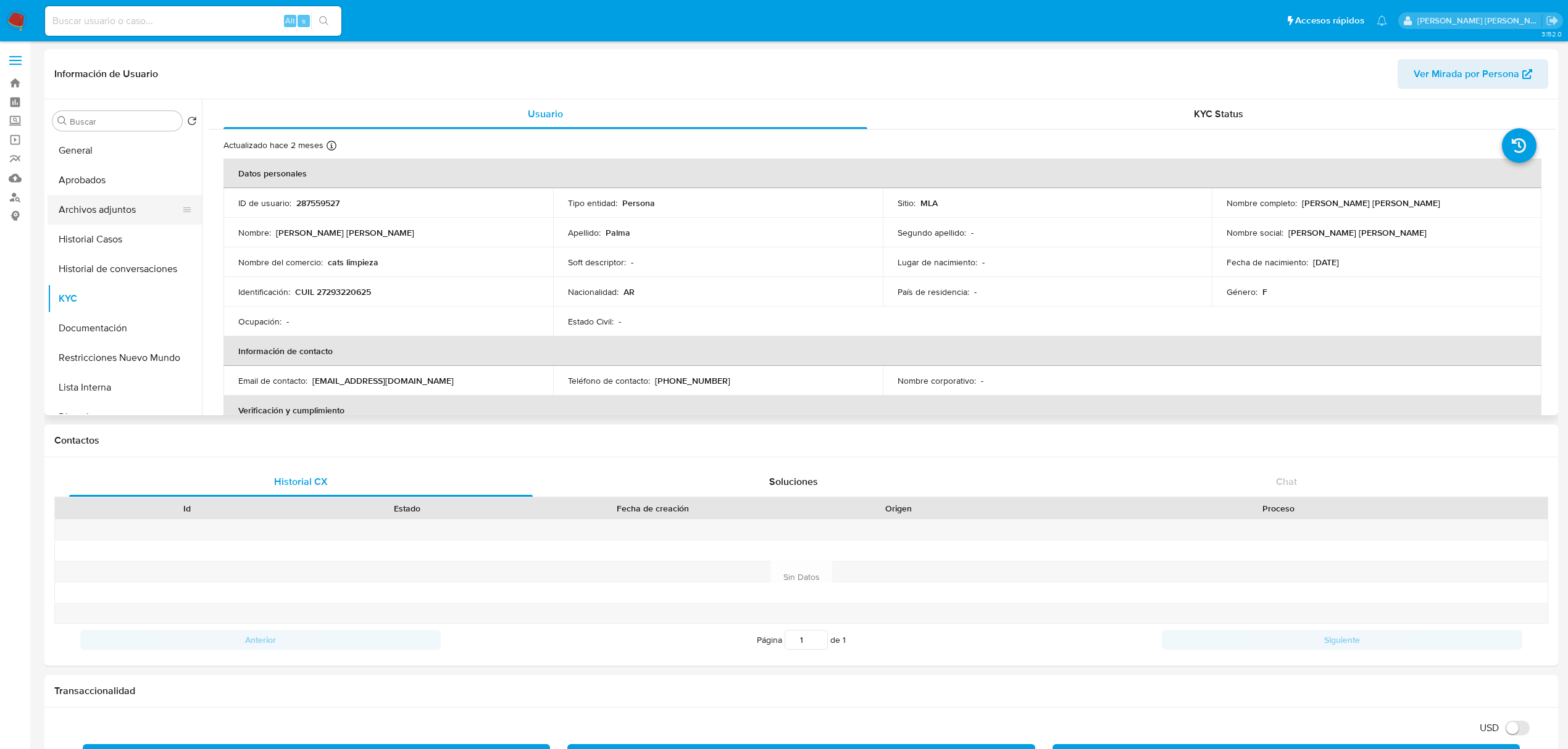
click at [104, 220] on button "Archivos adjuntos" at bounding box center [119, 210] width 144 height 30
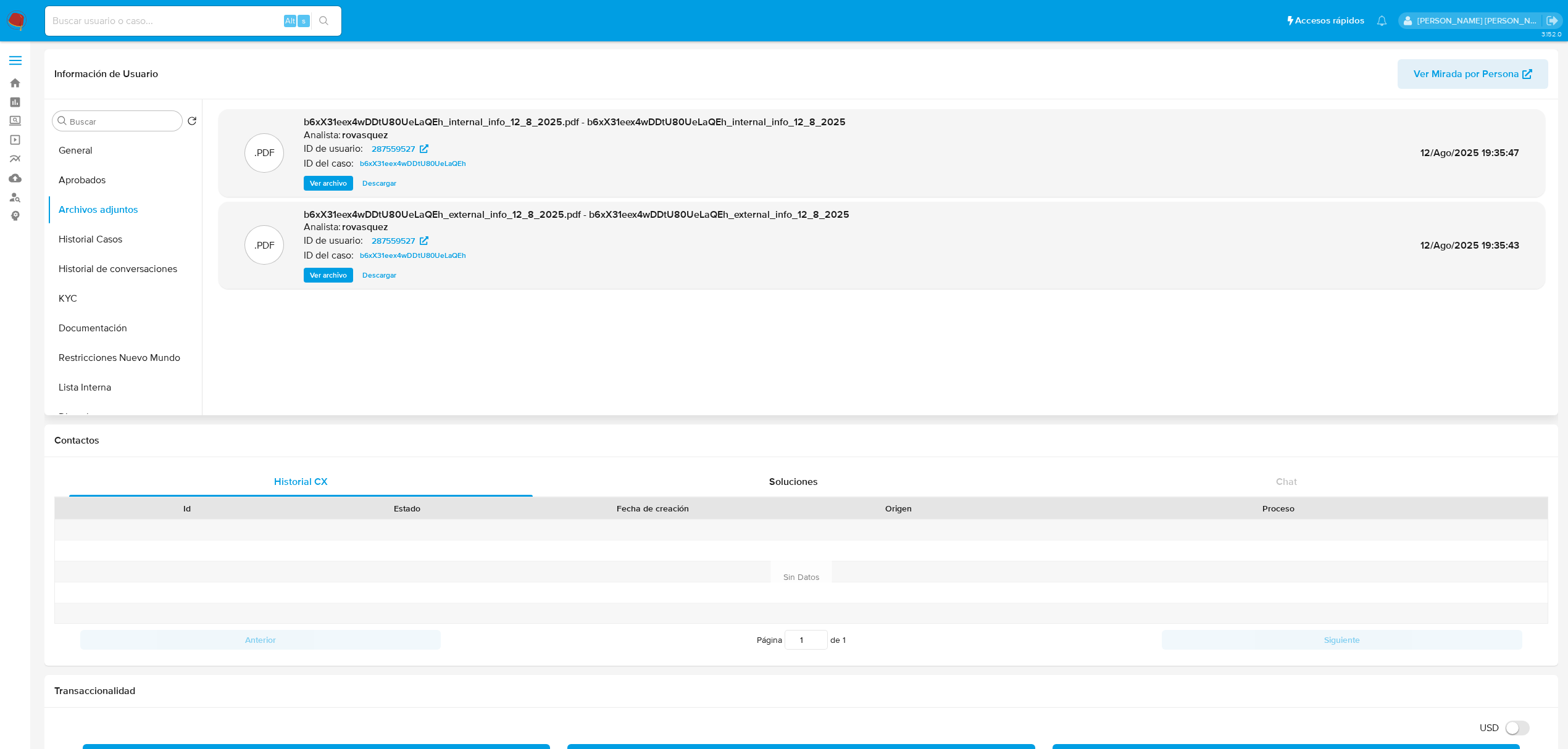
click at [334, 271] on span "Ver archivo" at bounding box center [329, 275] width 37 height 12
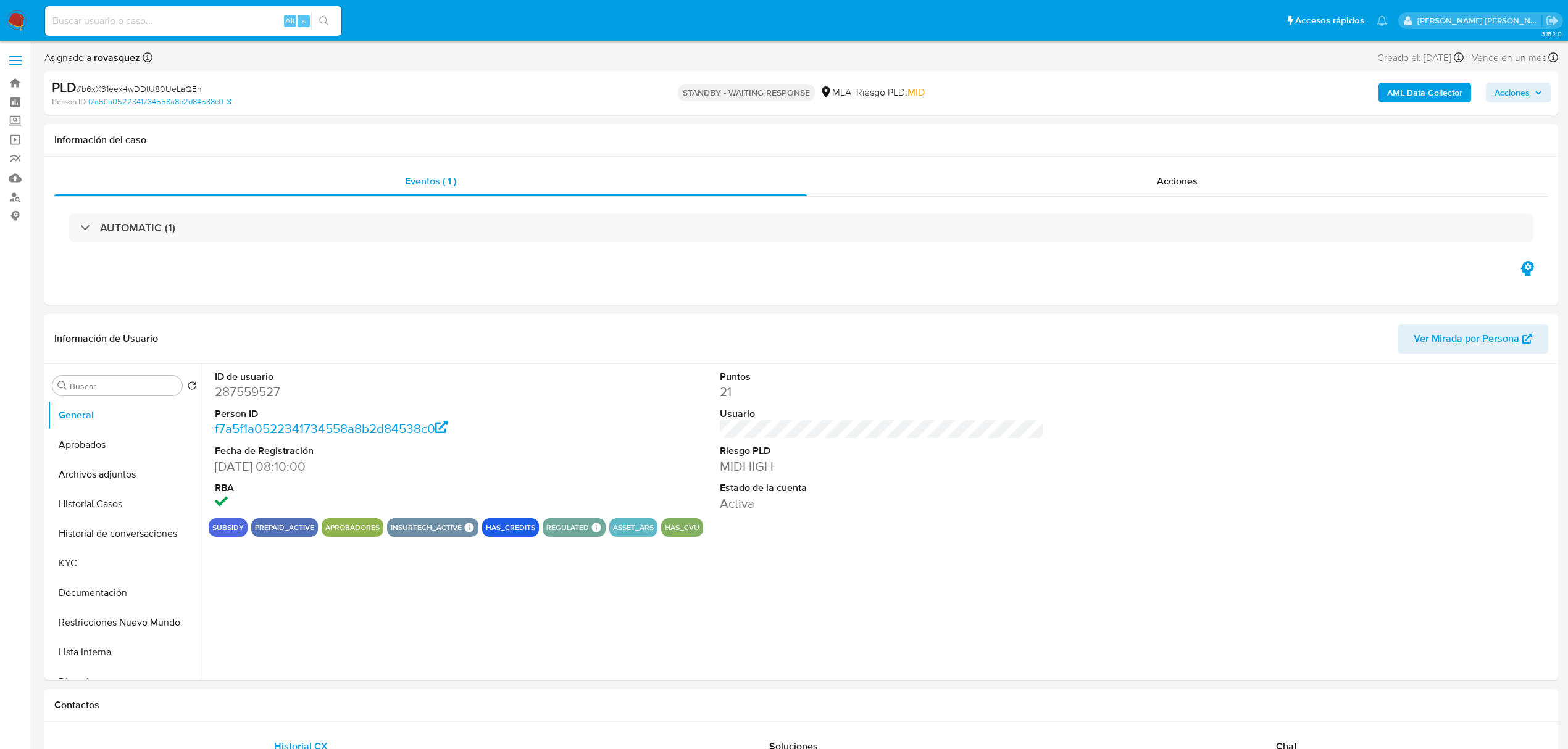
select select "10"
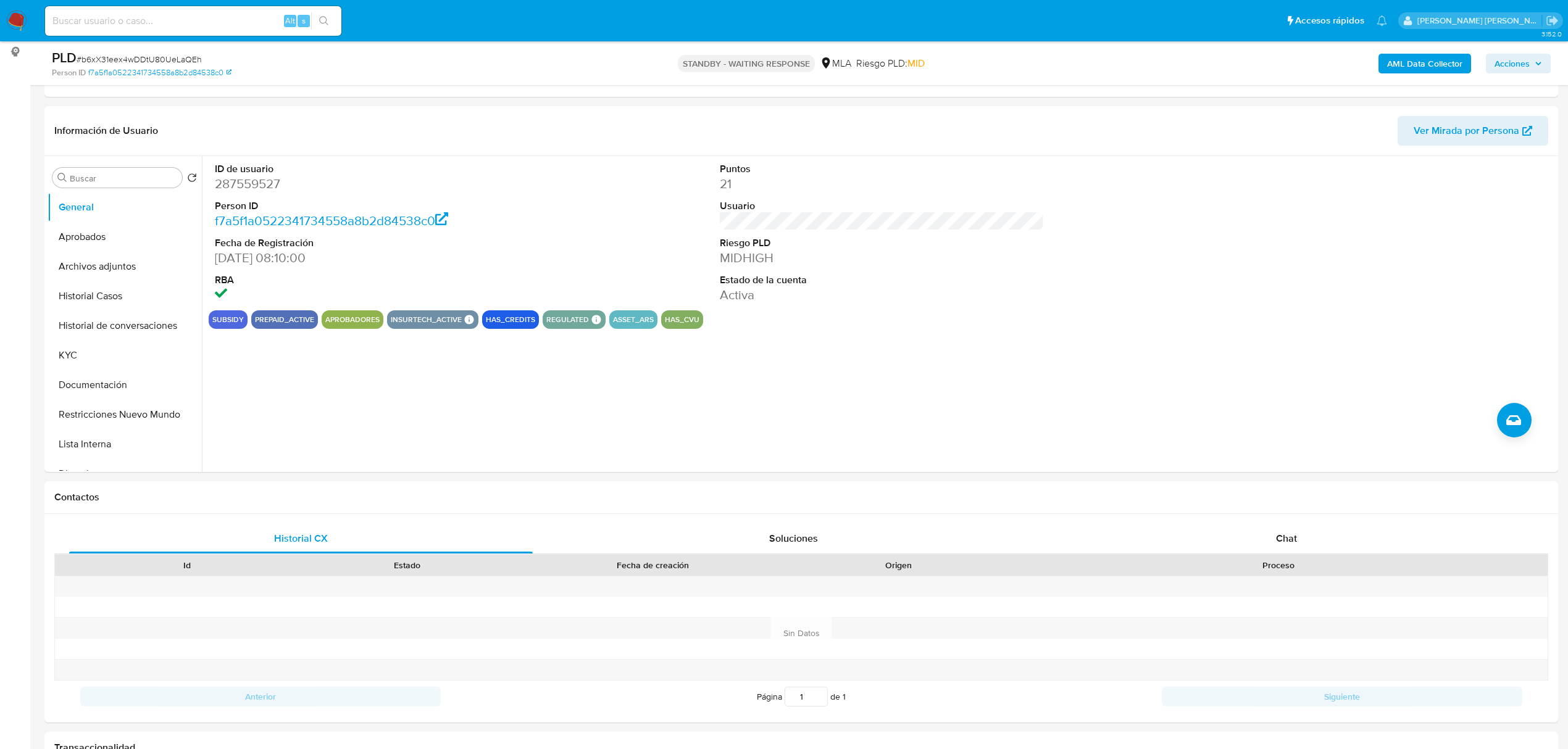
scroll to position [494, 0]
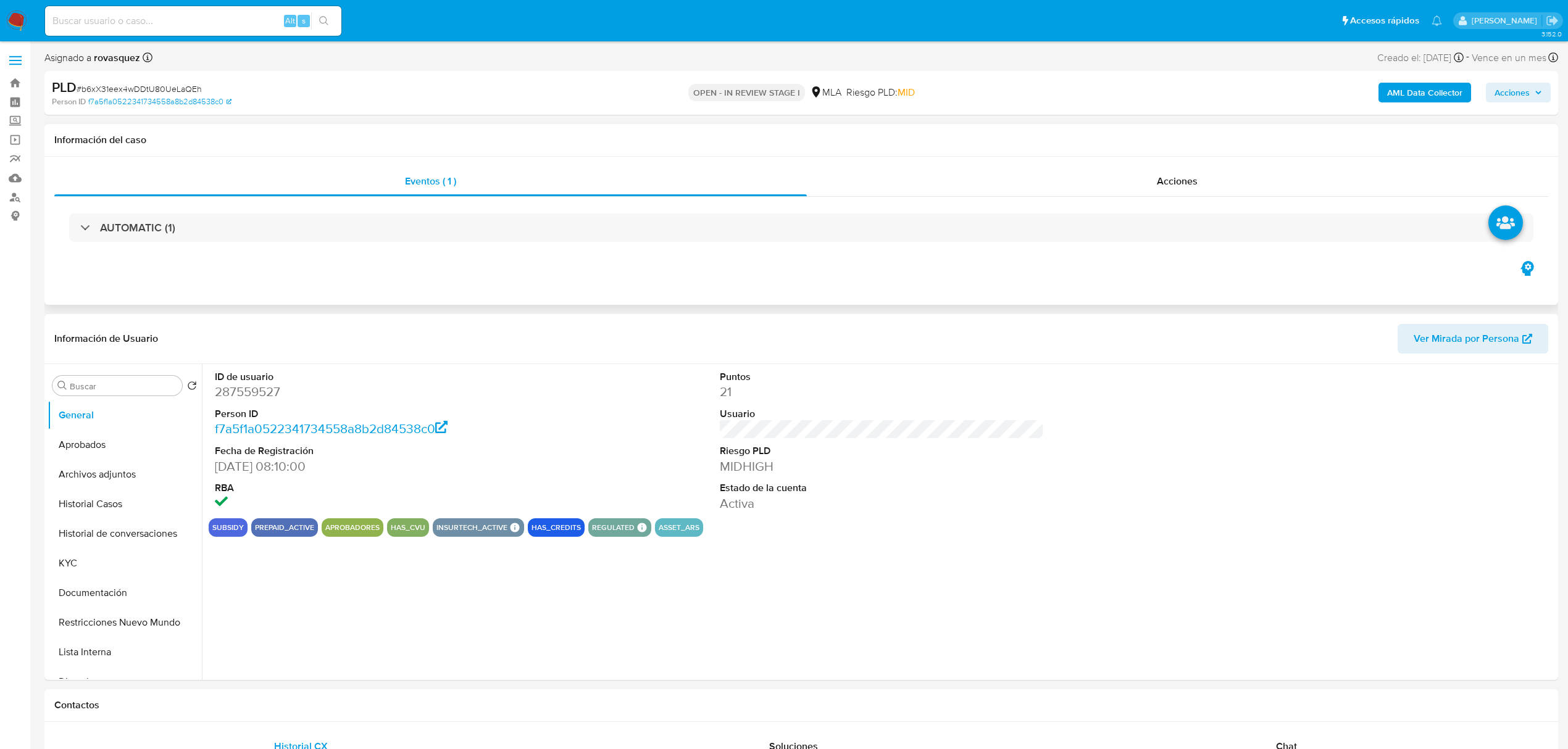
select select "10"
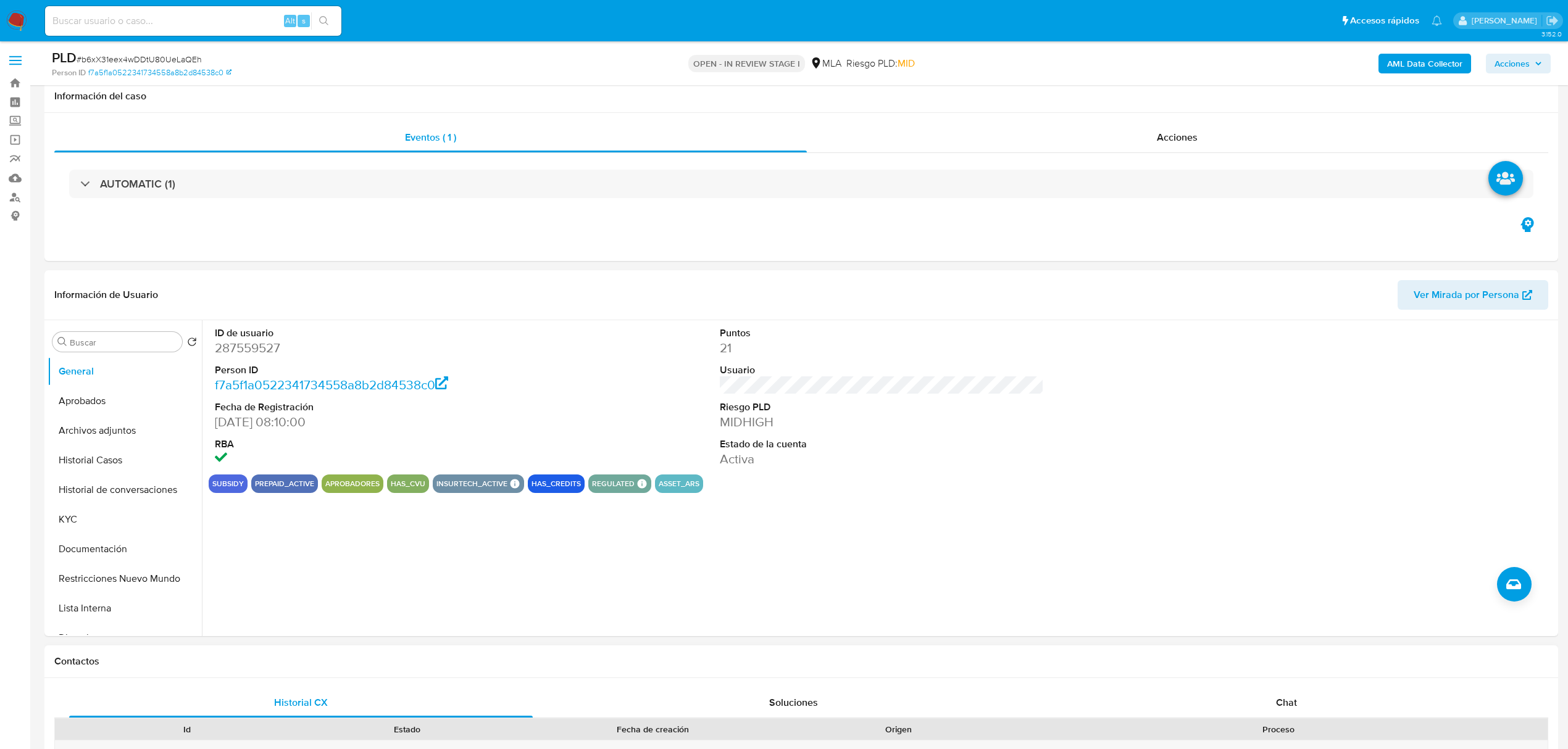
scroll to position [329, 0]
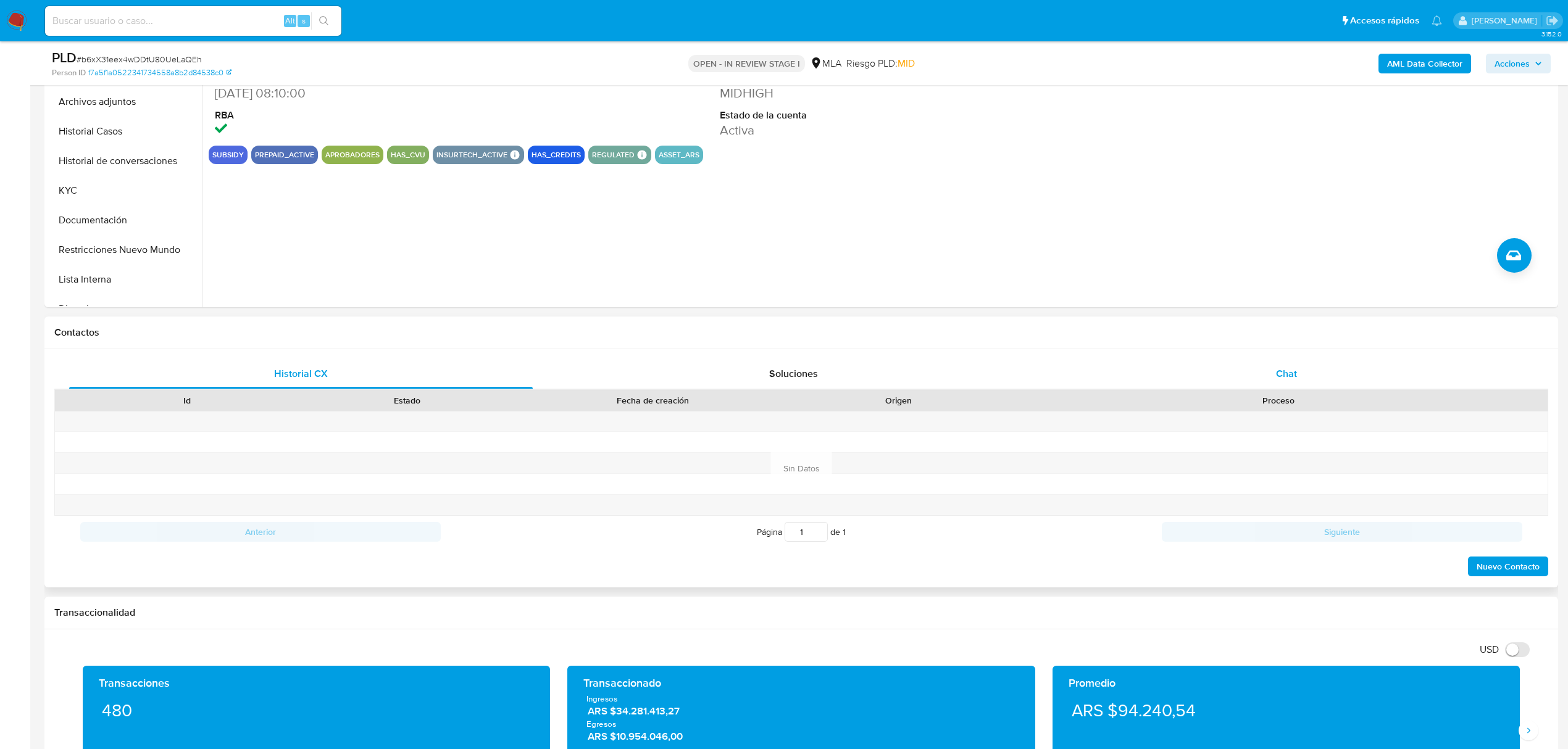
click at [1288, 380] on span "Chat" at bounding box center [1286, 373] width 21 height 14
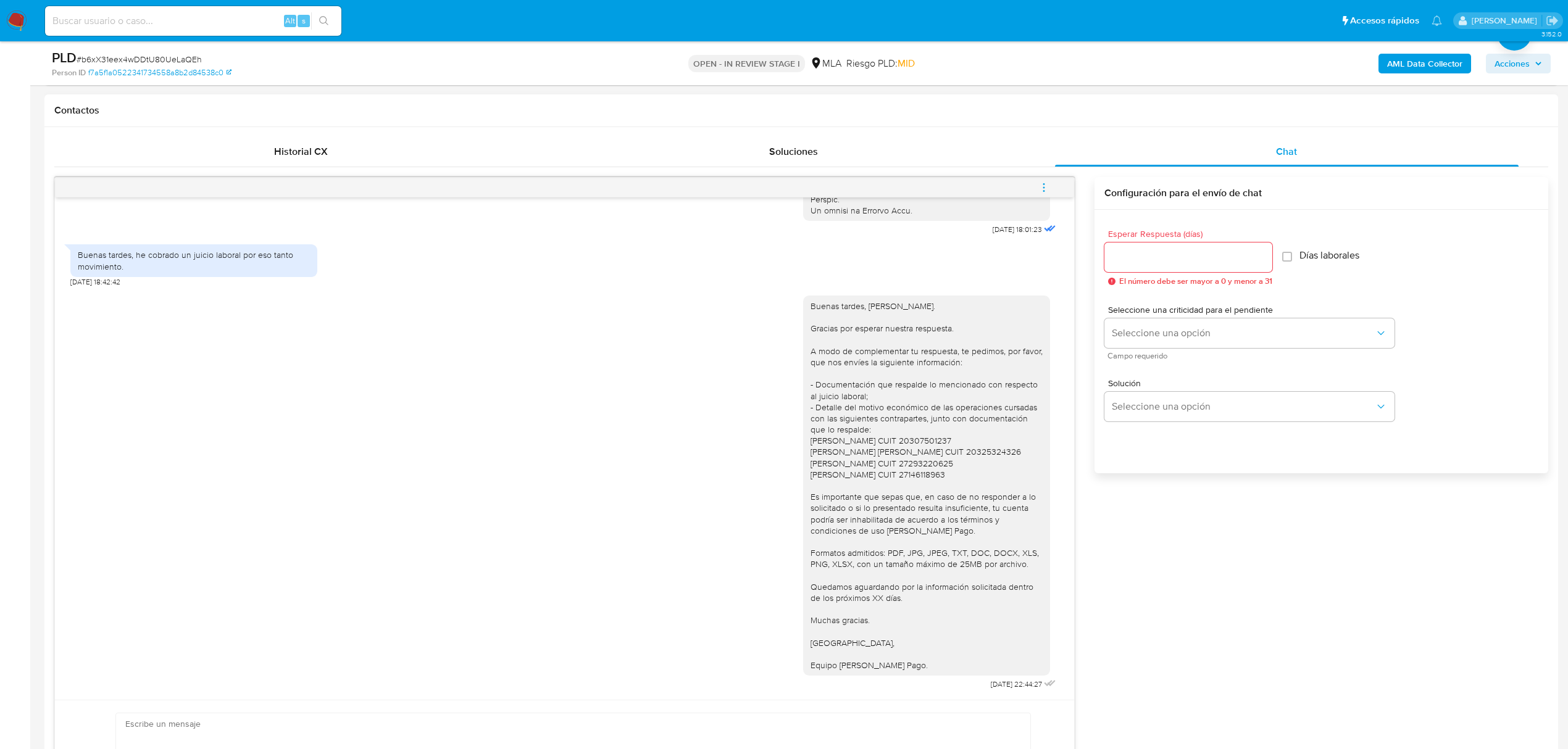
scroll to position [576, 0]
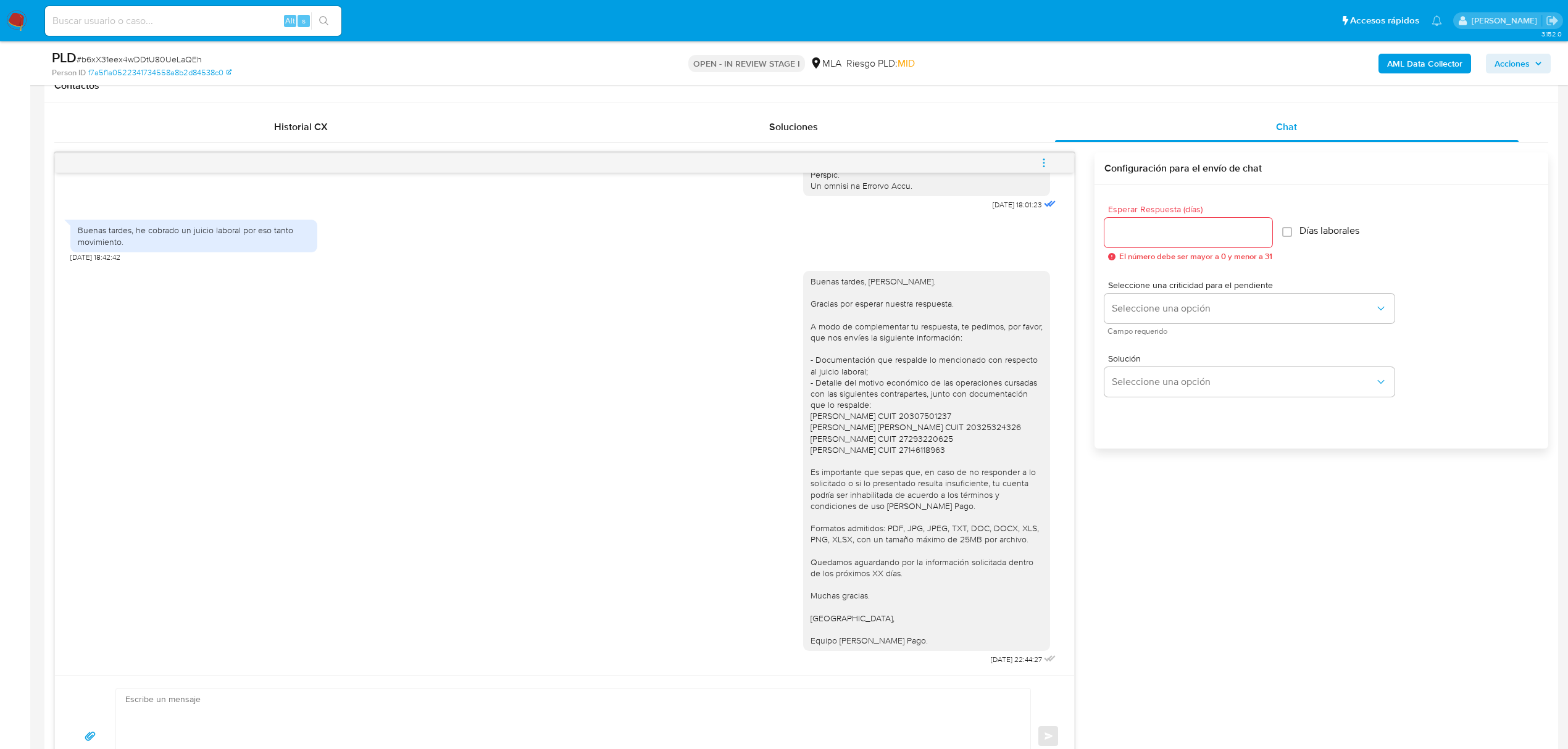
drag, startPoint x: 894, startPoint y: 642, endPoint x: 772, endPoint y: 273, distance: 388.6
click at [772, 273] on div "Buenas tardes, [PERSON_NAME]. Gracias por esperar nuestra respuesta. A modo de …" at bounding box center [564, 465] width 989 height 406
copy div "Buenas tardes, [PERSON_NAME]. Gracias por esperar nuestra respuesta. A modo de …"
click at [1183, 232] on input "Esperar Respuesta (días)" at bounding box center [1189, 233] width 168 height 16
type input "2"
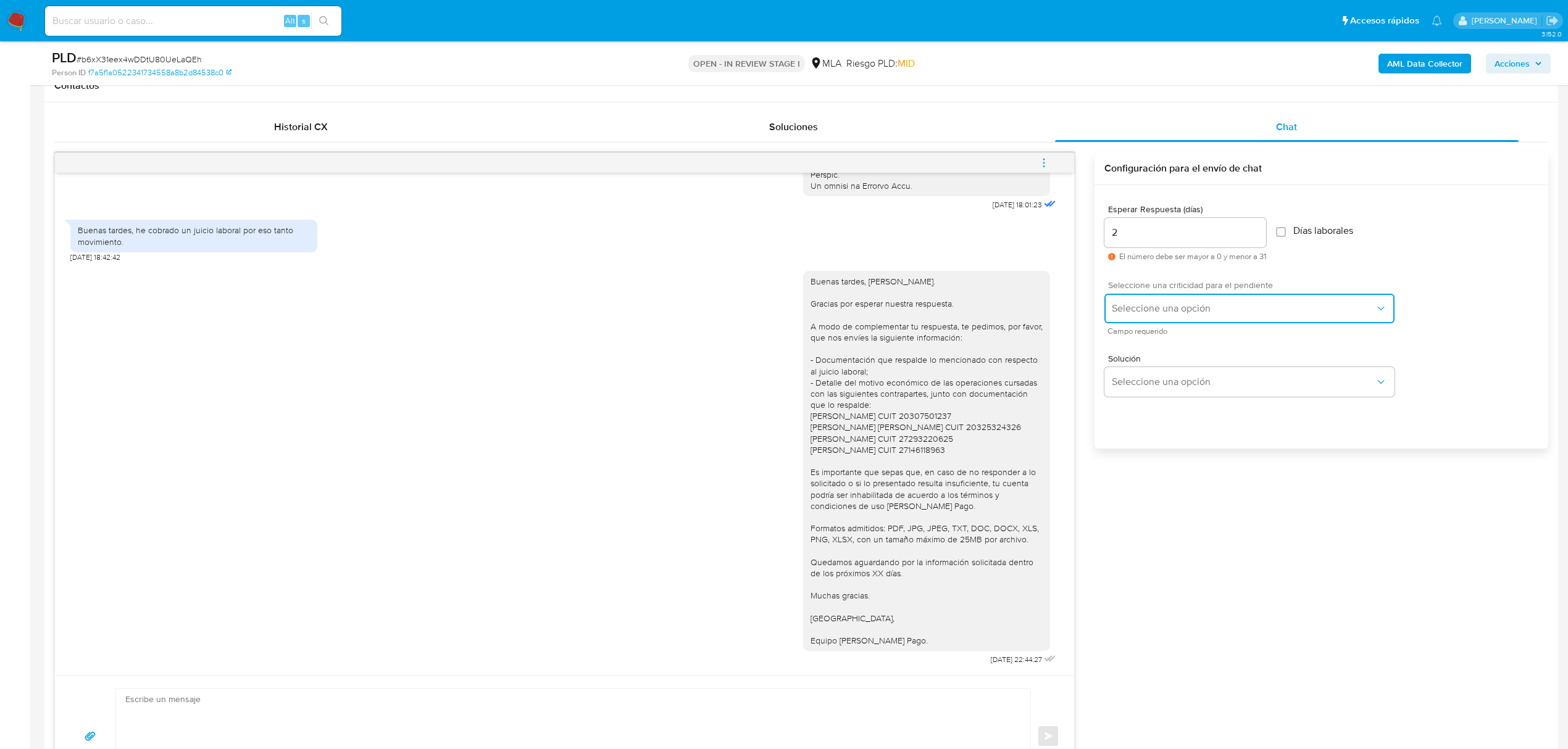
click at [1164, 320] on button "Seleccione una opción" at bounding box center [1250, 309] width 290 height 30
click at [1160, 339] on div "HIGH" at bounding box center [1248, 334] width 271 height 25
click at [440, 713] on textarea at bounding box center [570, 737] width 890 height 95
paste textarea "Buenas tardes, Alexandra. Gracias por esperar nuestra respuesta. A modo de comp…"
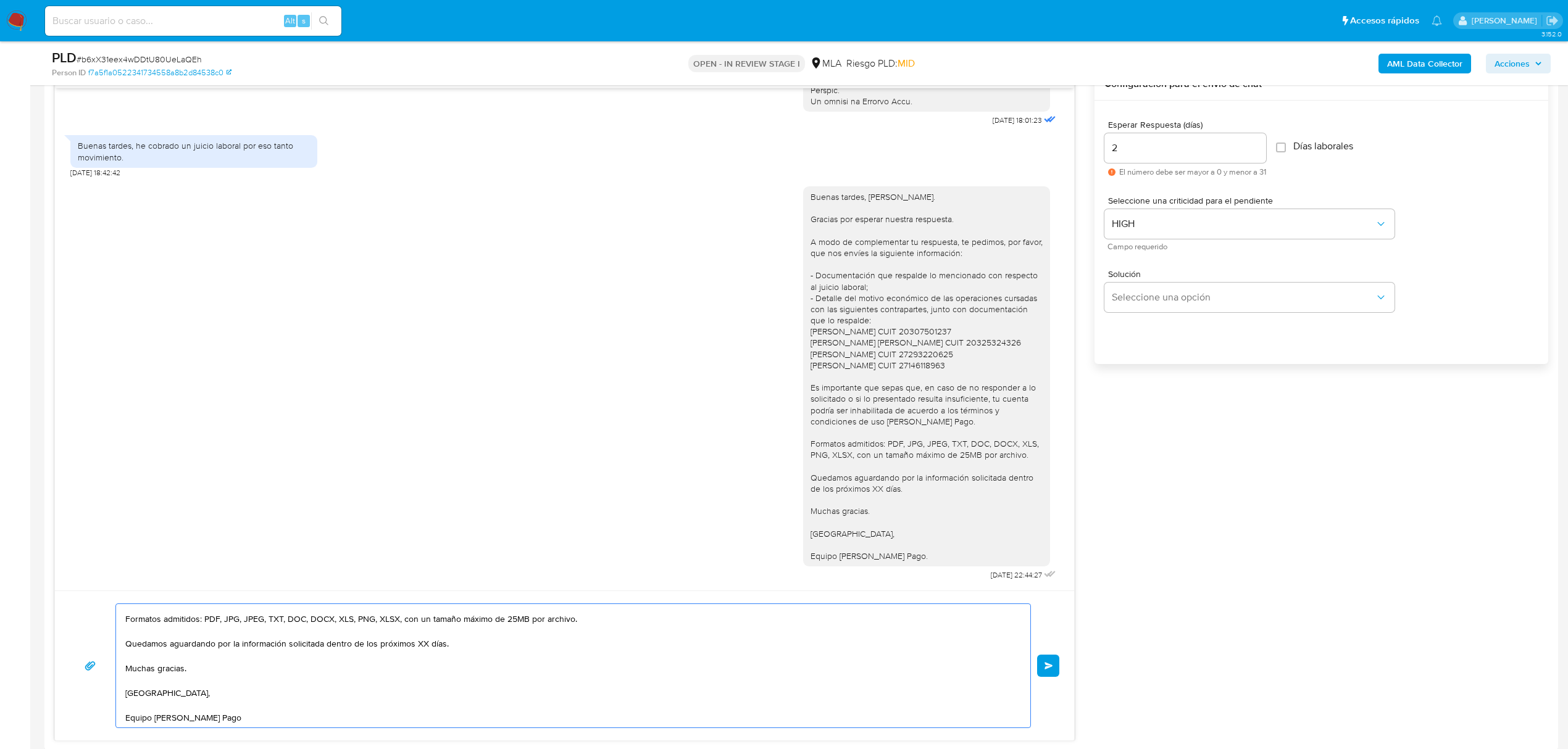
scroll to position [722, 0]
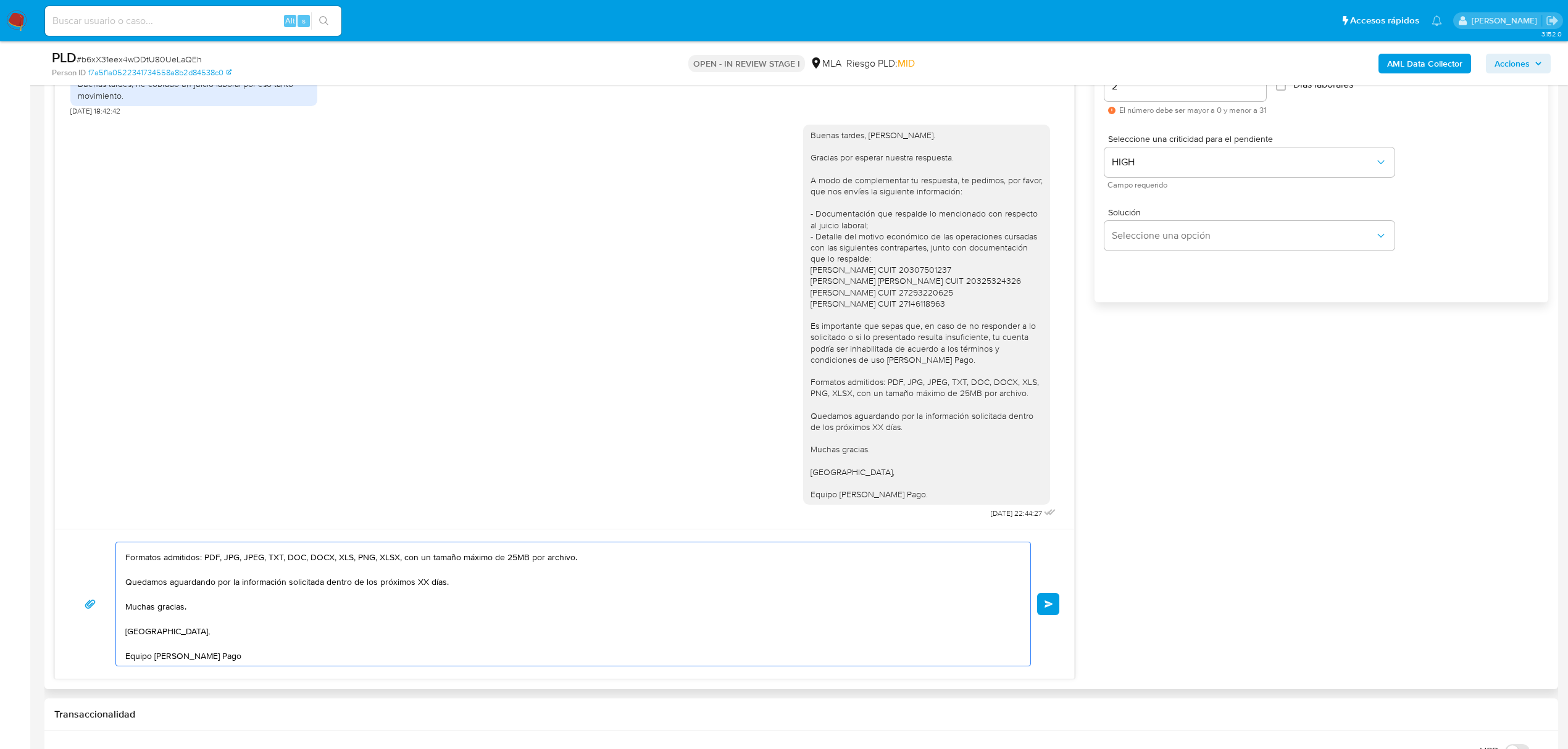
click at [421, 581] on textarea "Buenas tardes, Alexandra. Gracias por esperar nuestra respuesta. A modo de comp…" at bounding box center [570, 604] width 890 height 124
type textarea "Buenas tardes, Alexandra. Gracias por esperar nuestra respuesta. A modo de comp…"
click at [1049, 603] on span "Enviar" at bounding box center [1049, 604] width 9 height 7
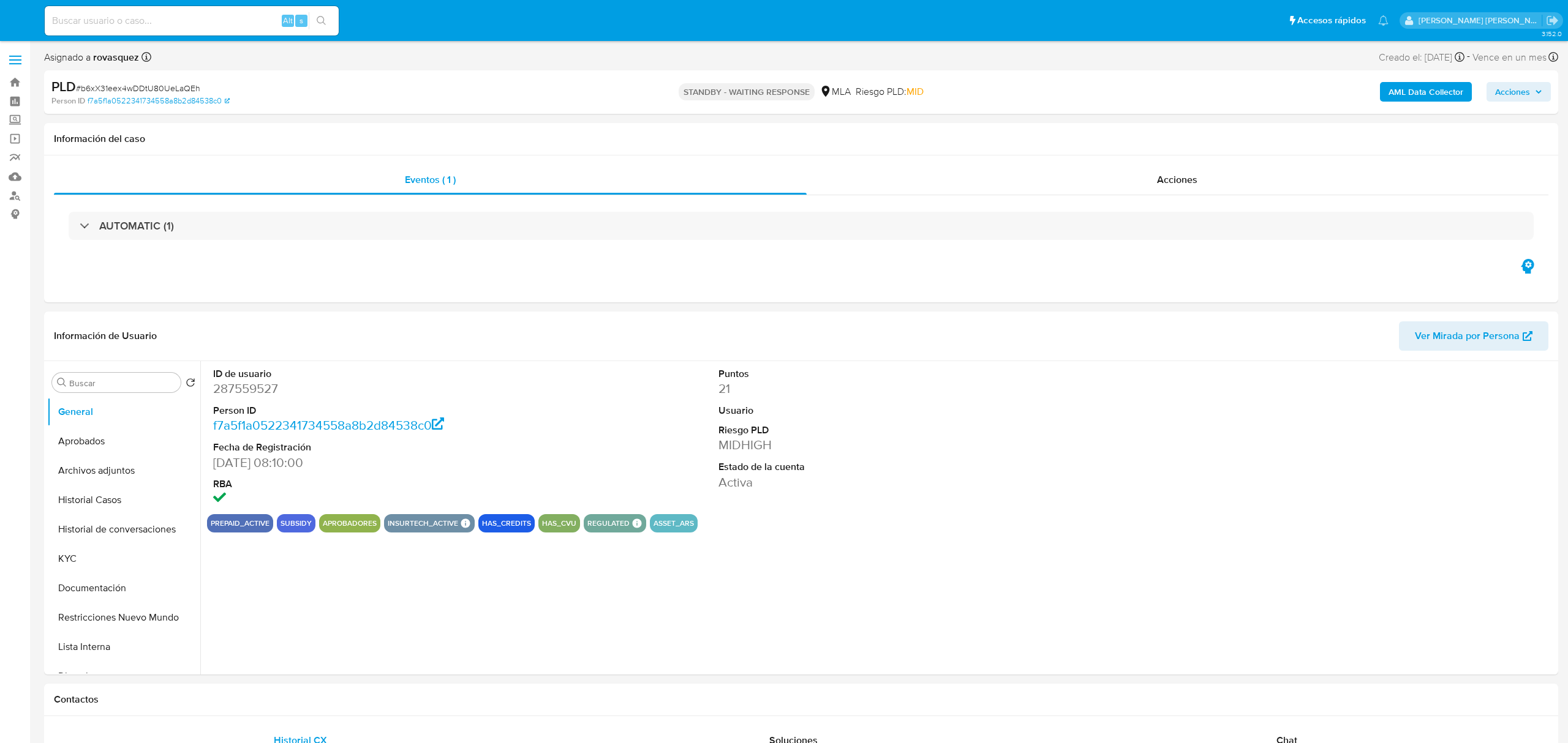
select select "10"
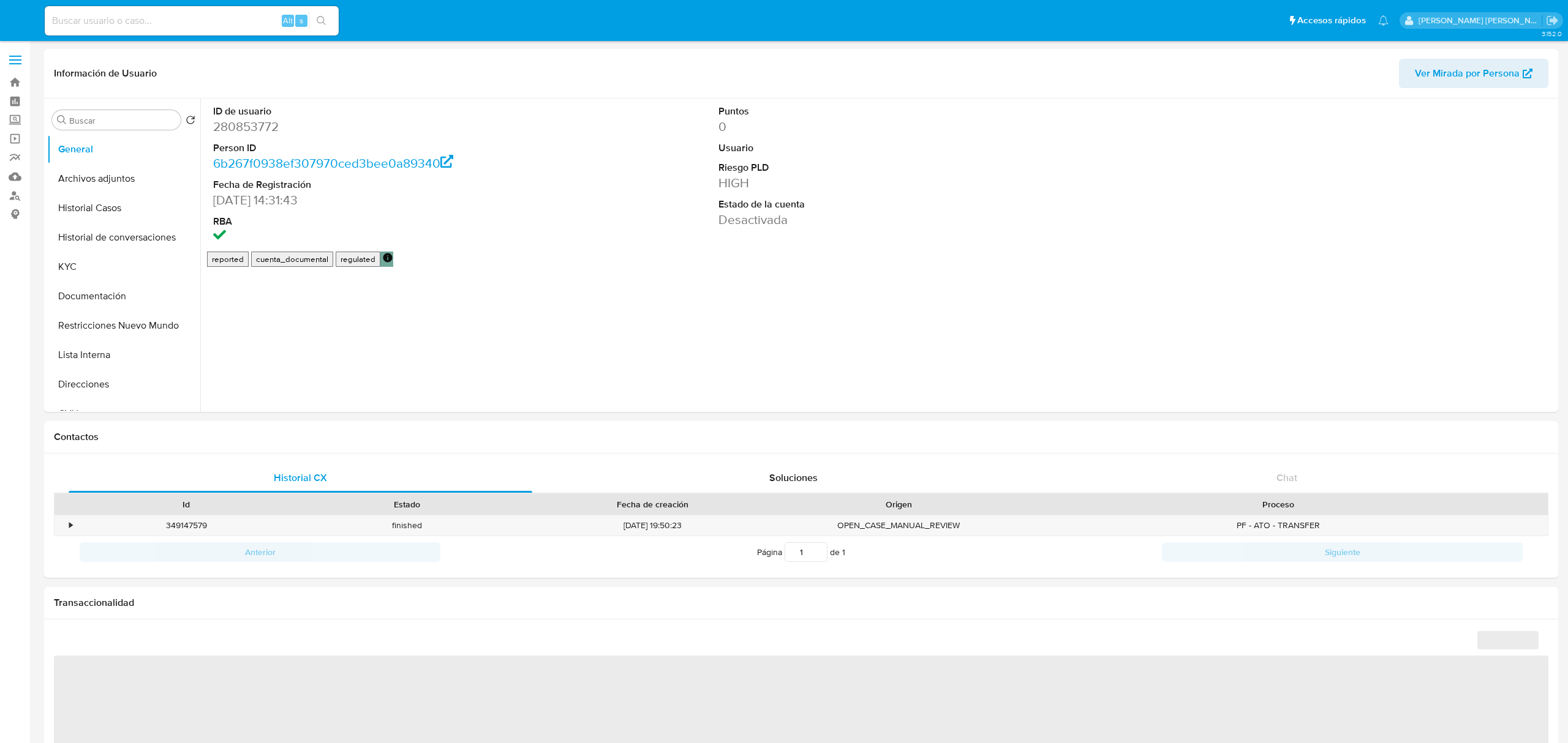
select select "10"
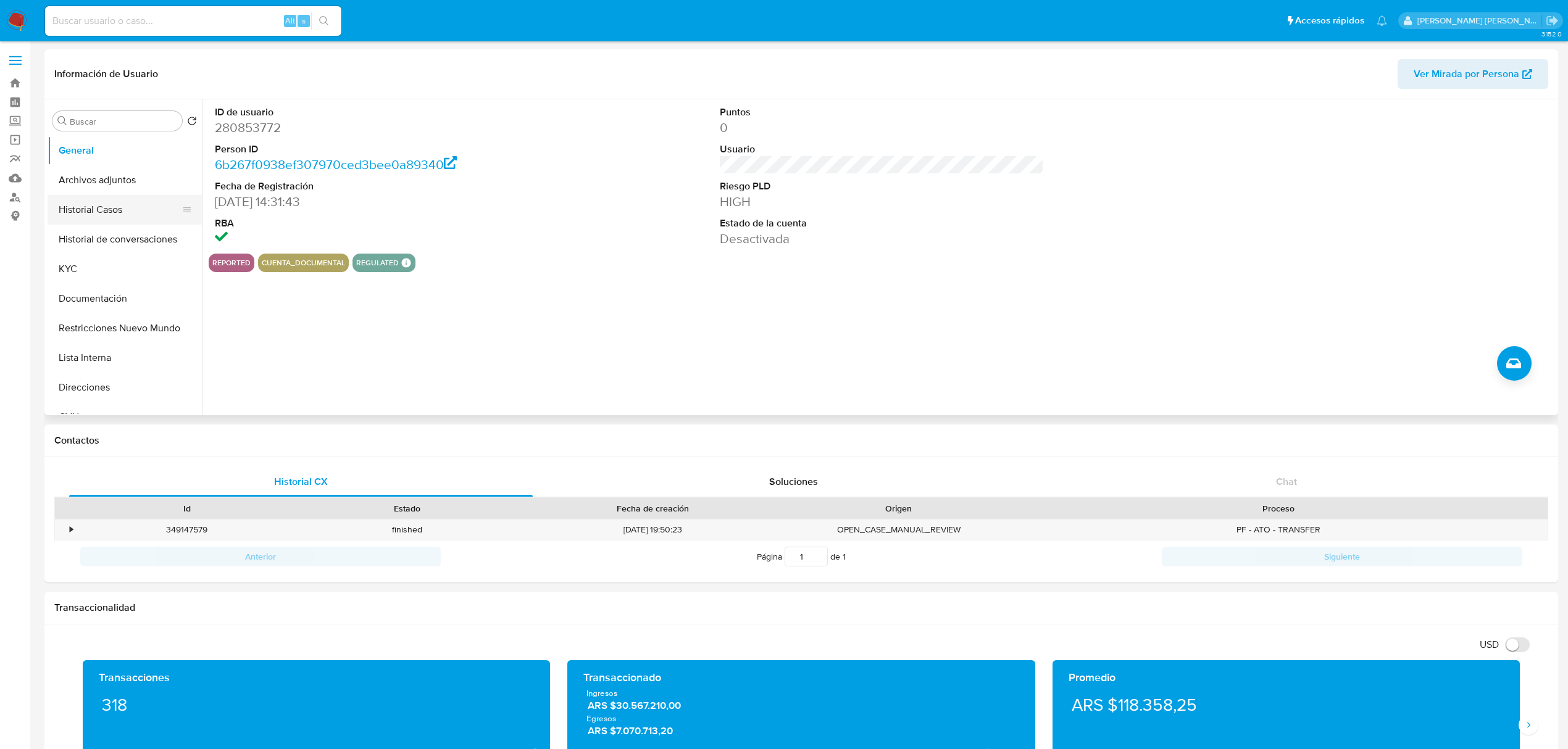
drag, startPoint x: 112, startPoint y: 210, endPoint x: 116, endPoint y: 206, distance: 5.7
click at [112, 210] on button "Historial Casos" at bounding box center [119, 210] width 144 height 30
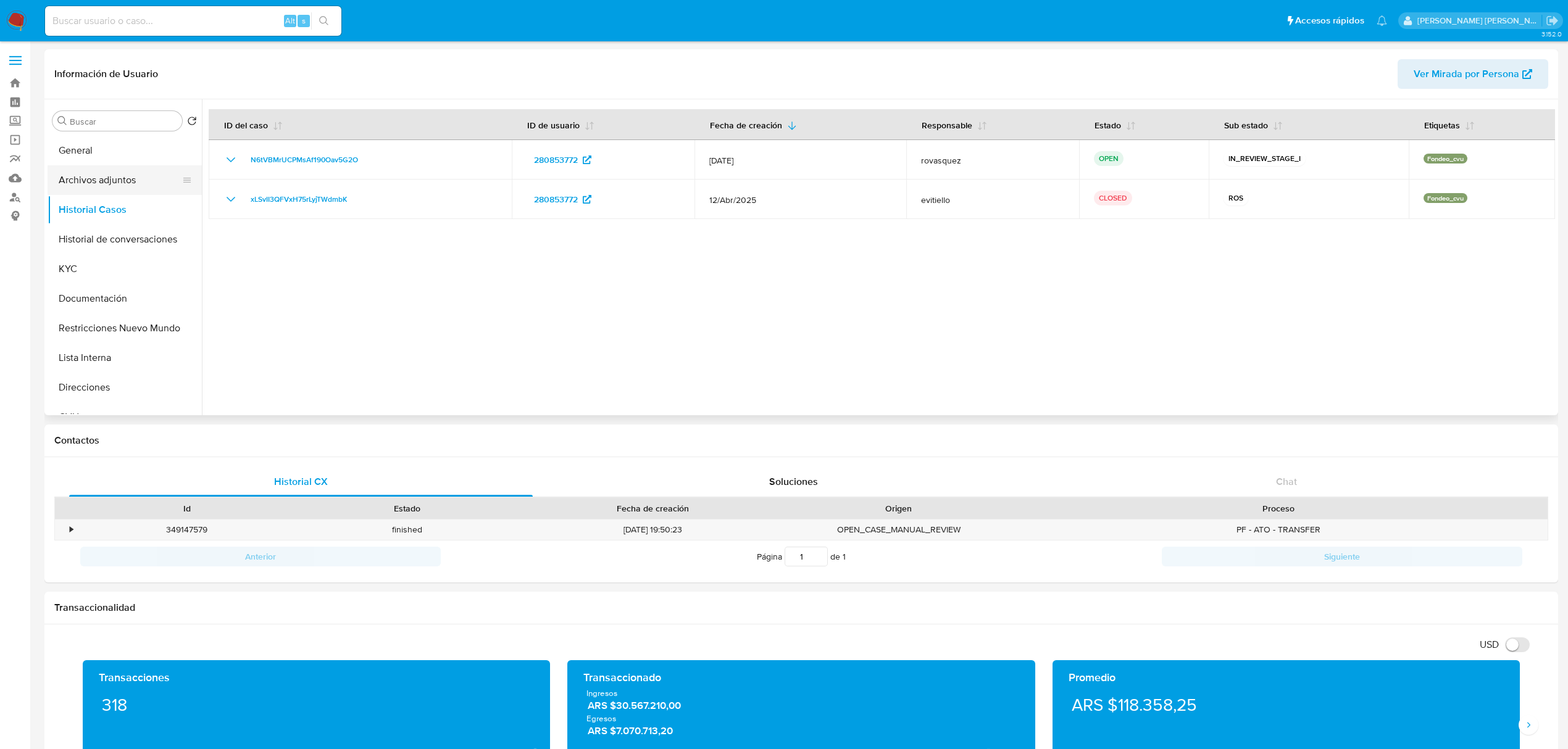
click at [87, 187] on button "Archivos adjuntos" at bounding box center [119, 180] width 144 height 30
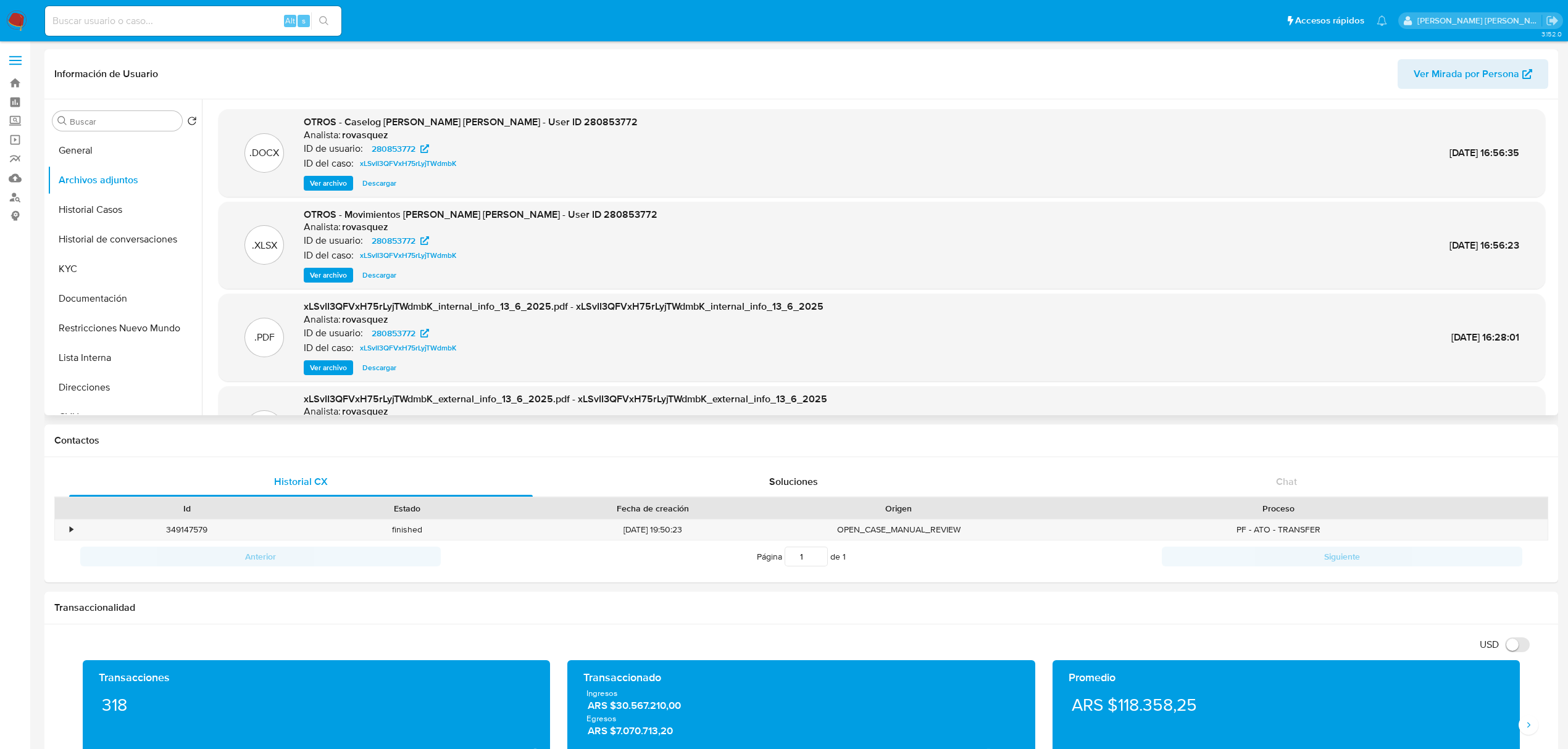
click at [322, 178] on span "Ver archivo" at bounding box center [329, 183] width 37 height 12
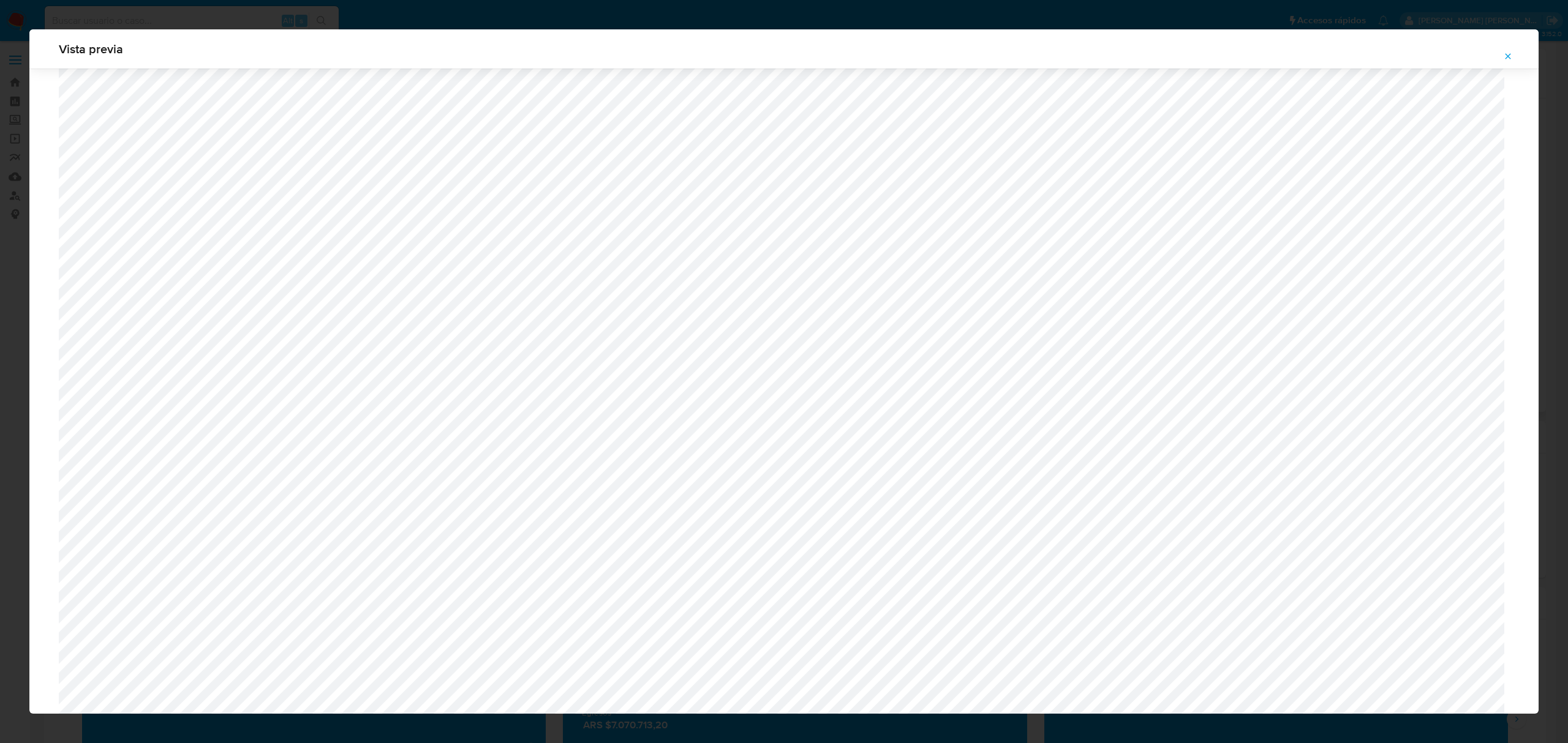
scroll to position [547, 0]
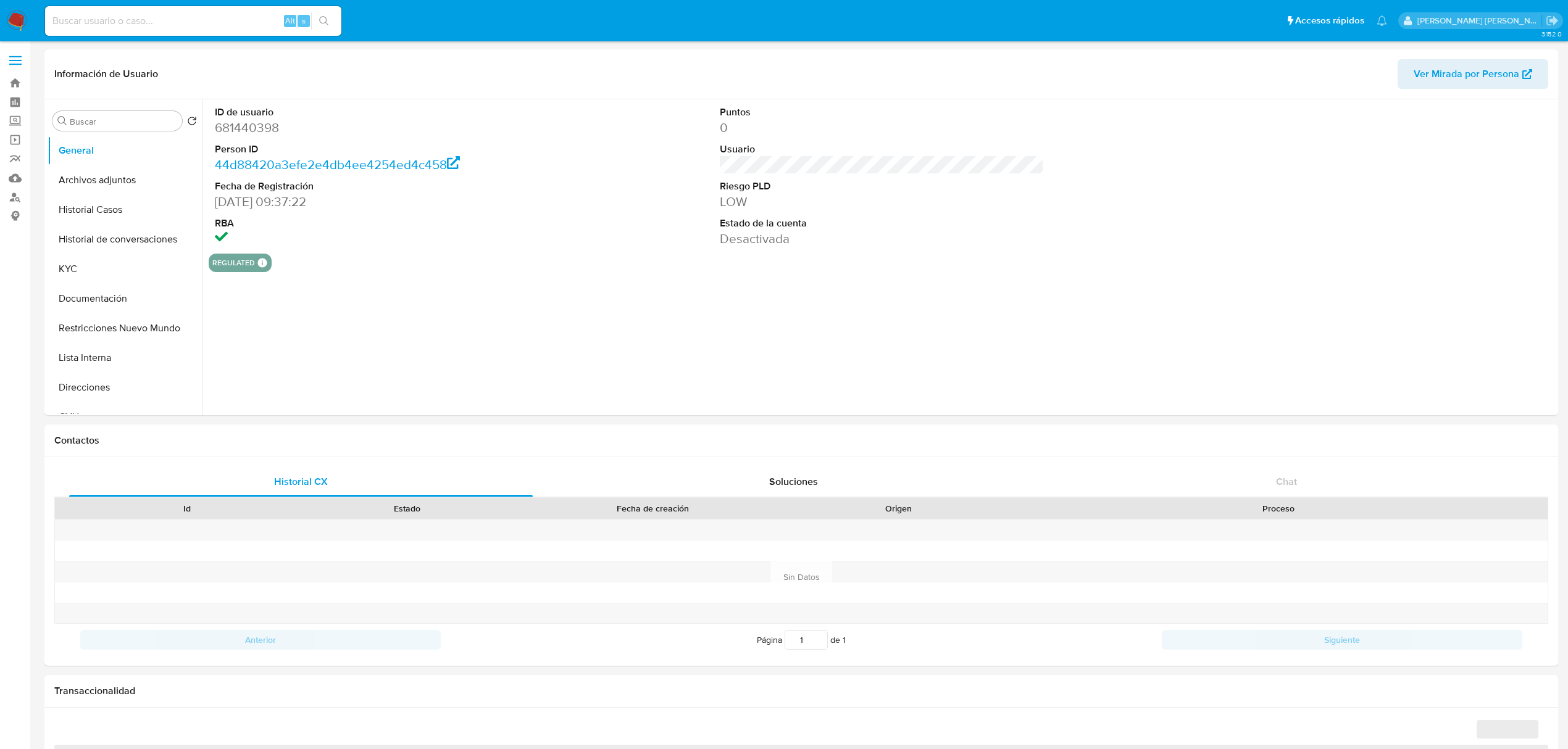
select select "10"
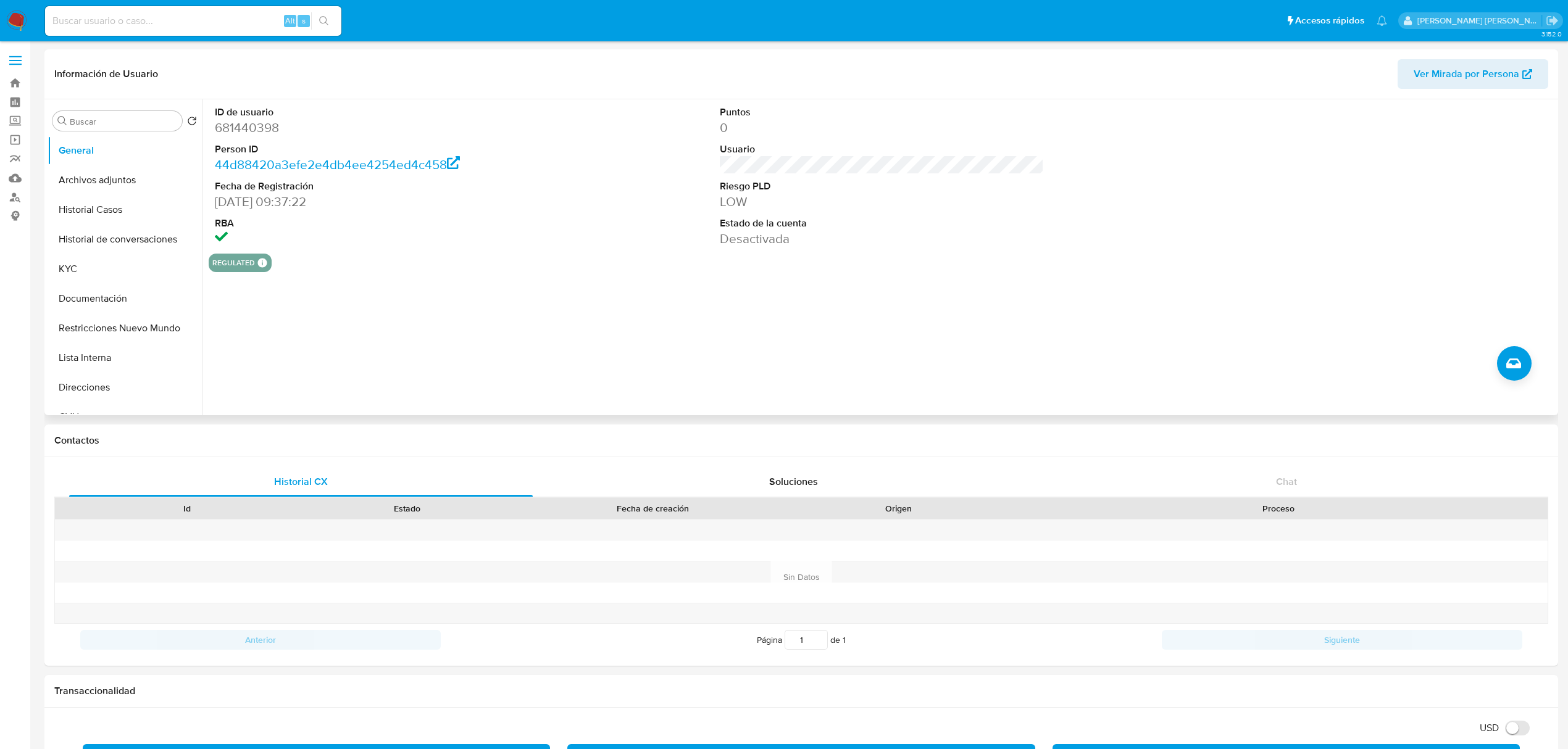
click at [454, 324] on div "ID de usuario 681440398 Person ID 44d88420a3efe2e4db4ee4254ed4c458 Fecha de Reg…" at bounding box center [879, 257] width 1354 height 316
click at [97, 331] on button "Restricciones Nuevo Mundo" at bounding box center [119, 328] width 144 height 30
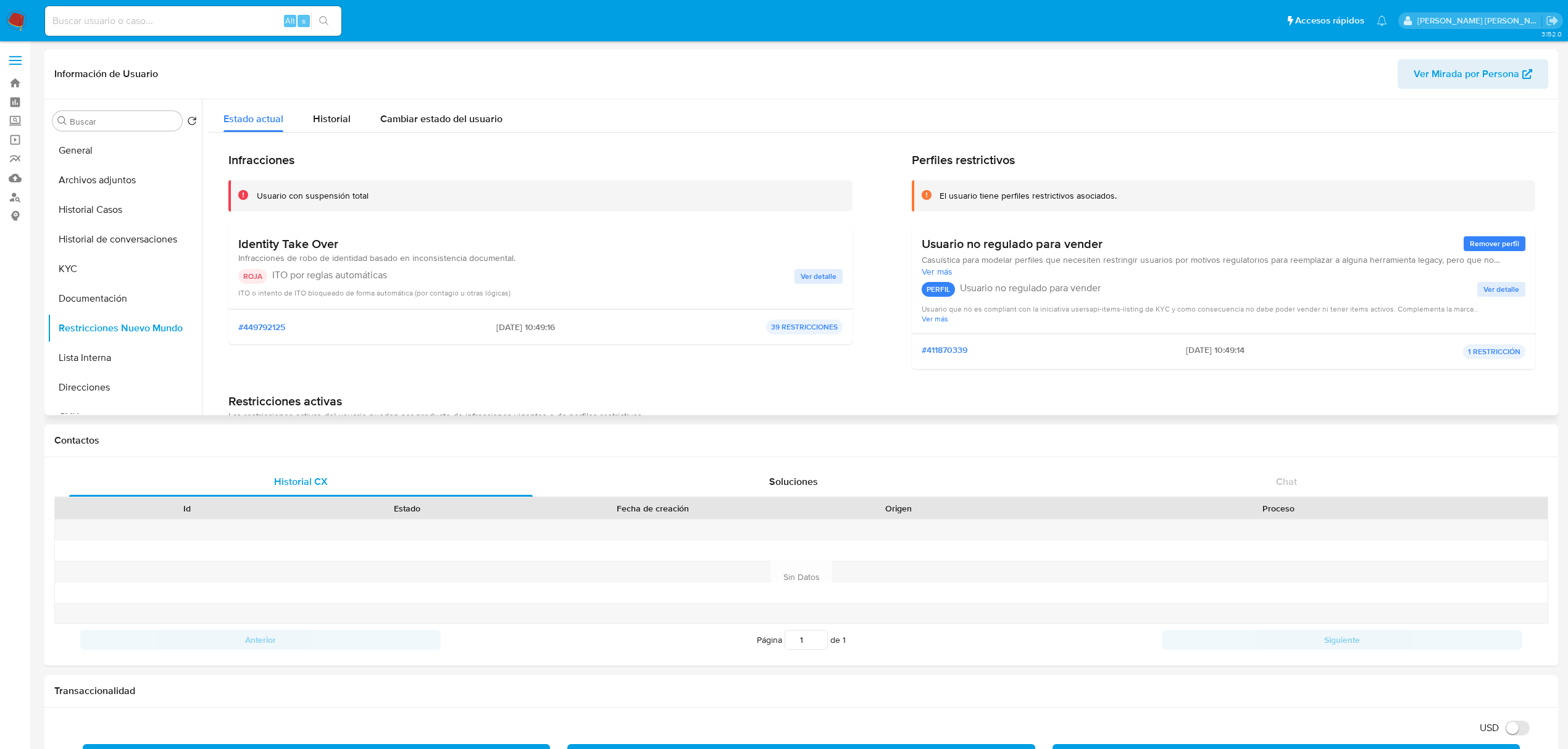
drag, startPoint x: 341, startPoint y: 242, endPoint x: 236, endPoint y: 231, distance: 105.6
click at [236, 231] on div "Identity Take Over Infracciones de robo de identidad basado en inconsistencia d…" at bounding box center [540, 268] width 624 height 83
